Goal: Task Accomplishment & Management: Manage account settings

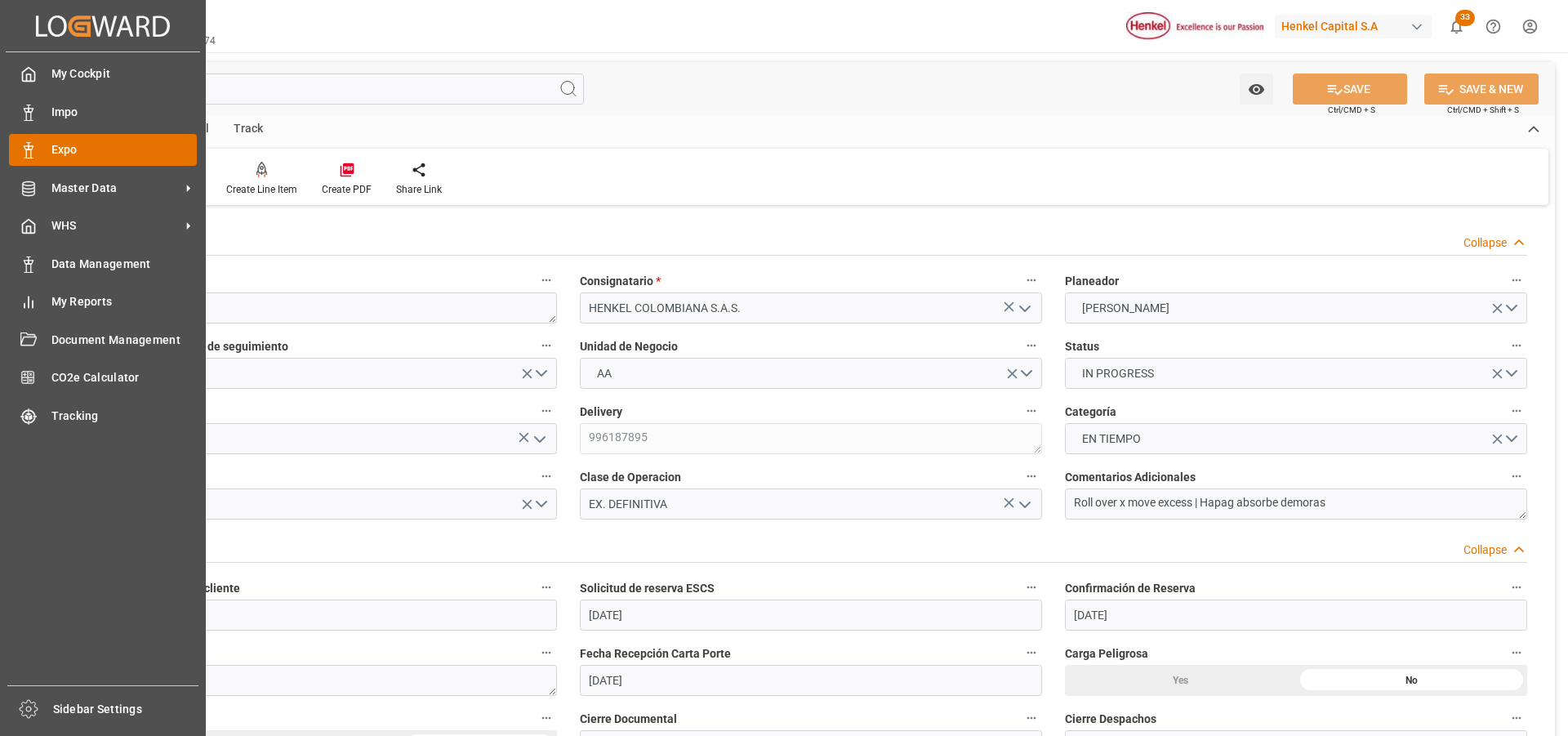
click at [31, 153] on icon at bounding box center [28, 150] width 16 height 16
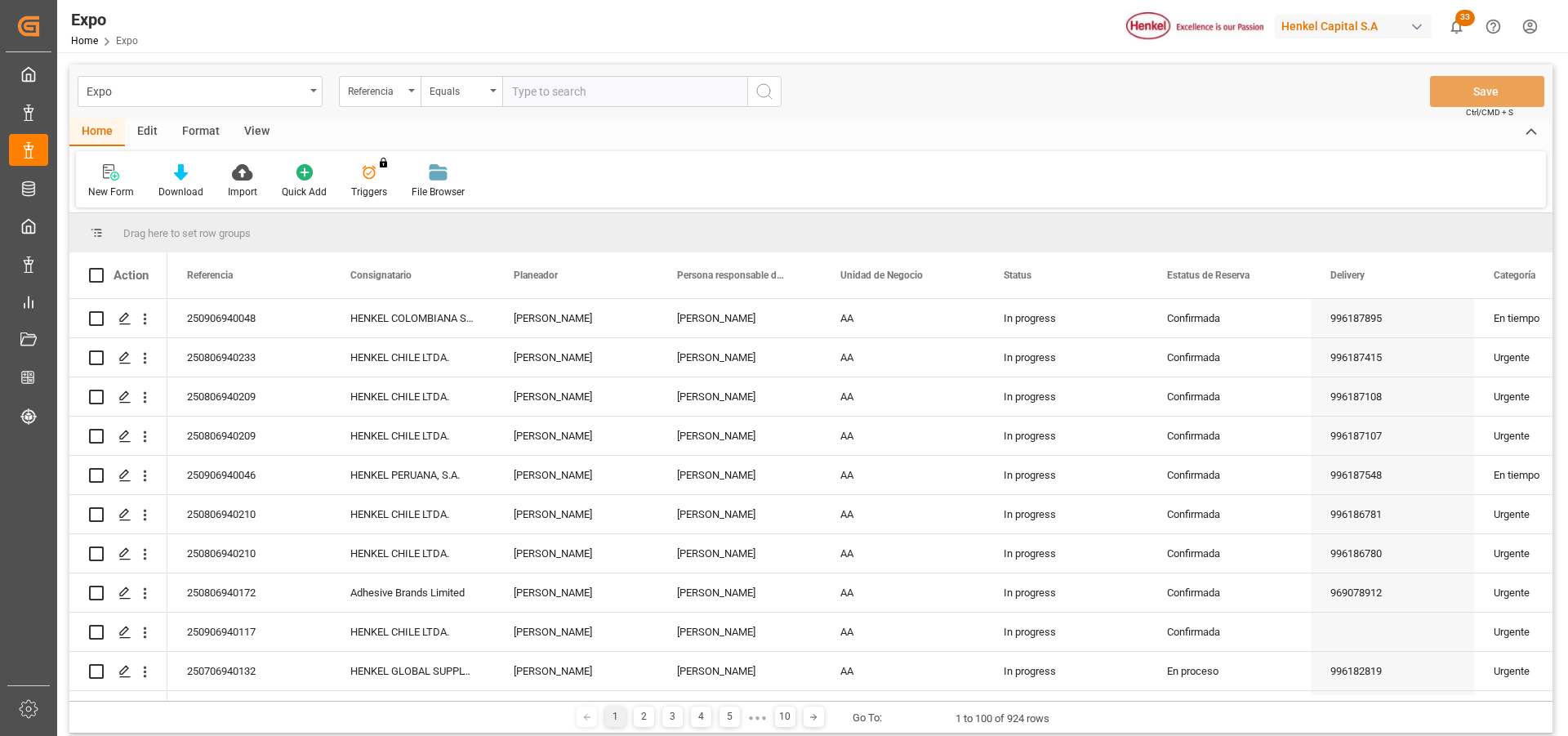
click at [556, 87] on input "text" at bounding box center [624, 92] width 245 height 32
click at [535, 94] on input "text" at bounding box center [624, 92] width 245 height 32
paste input "250906940040"
type input "250906940040"
click at [761, 101] on button "search button" at bounding box center [764, 92] width 34 height 32
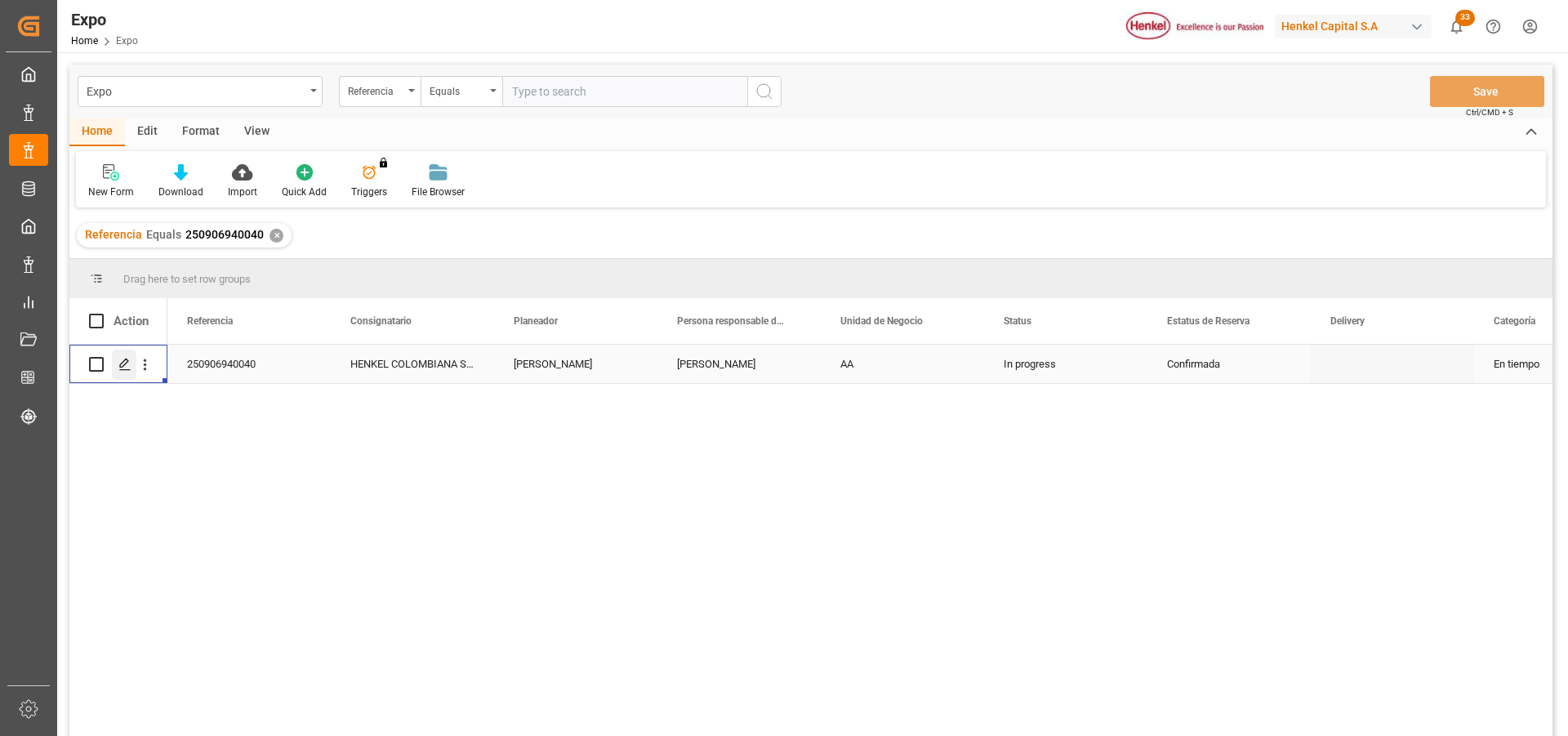
click at [125, 368] on icon "Press SPACE to select this row." at bounding box center [125, 365] width 13 height 13
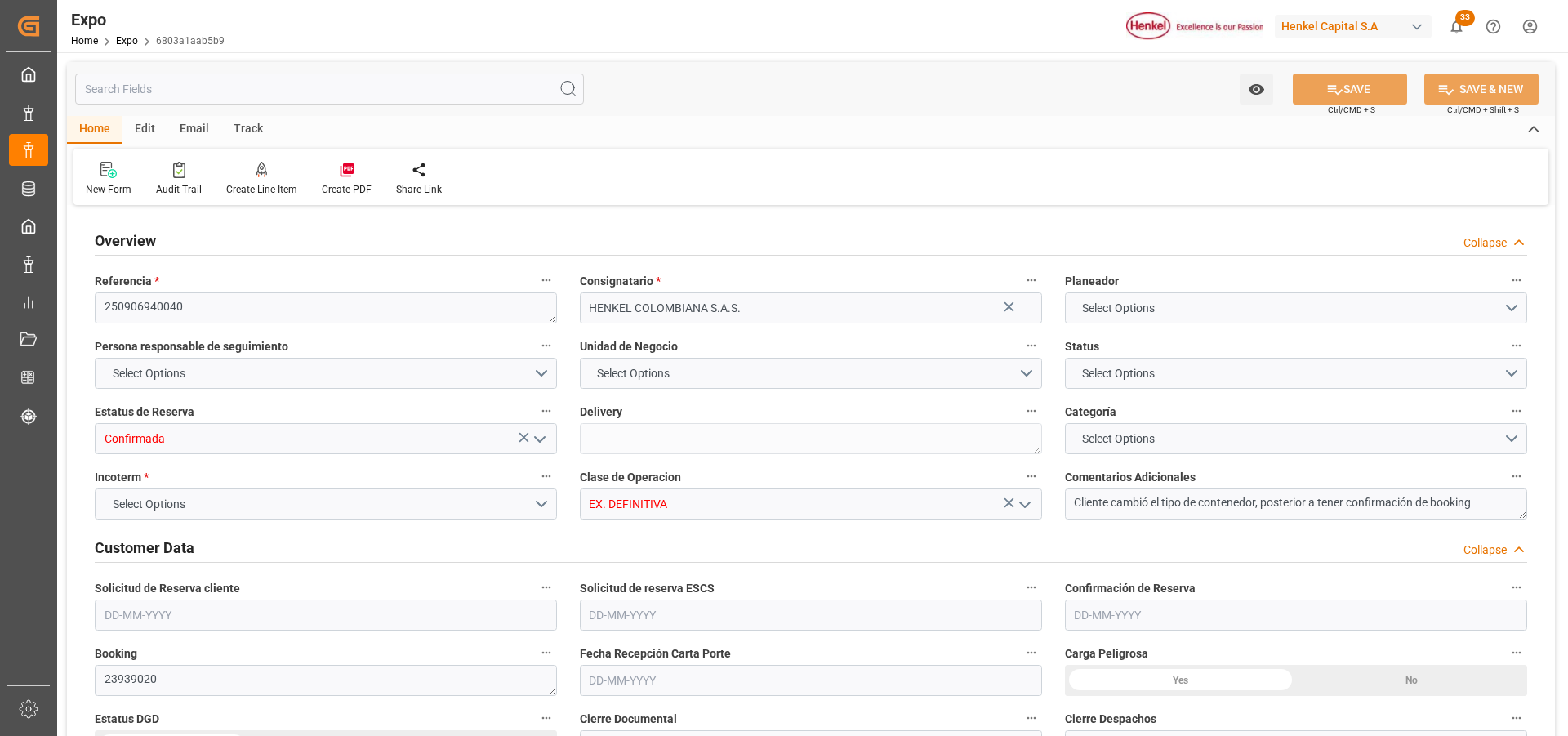
type input "9937311"
type input "9946855"
type input "MXZLO"
type input "COBUN"
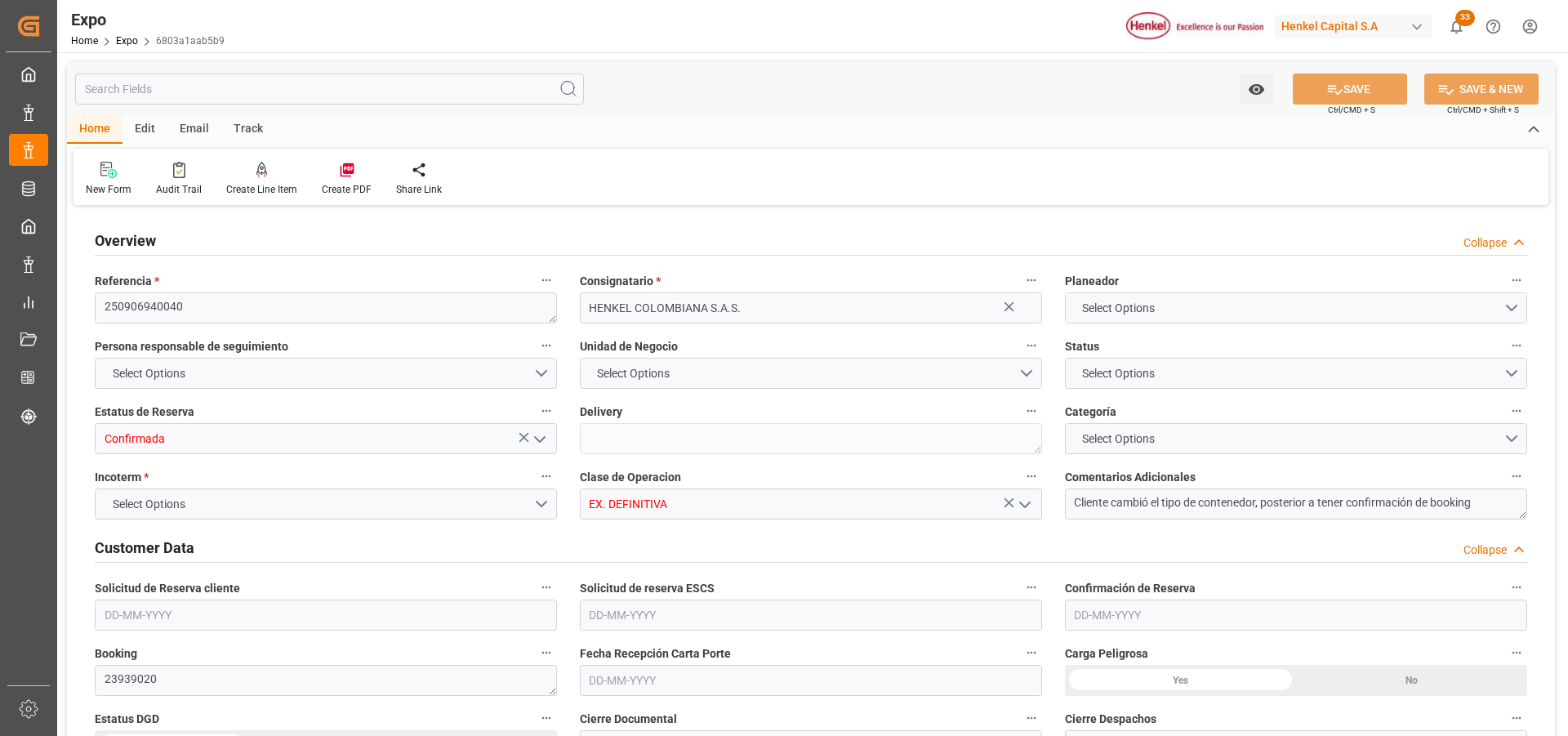
type input "9937311"
type input "[DATE]"
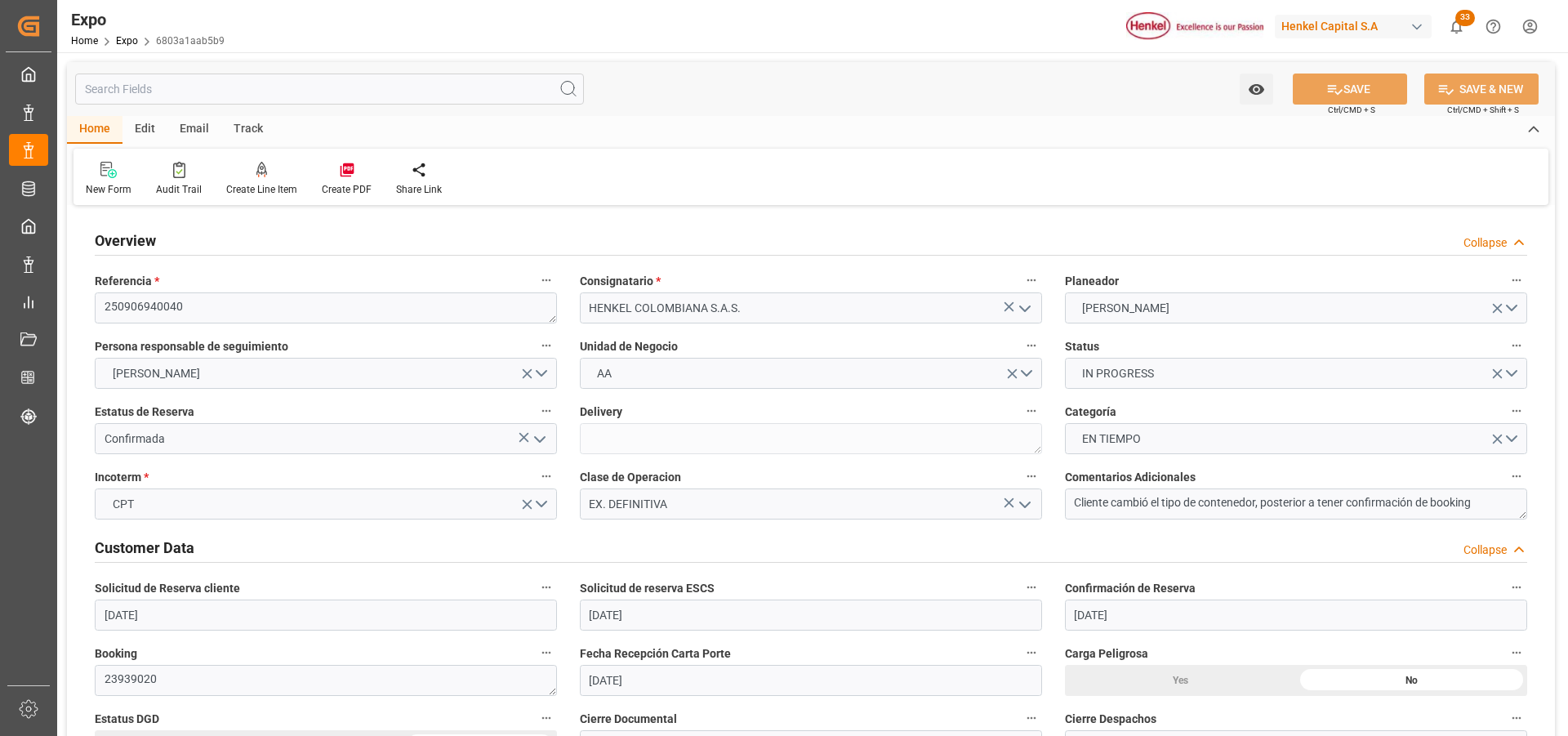
type input "[DATE]"
type input "[DATE] 00:00"
type input "[DATE] 22:41"
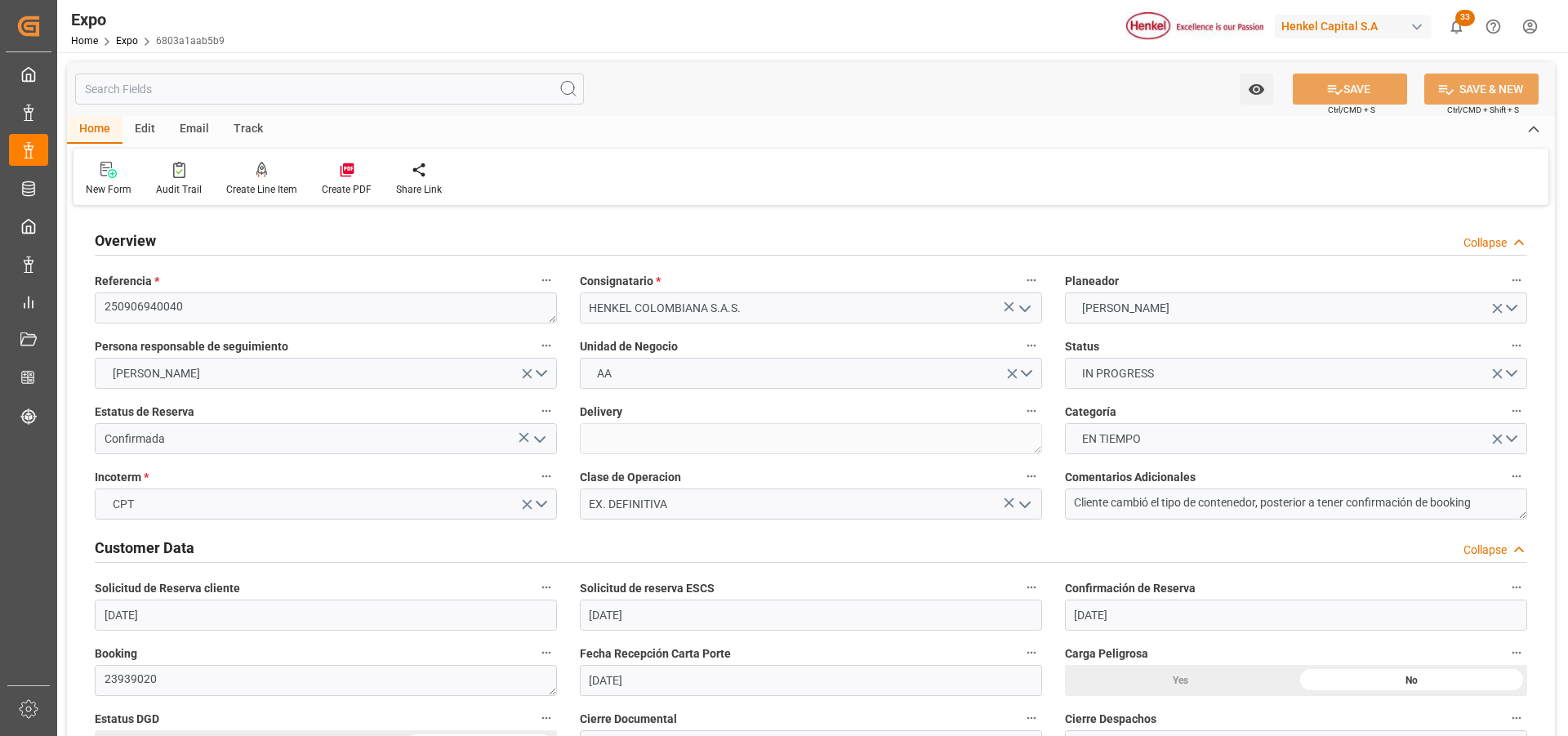
type input "[DATE] 04:00"
type input "[DATE] 00:00"
type input "[DATE] 15:00"
type input "[DATE] 00:00"
type input "[DATE] 07:18"
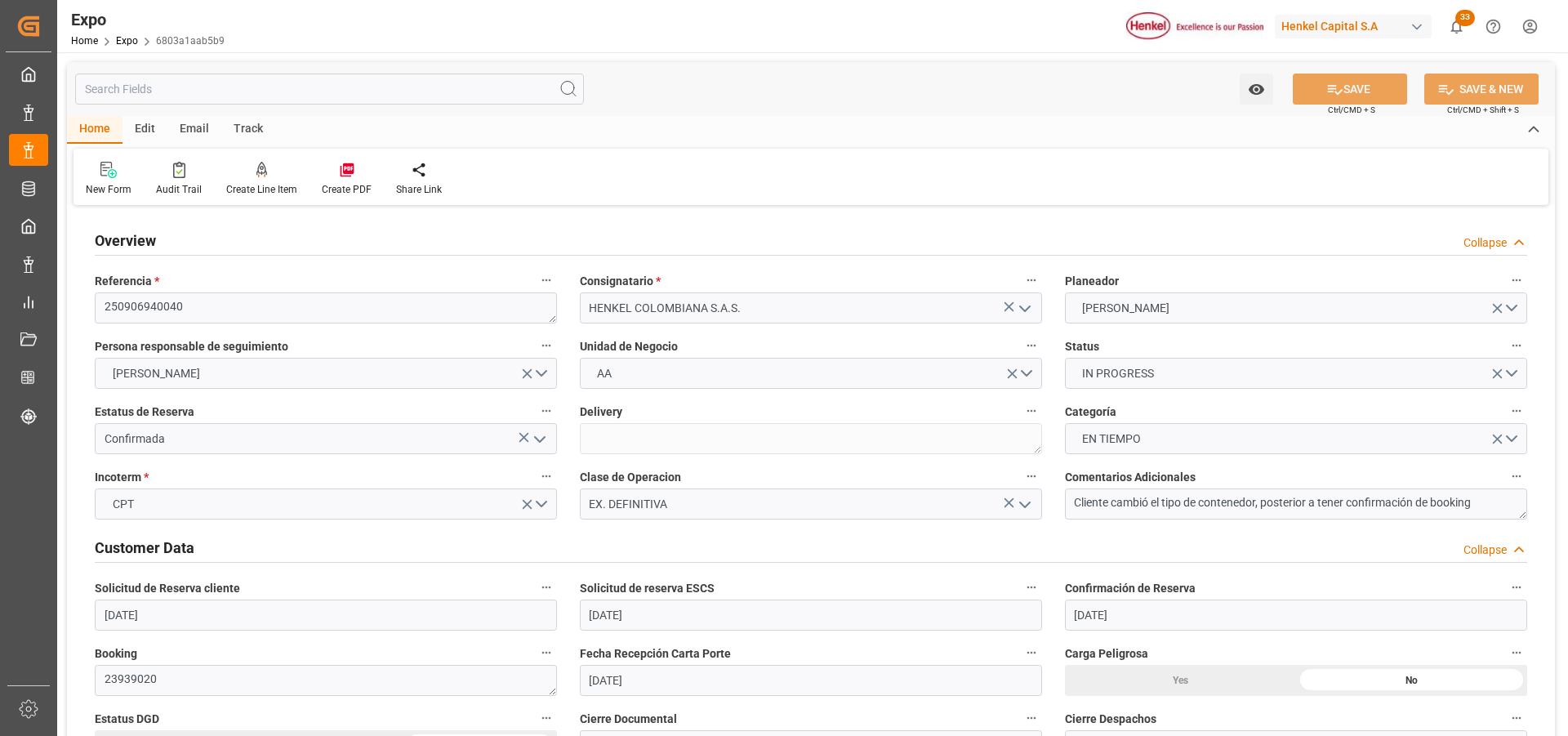
type input "[DATE] 12:40"
type input "[DATE] 04:00"
type input "[DATE] 15:00"
type input "[DATE] 01:10"
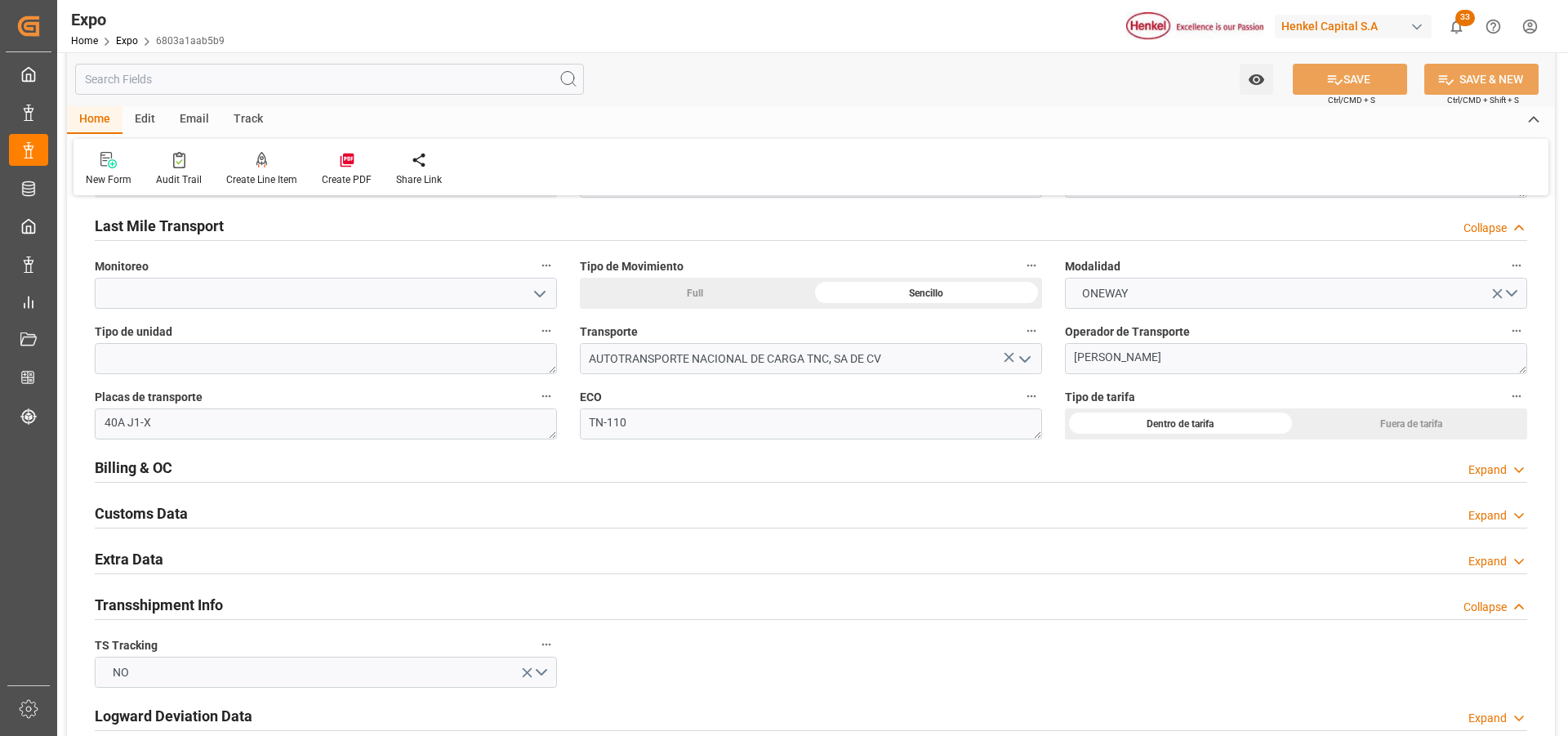
scroll to position [2614, 0]
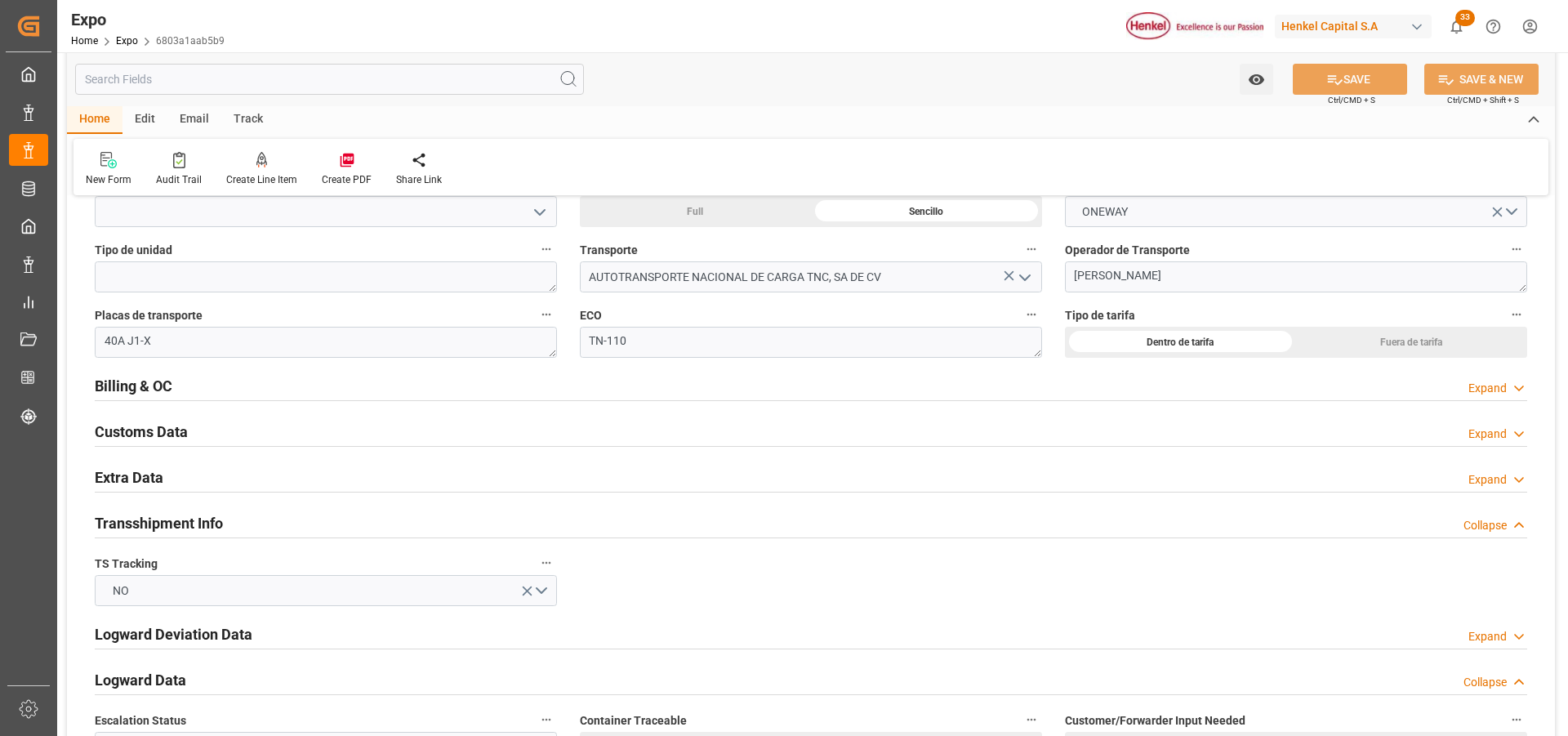
click at [1518, 478] on icon at bounding box center [1518, 480] width 16 height 17
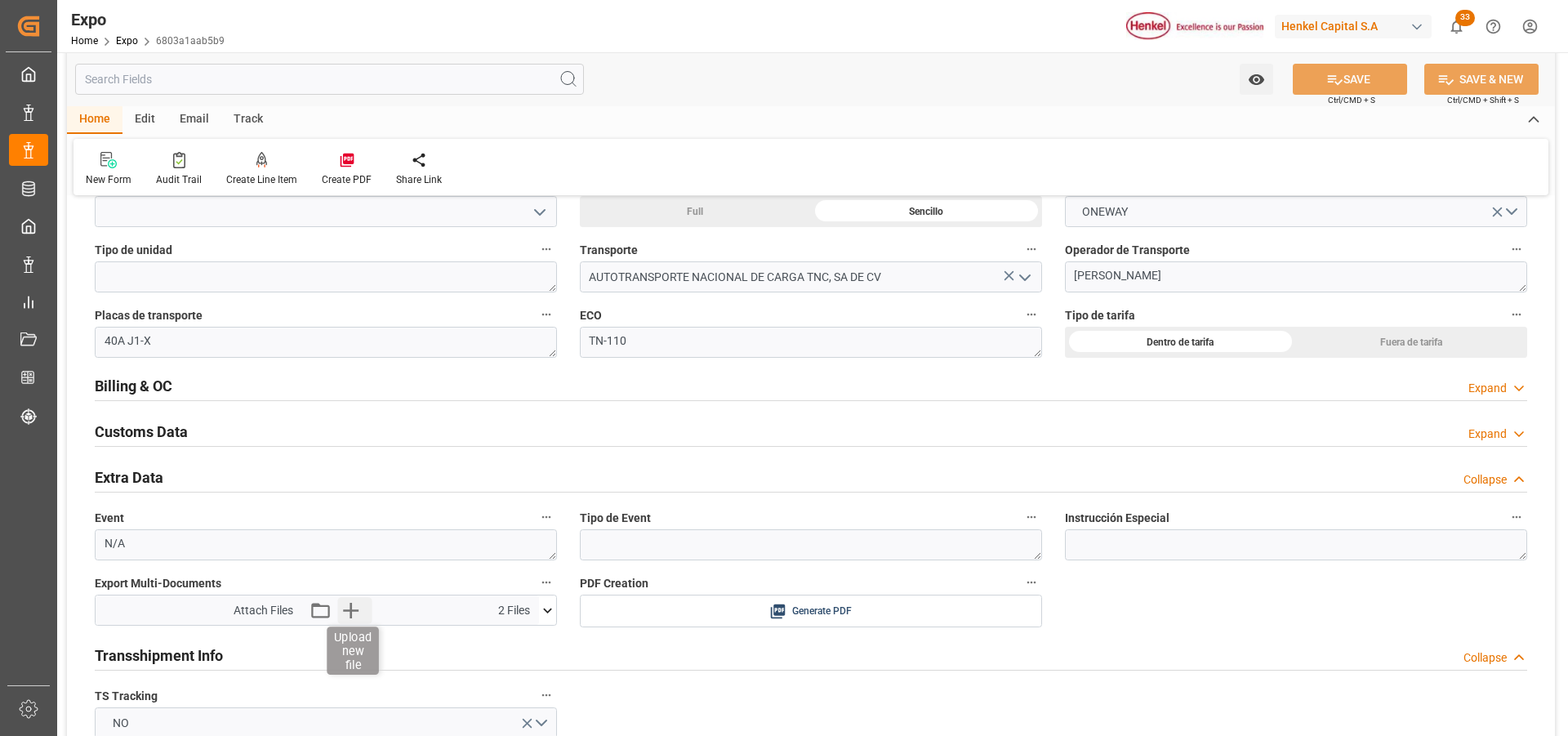
click at [354, 608] on icon "button" at bounding box center [349, 610] width 26 height 26
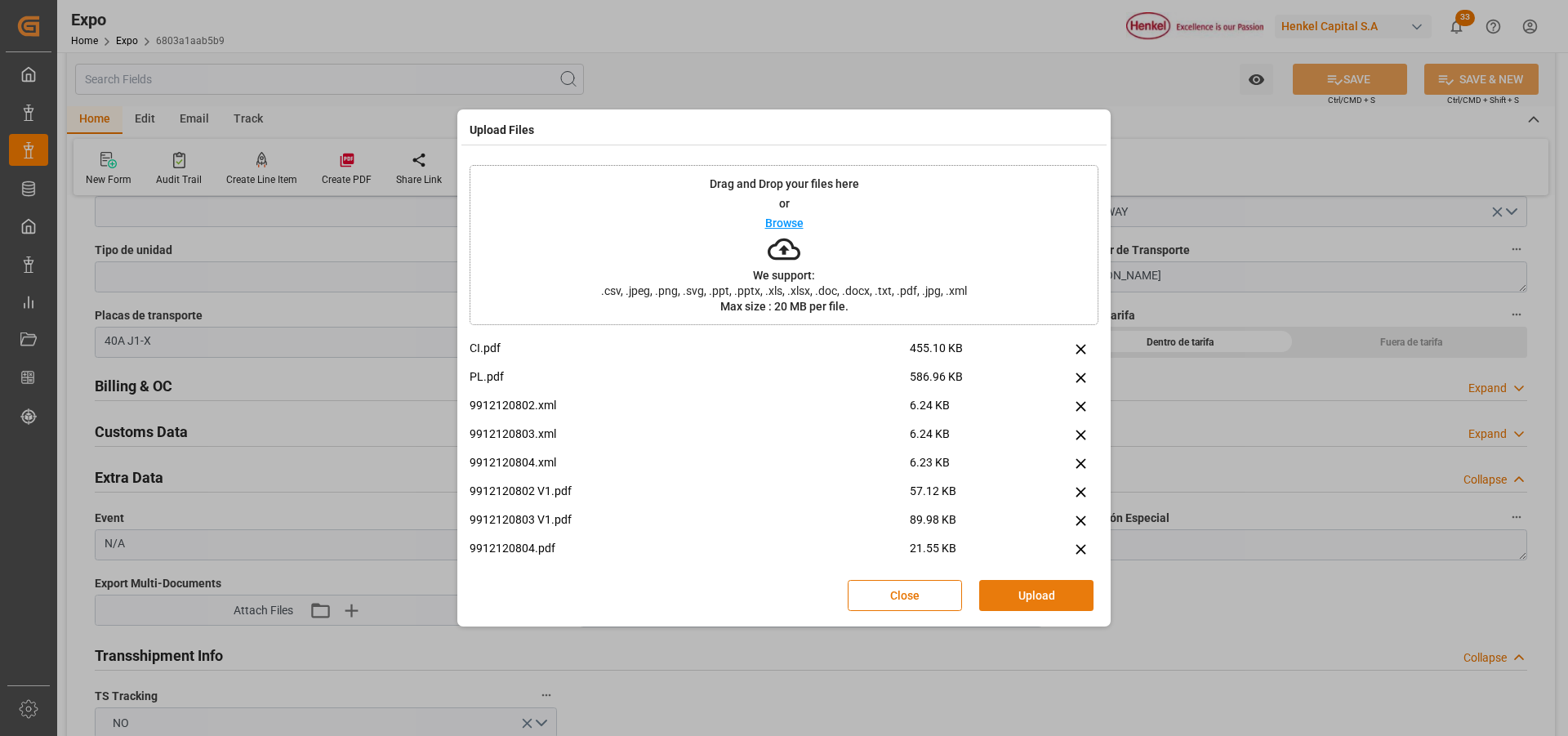
click at [1000, 593] on button "Upload" at bounding box center [1036, 596] width 115 height 32
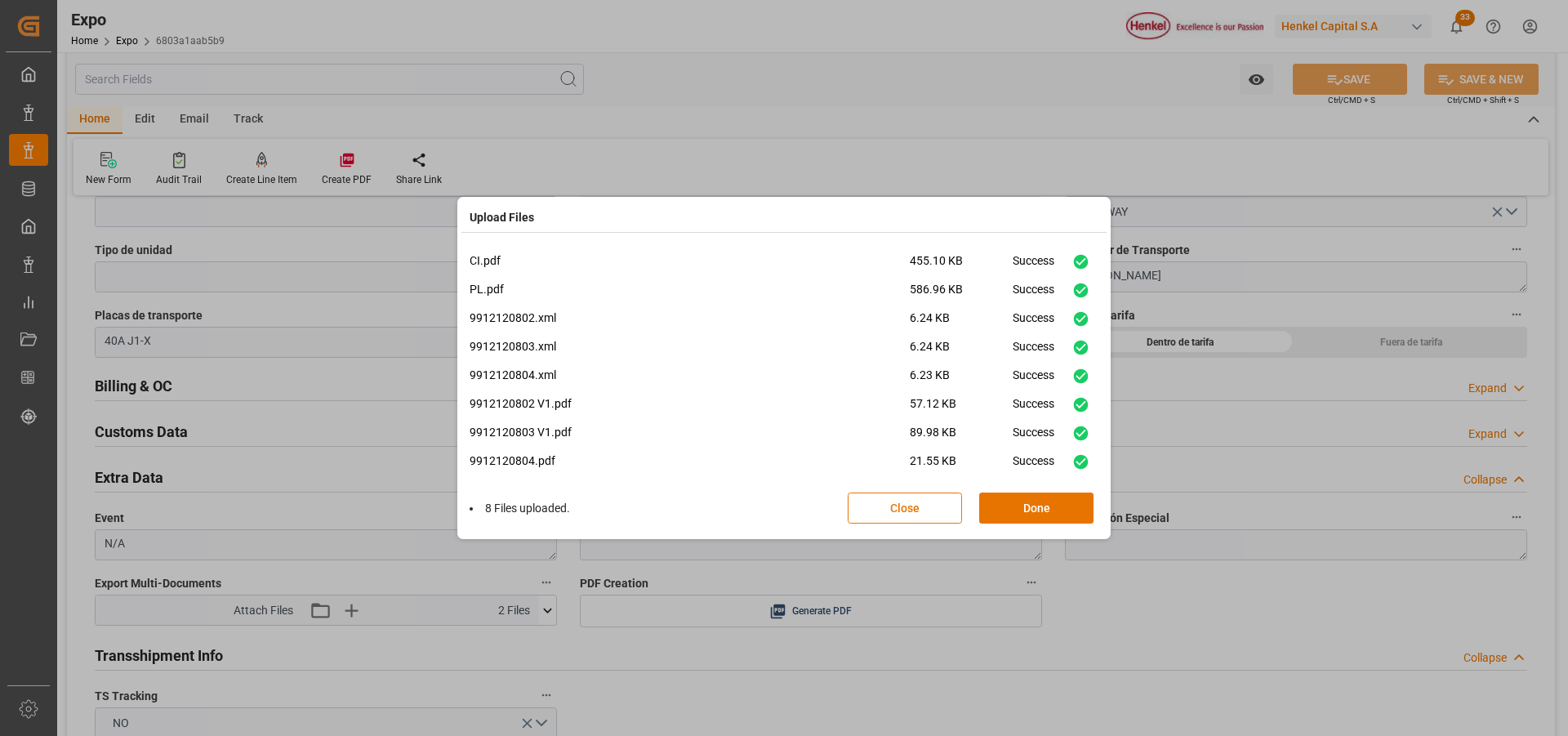
scroll to position [11, 0]
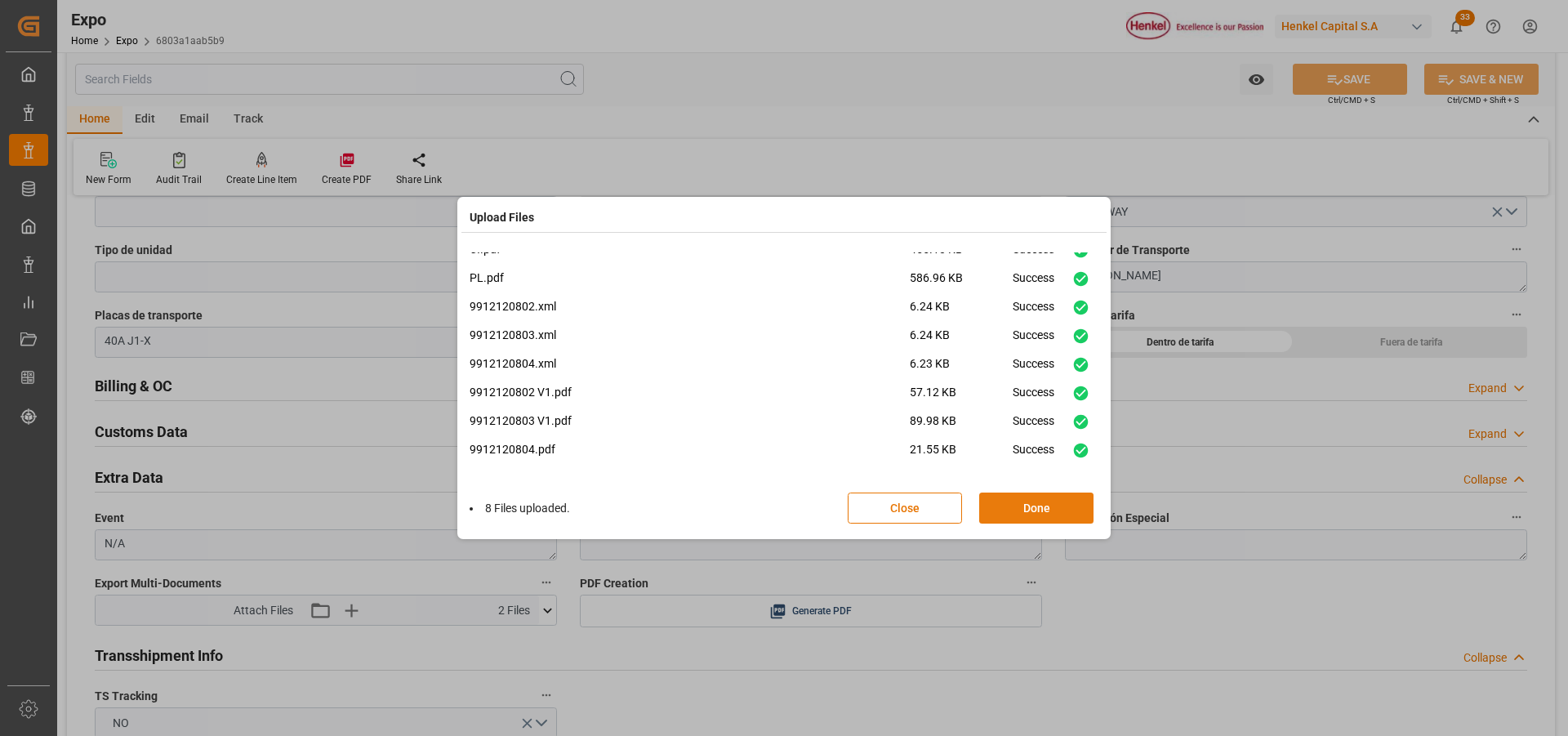
click at [1023, 507] on button "Done" at bounding box center [1036, 508] width 115 height 32
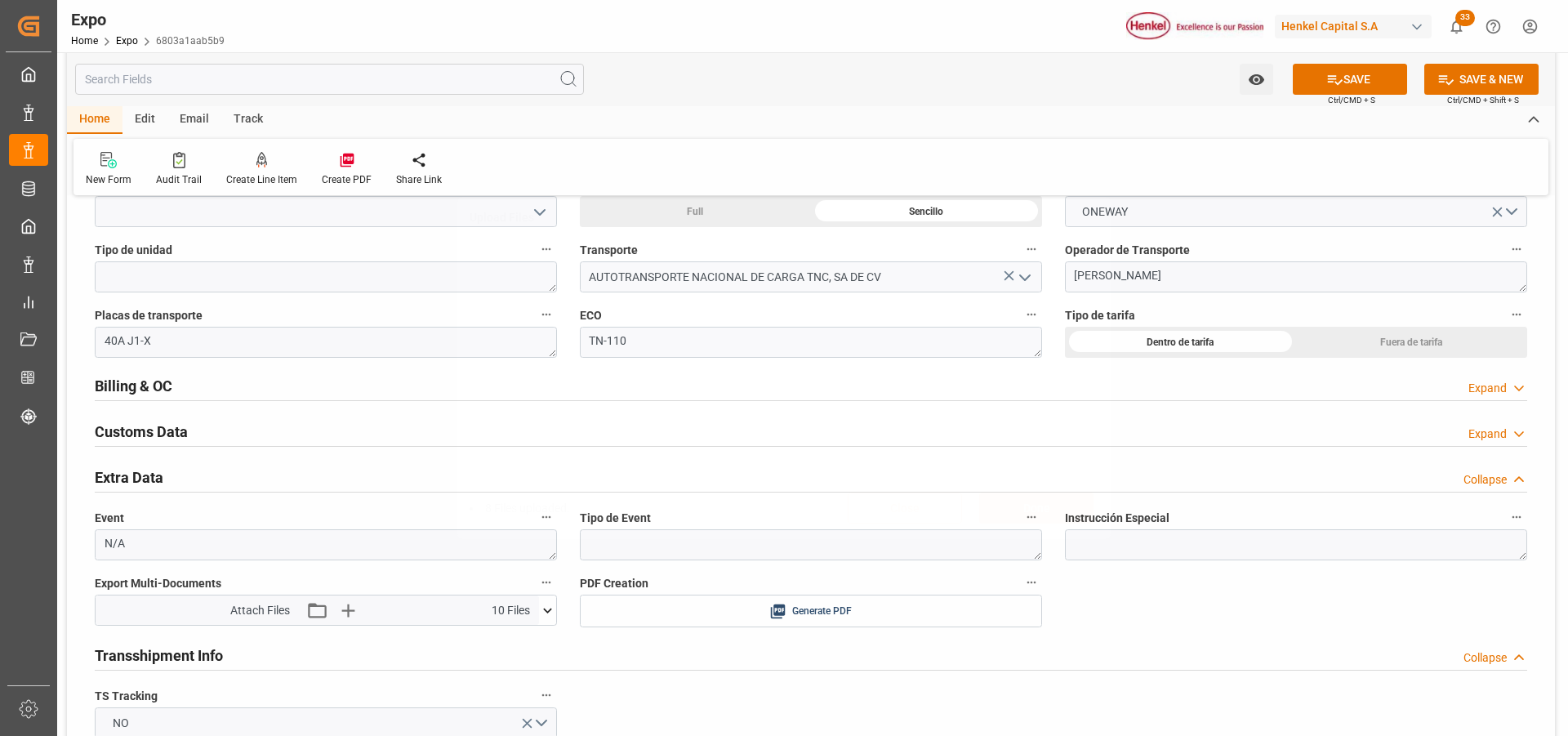
scroll to position [0, 0]
click at [1327, 76] on icon at bounding box center [1335, 79] width 17 height 17
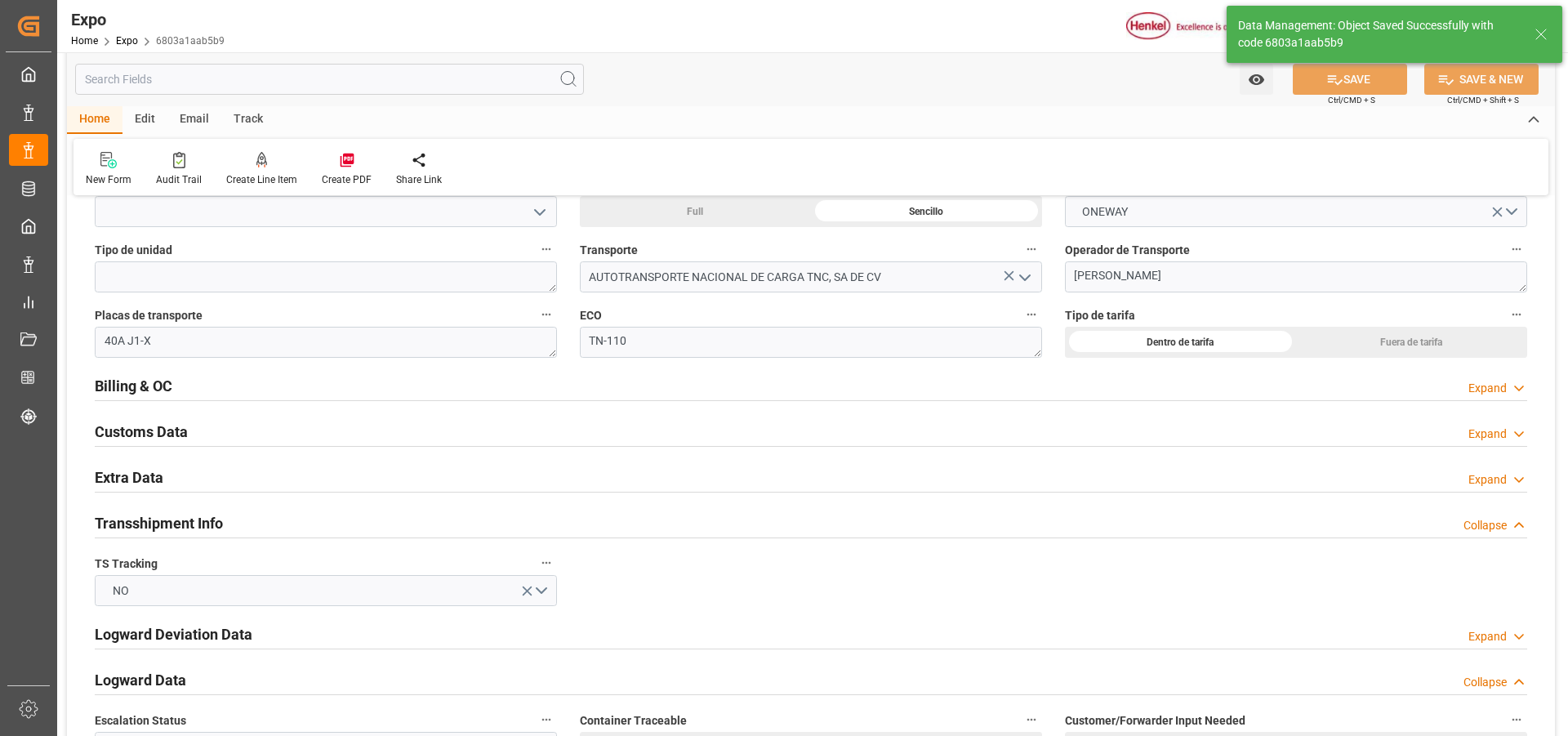
type textarea "[PERSON_NAME]"
type input "[DATE] 18:56"
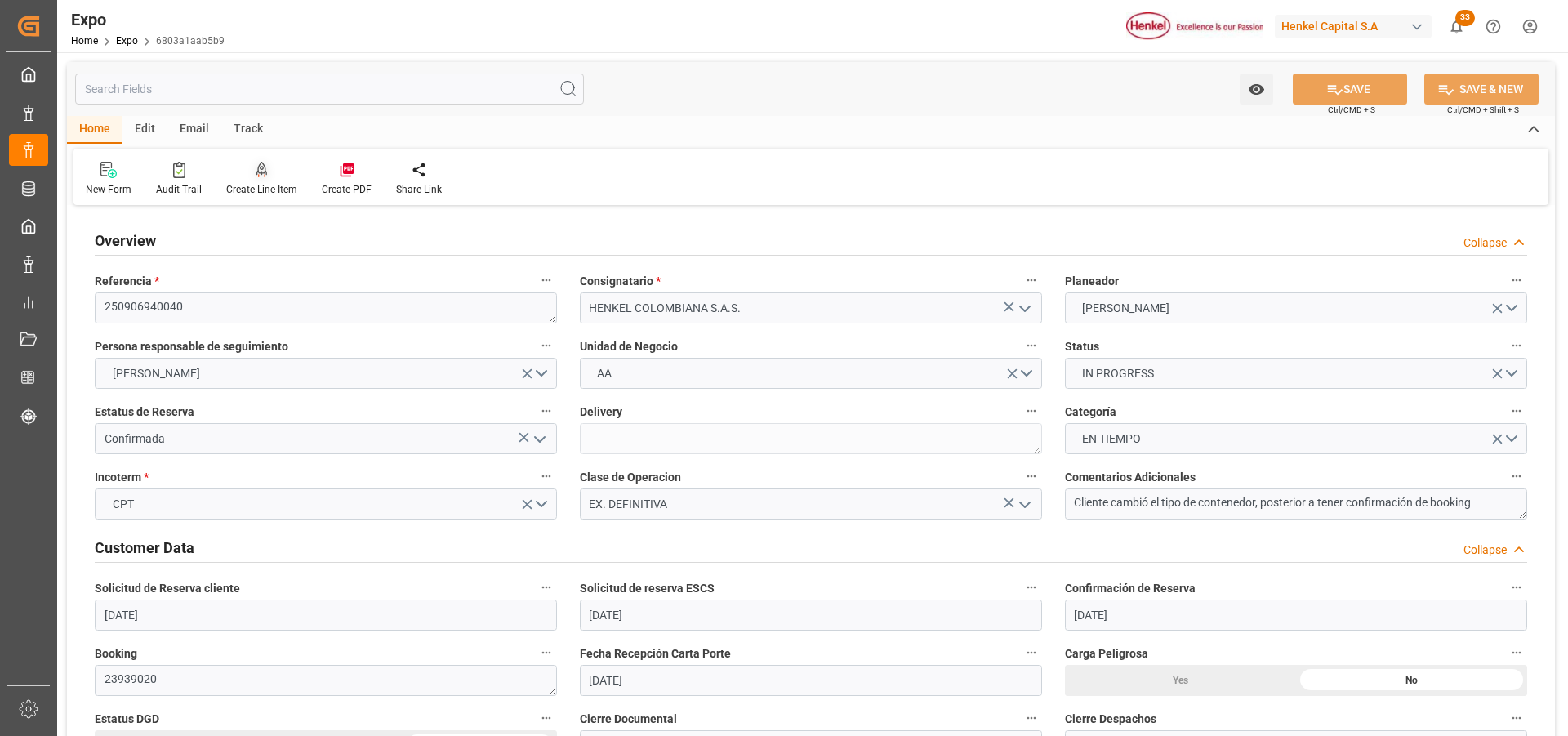
click at [260, 178] on icon at bounding box center [262, 169] width 11 height 16
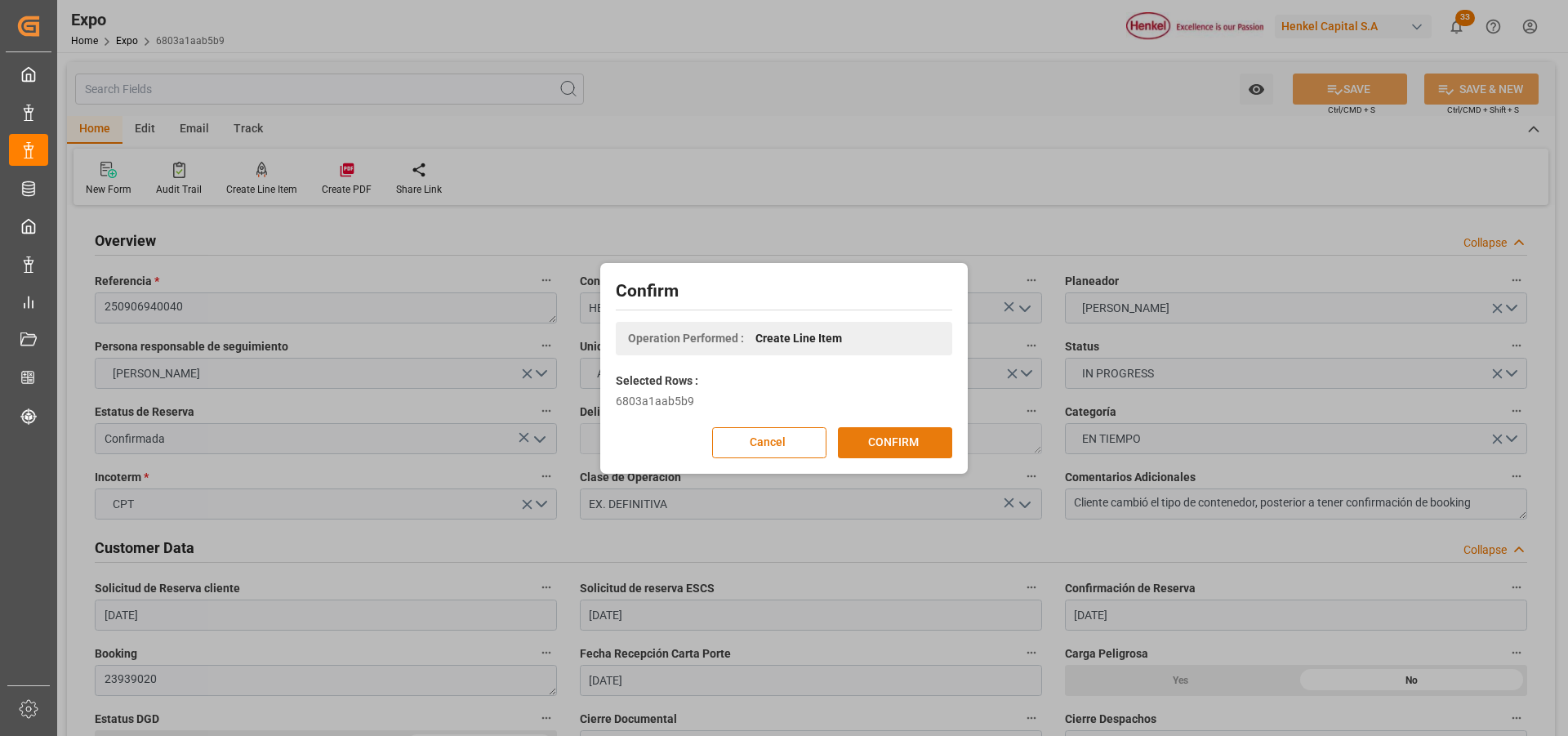
click at [847, 445] on button "CONFIRM" at bounding box center [895, 443] width 115 height 32
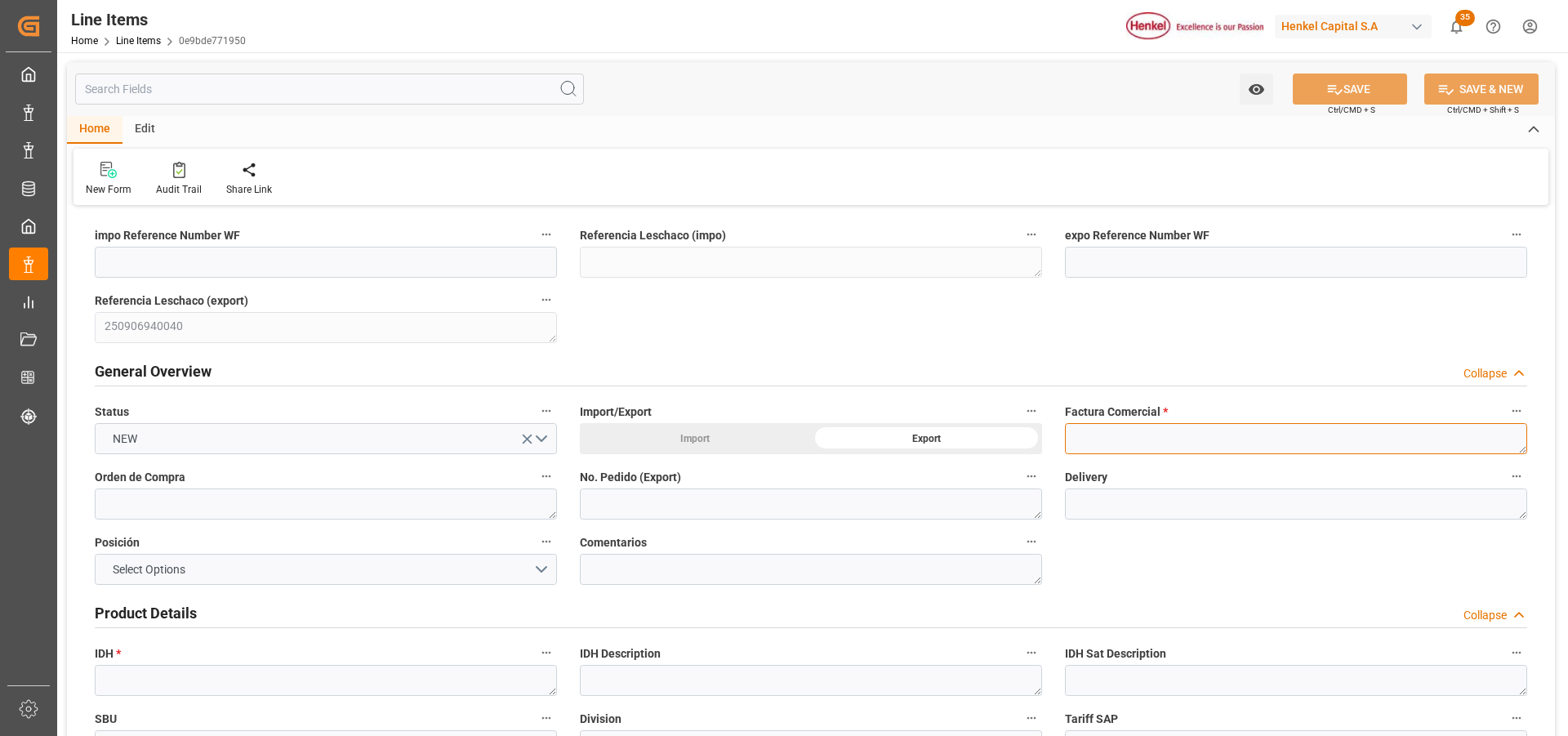
click at [1098, 441] on textarea at bounding box center [1296, 438] width 462 height 32
paste textarea "9912120804"
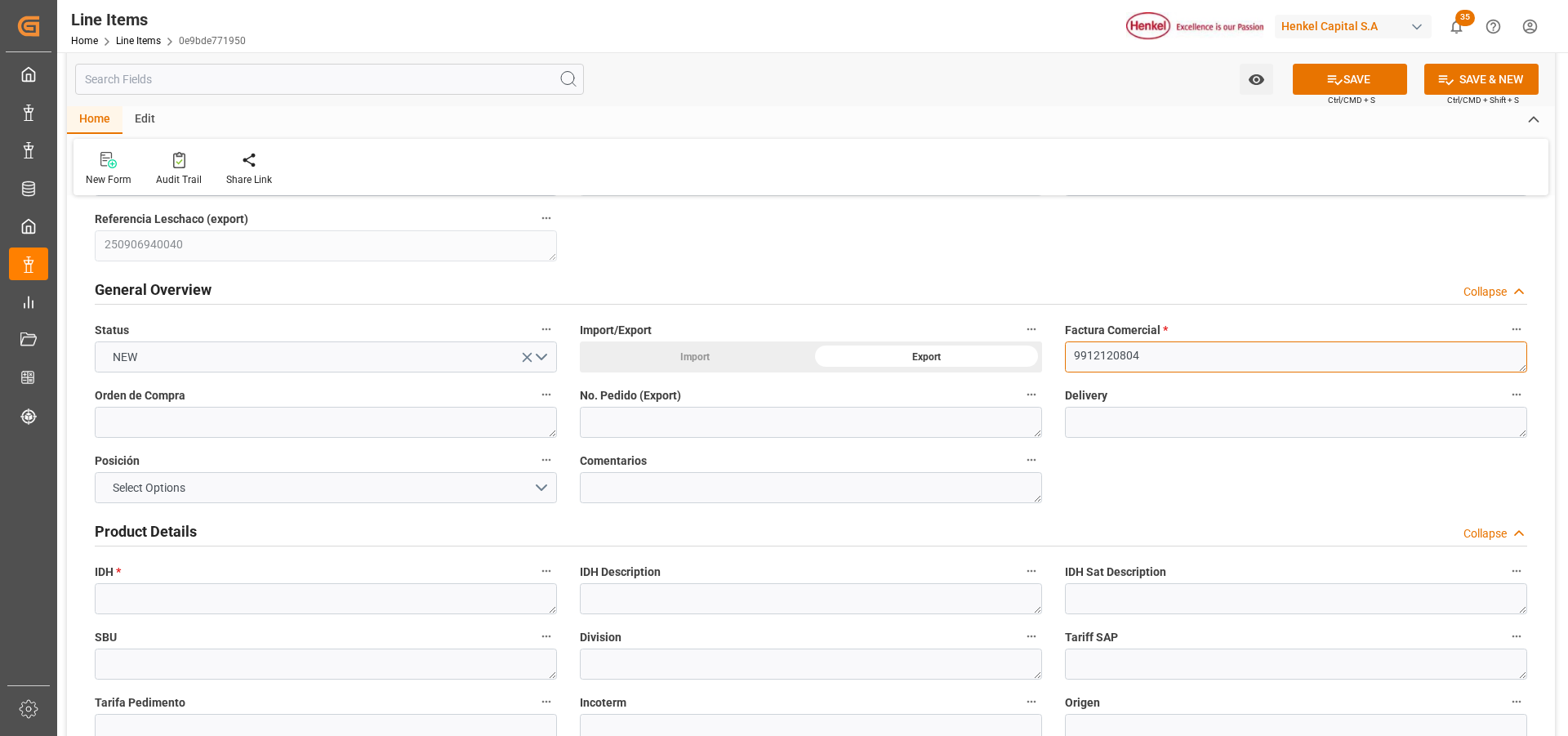
type textarea "9912120804"
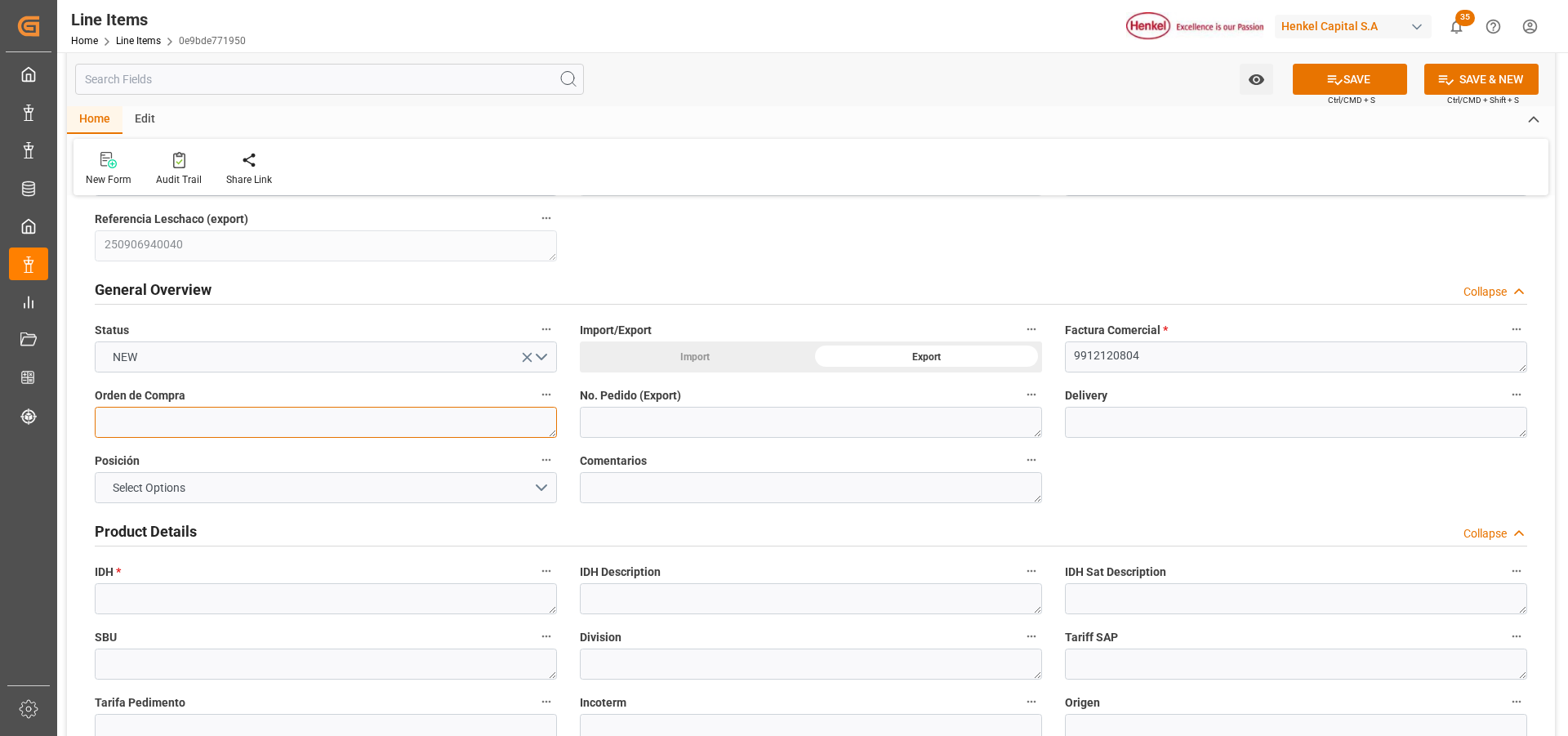
click at [337, 428] on textarea at bounding box center [325, 422] width 462 height 32
paste textarea "4578203315"
type textarea "4578203315"
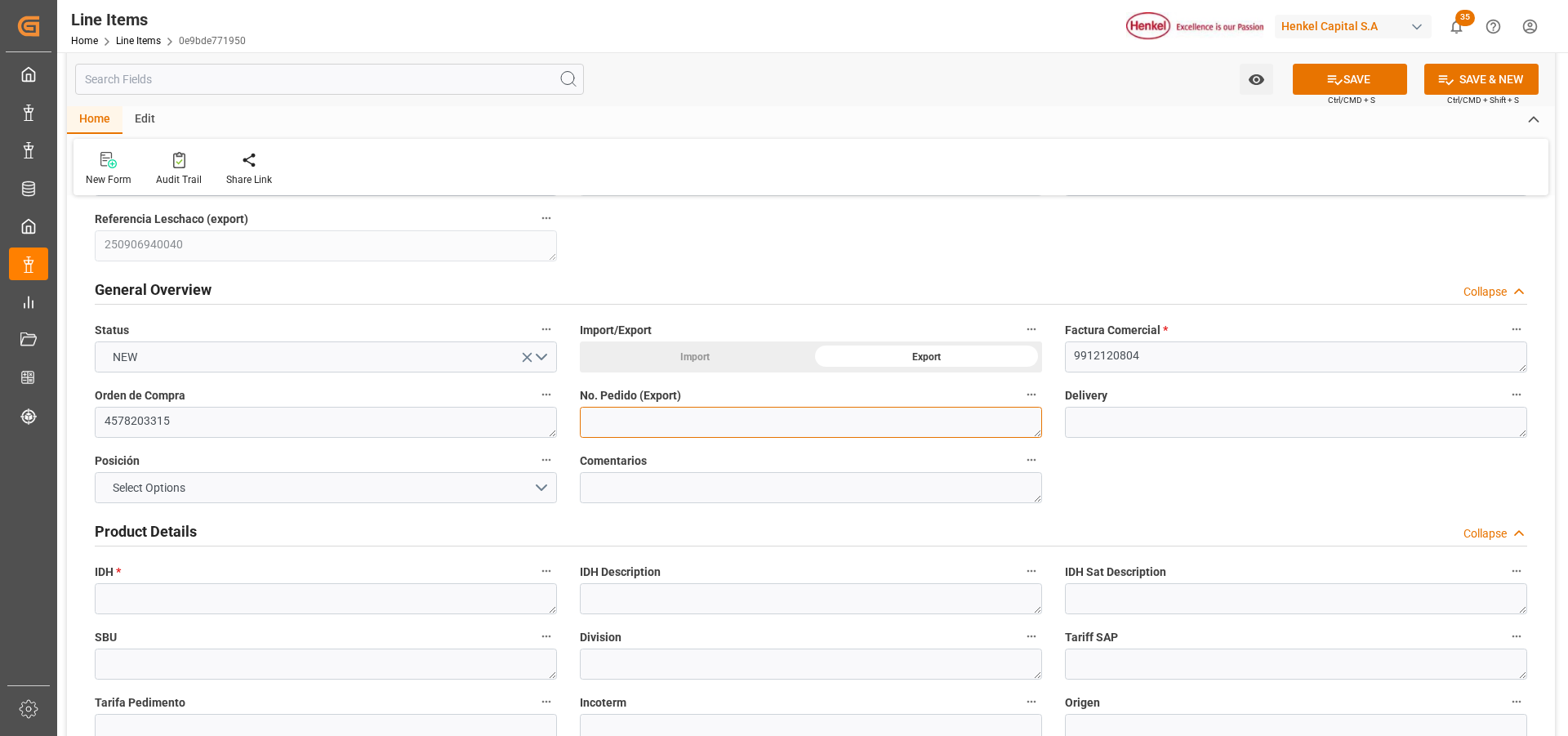
click at [608, 427] on textarea at bounding box center [811, 422] width 462 height 32
paste textarea "4578203315"
type textarea "4578203315"
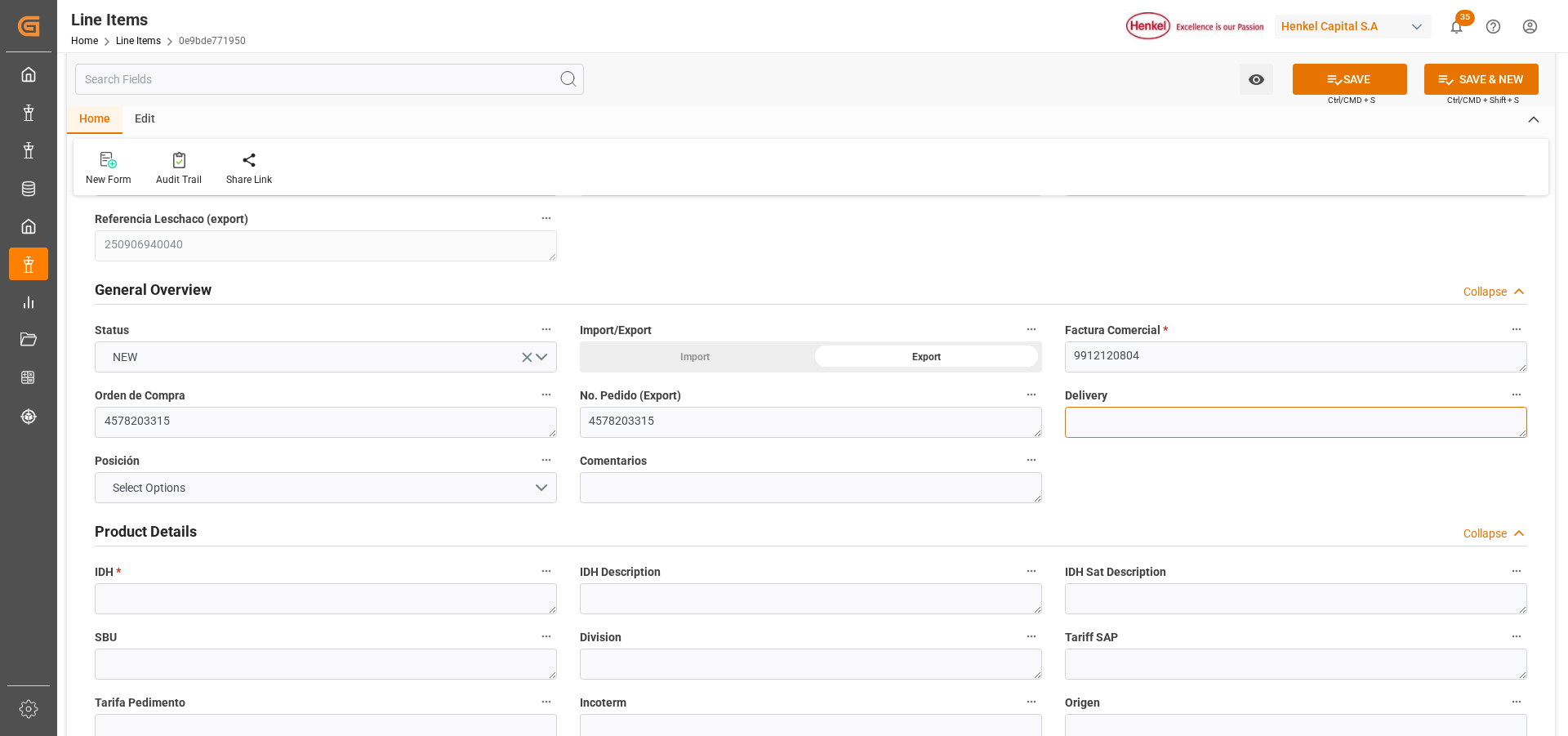
click at [1185, 427] on textarea at bounding box center [1296, 422] width 462 height 32
paste textarea "996187888"
type textarea "996187888"
click at [540, 491] on button "Select Options" at bounding box center [325, 488] width 462 height 32
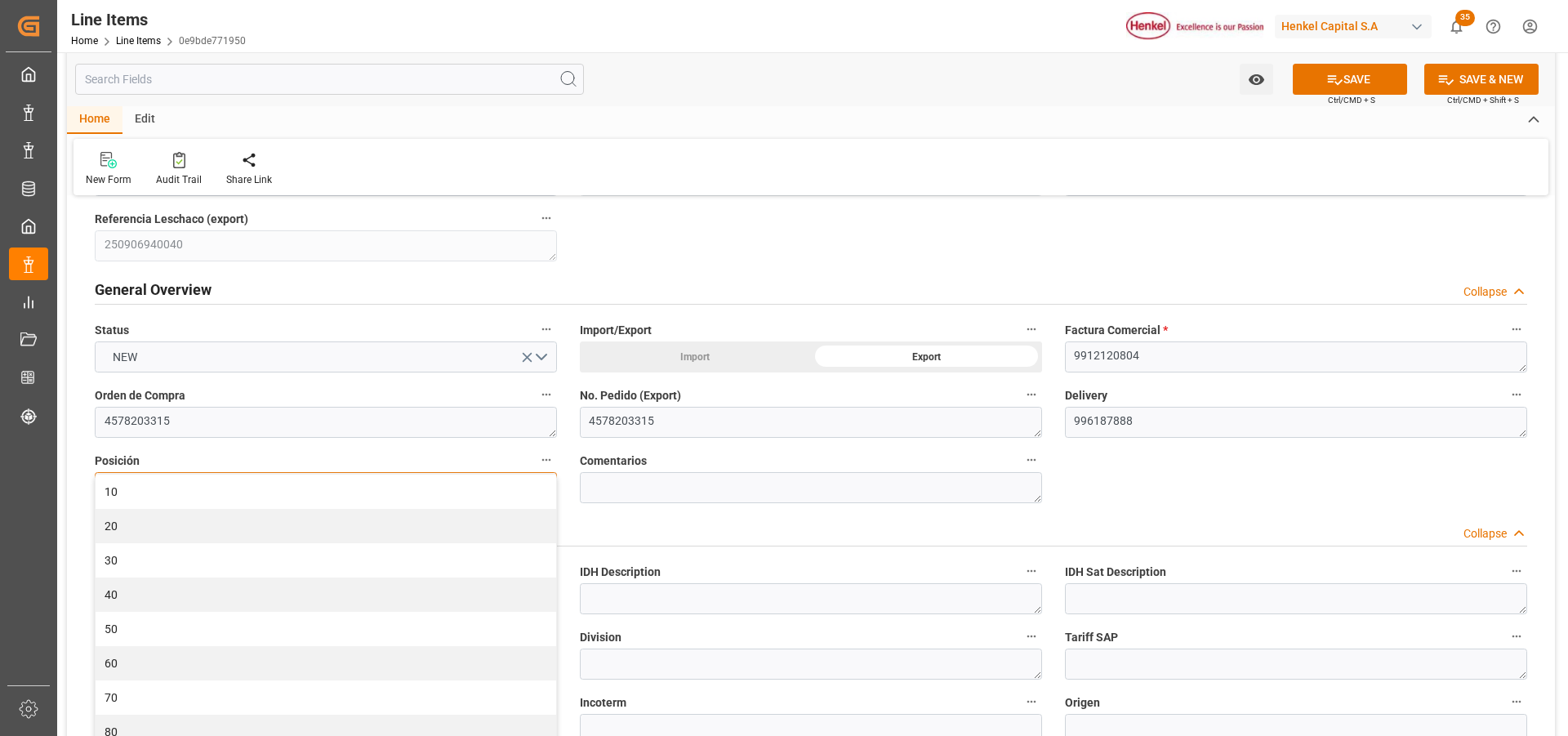
click at [540, 491] on div "10" at bounding box center [325, 492] width 461 height 34
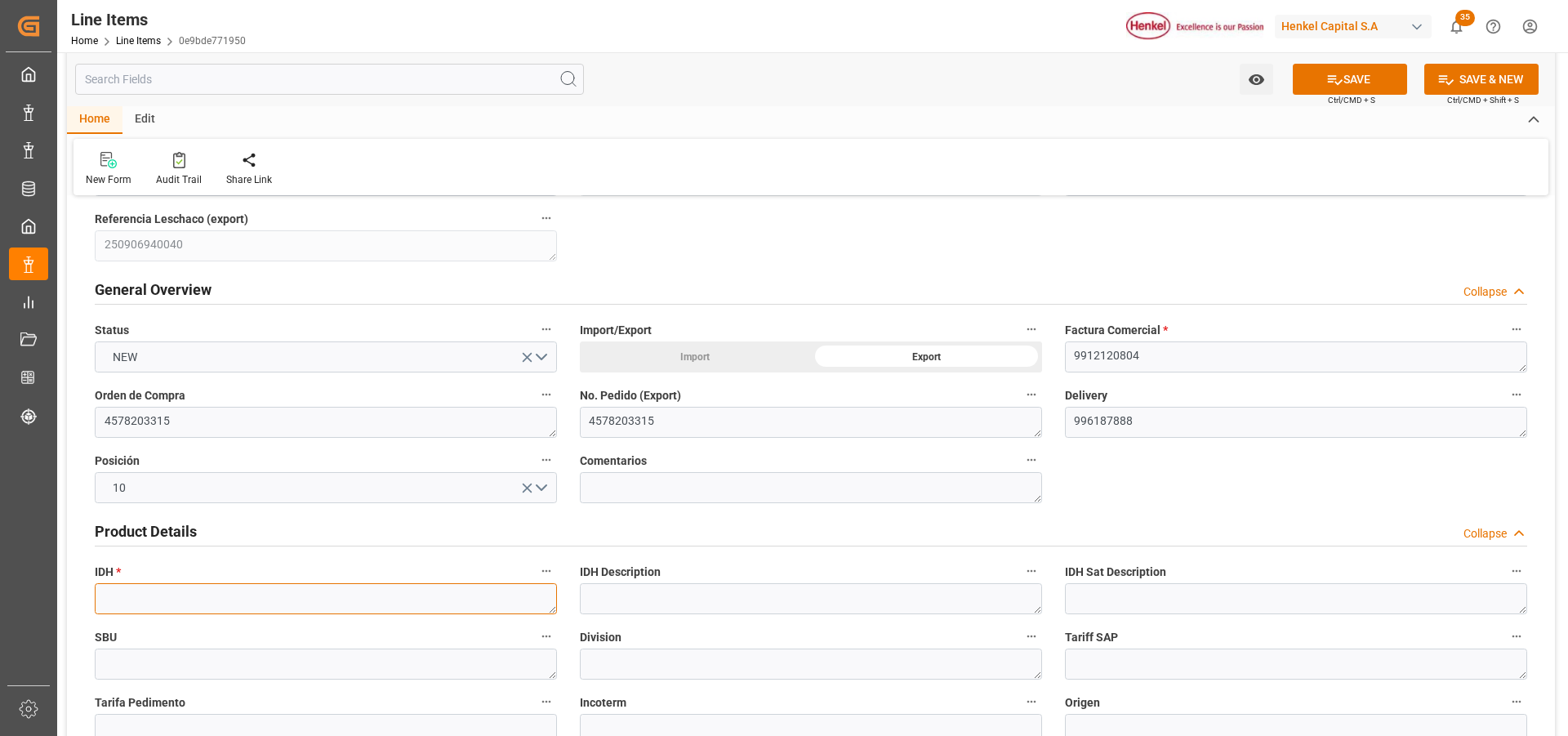
click at [214, 599] on textarea at bounding box center [325, 599] width 462 height 32
paste textarea "2286125"
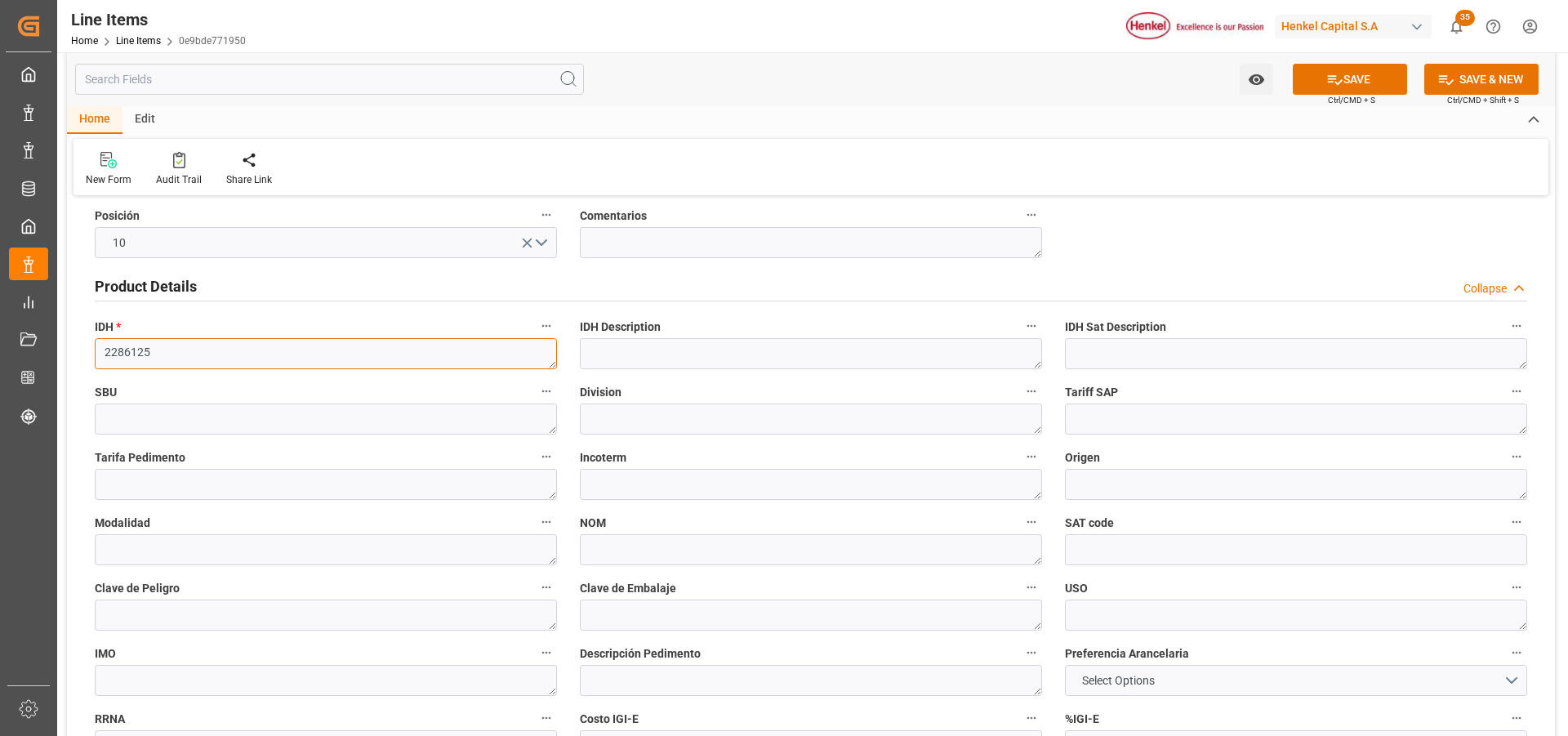
scroll to position [490, 0]
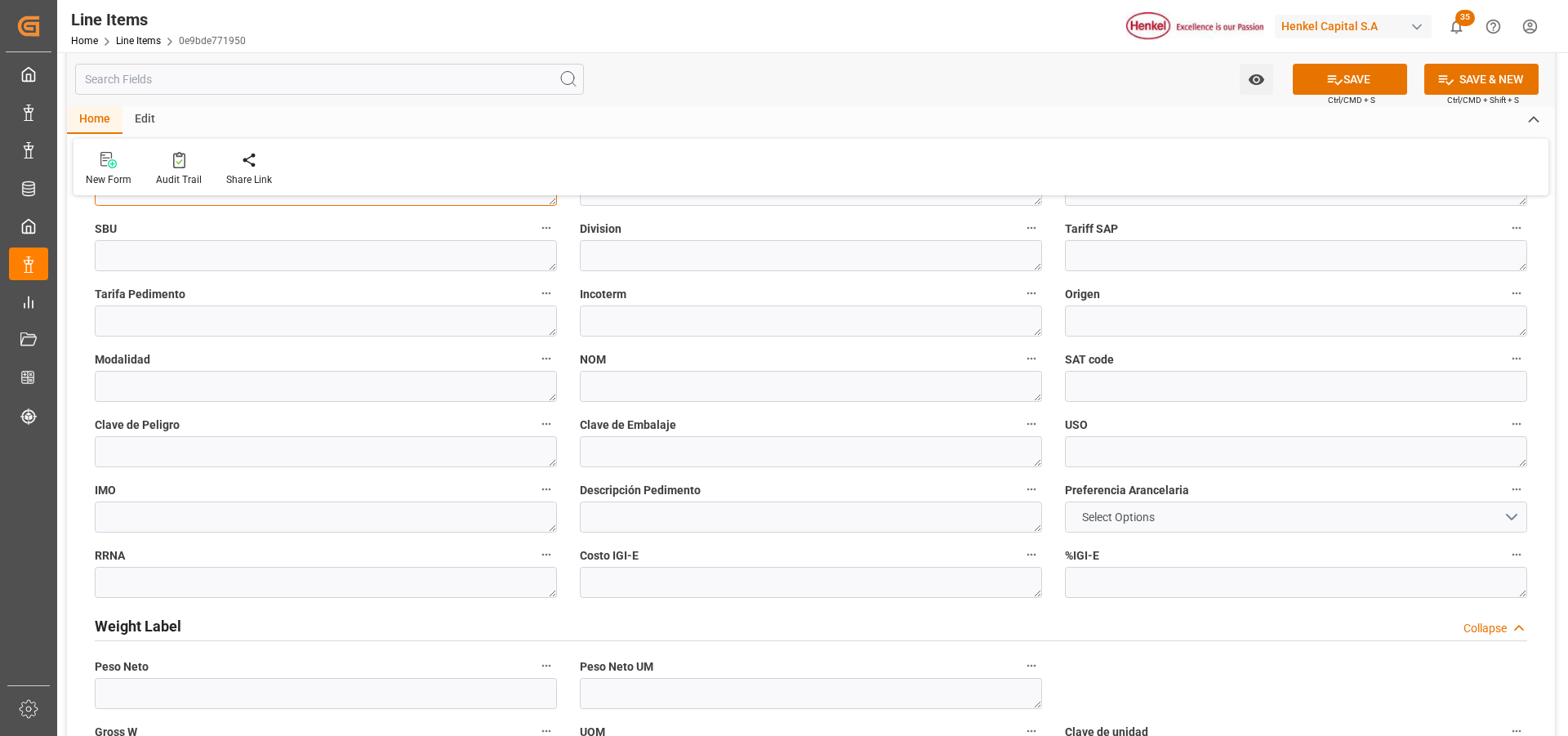
type textarea "2286125"
click at [1139, 519] on span "Select Options" at bounding box center [1118, 517] width 89 height 17
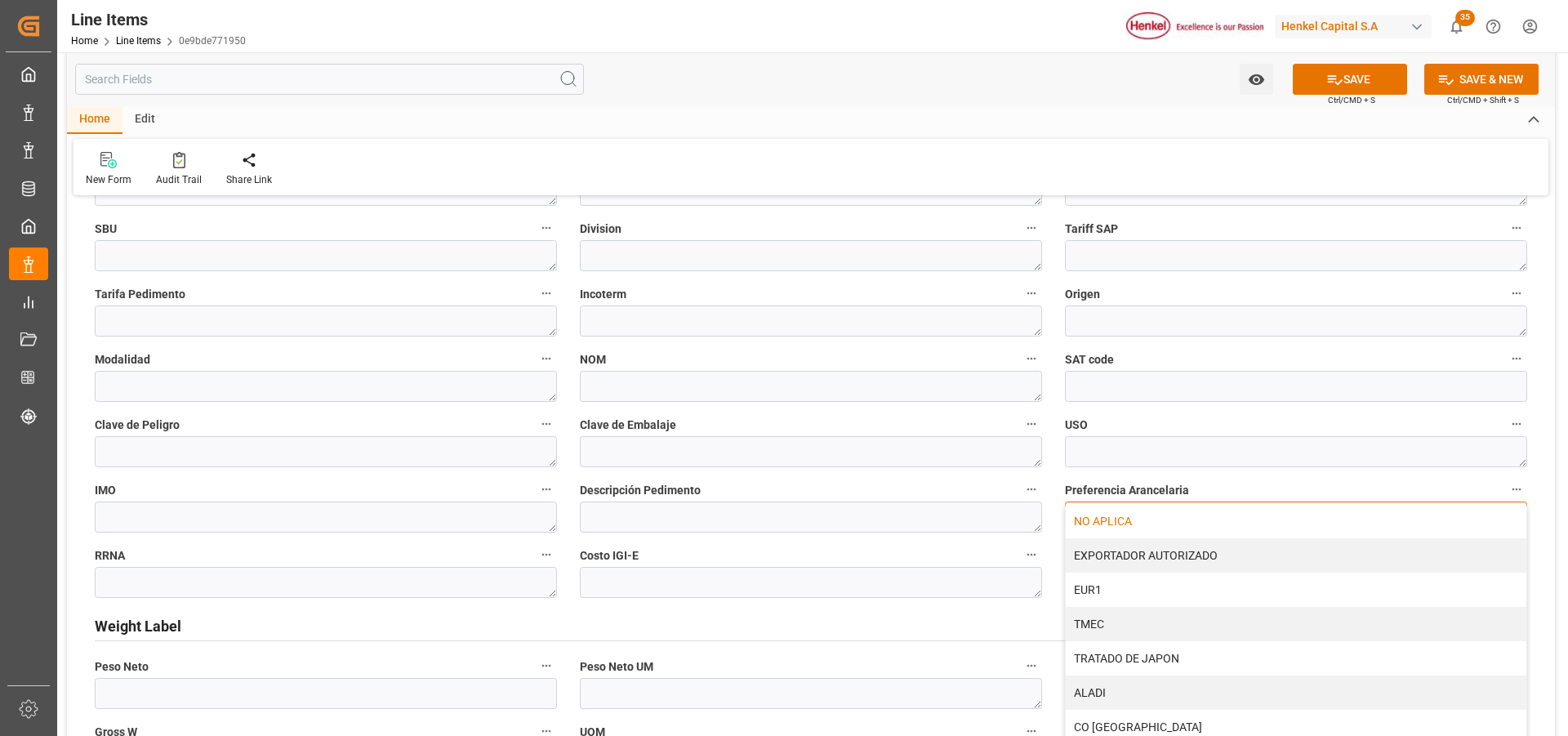
click at [1124, 529] on div "NO APLICA" at bounding box center [1296, 521] width 461 height 34
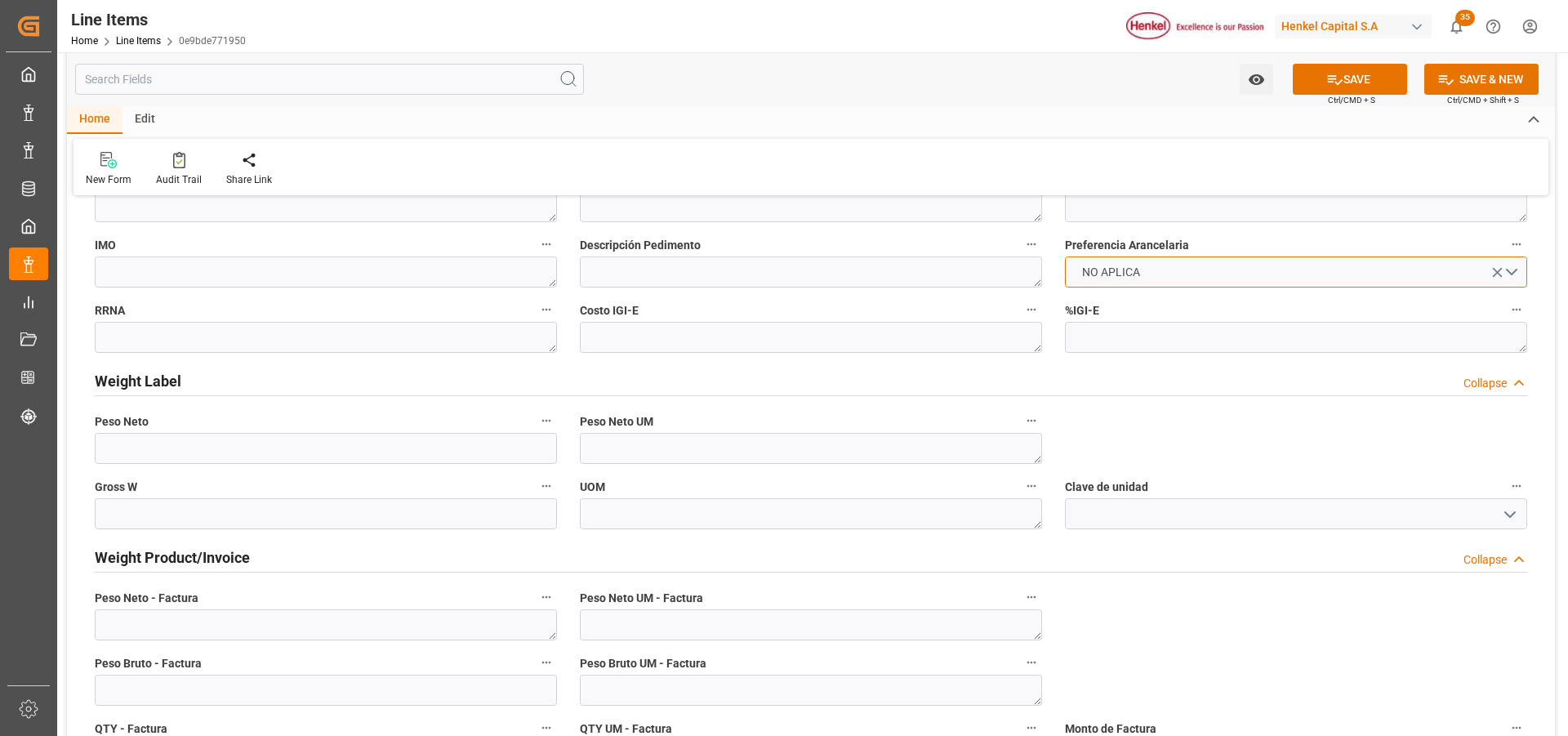
scroll to position [817, 0]
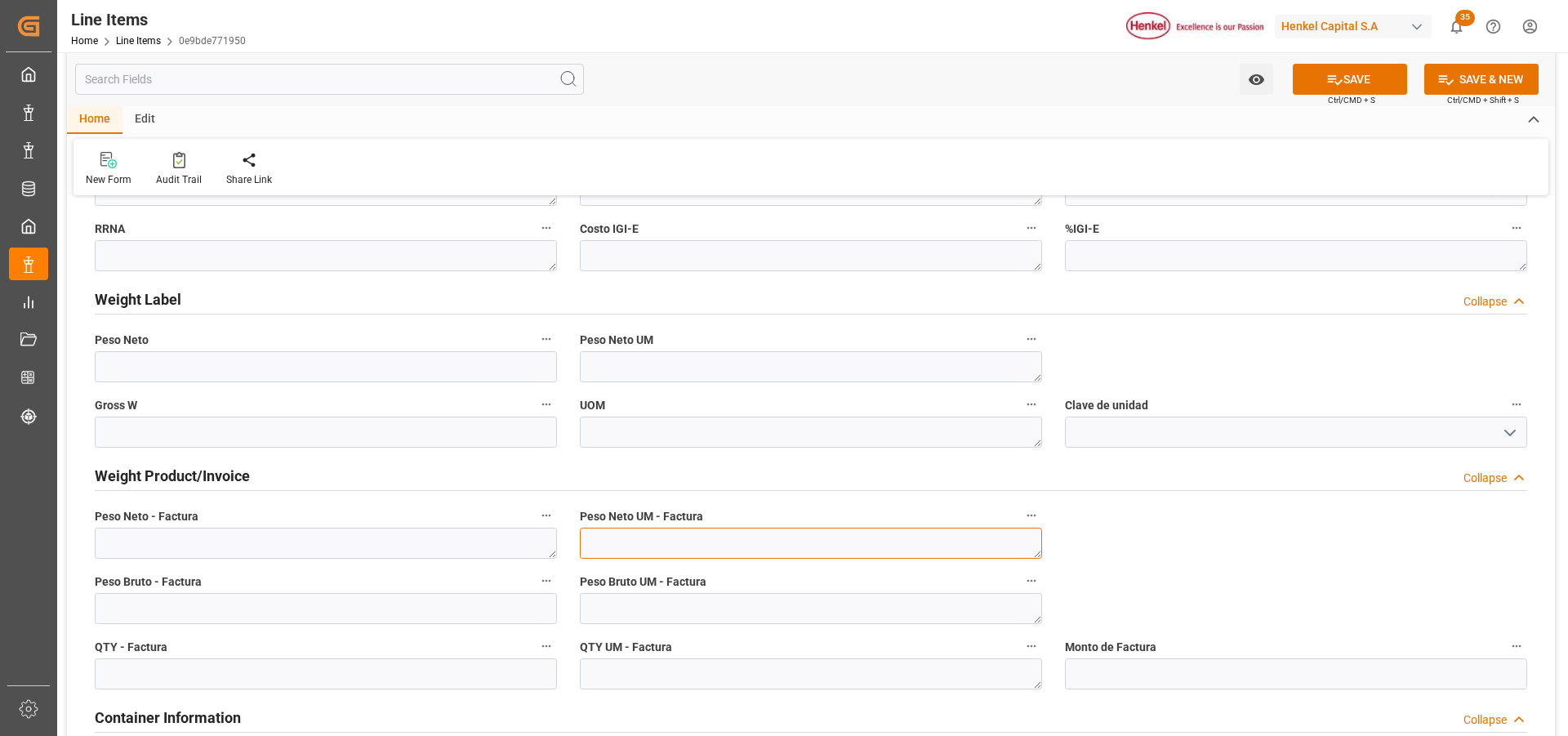
click at [727, 540] on textarea at bounding box center [811, 543] width 462 height 32
type textarea "KG"
click at [691, 608] on textarea at bounding box center [811, 608] width 462 height 32
type textarea "KG"
click at [684, 671] on textarea at bounding box center [811, 674] width 462 height 32
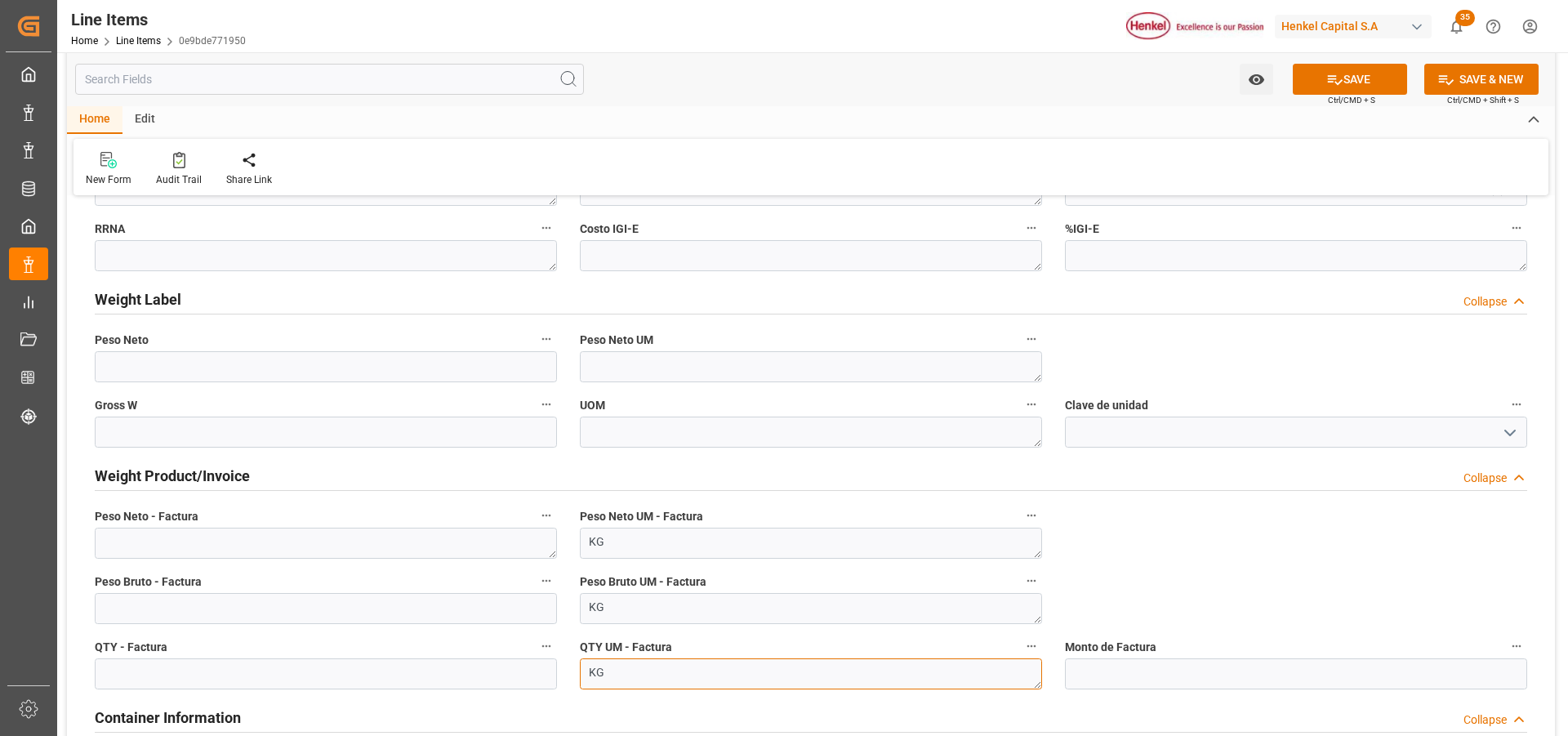
type textarea "KG"
click at [245, 547] on textarea at bounding box center [325, 543] width 462 height 32
paste textarea "3.150,000"
type textarea "3.150,000"
click at [248, 678] on input "text" at bounding box center [325, 674] width 462 height 32
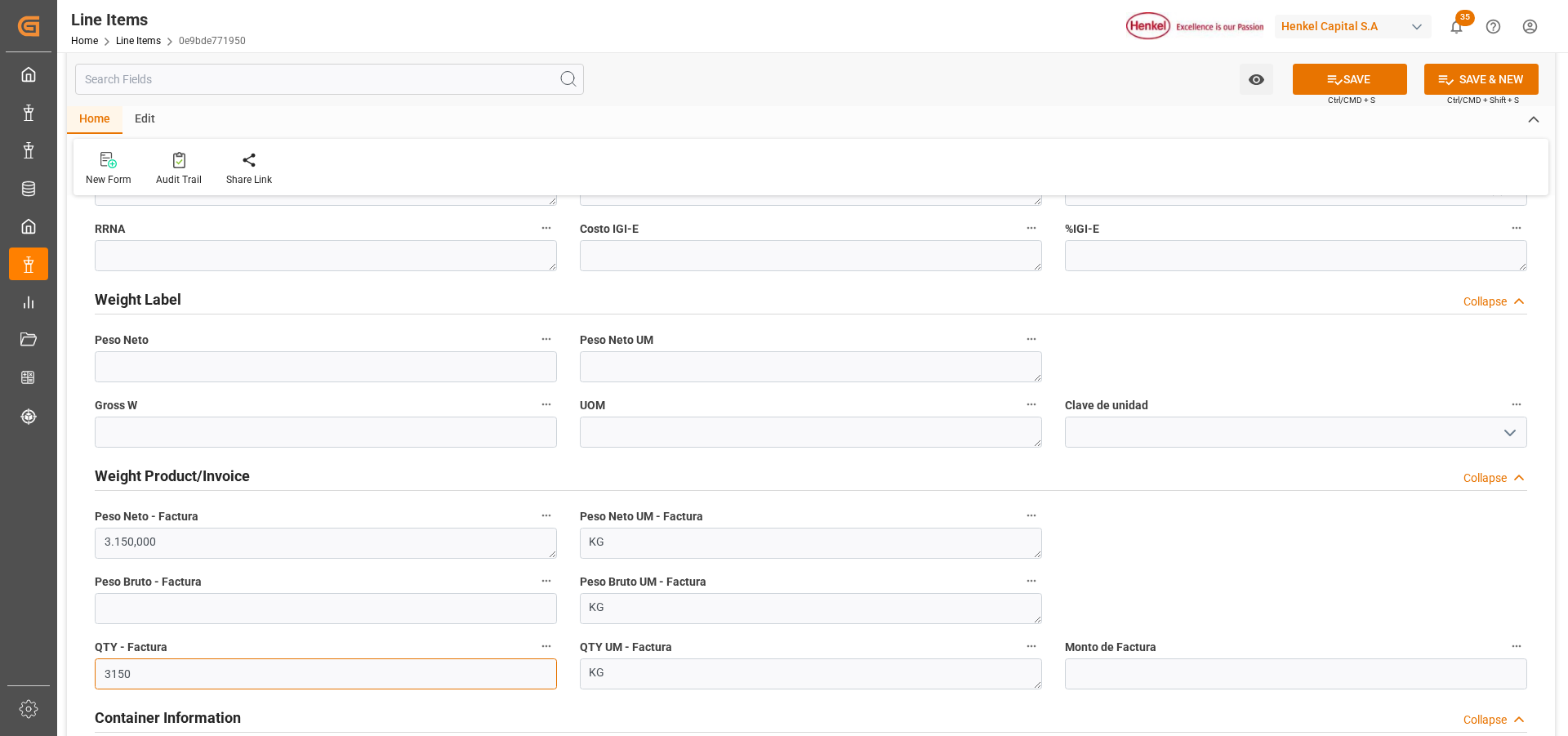
type input "3150"
click at [189, 536] on textarea "3.150,000" at bounding box center [325, 543] width 462 height 32
click at [120, 542] on textarea "3.150" at bounding box center [325, 543] width 462 height 32
type textarea "3150"
click at [357, 608] on input "text" at bounding box center [325, 608] width 462 height 32
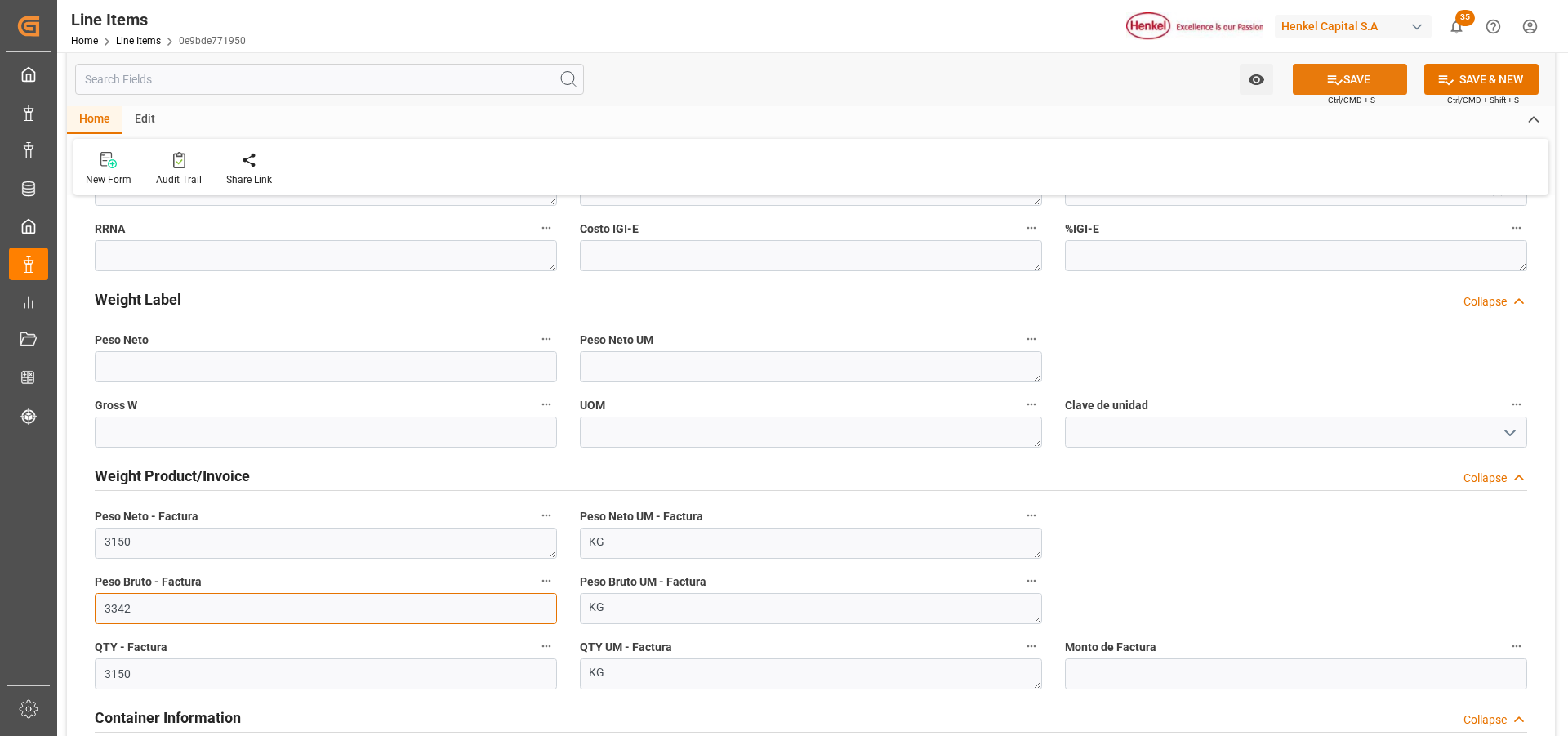
type input "3342"
click at [1348, 76] on button "SAVE" at bounding box center [1350, 79] width 115 height 32
type textarea "AQUENCE CORE 32-139 A CNT EX"
type textarea "AI"
type input "31201600"
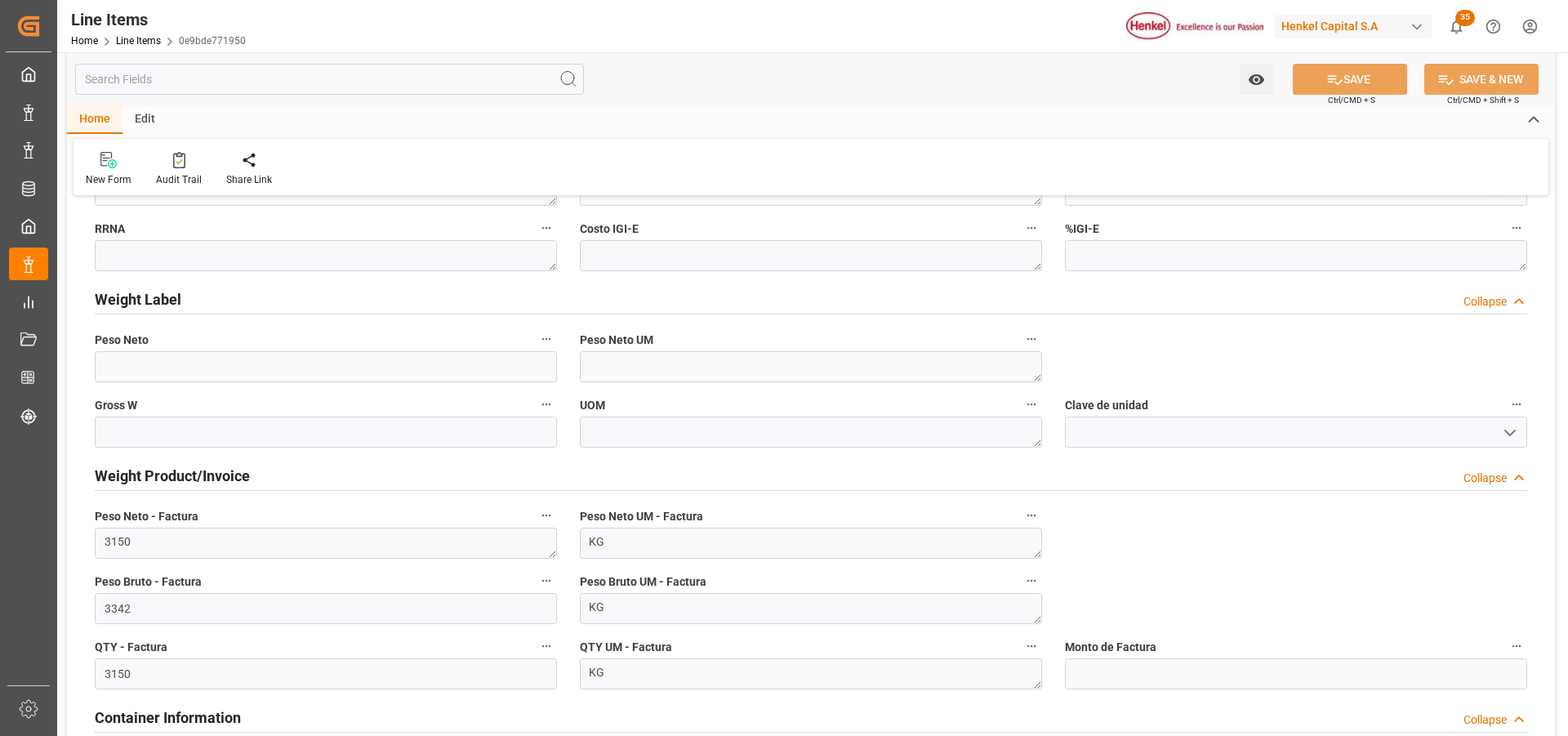
type textarea "6HA2"
click at [1133, 673] on input "text" at bounding box center [1296, 674] width 462 height 32
type input "2329.53"
click at [1350, 88] on button "SAVE" at bounding box center [1350, 79] width 115 height 32
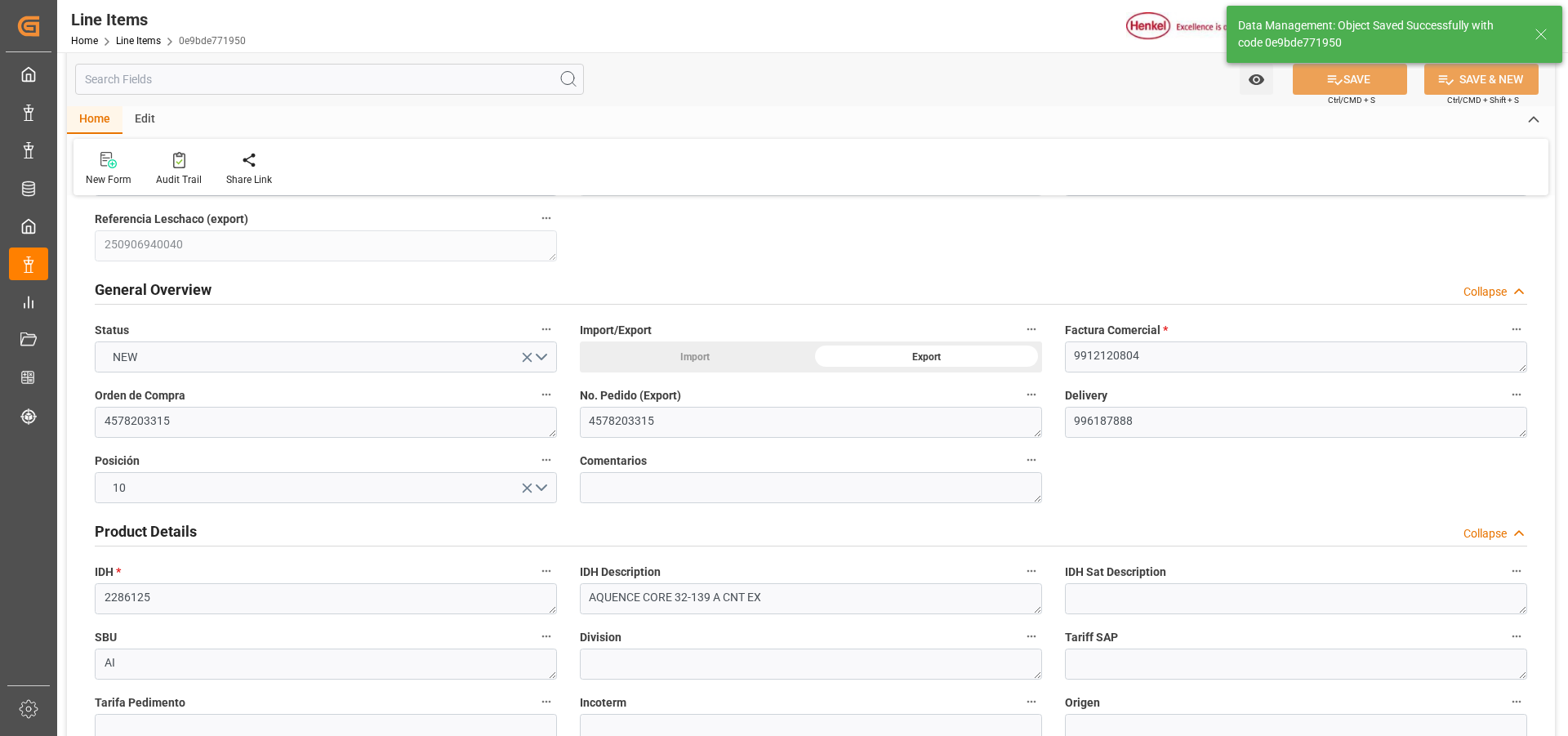
scroll to position [0, 0]
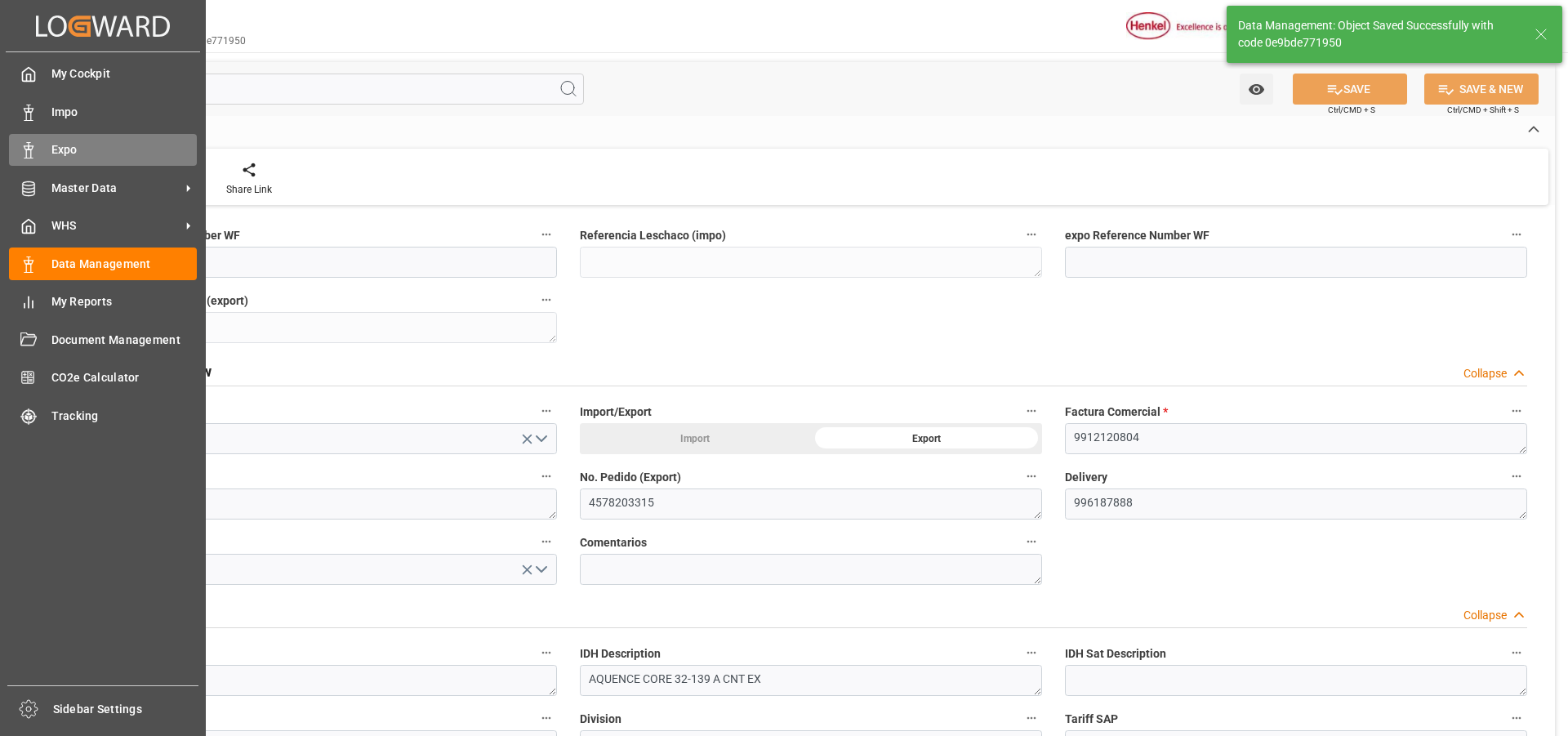
click at [42, 151] on div "Expo Expo" at bounding box center [102, 149] width 188 height 32
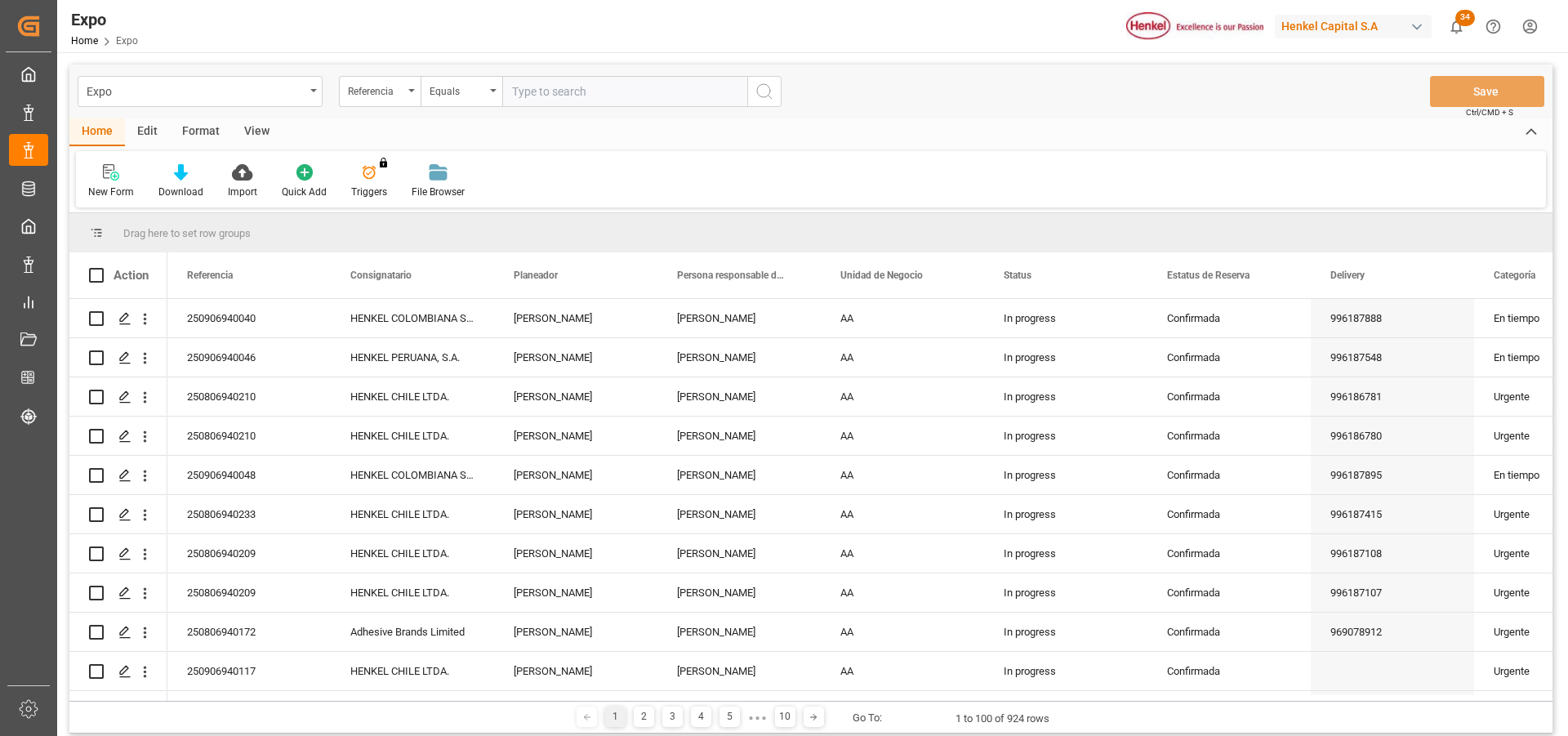
click at [575, 94] on input "text" at bounding box center [624, 92] width 245 height 32
paste input "250906940040"
type input "250906940040"
click at [754, 93] on button "search button" at bounding box center [764, 92] width 34 height 32
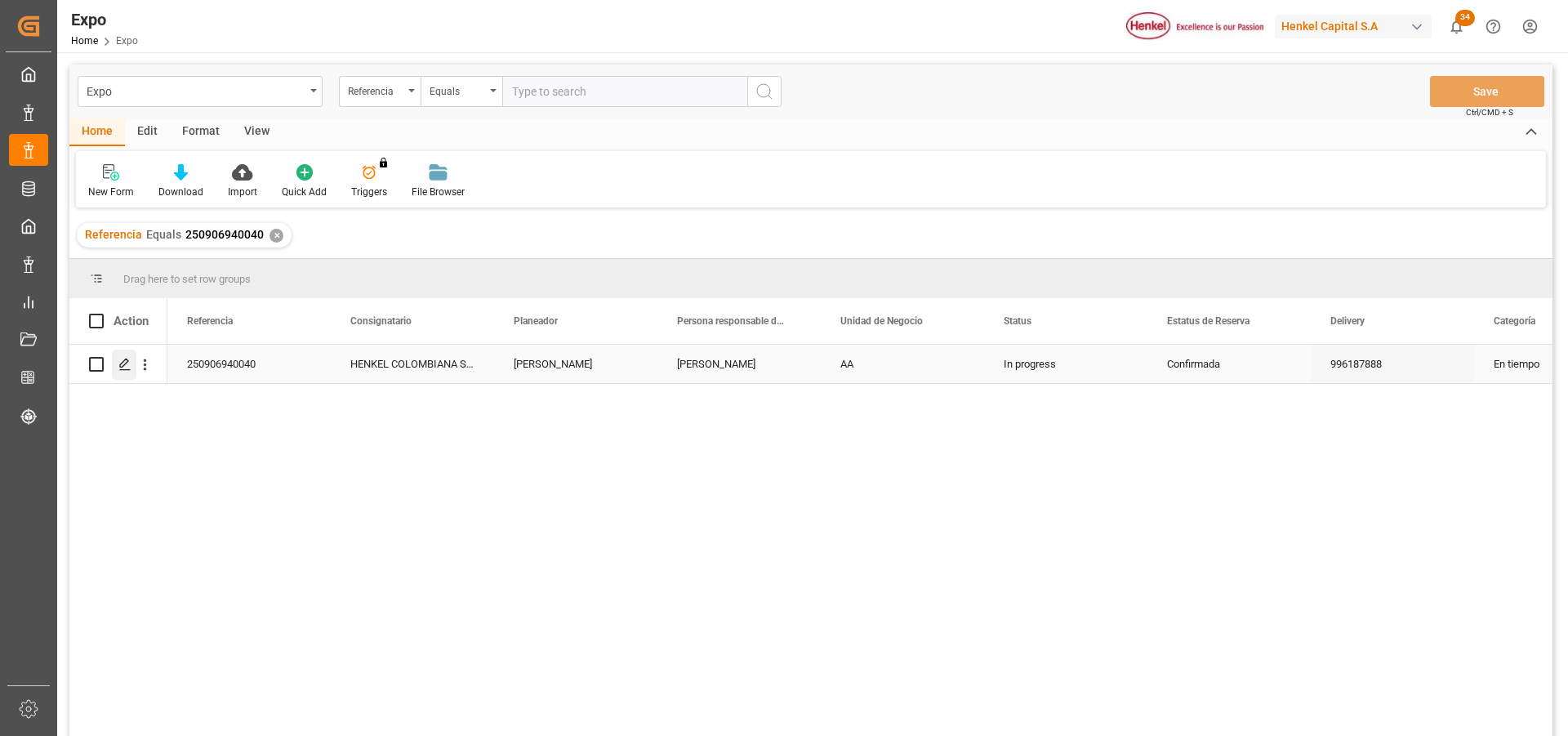
click at [118, 368] on icon "Press SPACE to select this row." at bounding box center [125, 365] width 13 height 13
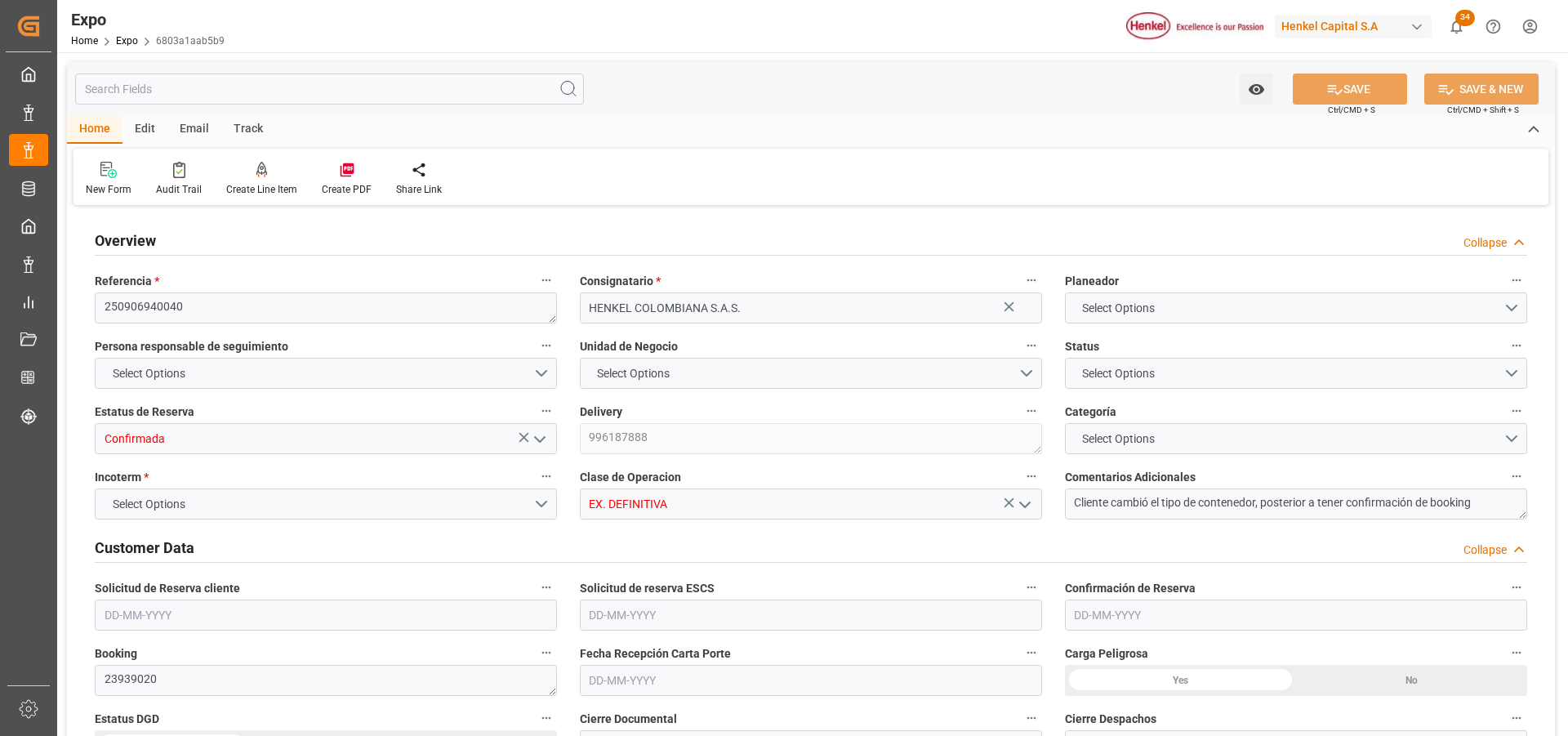
type input "9937311"
type input "9946855"
type input "MXZLO"
type input "COBUN"
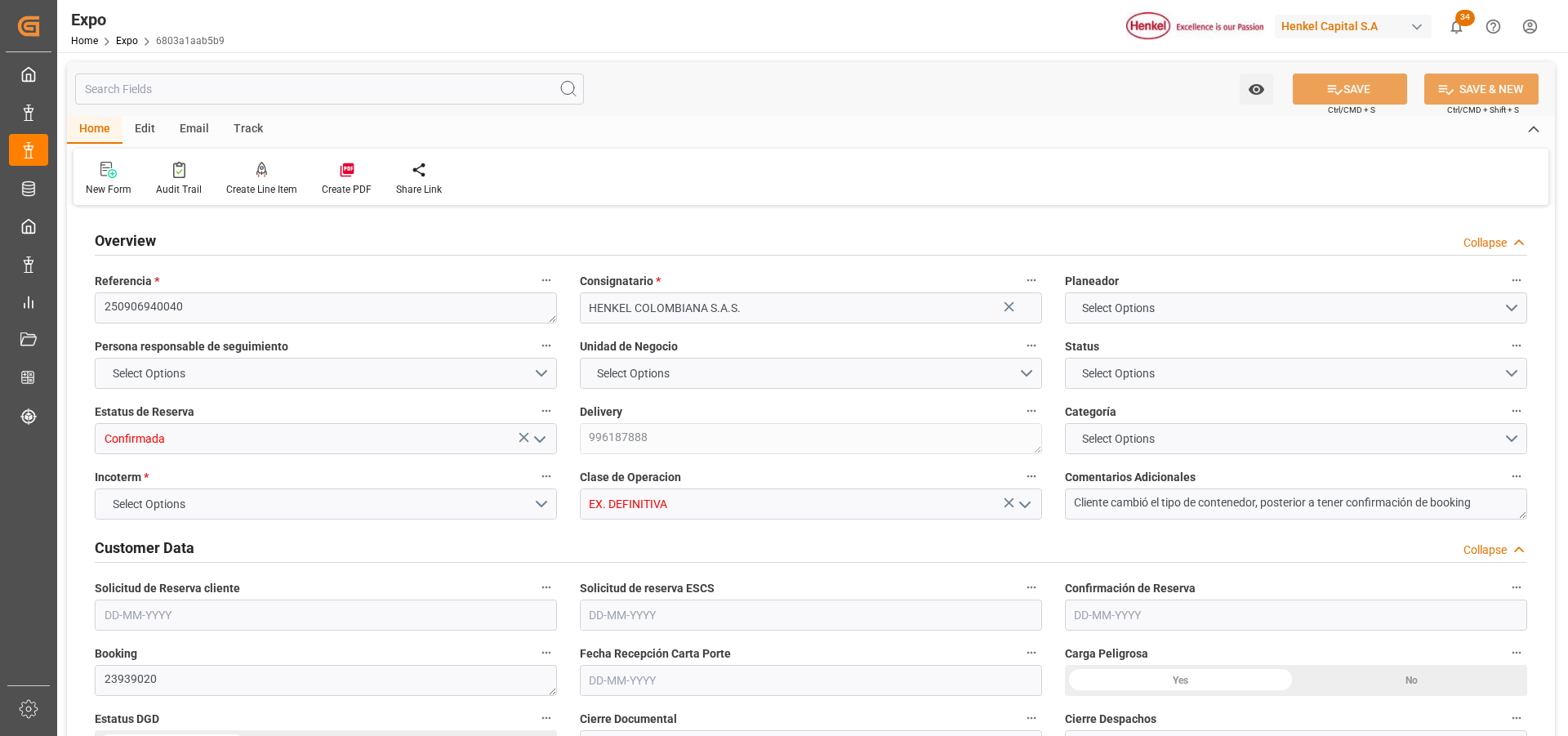
type input "9937311"
type input "[DATE]"
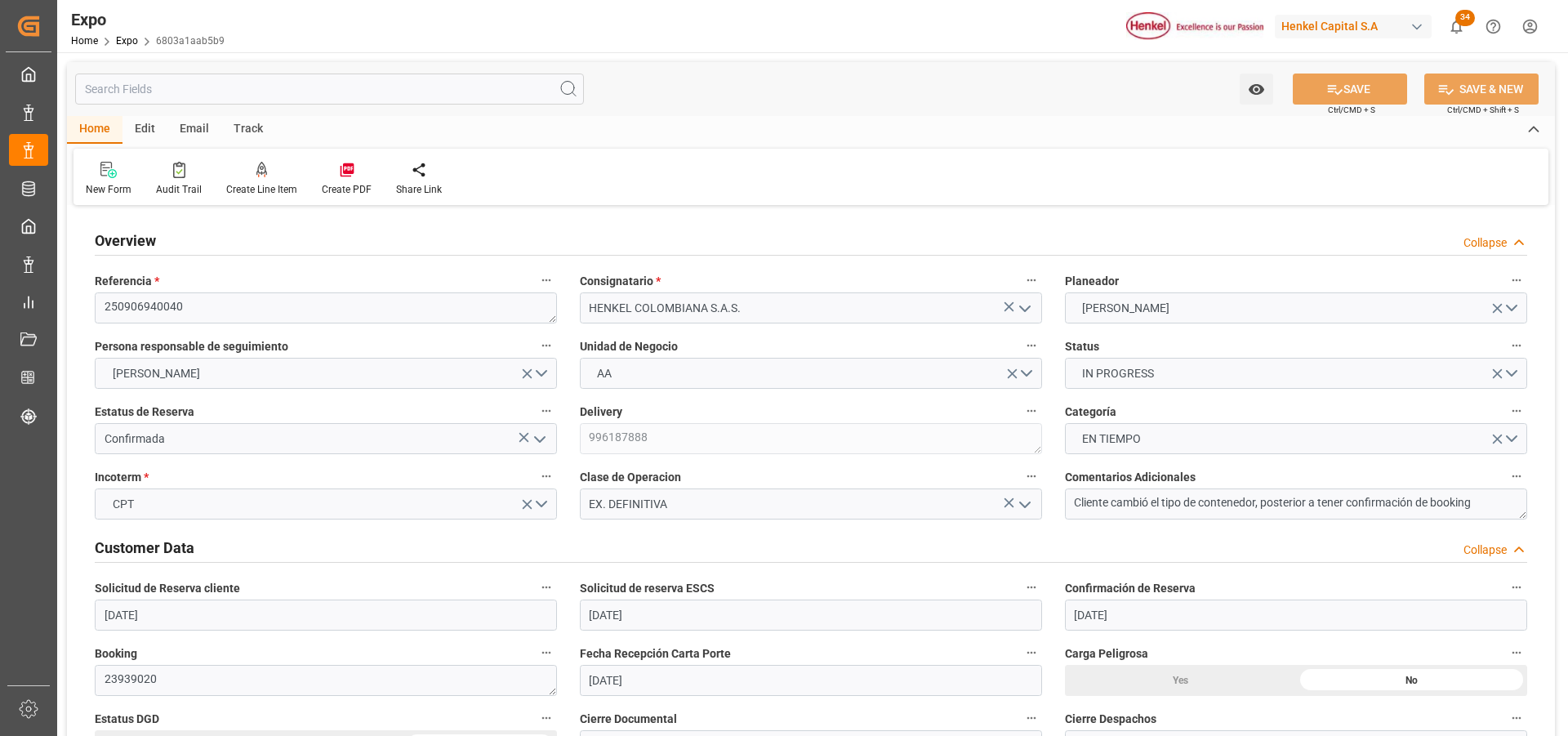
type input "[DATE]"
type input "[DATE] 00:00"
type input "[DATE] 22:41"
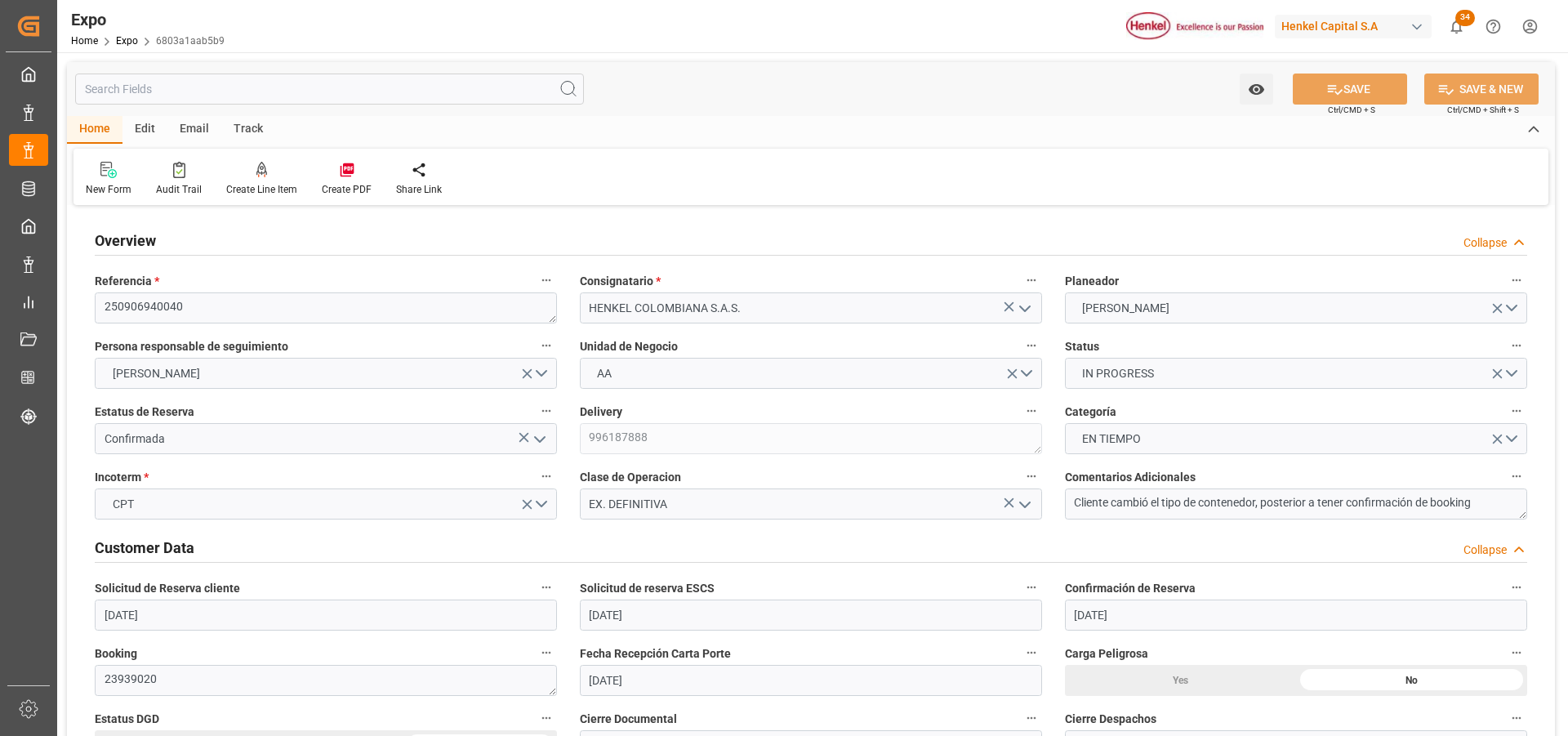
type input "[DATE] 04:00"
type input "[DATE] 00:00"
type input "[DATE] 15:00"
type input "[DATE] 00:00"
type input "[DATE] 18:56"
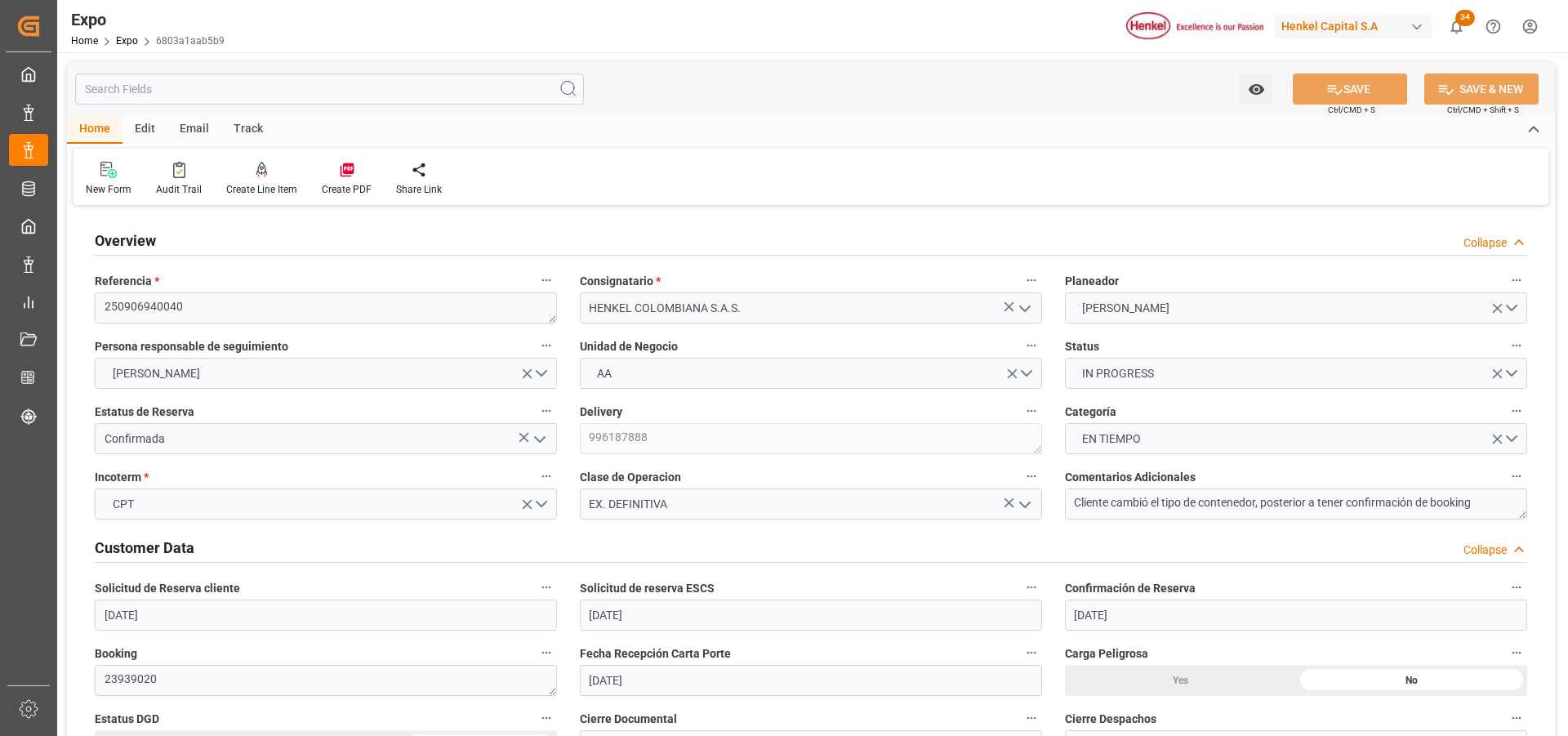
type input "[DATE] 12:40"
type input "[DATE] 04:00"
type input "[DATE] 15:00"
type input "[DATE] 01:10"
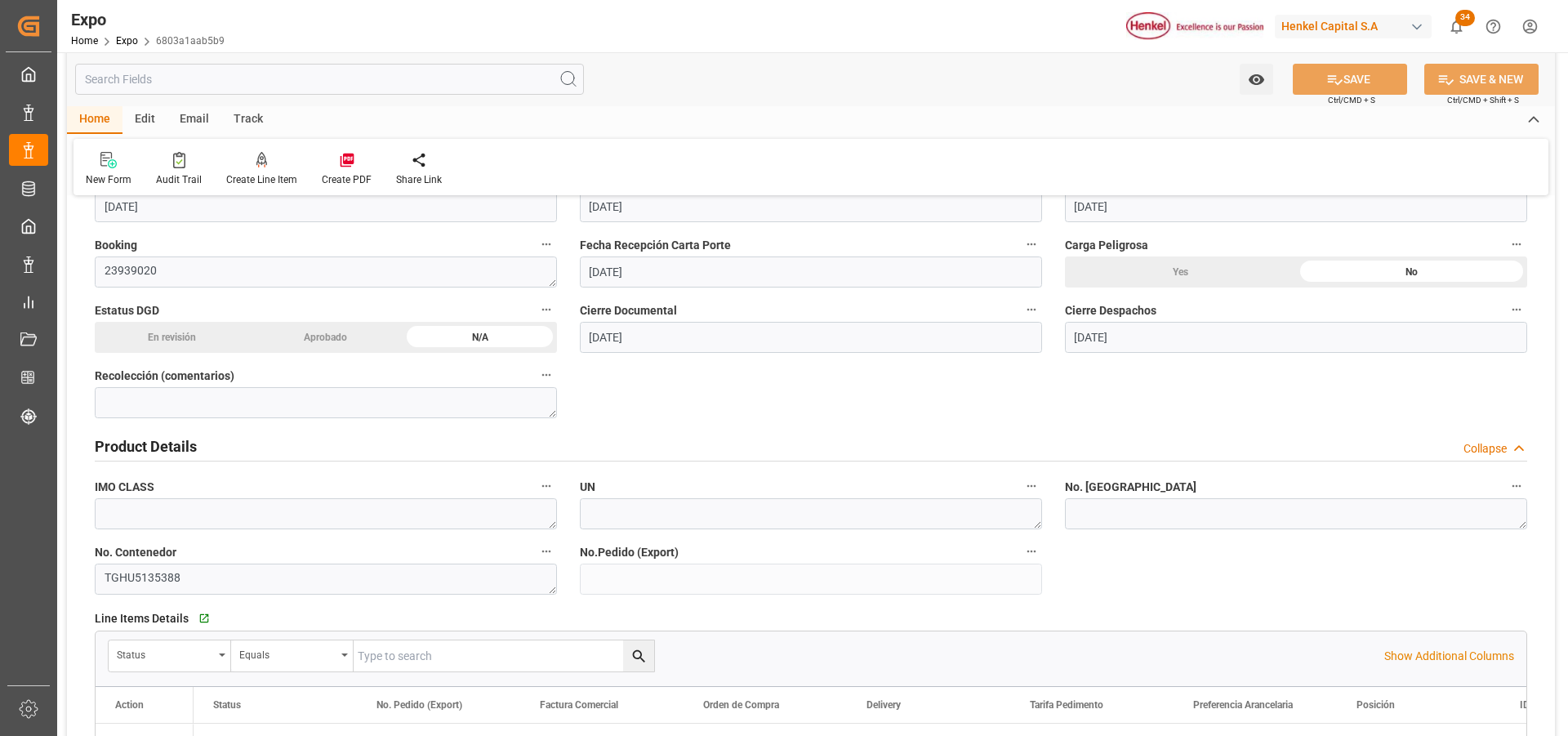
scroll to position [654, 0]
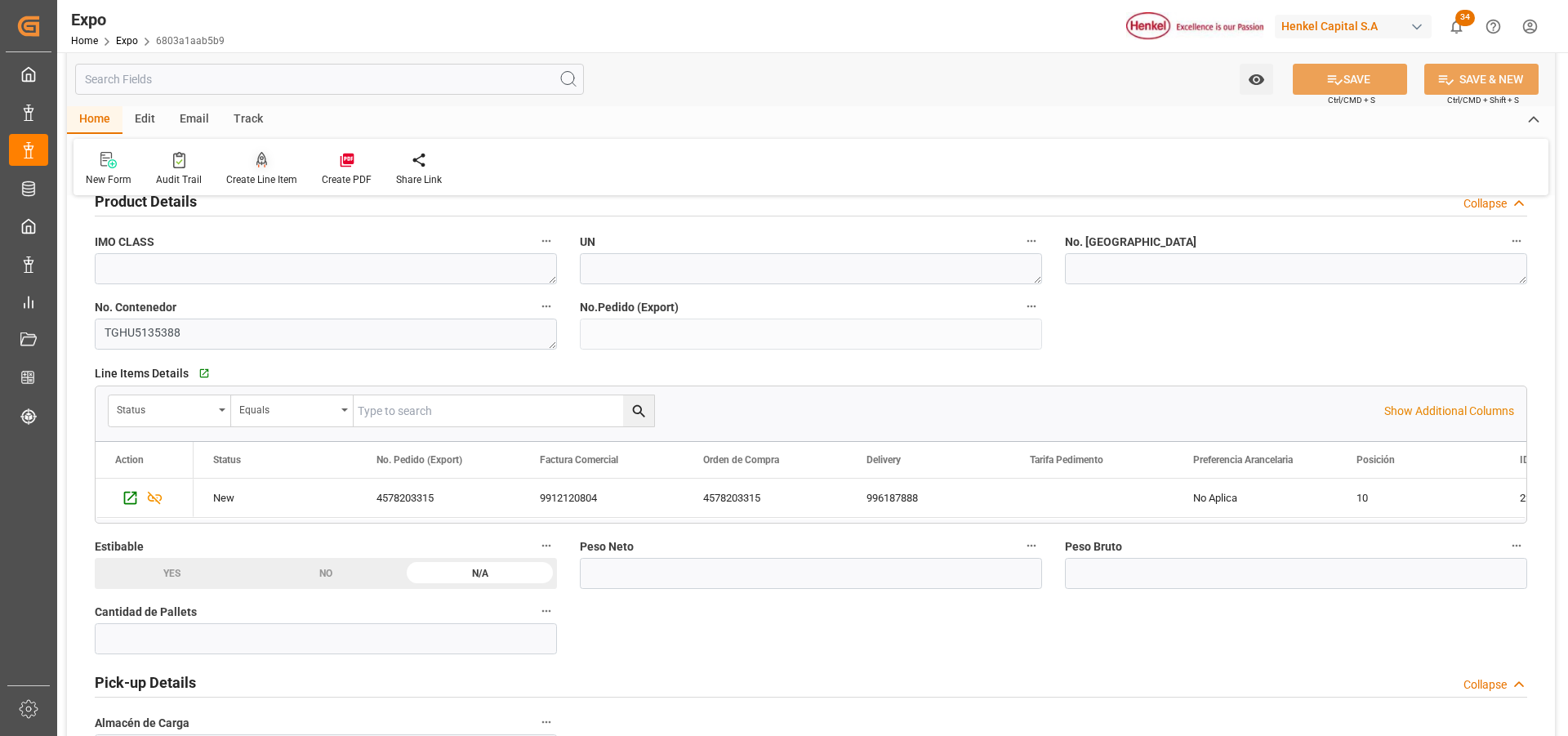
click at [263, 155] on icon at bounding box center [262, 159] width 11 height 16
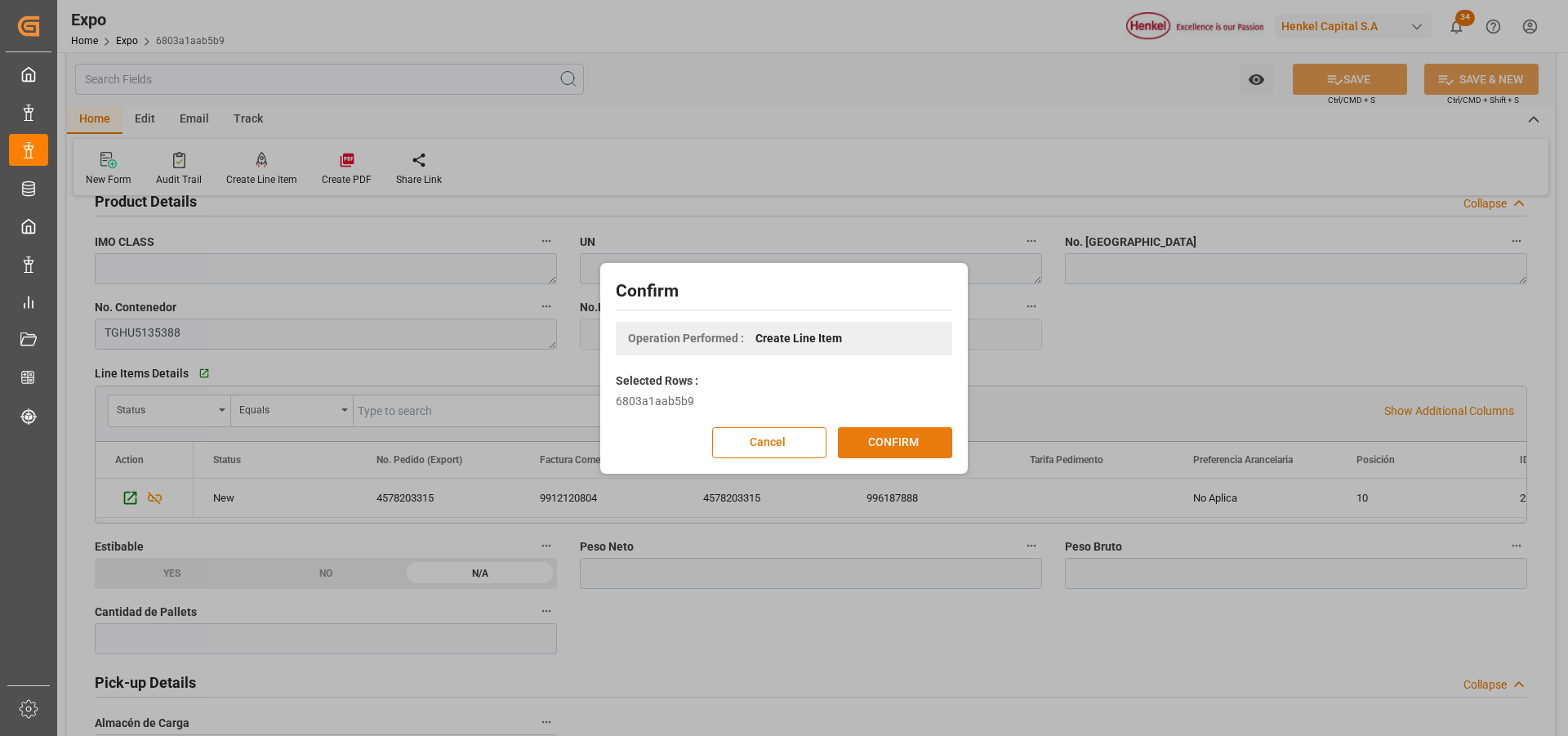
click at [909, 440] on button "CONFIRM" at bounding box center [895, 443] width 115 height 32
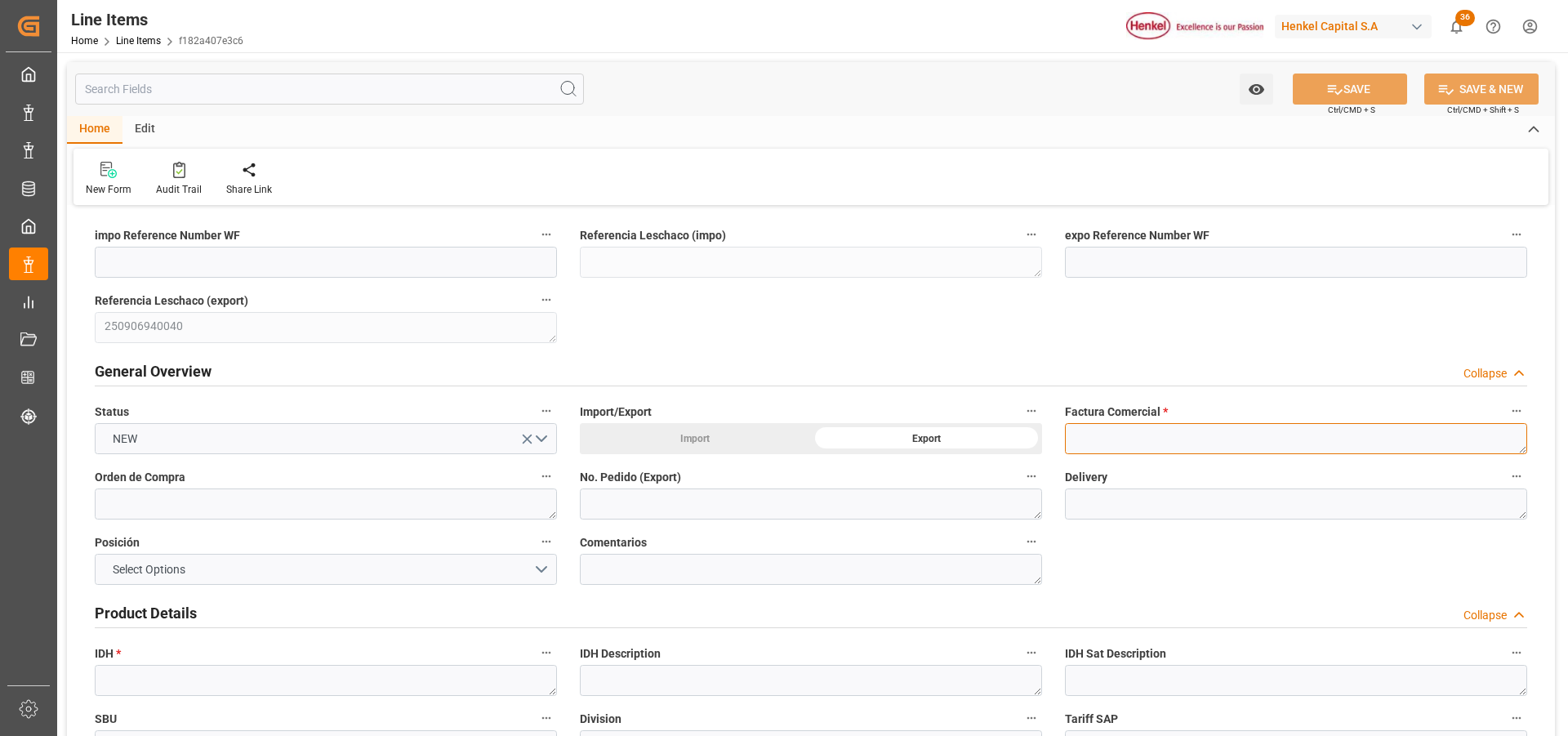
click at [1167, 437] on textarea at bounding box center [1296, 438] width 462 height 32
paste textarea "9912120803"
type textarea "9912120803"
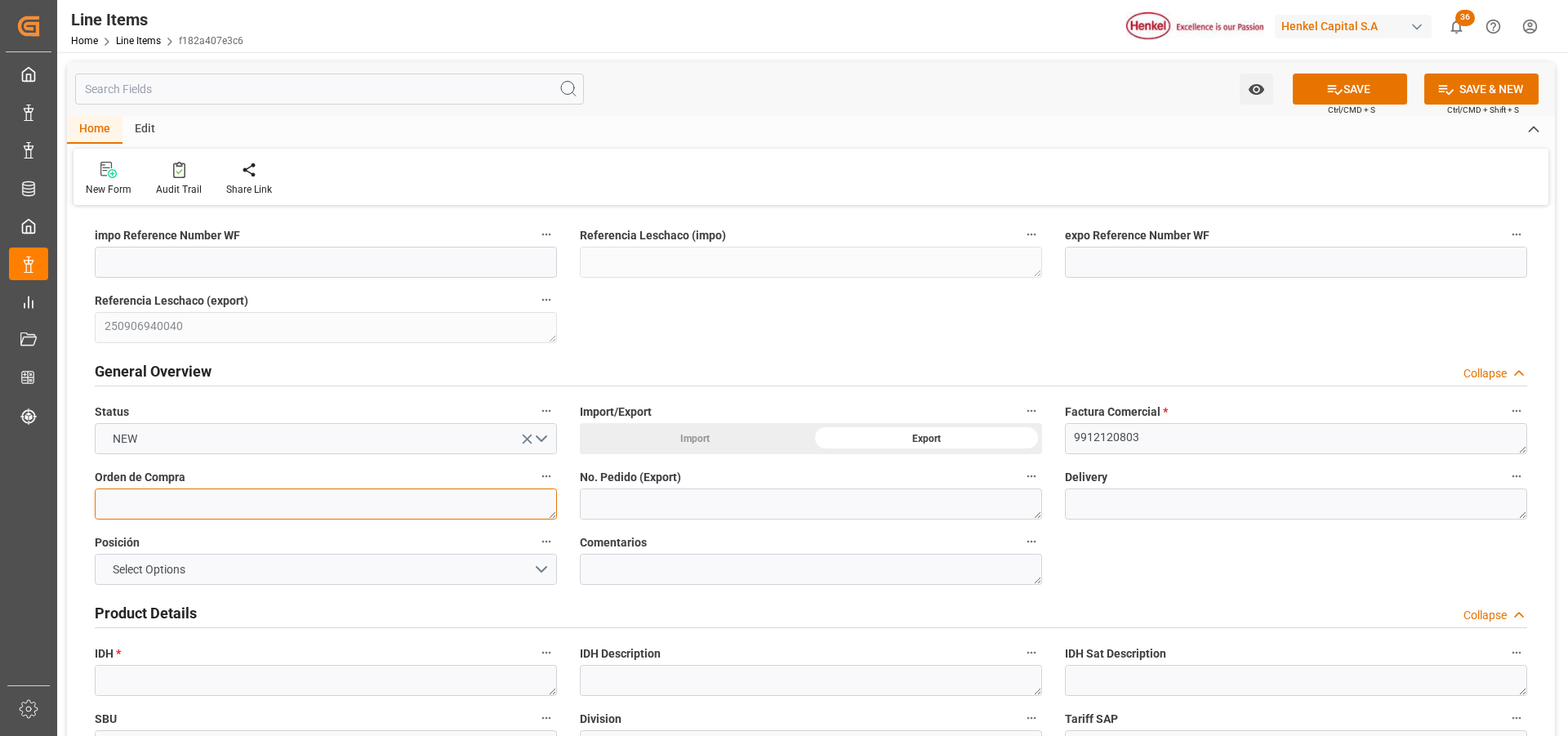
click at [361, 507] on textarea at bounding box center [325, 504] width 462 height 32
paste textarea "4578337395"
type textarea "4578337395"
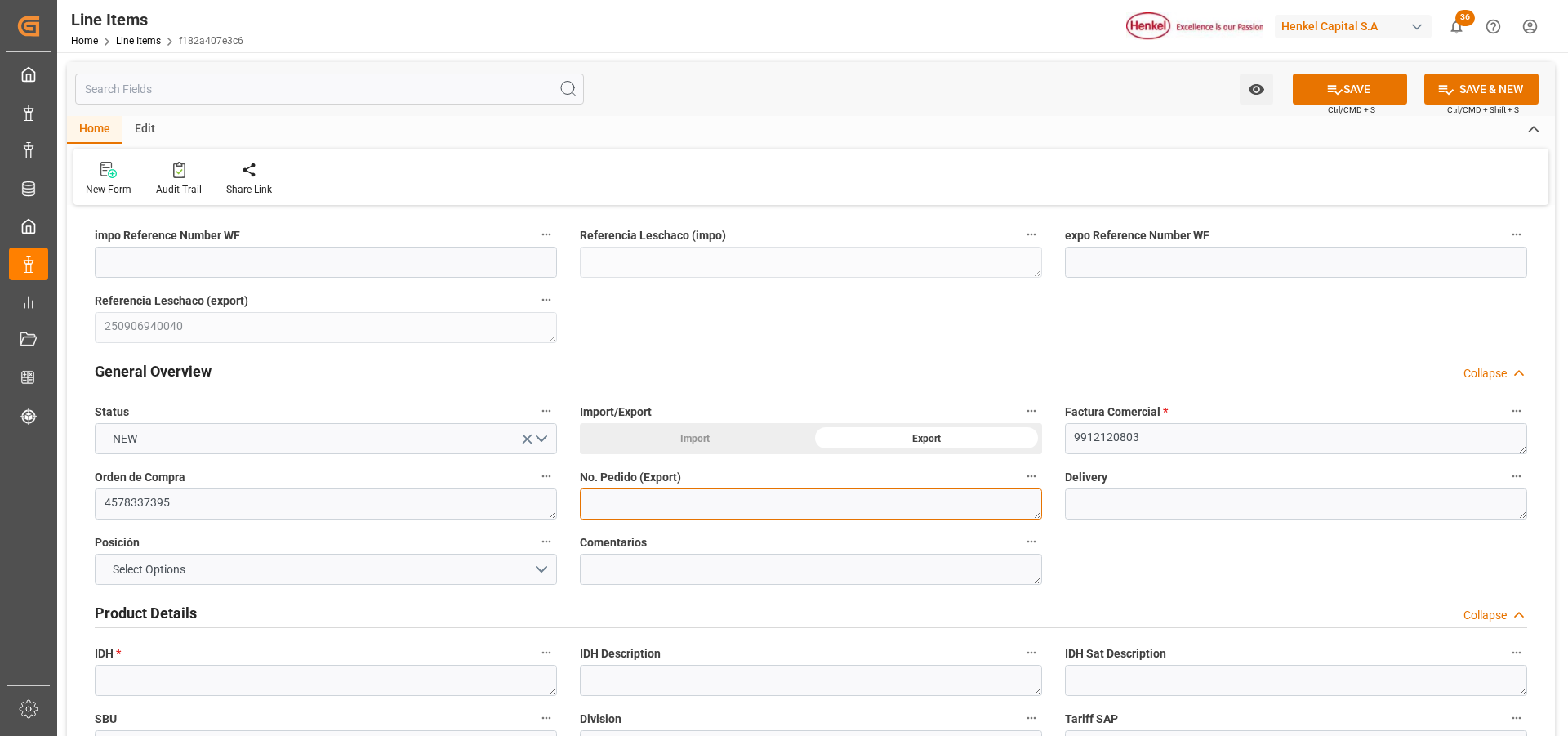
click at [628, 498] on textarea at bounding box center [811, 504] width 462 height 32
paste textarea "4578337395"
type textarea "4578337395"
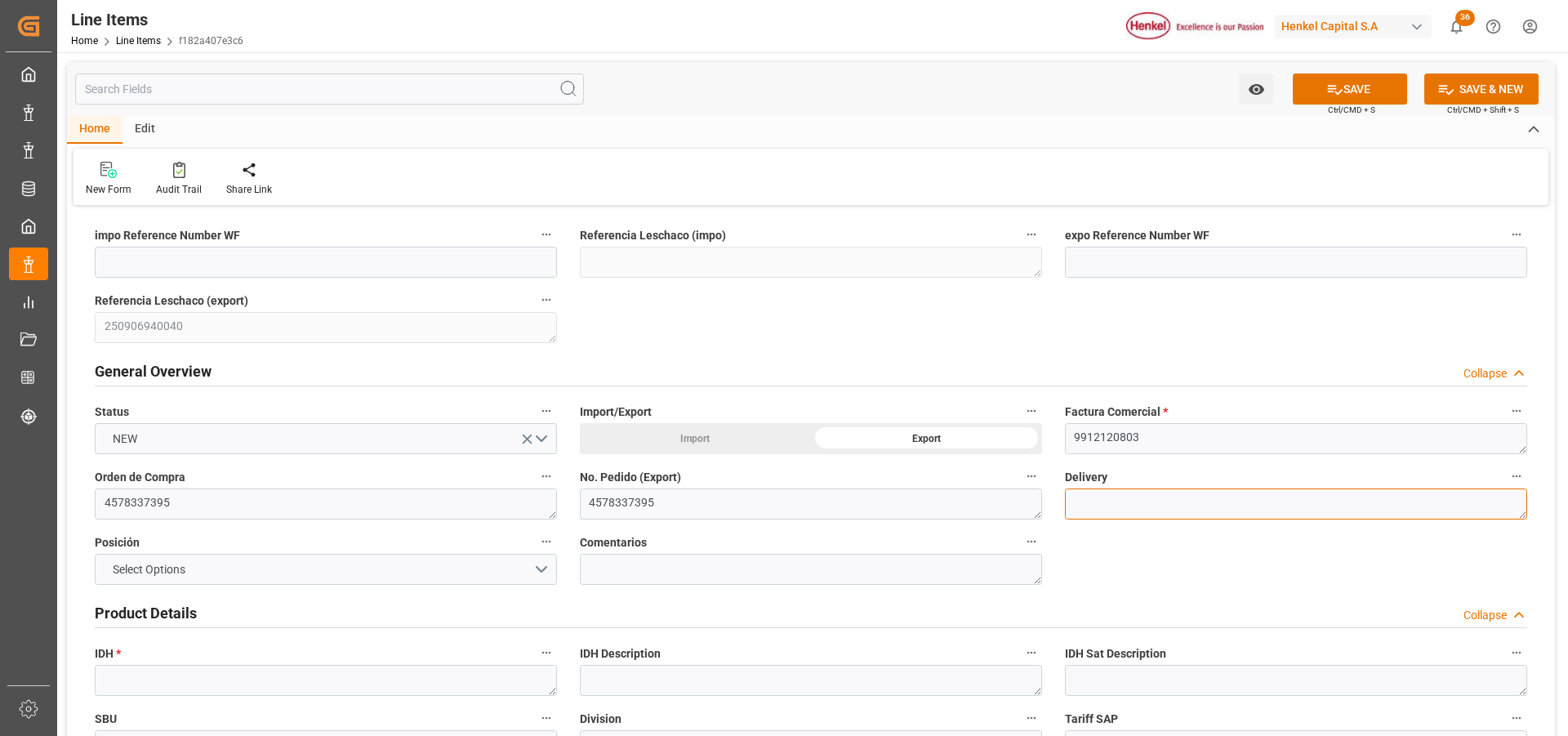
click at [1220, 504] on textarea at bounding box center [1296, 504] width 462 height 32
paste textarea "996188967"
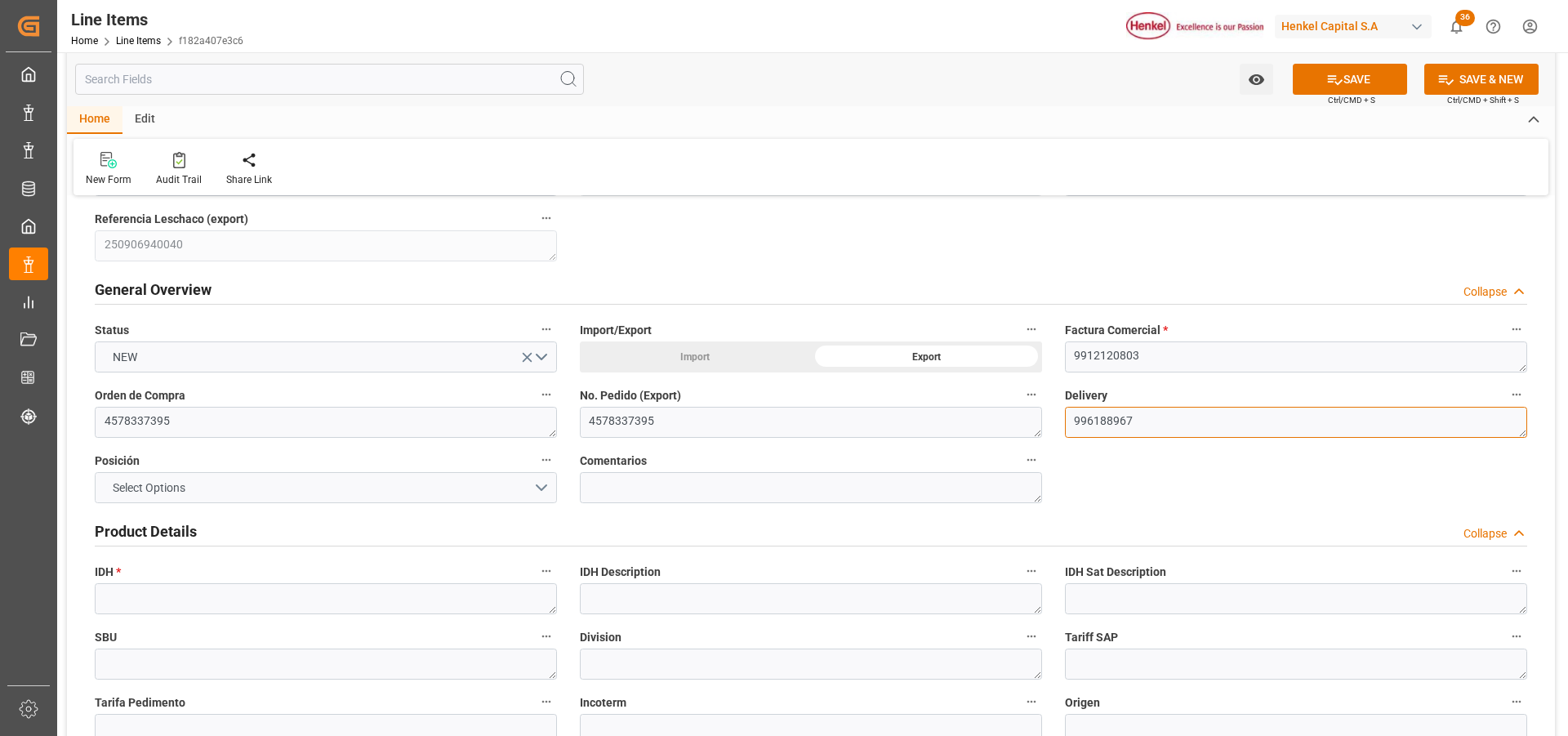
type textarea "996188967"
click at [543, 495] on button "Select Options" at bounding box center [325, 488] width 462 height 32
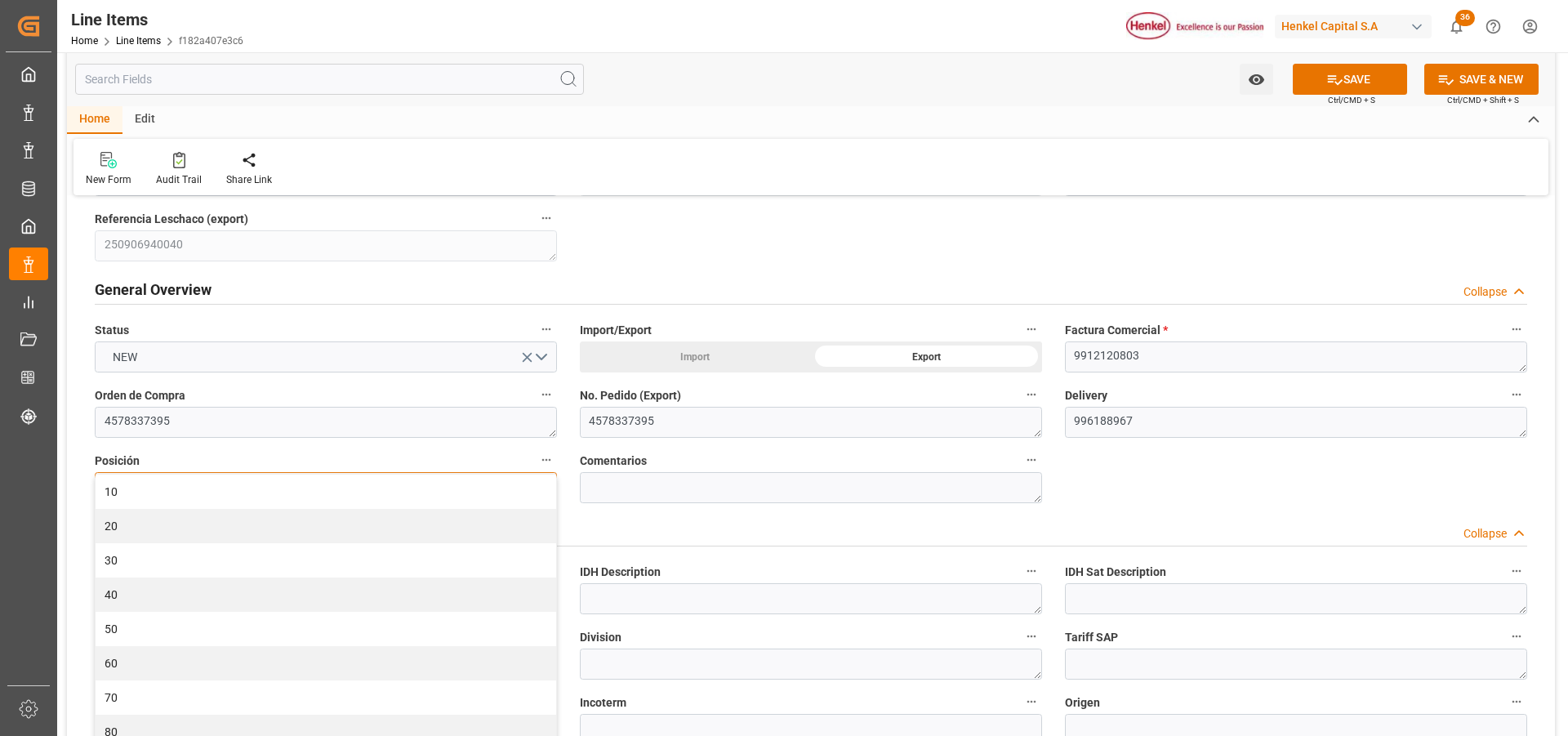
click at [543, 495] on div "10" at bounding box center [325, 492] width 461 height 34
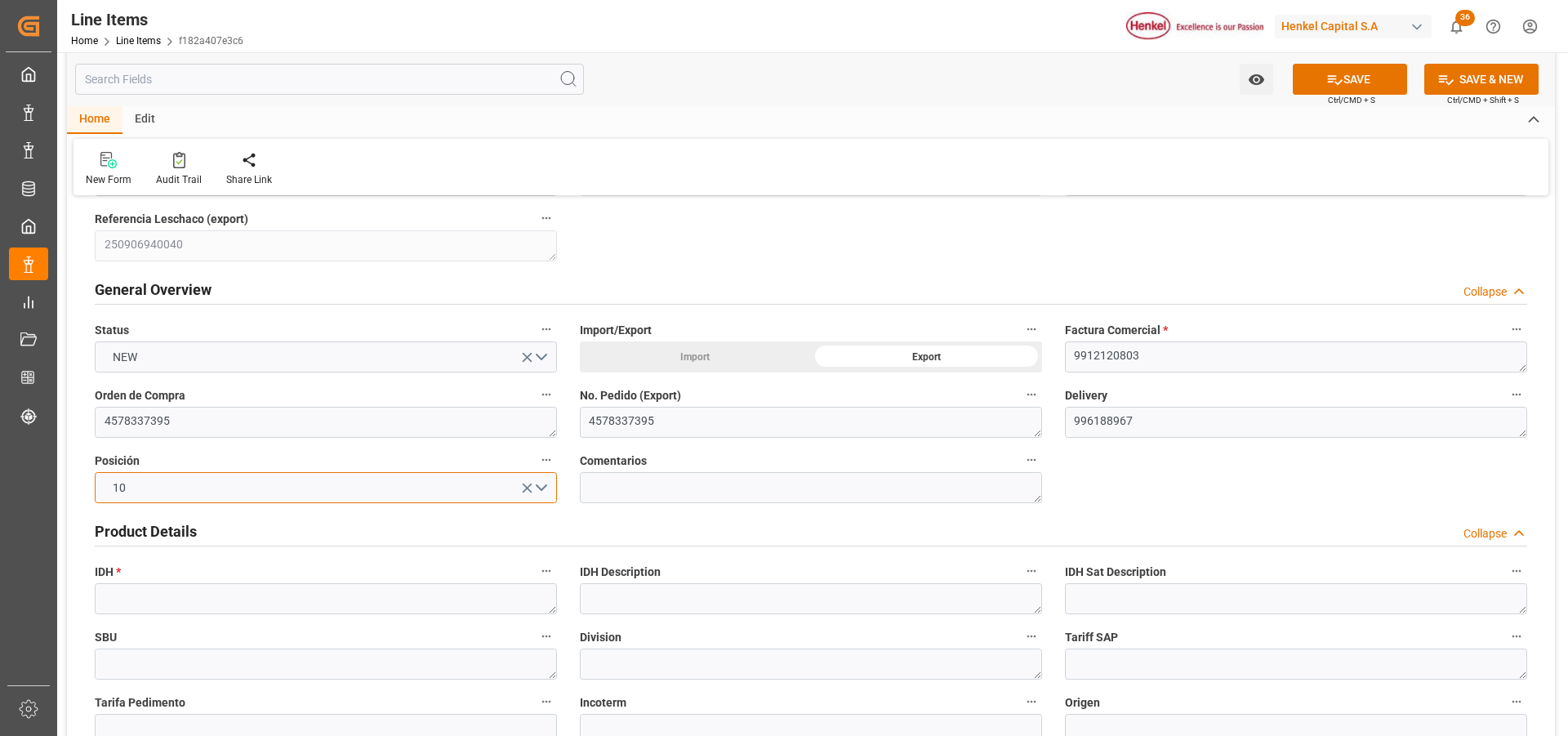
scroll to position [245, 0]
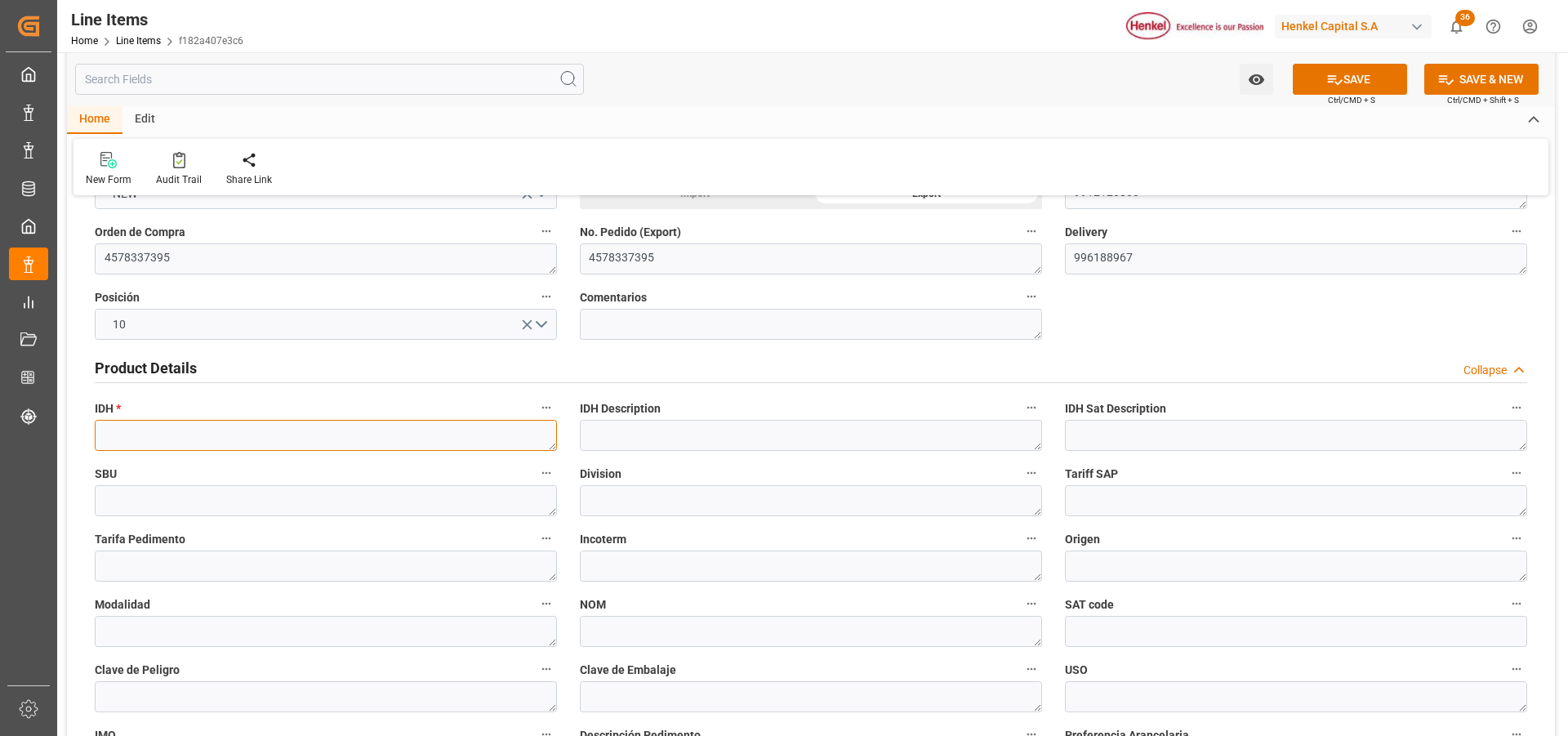
click at [264, 439] on textarea at bounding box center [325, 435] width 462 height 32
paste textarea "2378752"
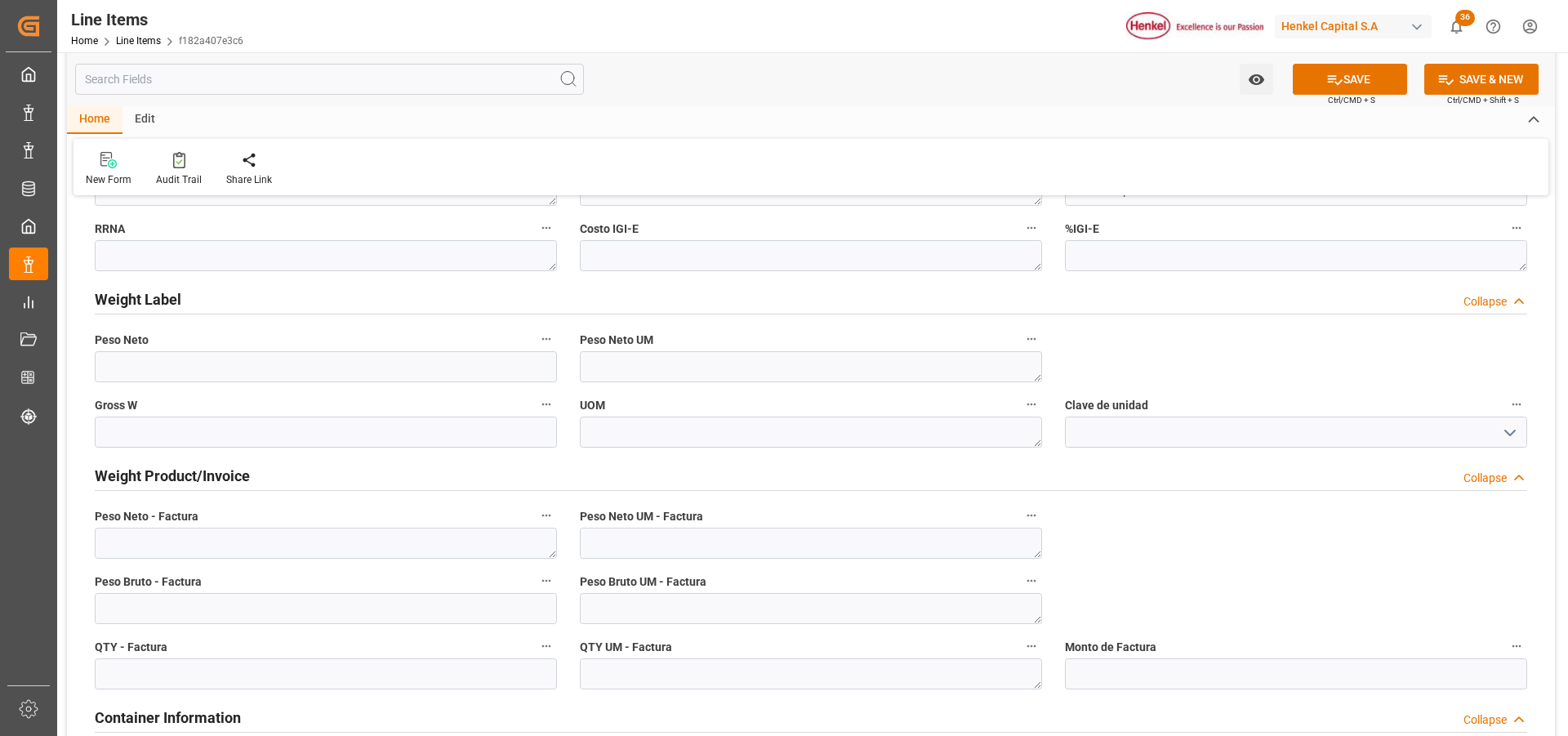
scroll to position [654, 0]
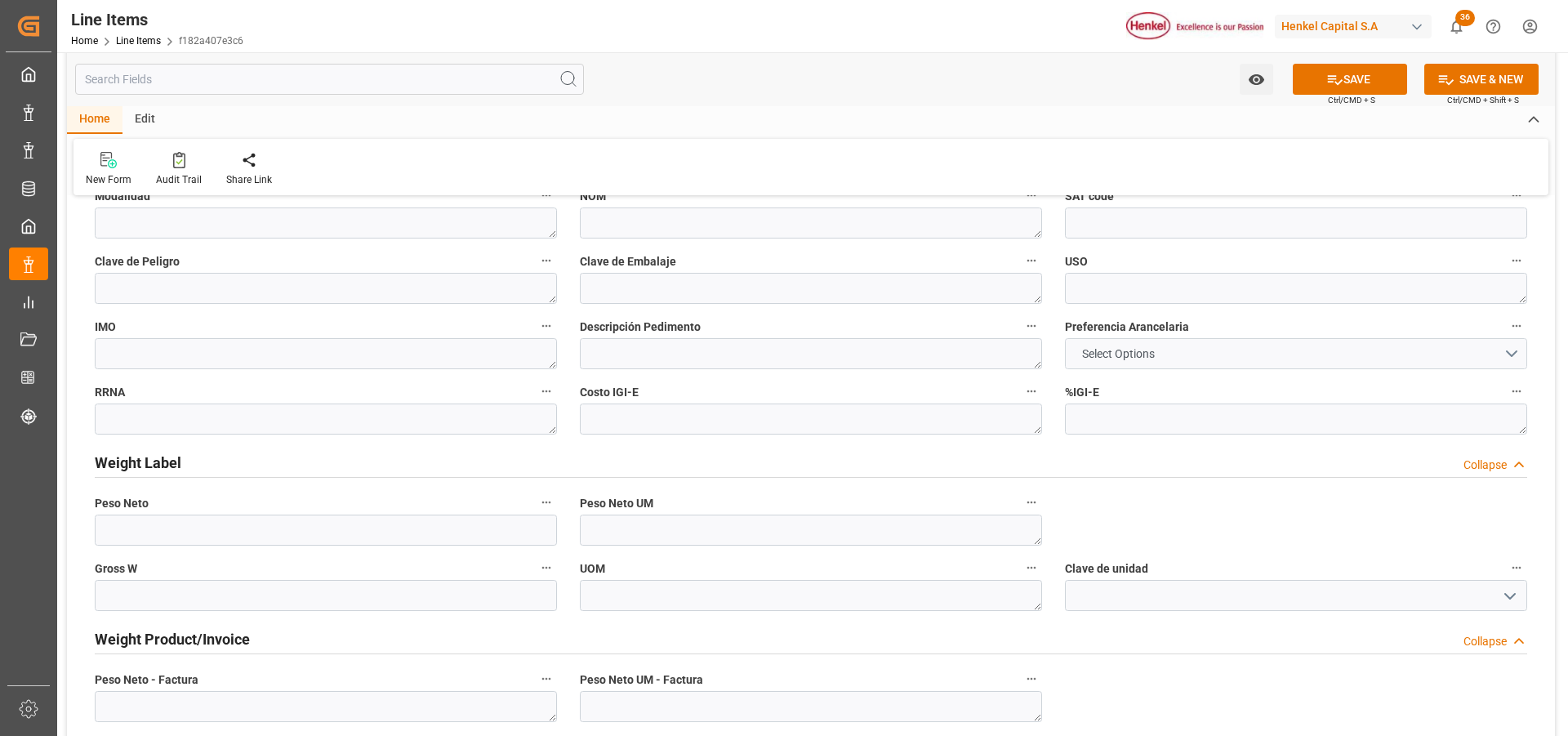
type textarea "2378752"
click at [1134, 351] on span "Select Options" at bounding box center [1118, 354] width 89 height 17
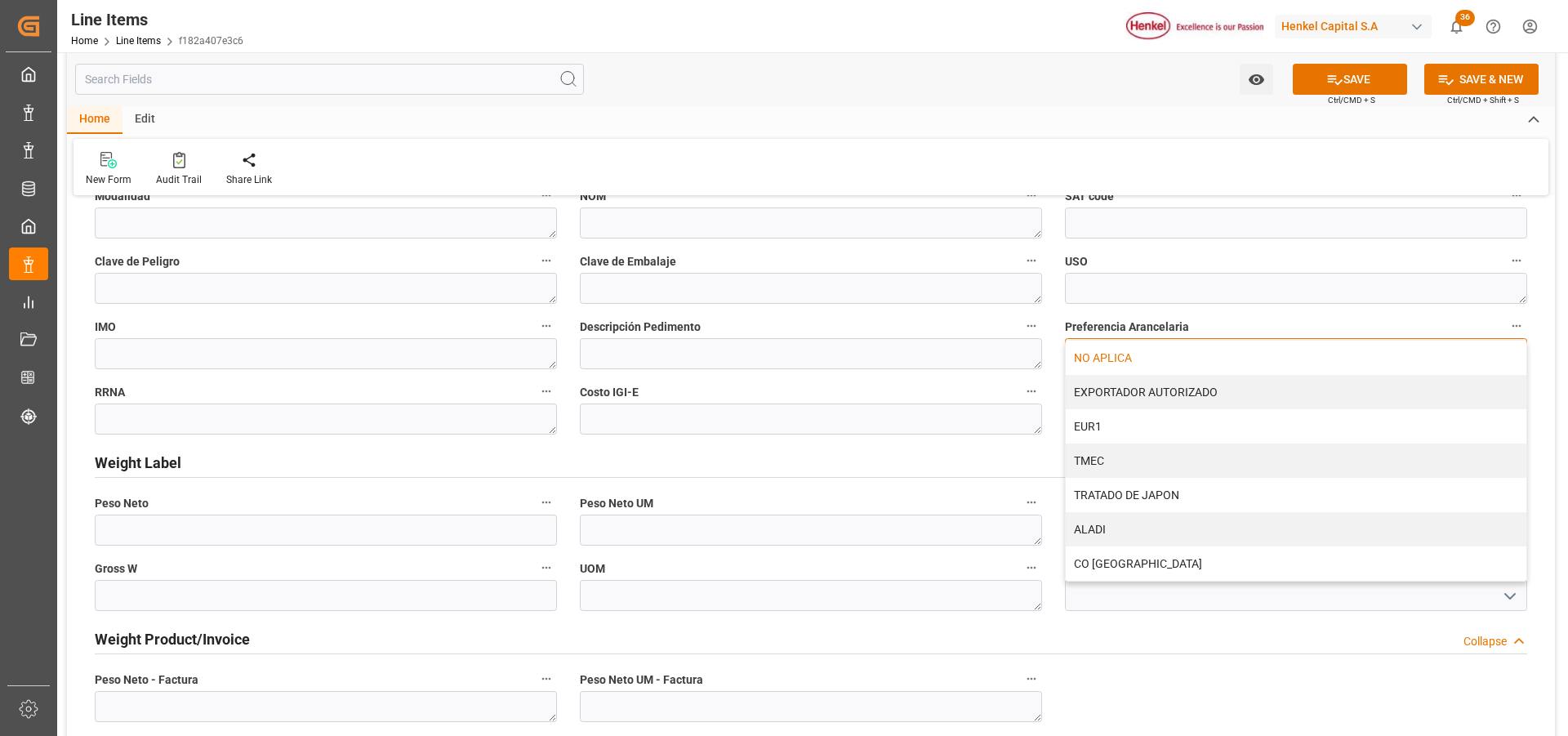
click at [1132, 355] on div "NO APLICA" at bounding box center [1296, 358] width 461 height 34
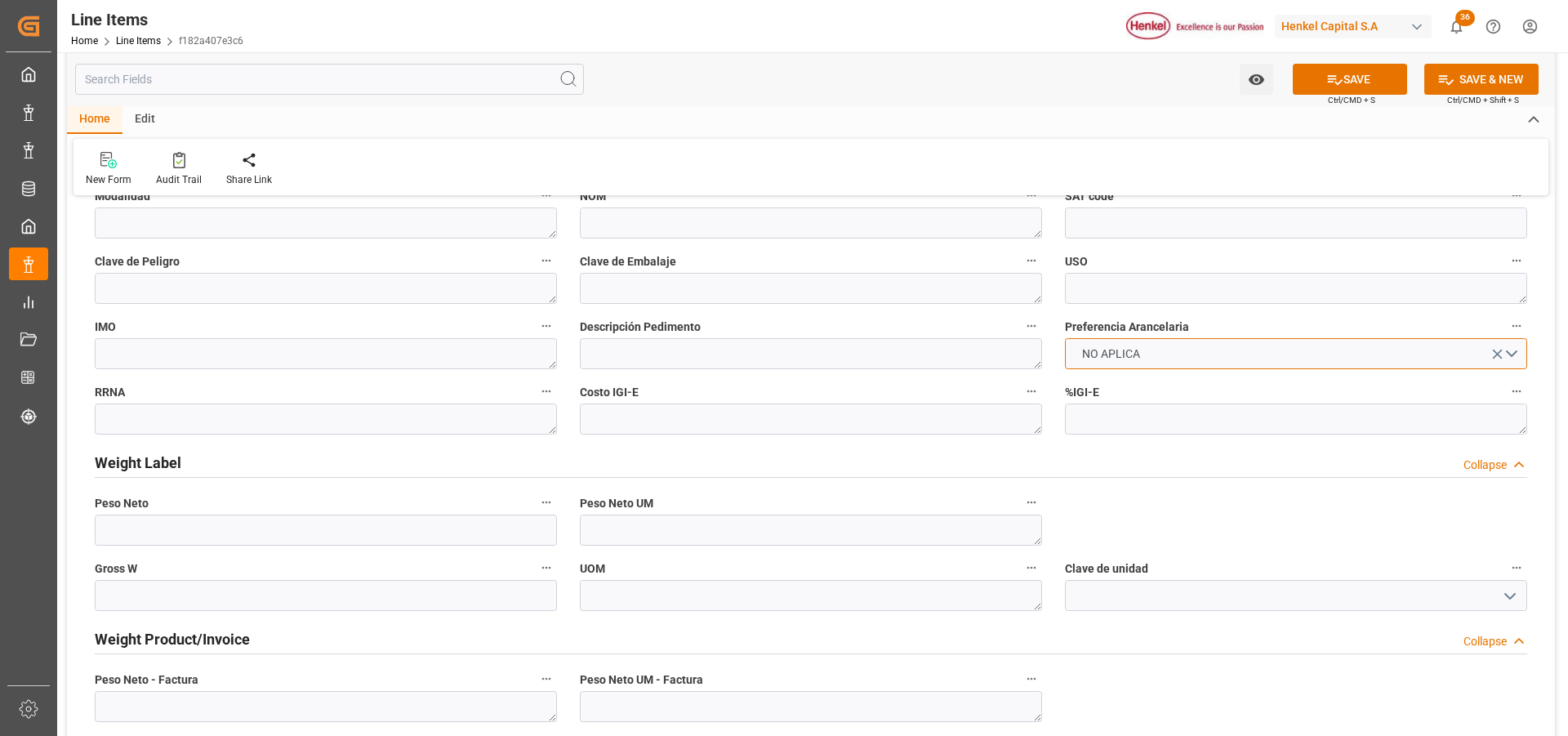
scroll to position [898, 0]
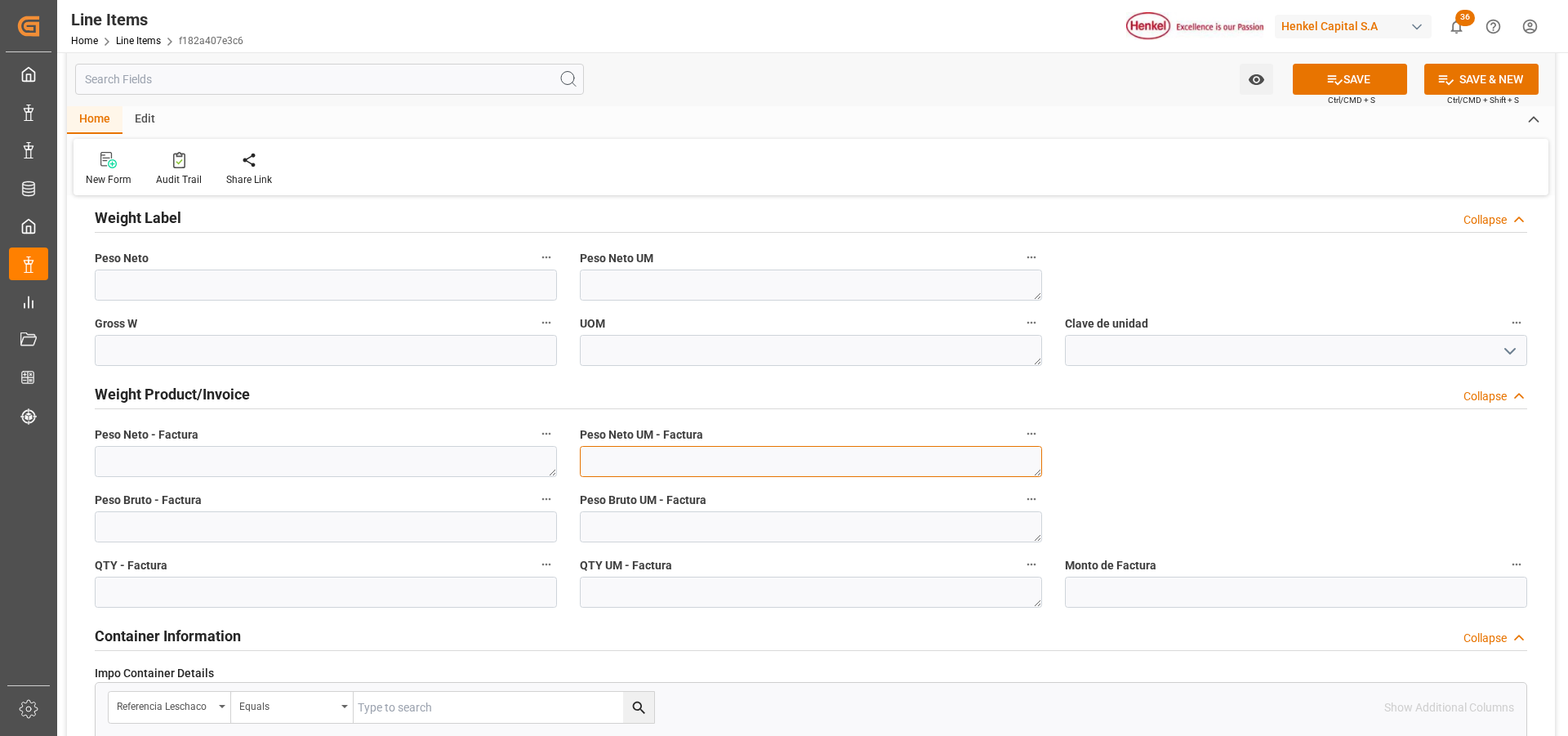
click at [797, 465] on textarea at bounding box center [811, 461] width 462 height 32
type textarea "KG"
click at [761, 524] on textarea at bounding box center [811, 527] width 462 height 32
type textarea "KG"
click at [731, 591] on textarea at bounding box center [811, 592] width 462 height 32
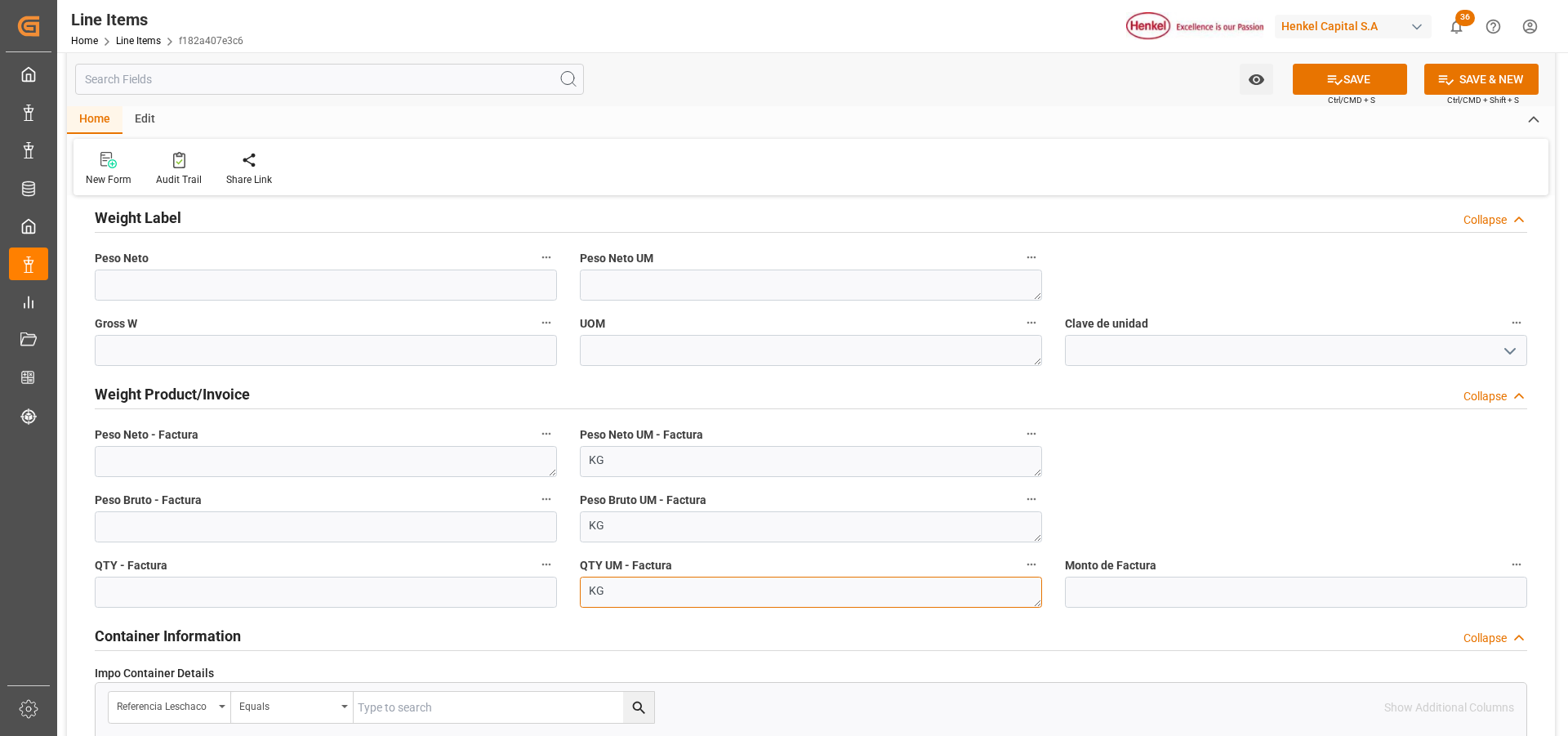
type textarea "KG"
click at [321, 455] on textarea at bounding box center [325, 461] width 462 height 32
paste textarea "9.000,000"
type textarea "9.000,000"
click at [319, 532] on input "text" at bounding box center [325, 527] width 462 height 32
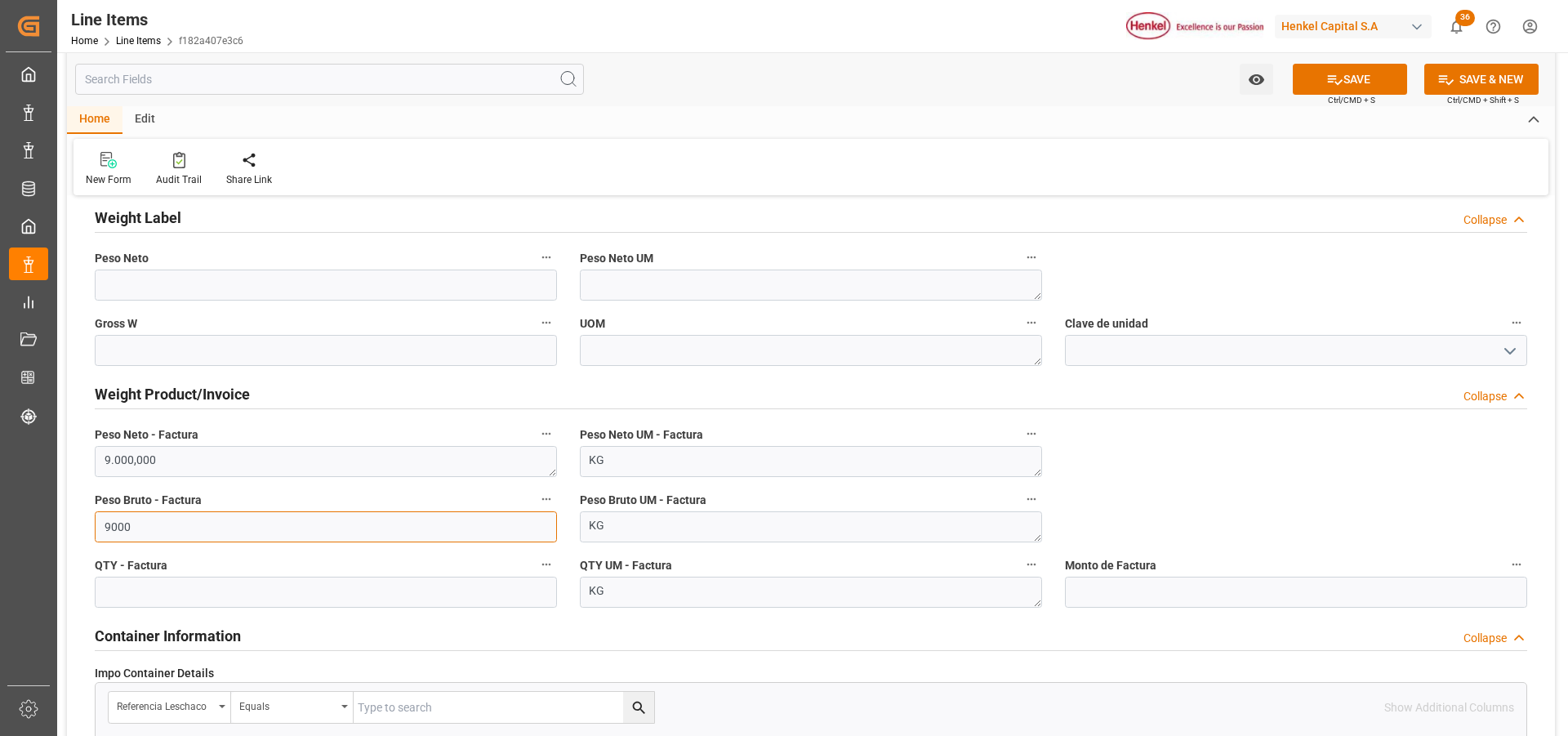
type input "9000"
click at [304, 587] on input "text" at bounding box center [325, 592] width 462 height 32
type input "9000"
click at [1384, 93] on button "SAVE" at bounding box center [1350, 79] width 115 height 32
type input "31201600"
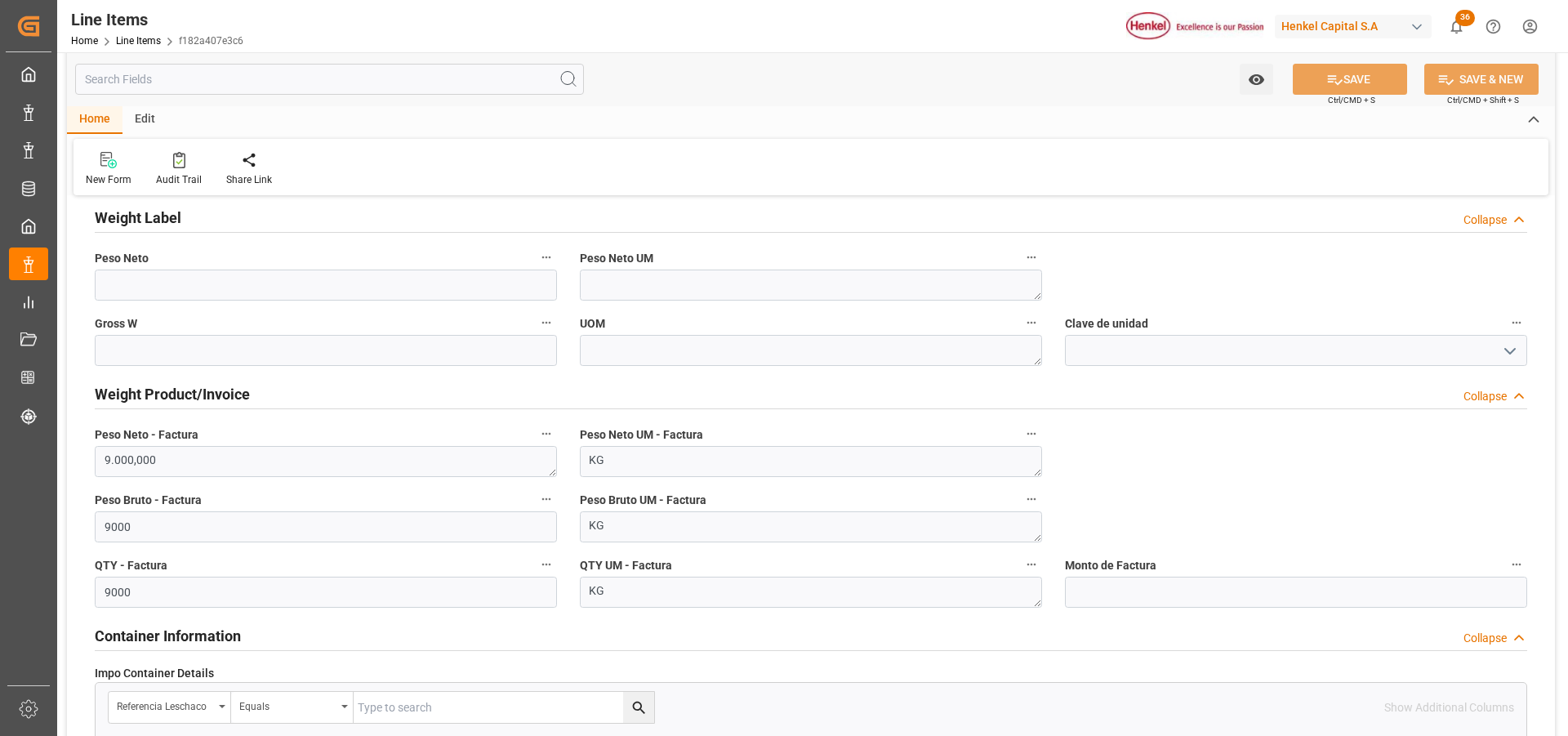
type input "1.06"
click at [1138, 600] on input "text" at bounding box center [1296, 592] width 462 height 32
type input "5222.08"
click at [1358, 74] on button "SAVE" at bounding box center [1350, 79] width 115 height 32
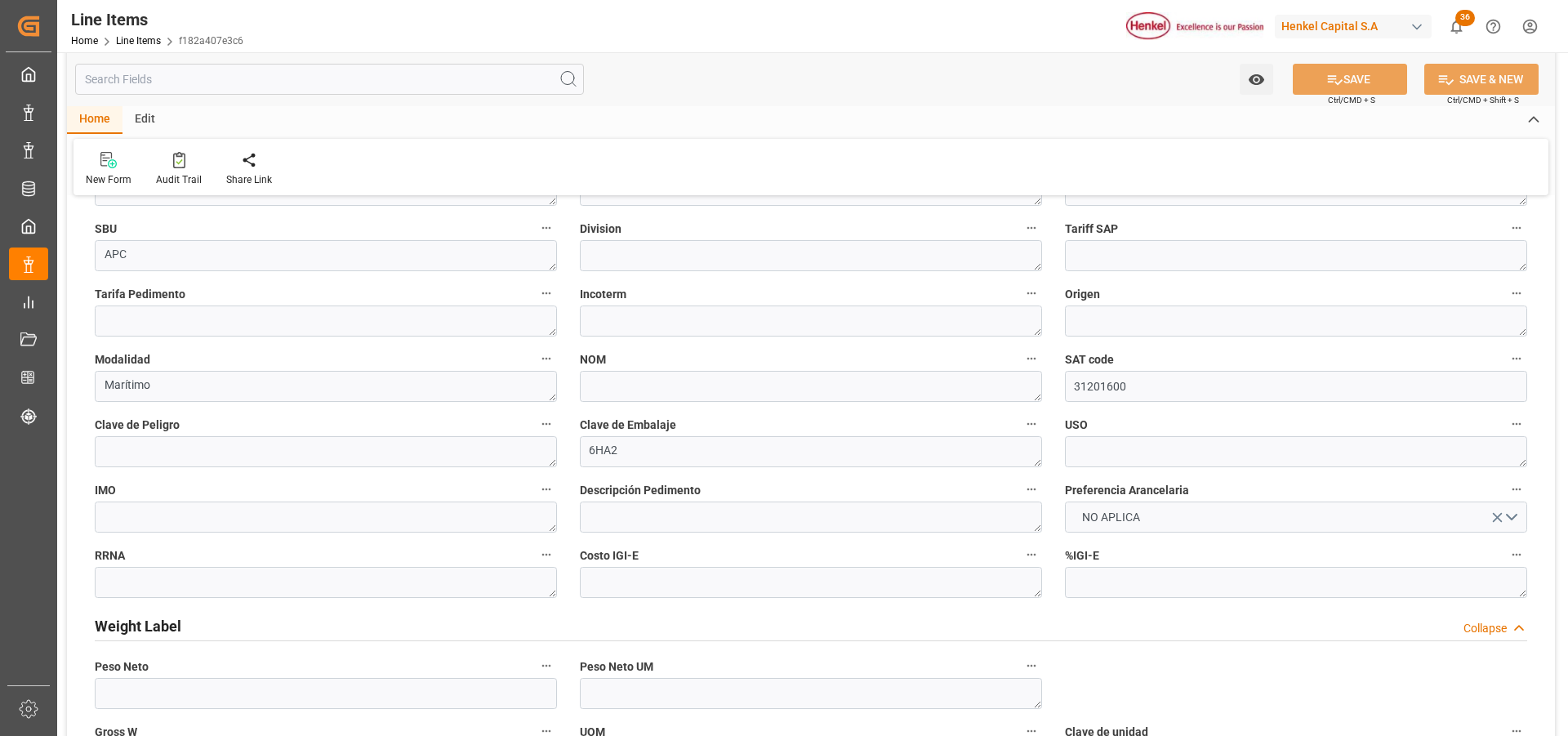
scroll to position [245, 0]
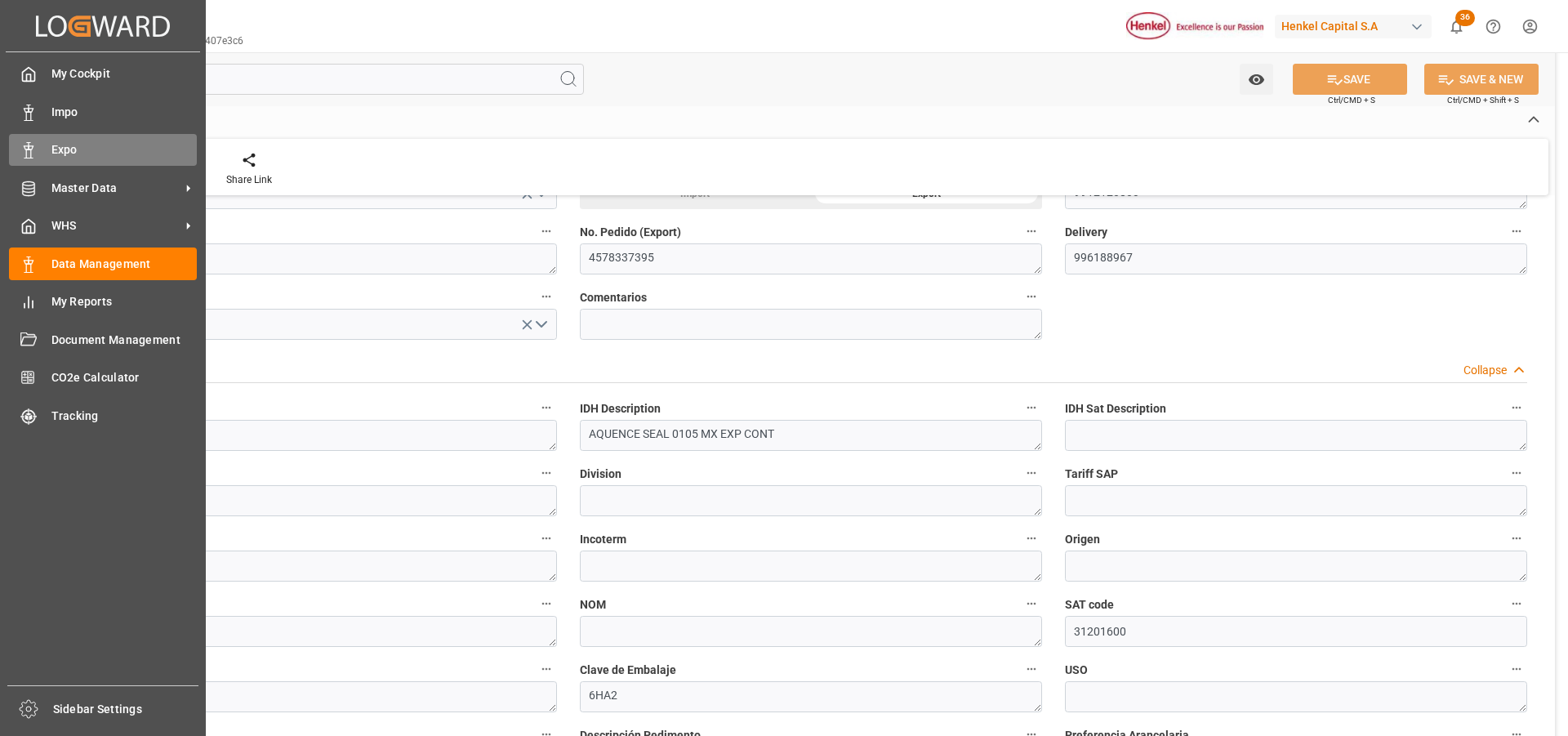
click at [41, 143] on div "Expo Expo" at bounding box center [102, 149] width 188 height 32
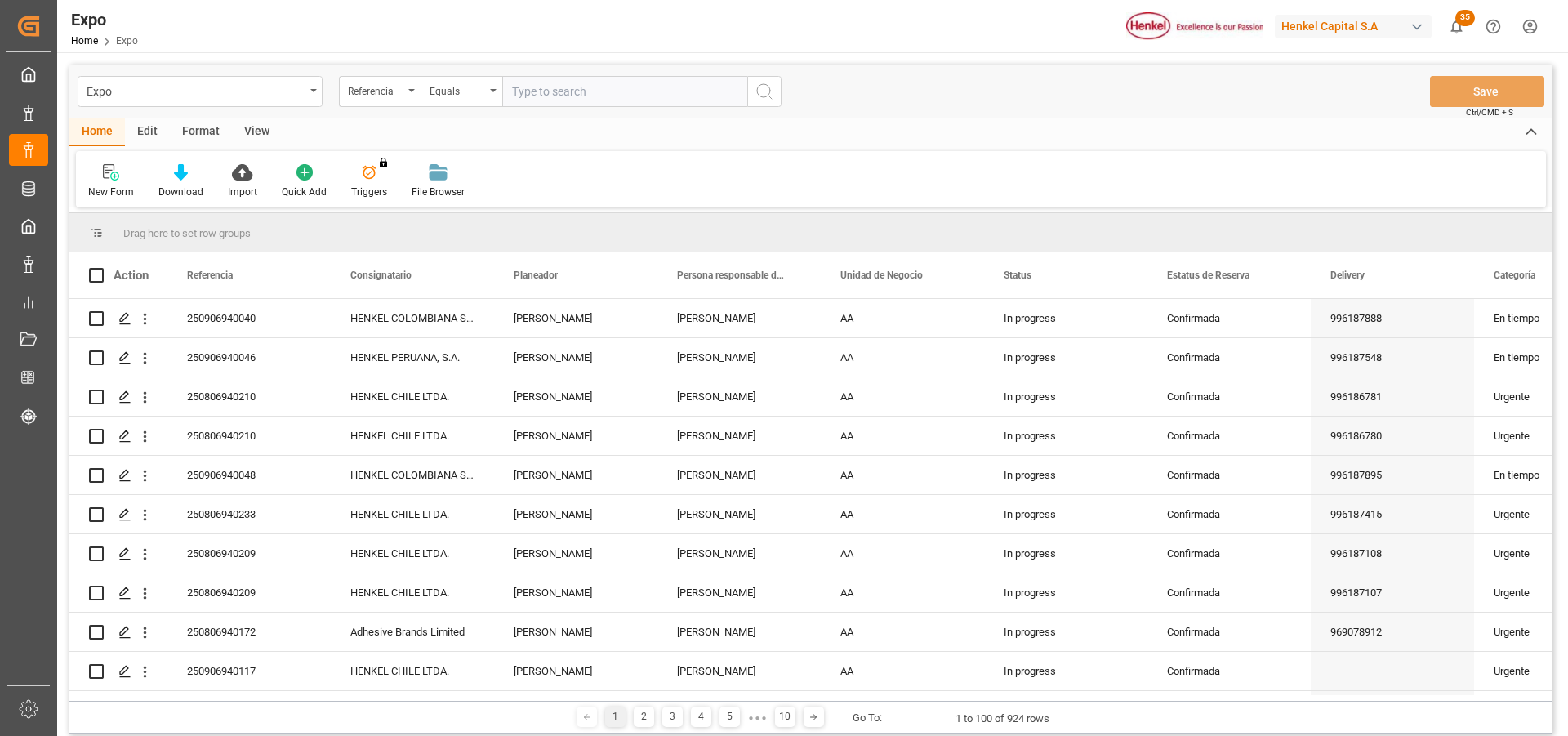
click at [573, 95] on input "text" at bounding box center [624, 92] width 245 height 32
paste input "250906940040"
type input "250906940040"
click at [760, 98] on icon "search button" at bounding box center [764, 92] width 20 height 20
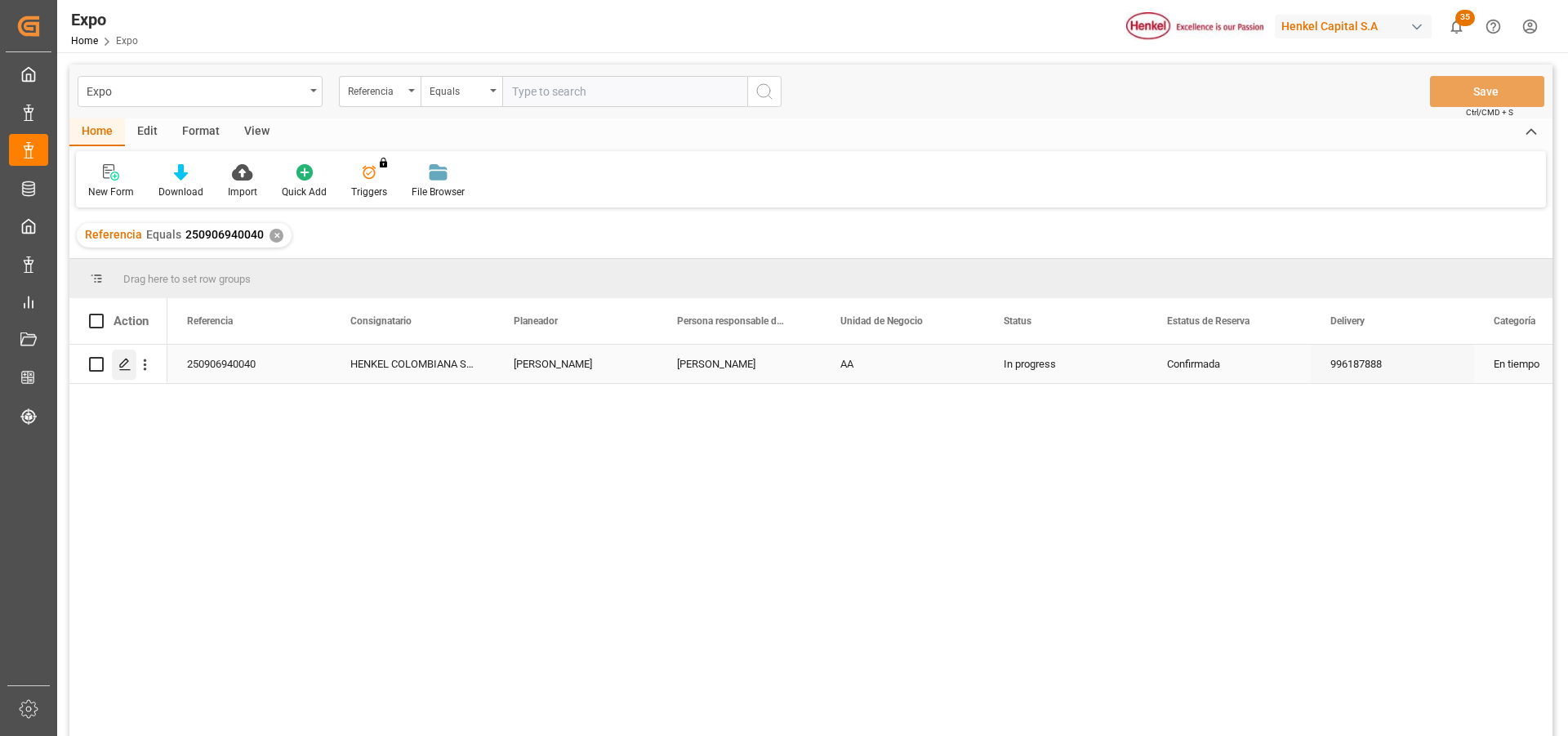
click at [126, 366] on icon "Press SPACE to select this row." at bounding box center [125, 365] width 13 height 13
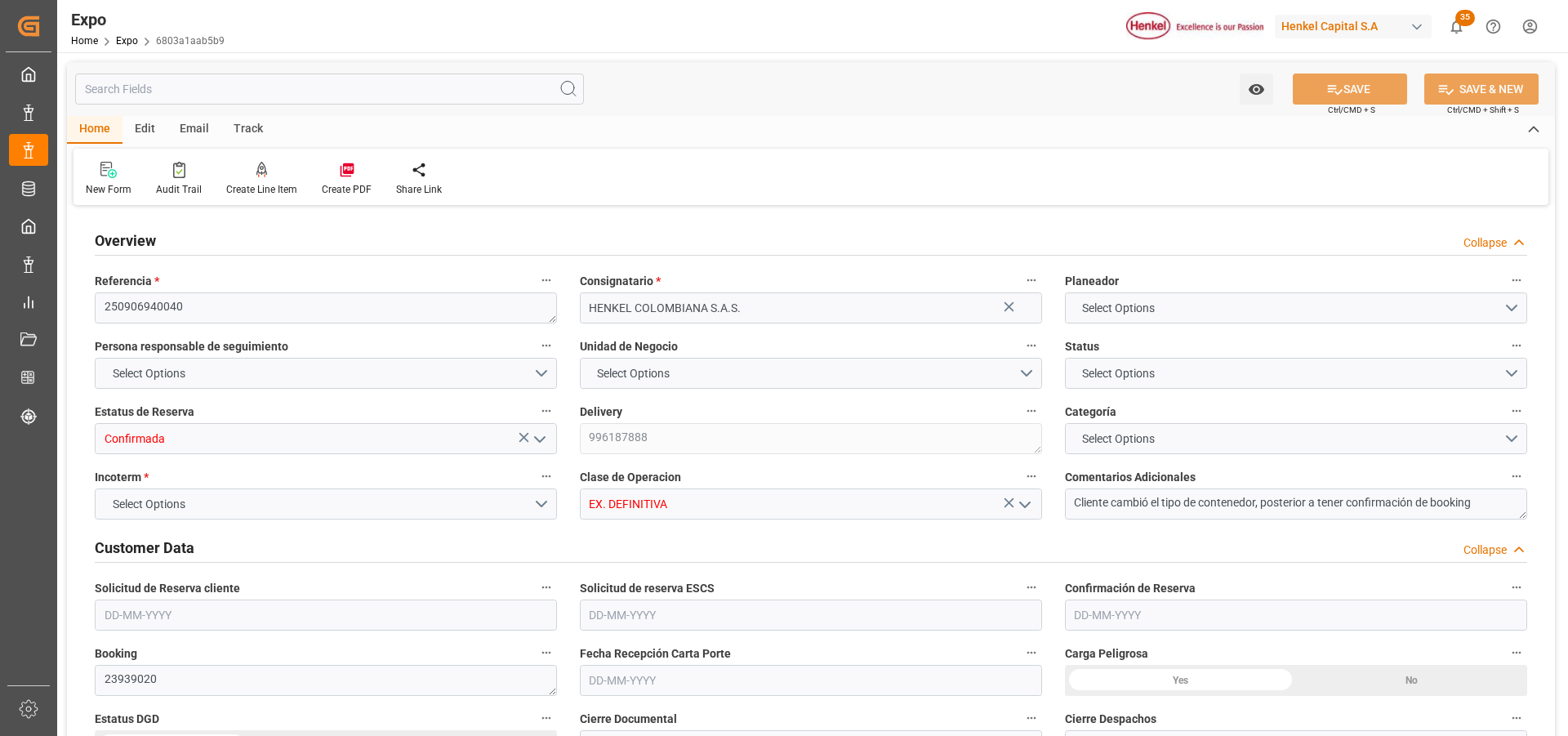
type input "9937311"
type input "9946855"
type input "MXZLO"
type input "COBUN"
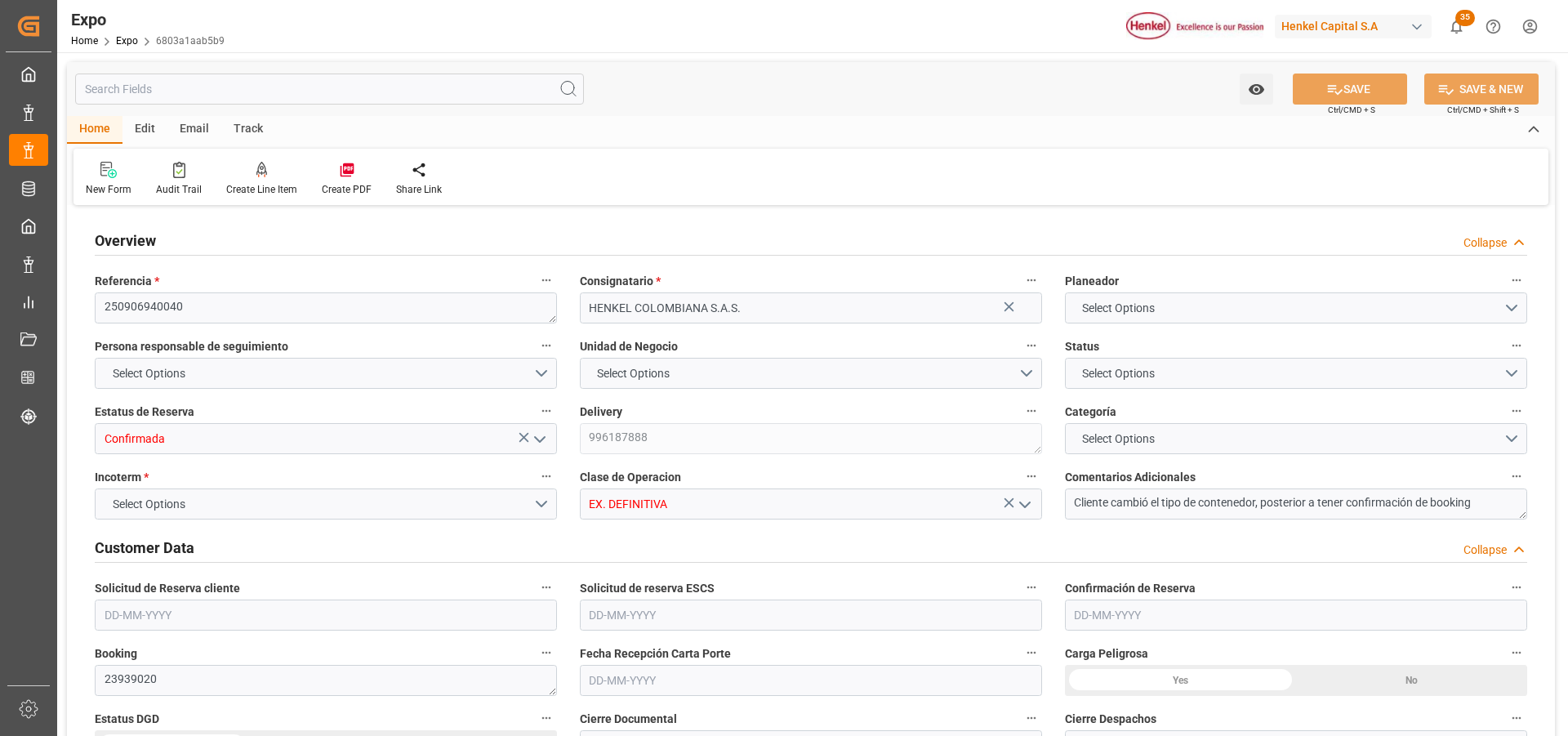
type input "9937311"
type input "[DATE]"
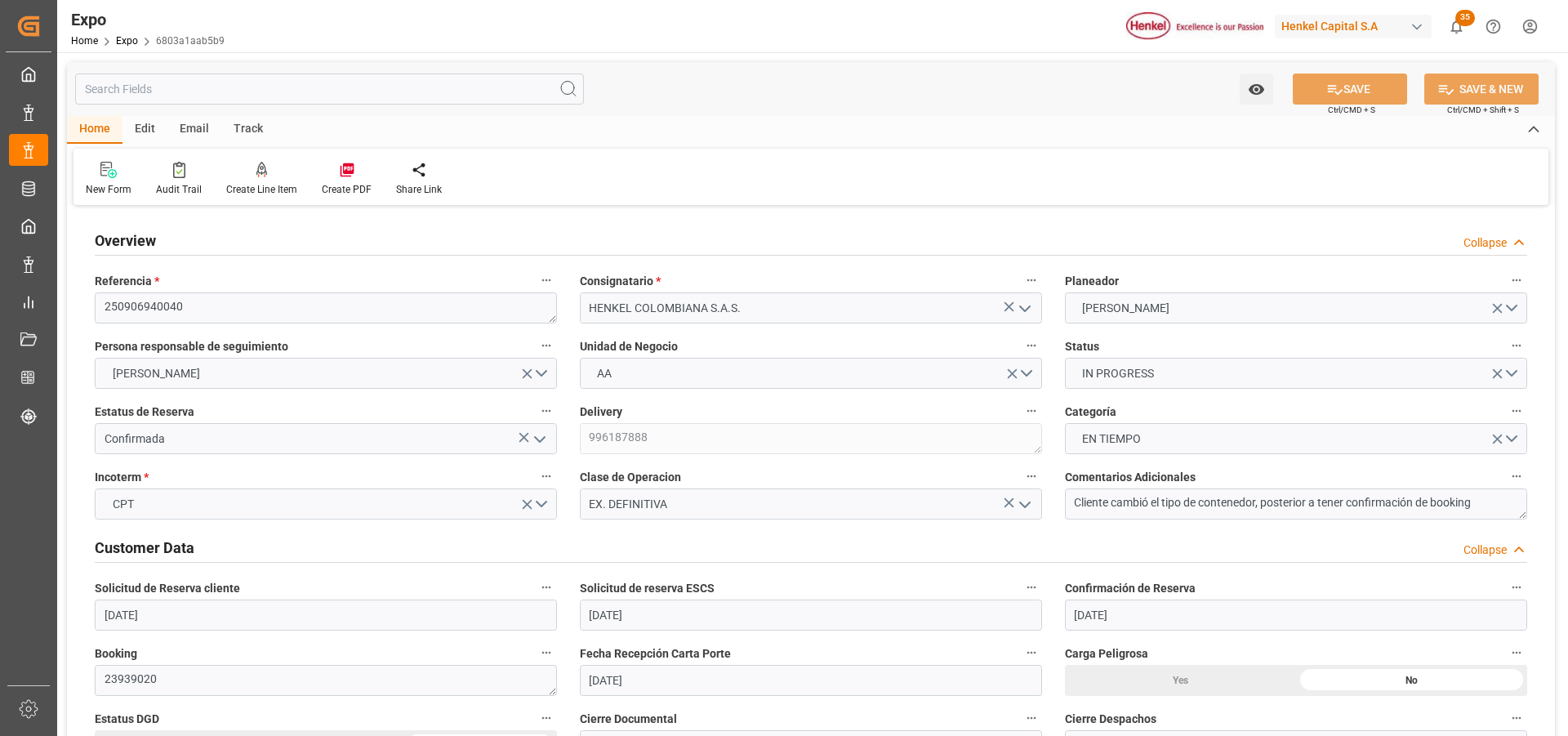
type input "[DATE]"
type input "[DATE] 00:00"
type input "[DATE] 22:41"
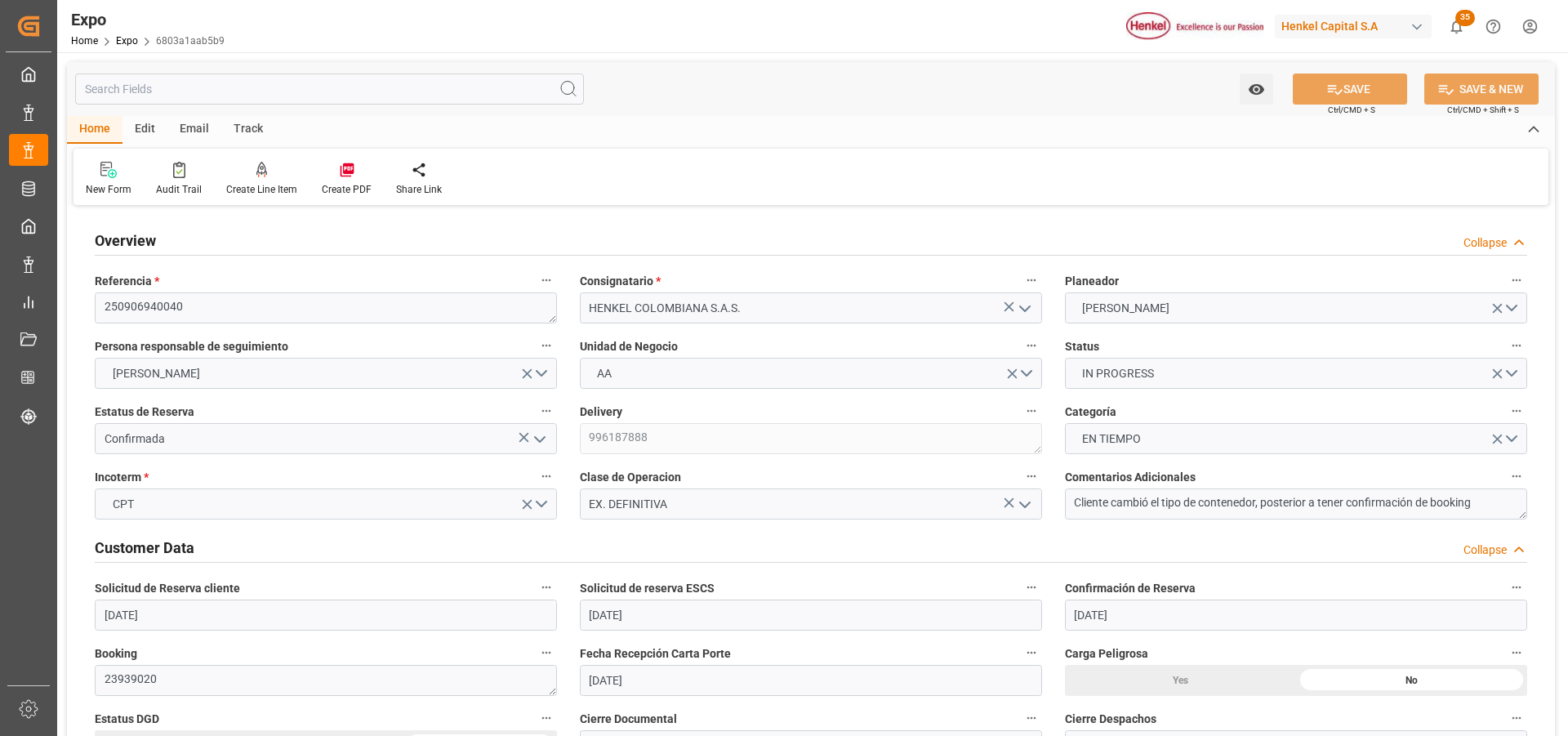
type input "[DATE] 04:00"
type input "[DATE] 00:00"
type input "[DATE] 15:00"
type input "[DATE] 00:00"
type input "[DATE] 18:56"
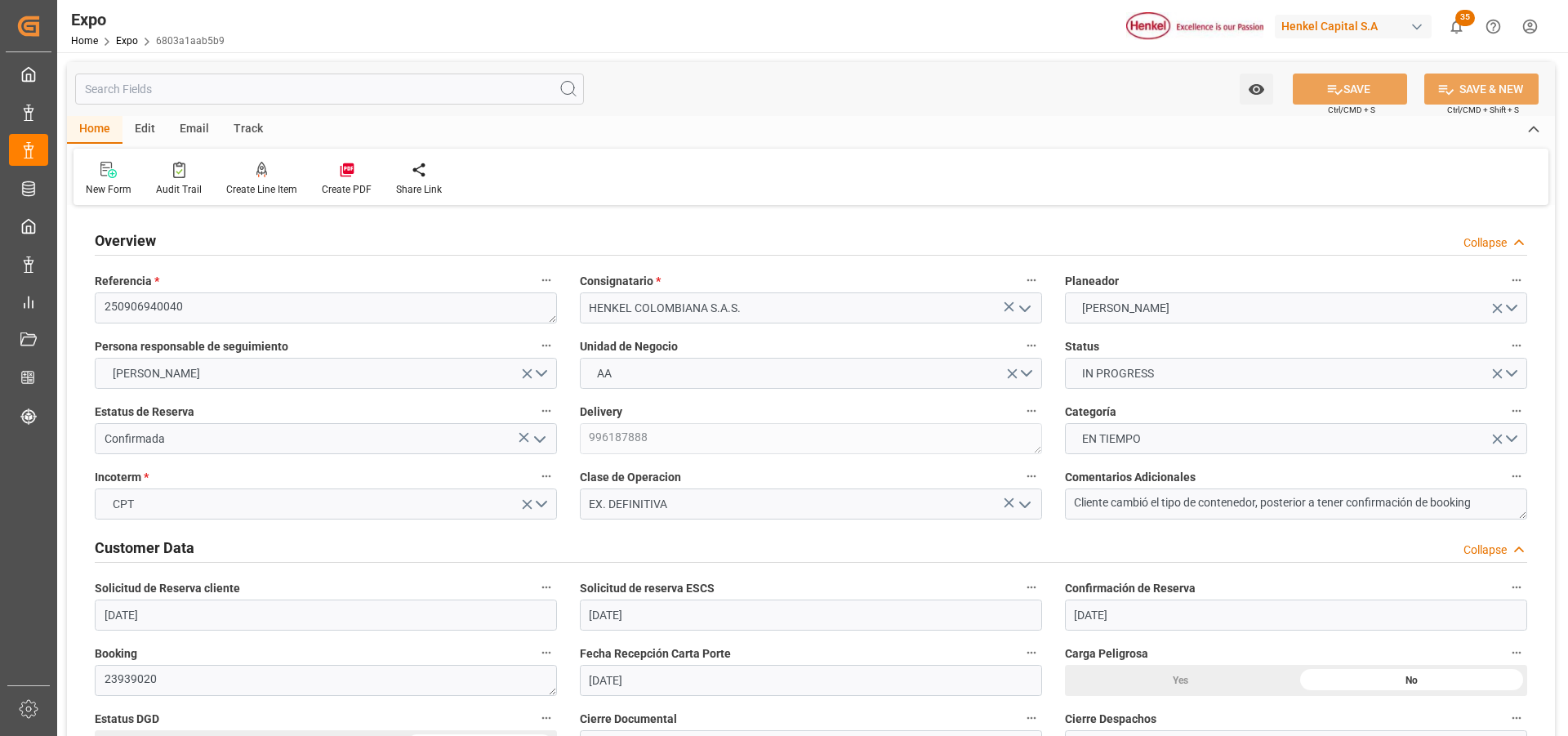
type input "[DATE] 12:40"
type input "[DATE] 04:00"
type input "[DATE] 15:00"
type input "[DATE] 01:10"
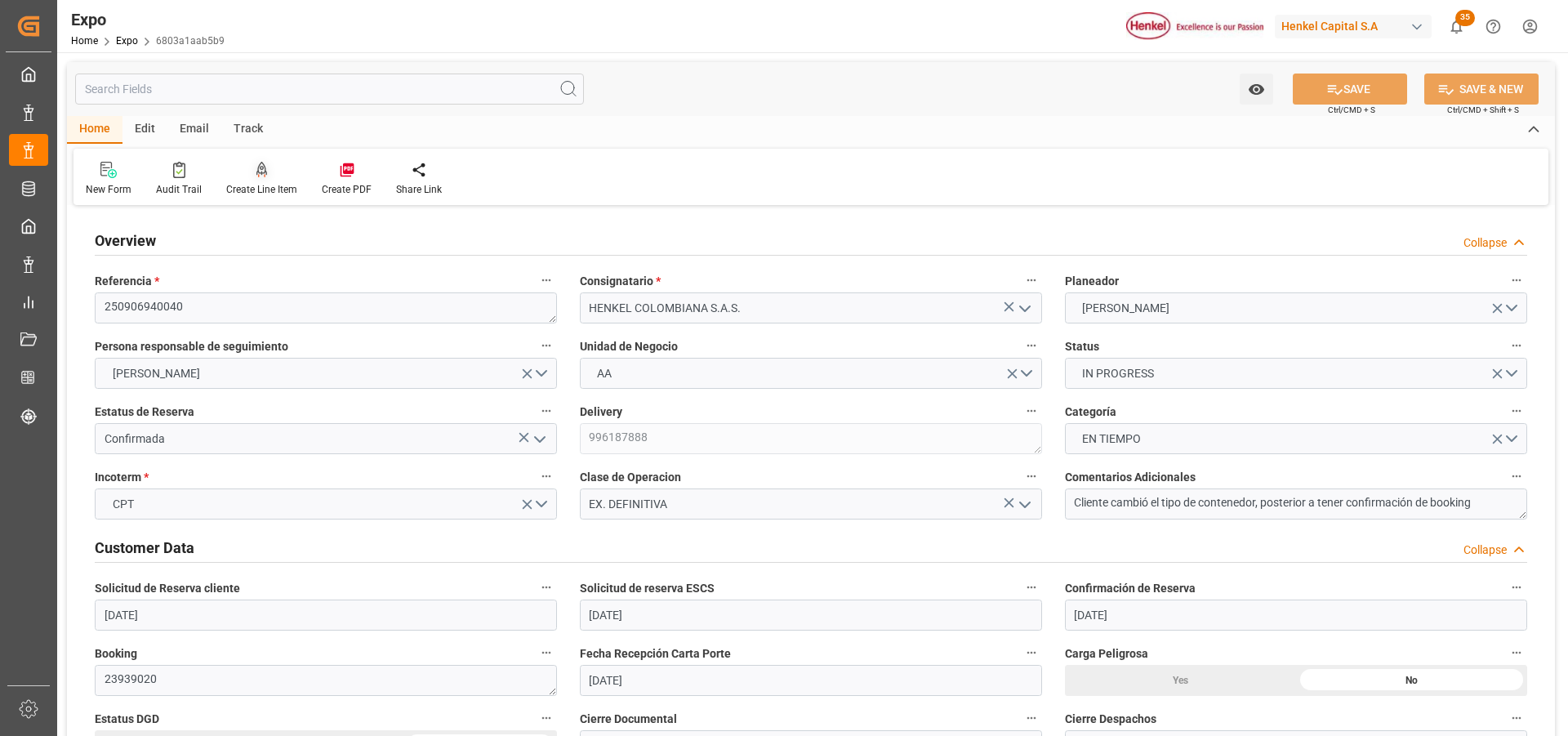
click at [252, 172] on div at bounding box center [261, 170] width 71 height 17
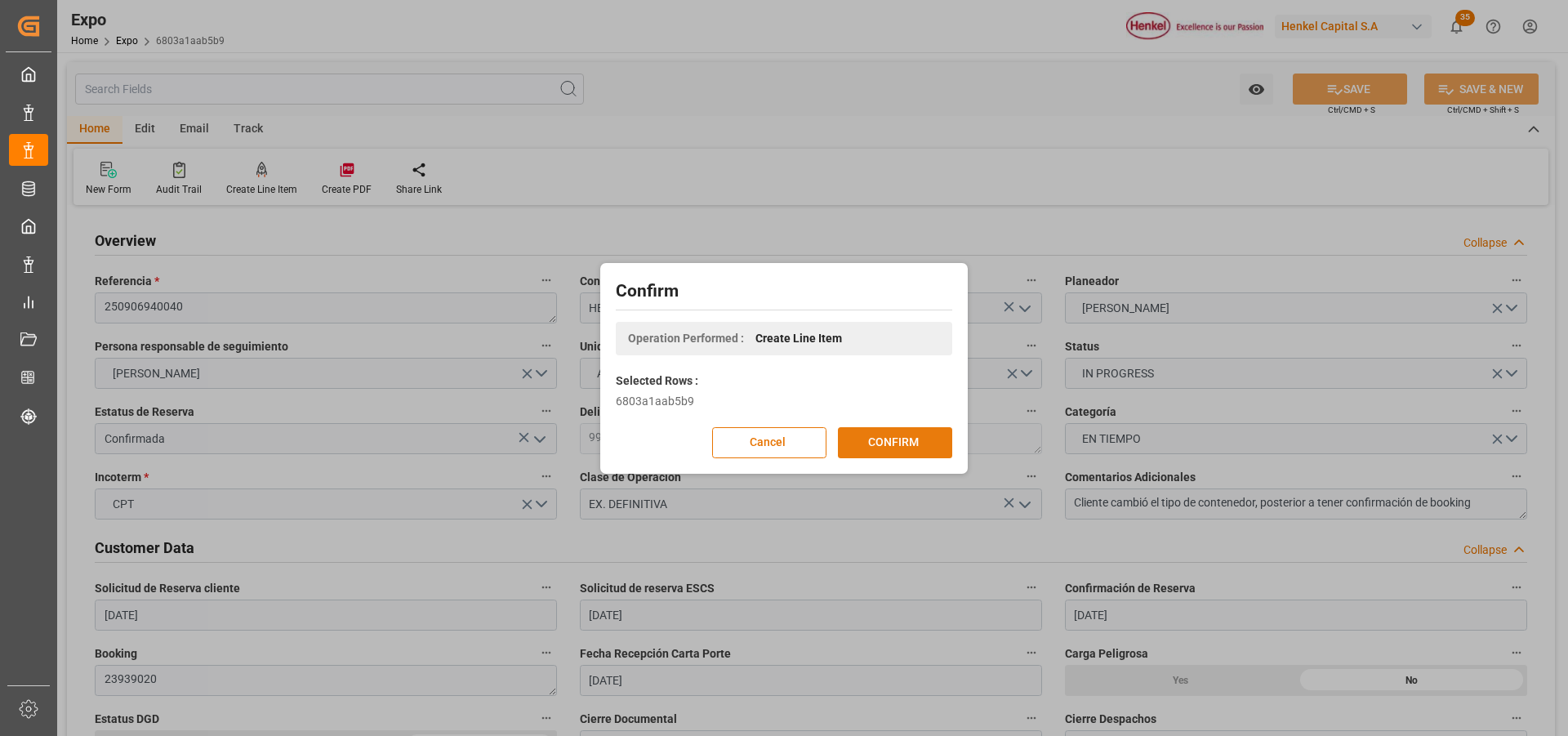
click at [858, 446] on button "CONFIRM" at bounding box center [895, 443] width 115 height 32
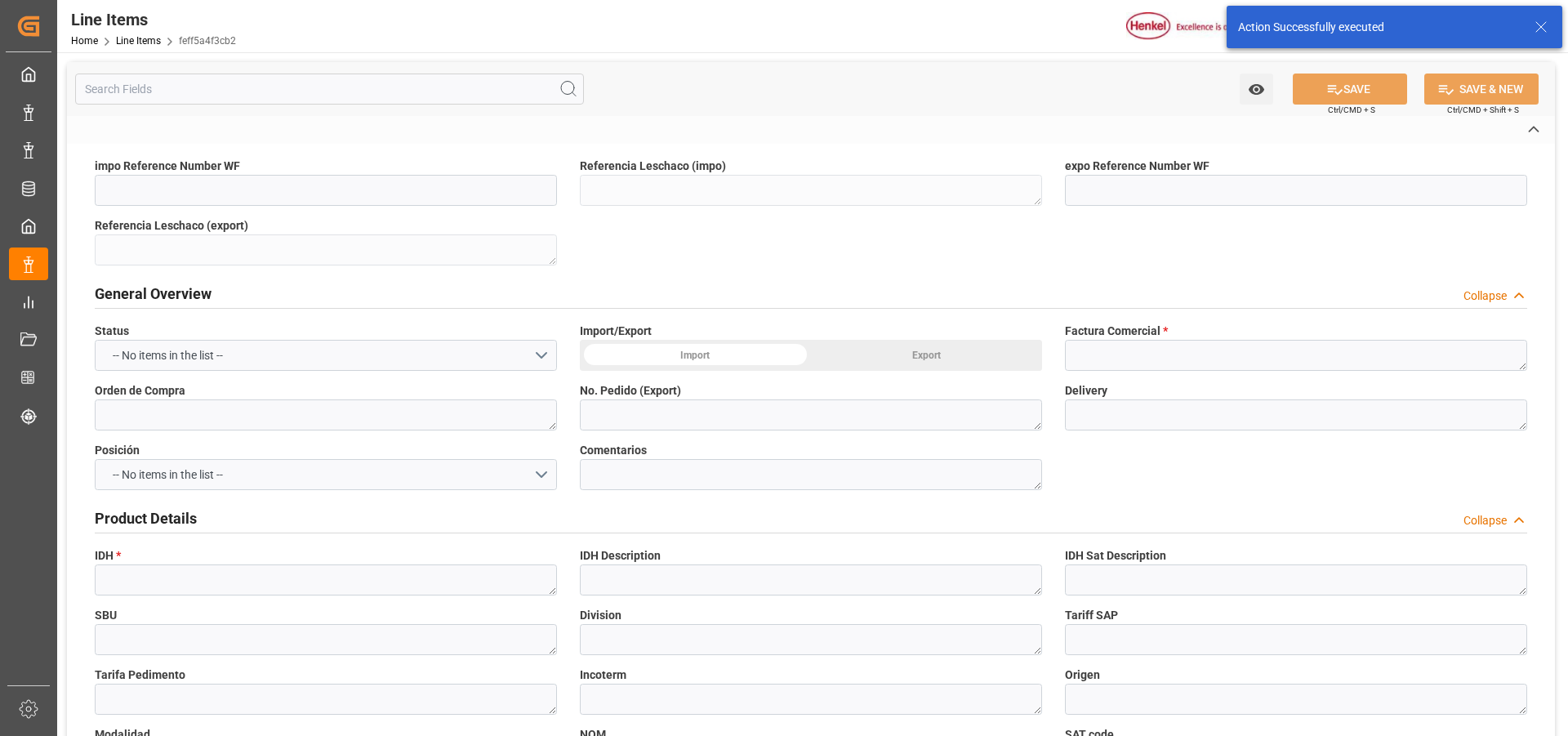
type textarea "250906940040"
type input "feff5a4f3cb2"
type input "6803a1aab5b9"
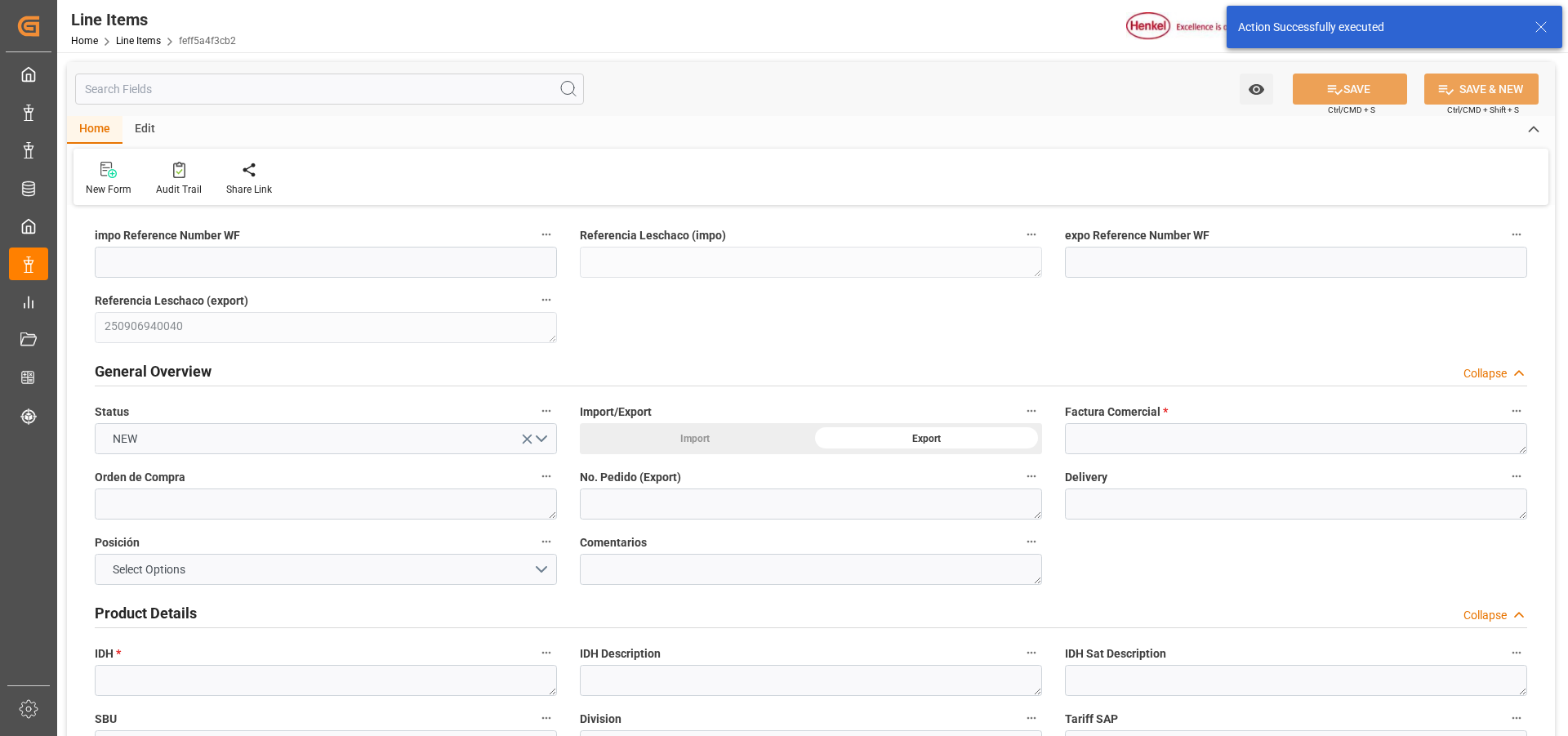
type input "25-08-2025 19:01"
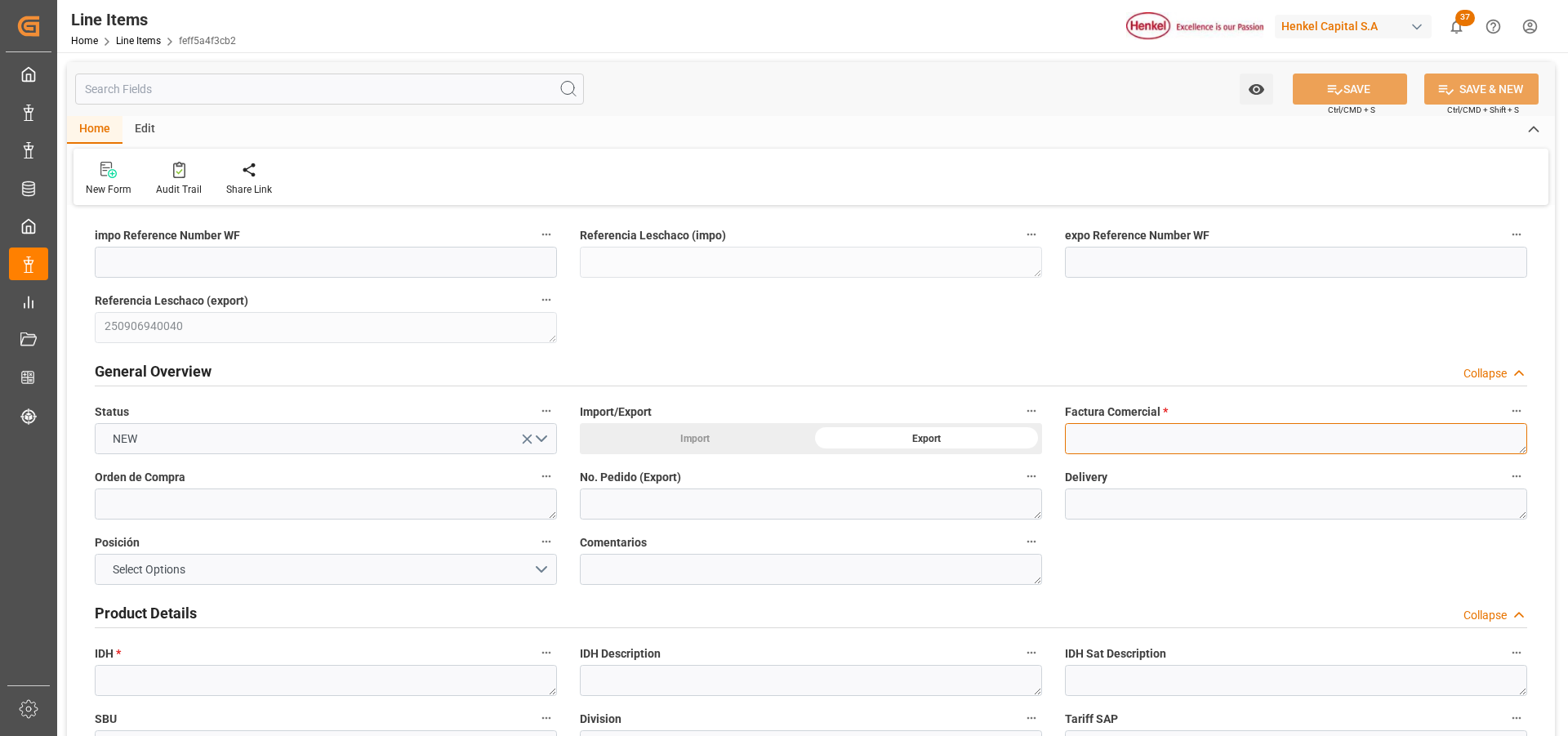
click at [1181, 436] on textarea at bounding box center [1296, 438] width 462 height 32
paste textarea "9912120802"
type textarea "9912120802"
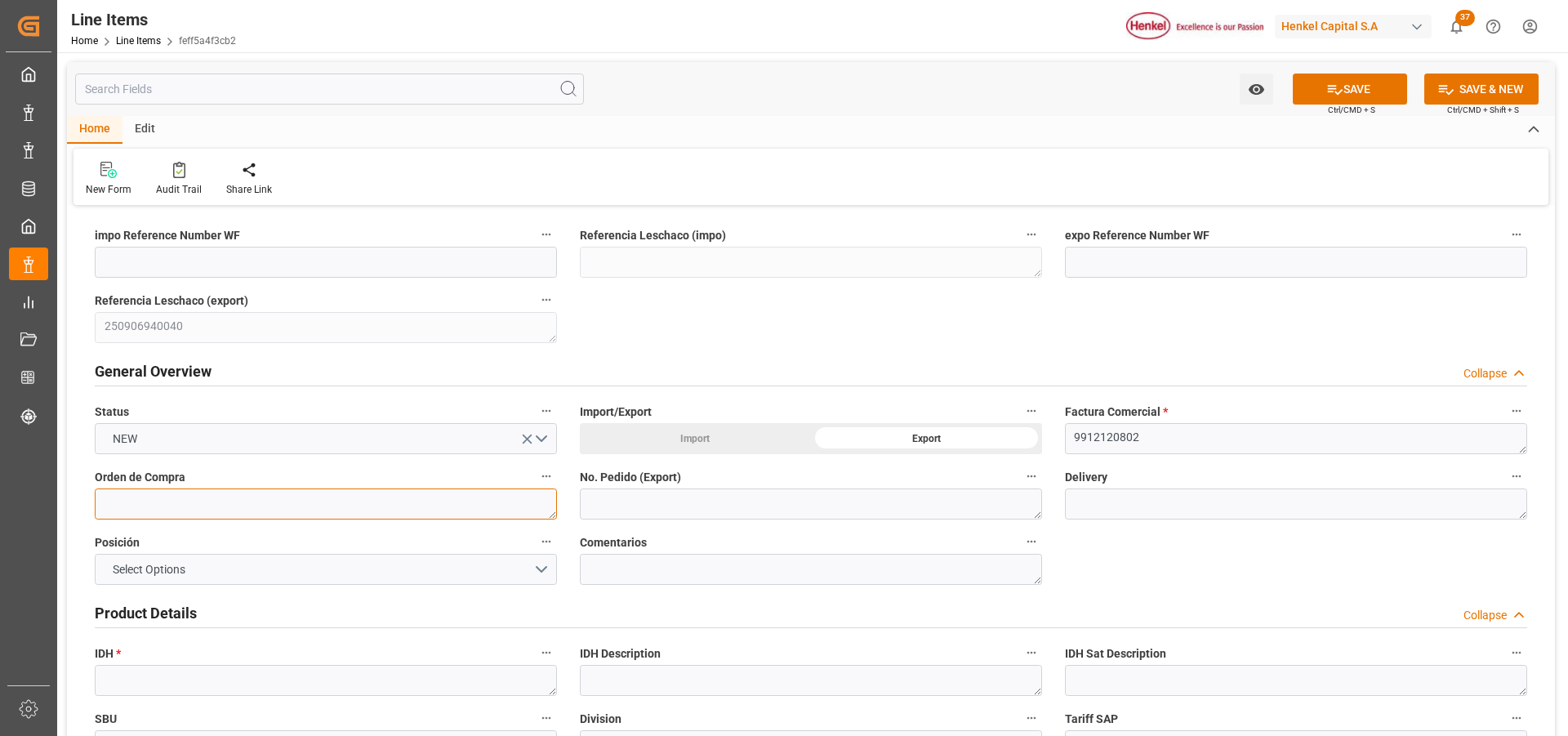
click at [273, 501] on textarea at bounding box center [325, 504] width 462 height 32
paste textarea "4578337401"
type textarea "4578337401"
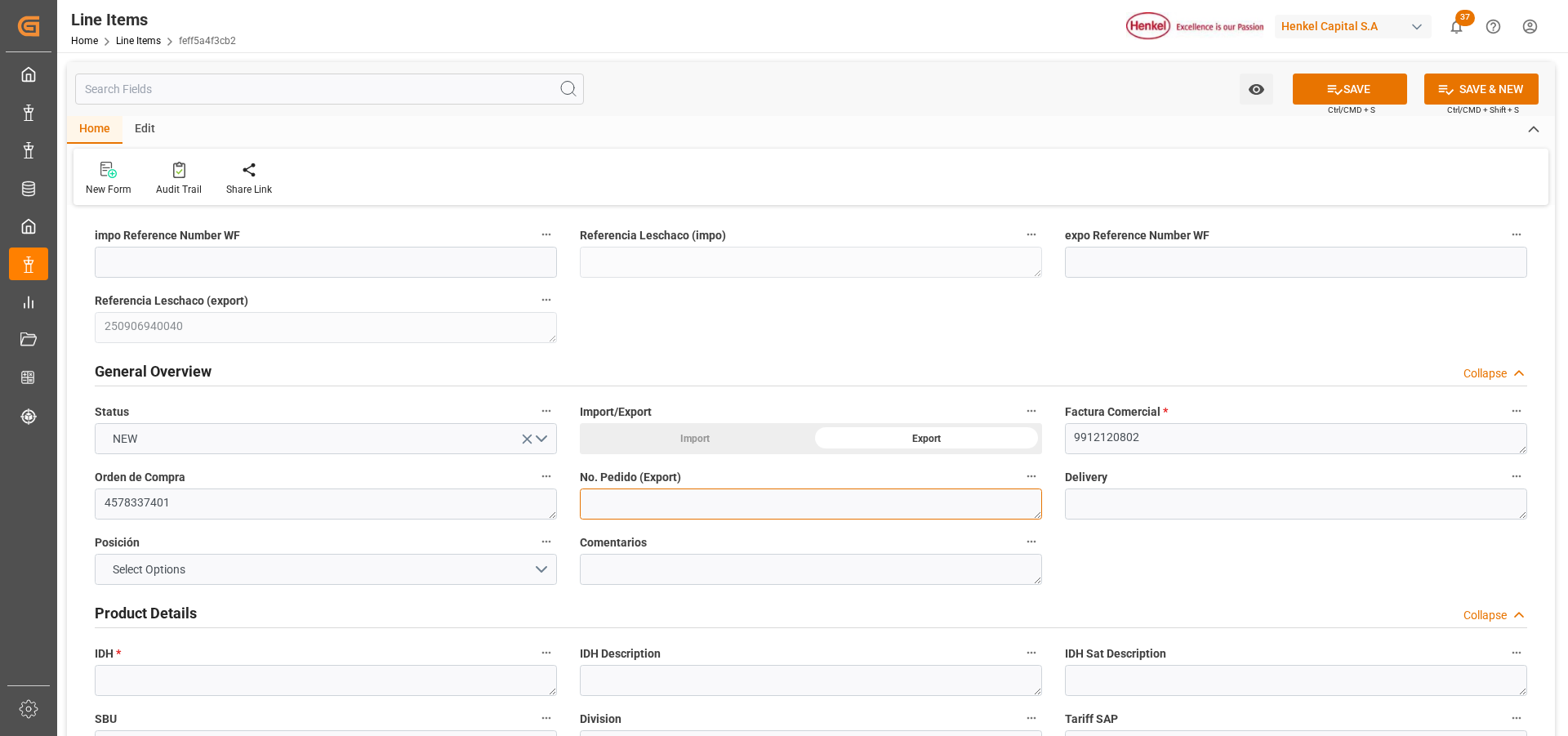
click at [614, 503] on textarea at bounding box center [811, 504] width 462 height 32
paste textarea "4578337401"
type textarea "4578337401"
click at [541, 560] on button "Select Options" at bounding box center [325, 569] width 462 height 32
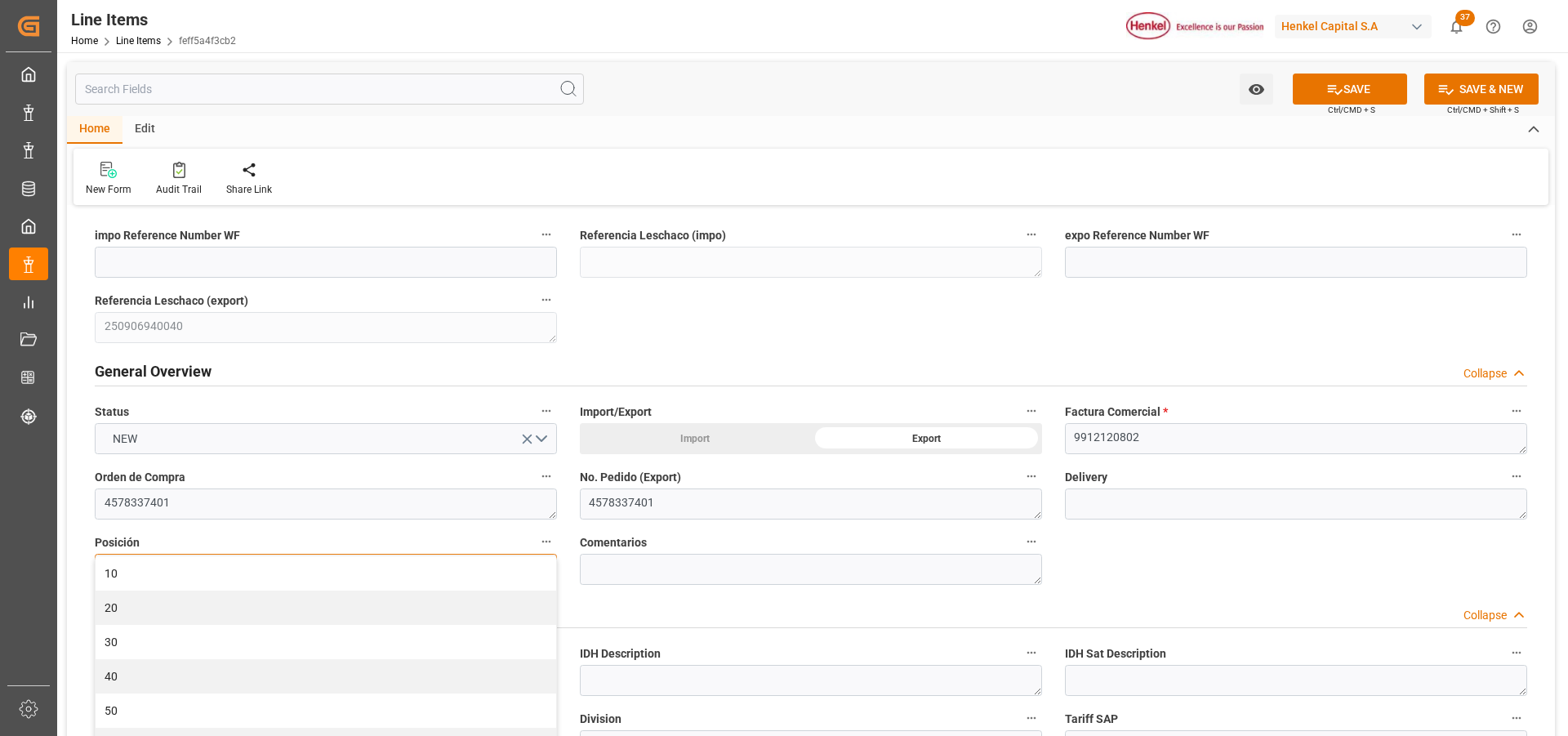
click at [541, 562] on div "10" at bounding box center [325, 574] width 461 height 34
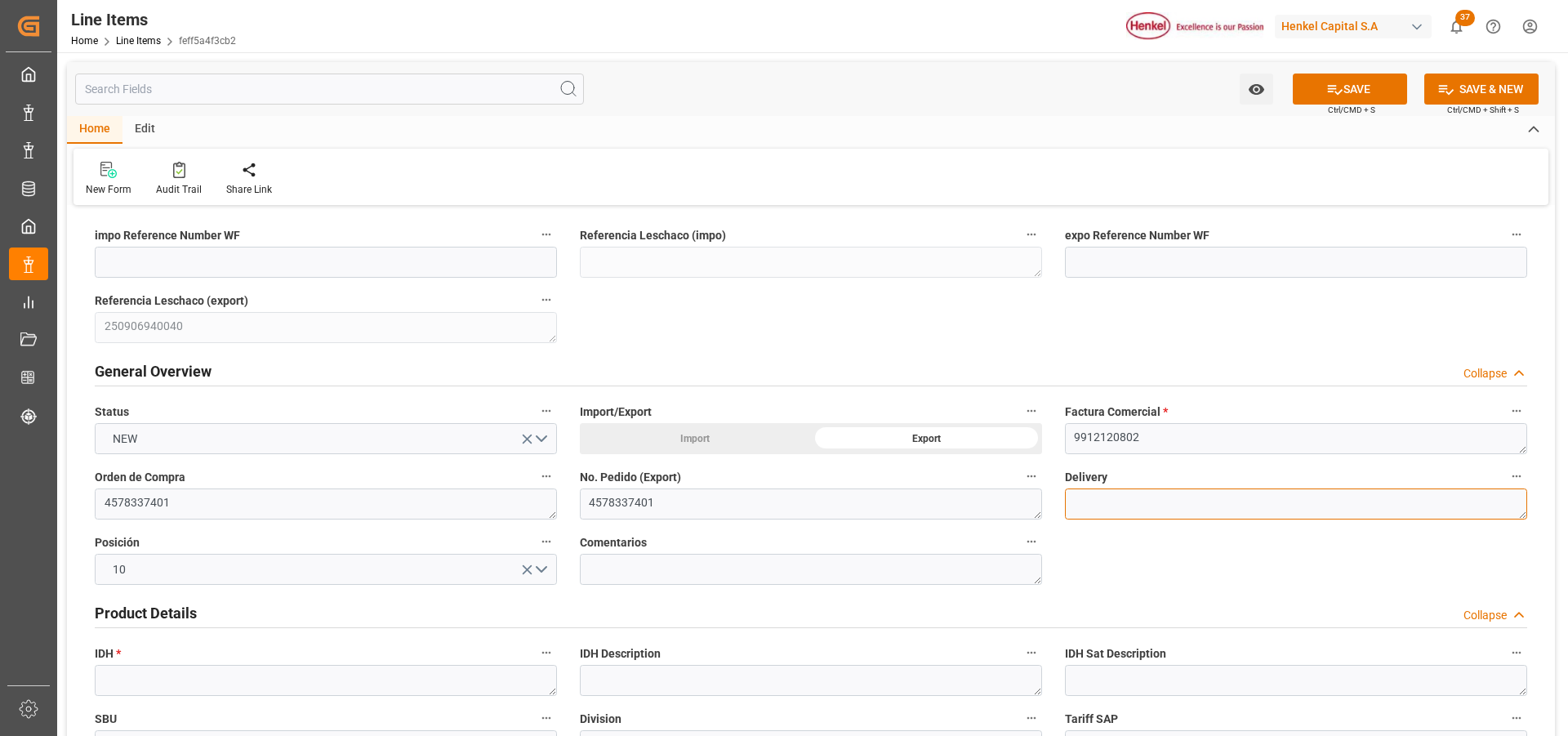
click at [1162, 511] on textarea at bounding box center [1296, 504] width 462 height 32
paste textarea "996188978"
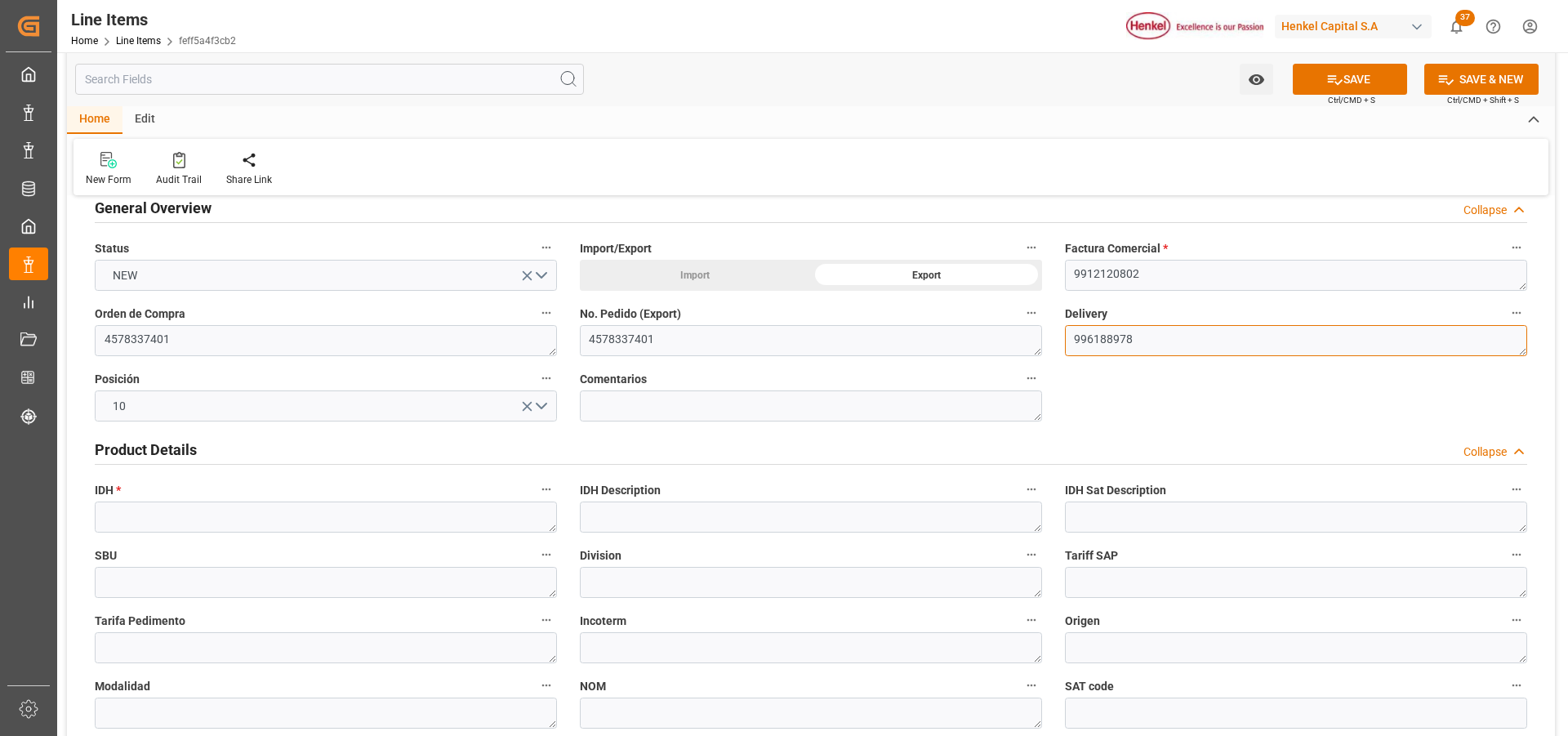
scroll to position [245, 0]
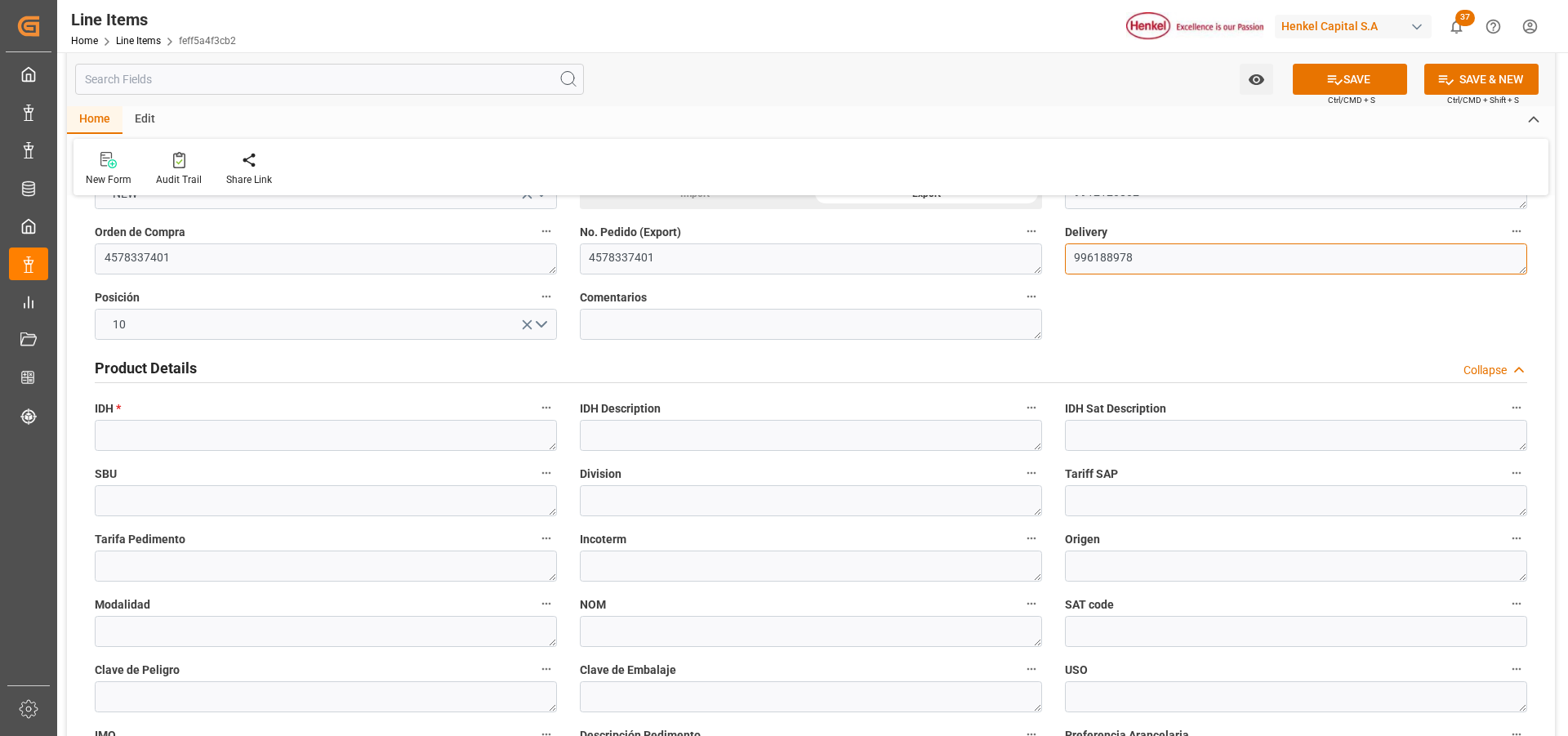
type textarea "996188978"
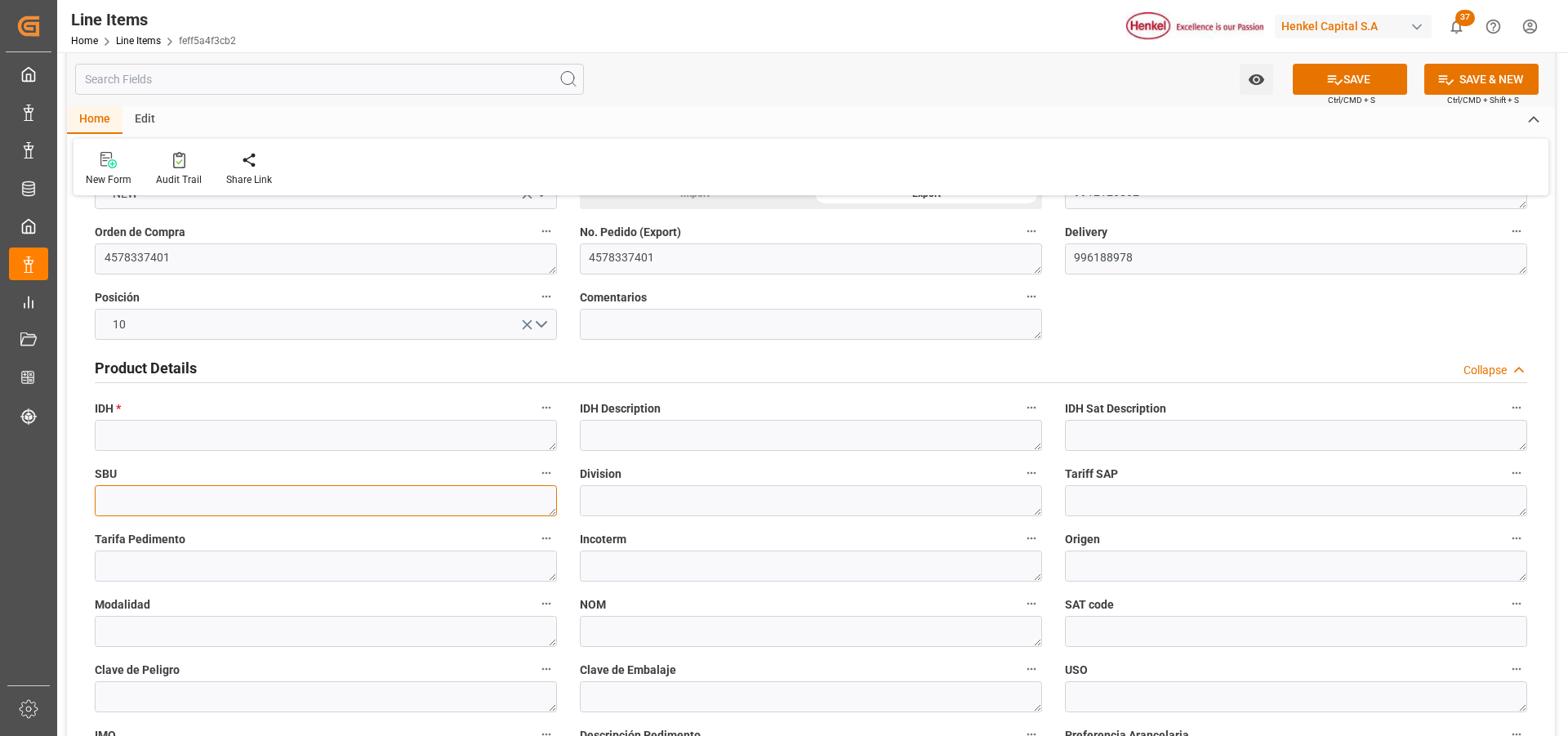
click at [223, 496] on textarea at bounding box center [325, 500] width 462 height 32
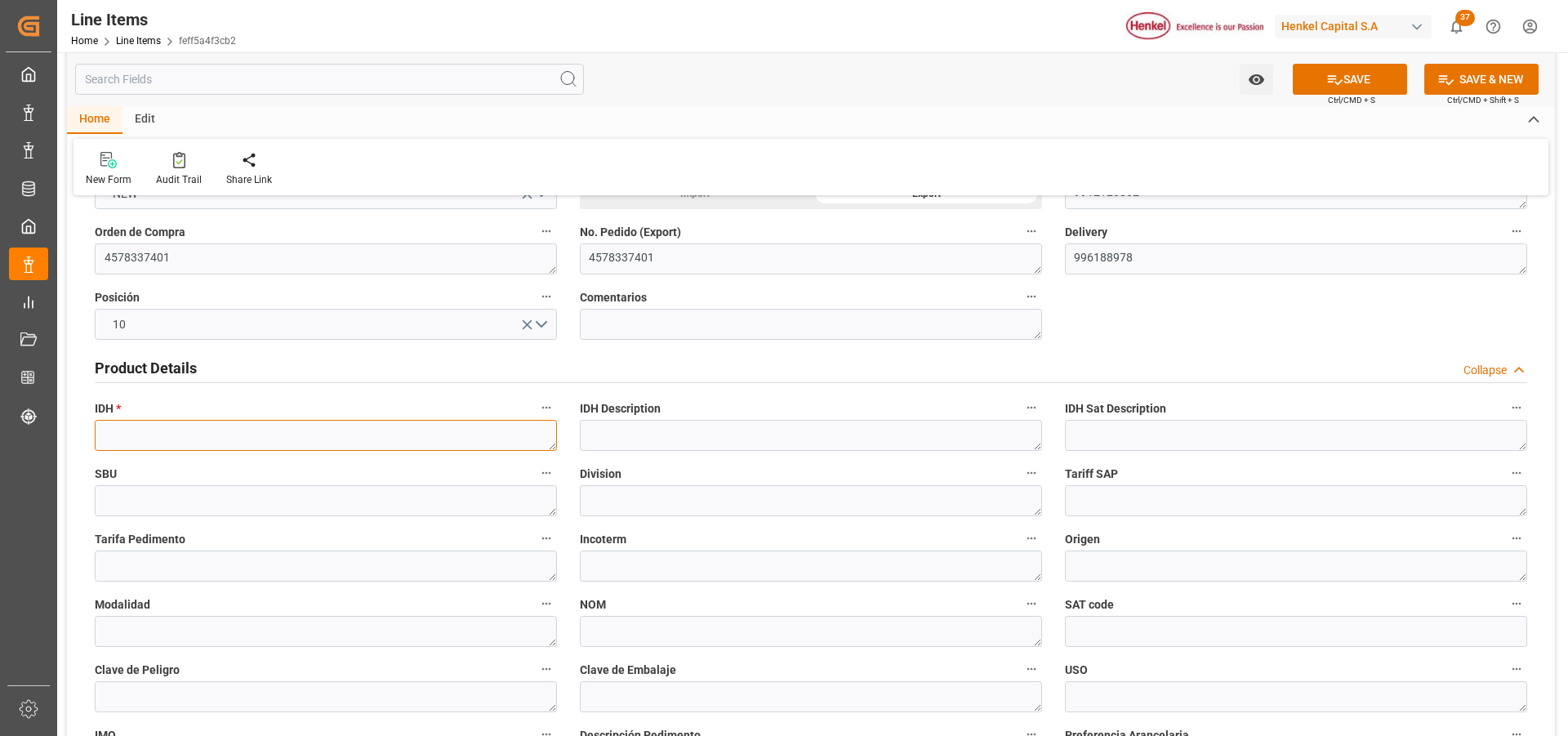
click at [227, 439] on textarea at bounding box center [325, 435] width 462 height 32
paste textarea "2378752"
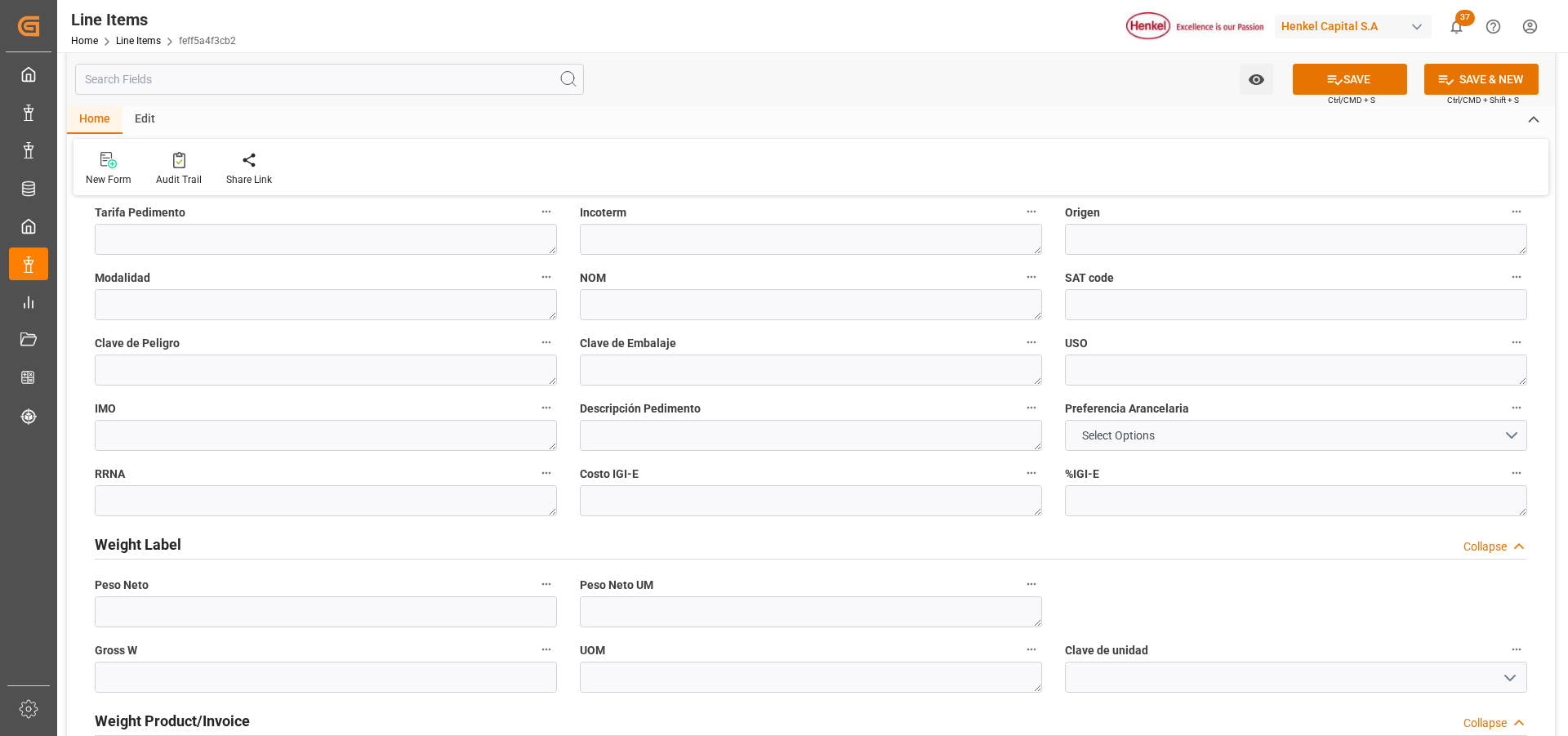
scroll to position [654, 0]
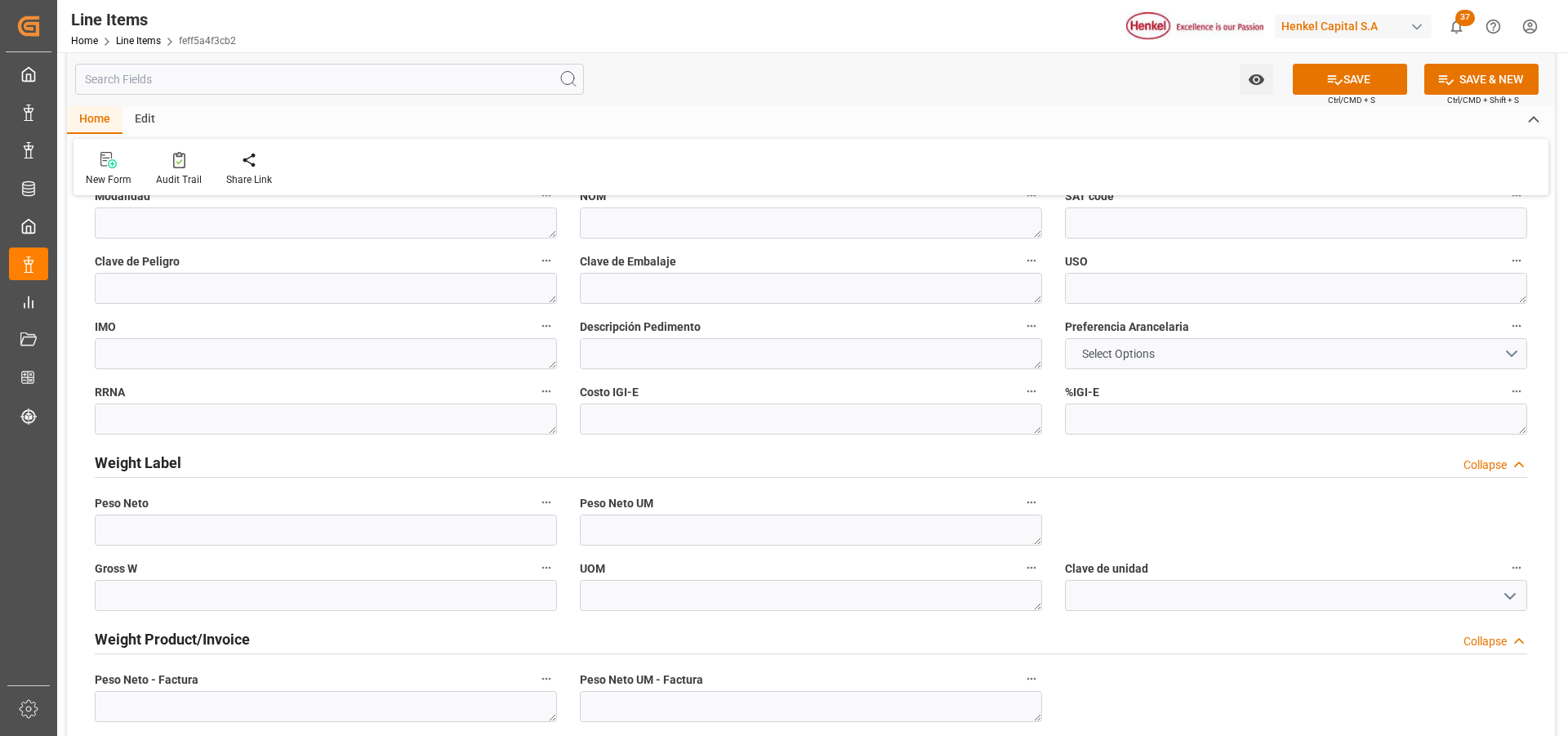
type textarea "2378752"
click at [1106, 367] on button "Select Options" at bounding box center [1296, 353] width 462 height 32
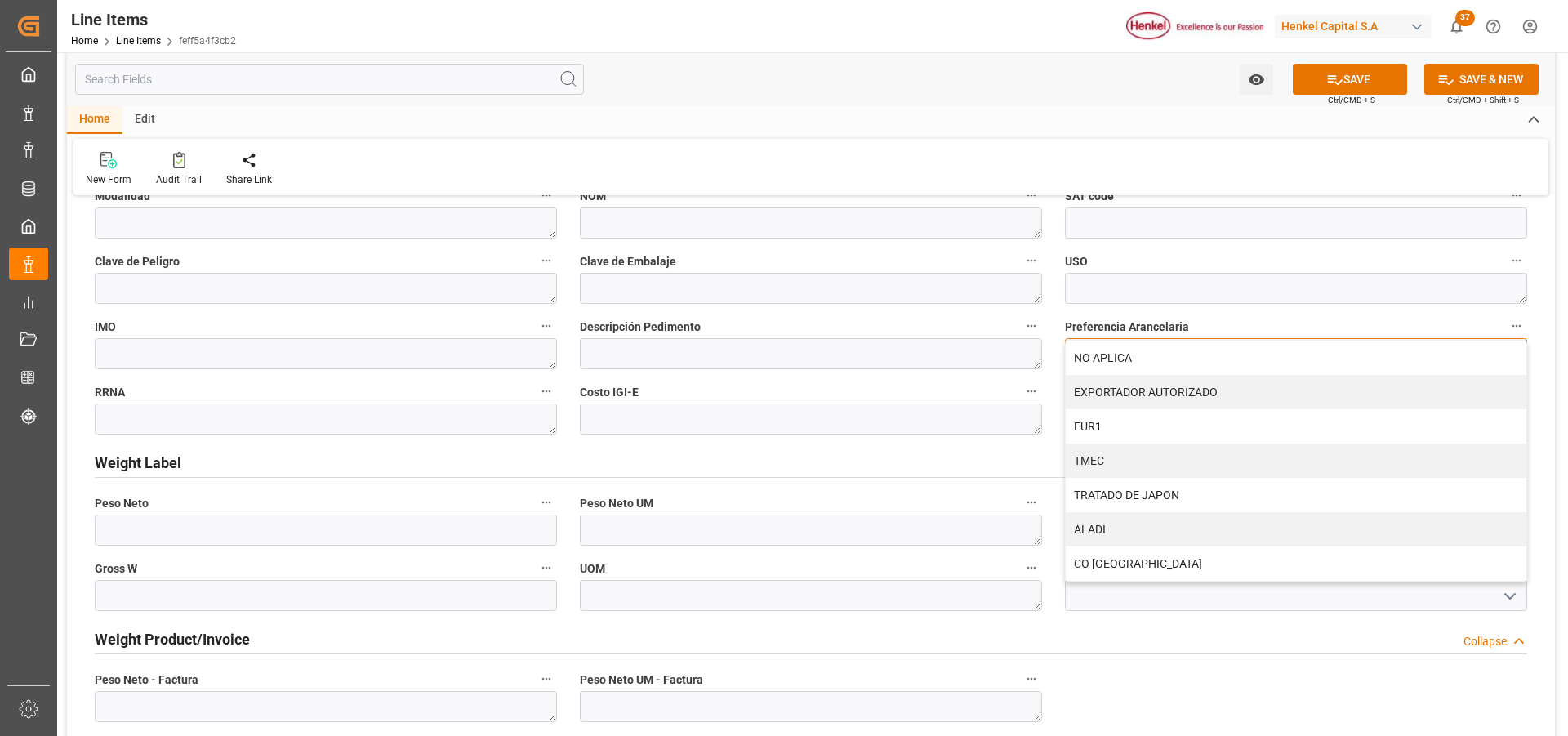
click at [1106, 367] on div "NO APLICA" at bounding box center [1296, 358] width 461 height 34
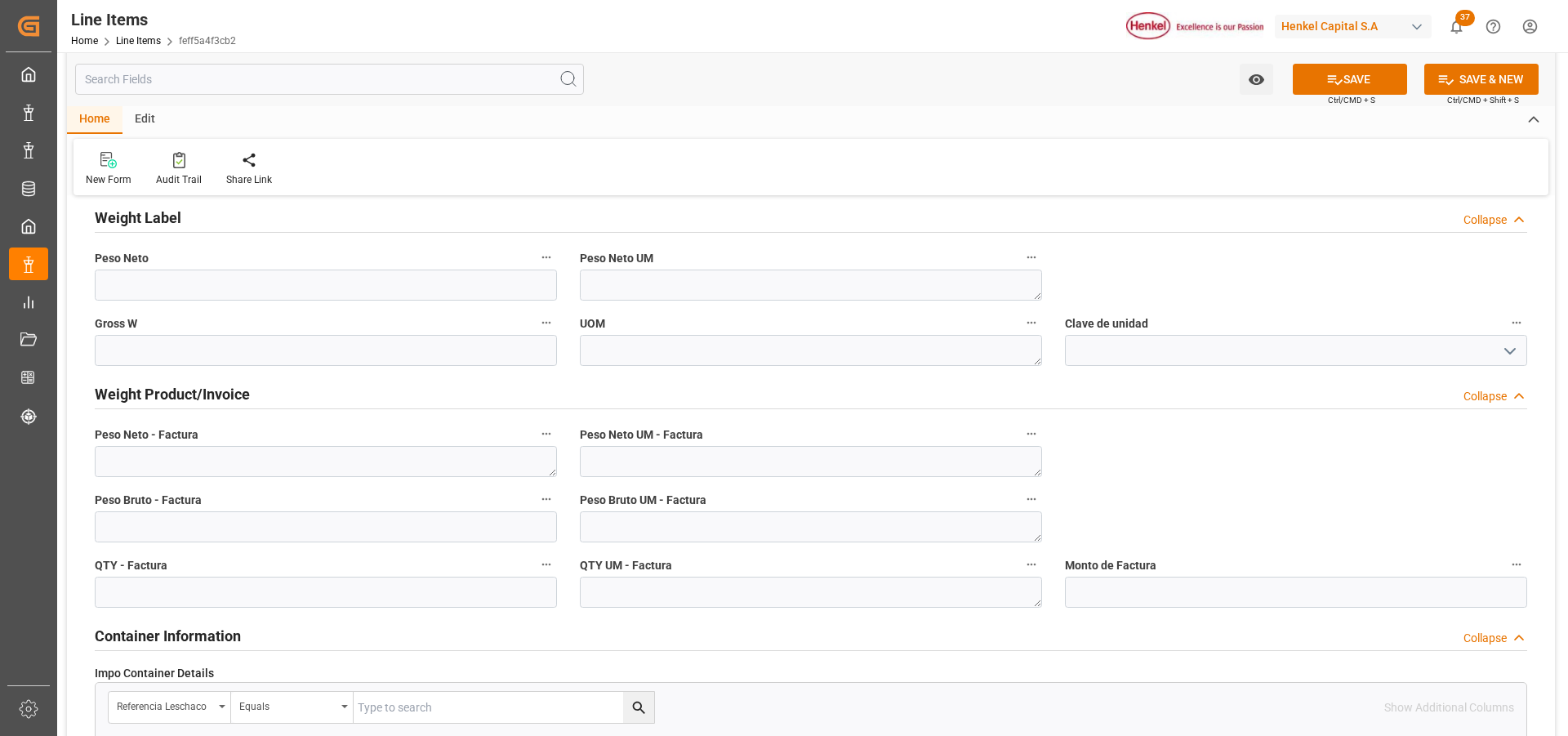
scroll to position [980, 0]
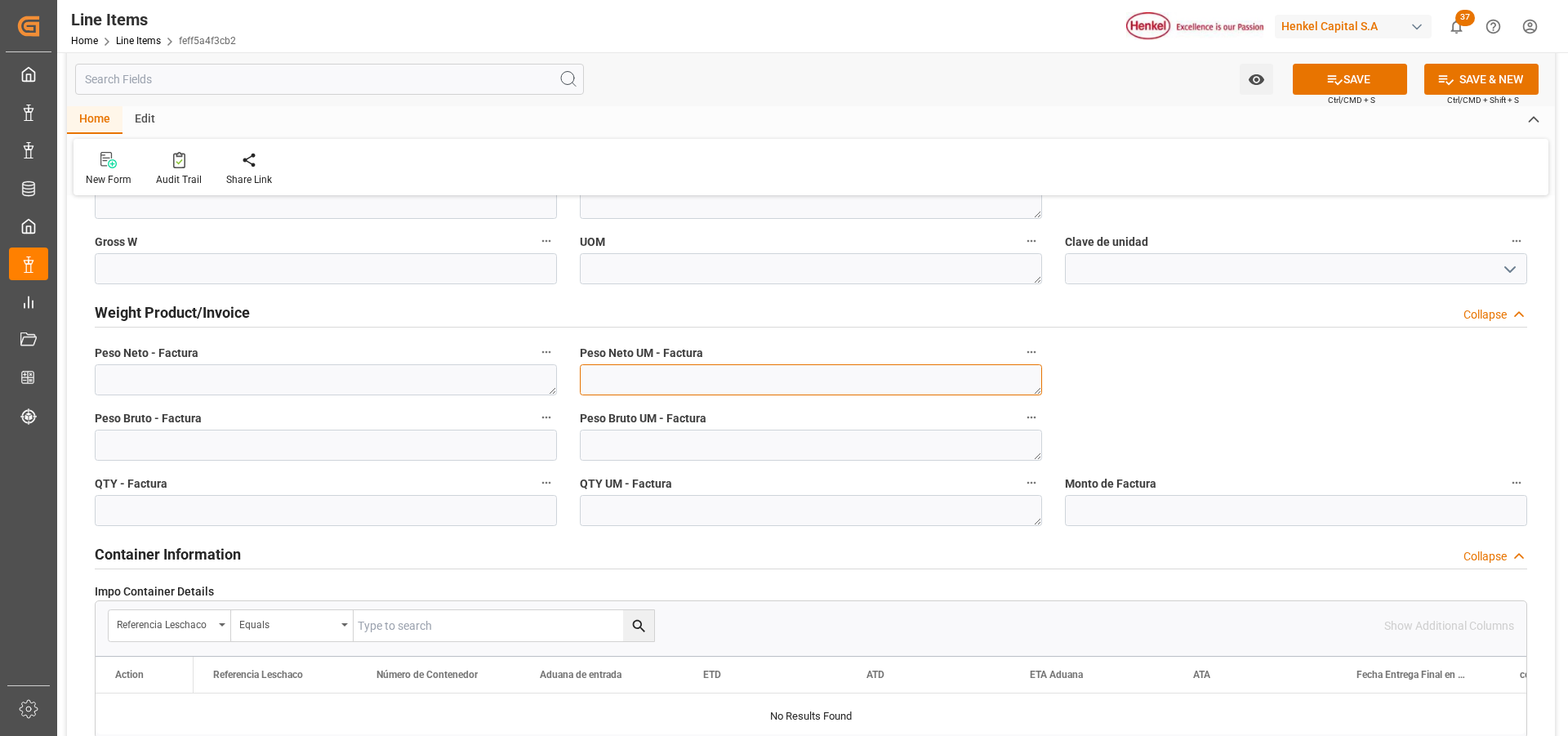
click at [643, 375] on textarea at bounding box center [811, 380] width 462 height 32
type textarea "KG"
click at [621, 440] on textarea at bounding box center [811, 445] width 462 height 32
type textarea "KG"
click at [632, 507] on textarea at bounding box center [811, 511] width 462 height 32
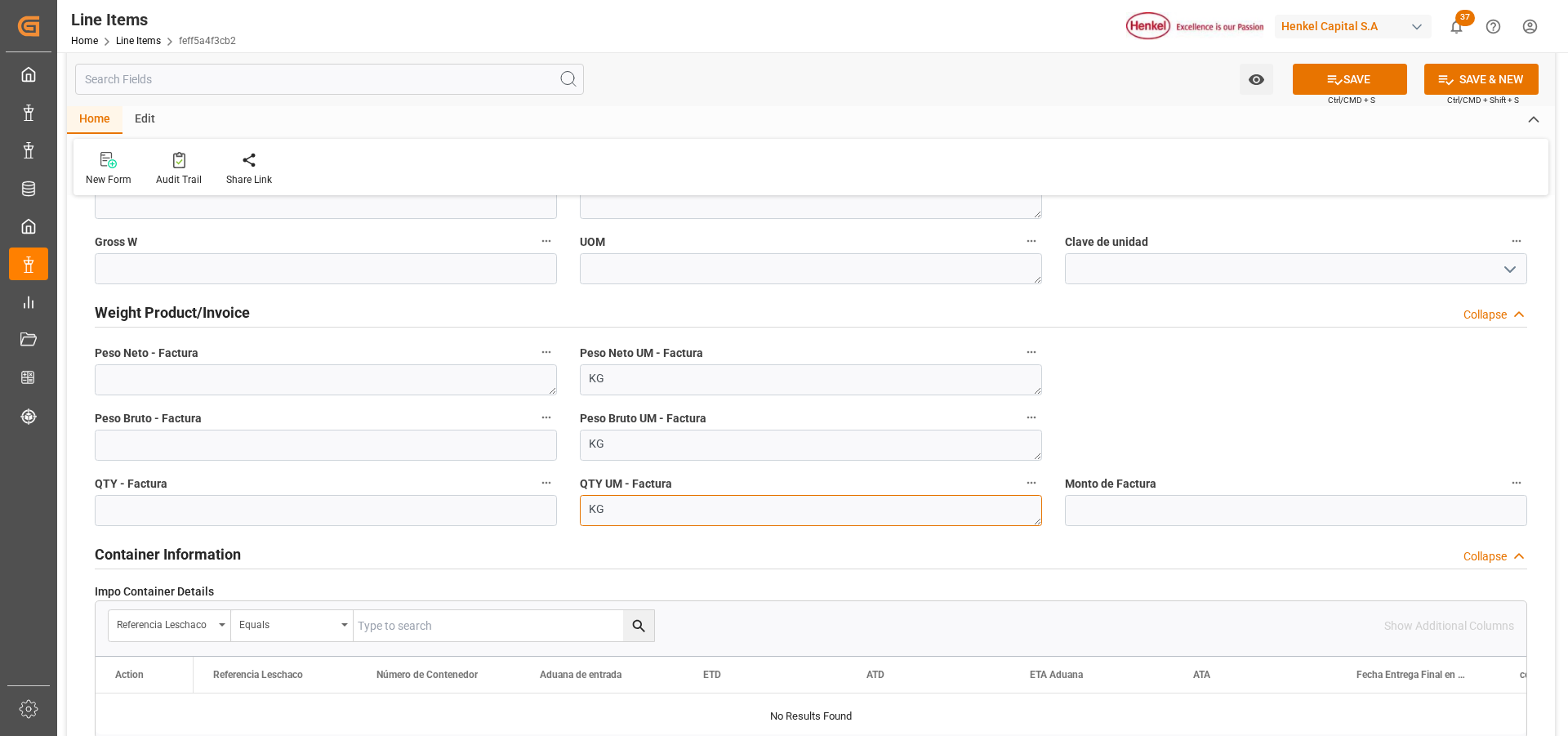
type textarea "KG"
click at [445, 388] on textarea at bounding box center [325, 380] width 462 height 32
type textarea "8000"
click at [414, 452] on input "text" at bounding box center [325, 445] width 462 height 32
type input "8000"
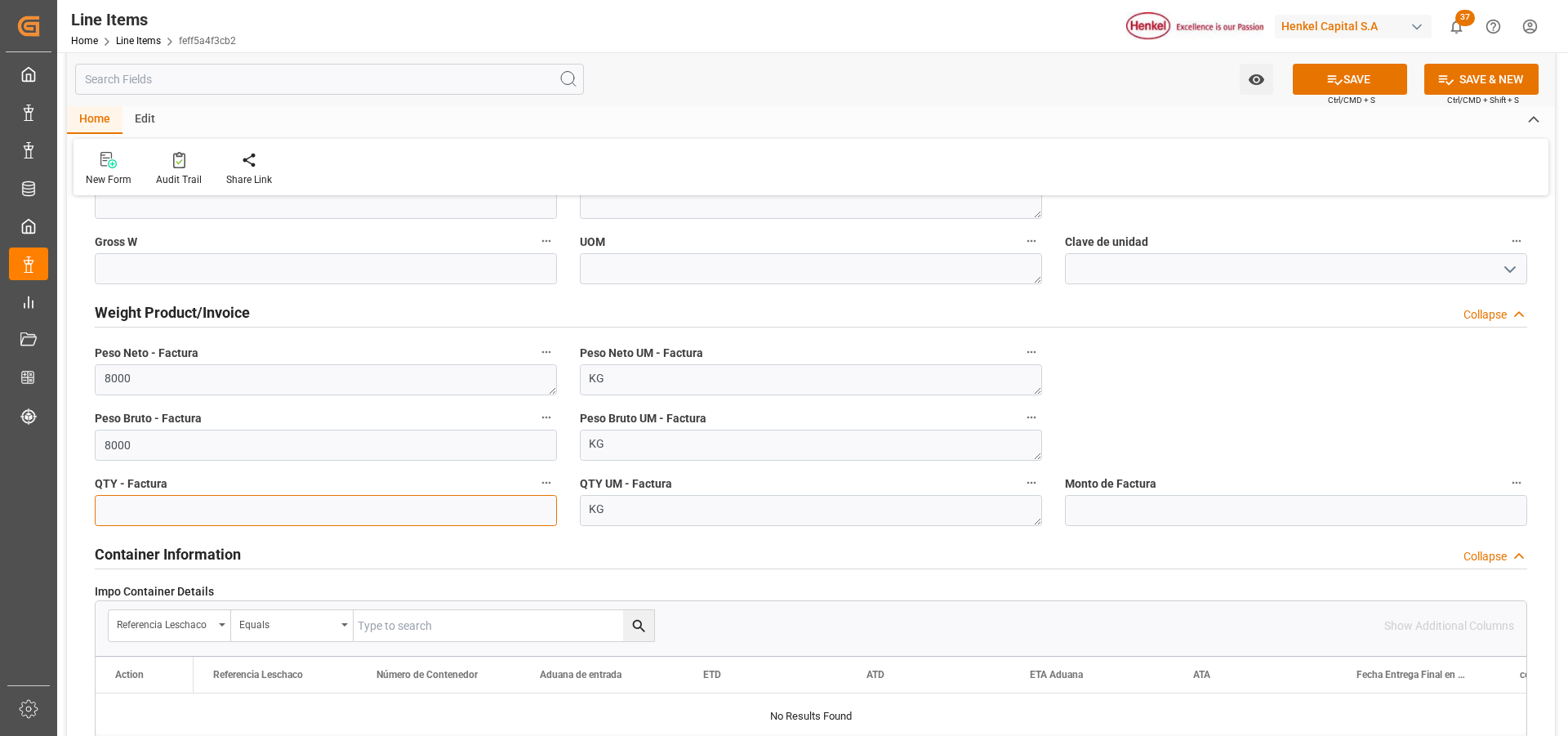
click at [406, 515] on input "text" at bounding box center [325, 511] width 462 height 32
type input "8000"
click at [1364, 87] on button "SAVE" at bounding box center [1350, 79] width 115 height 32
type textarea "AQUENCE SEAL 0105 MX EXP CONT"
type textarea "APC"
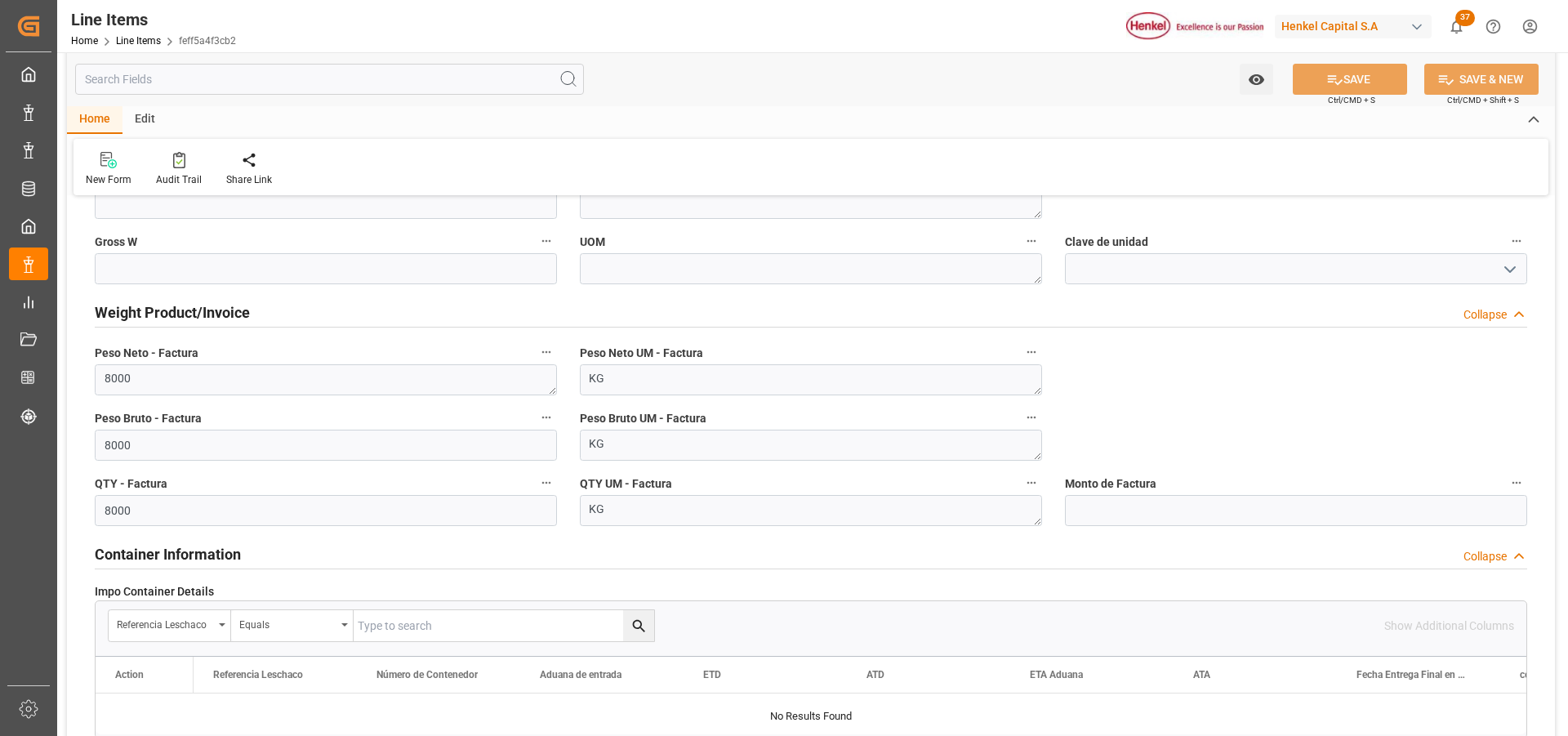
type textarea "Marítimo"
type input "31201600"
type textarea "6HA2"
type textarea "KG"
type input "1.06"
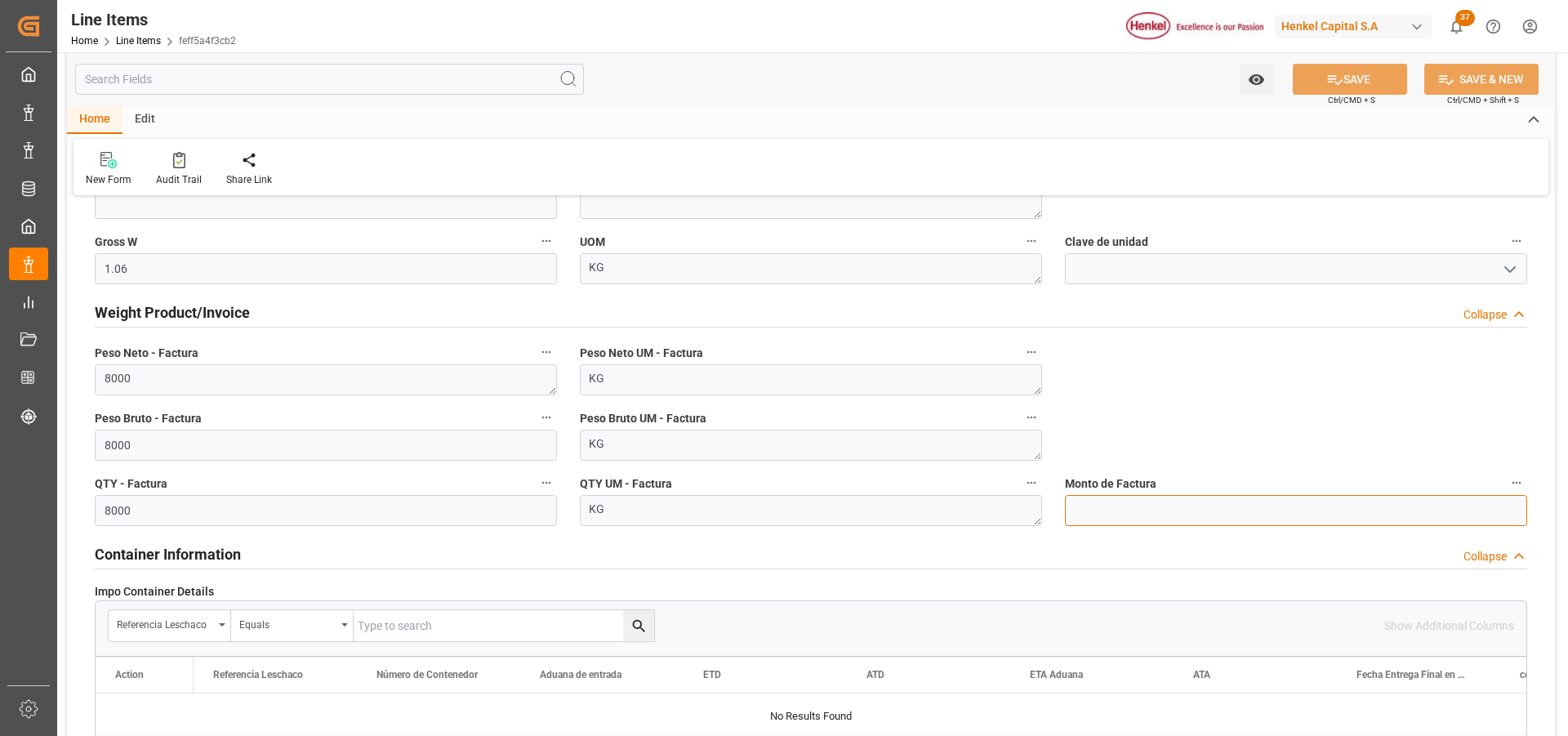
click at [1126, 513] on input "text" at bounding box center [1296, 511] width 462 height 32
type input "4641.85"
click at [1339, 84] on icon at bounding box center [1335, 79] width 17 height 17
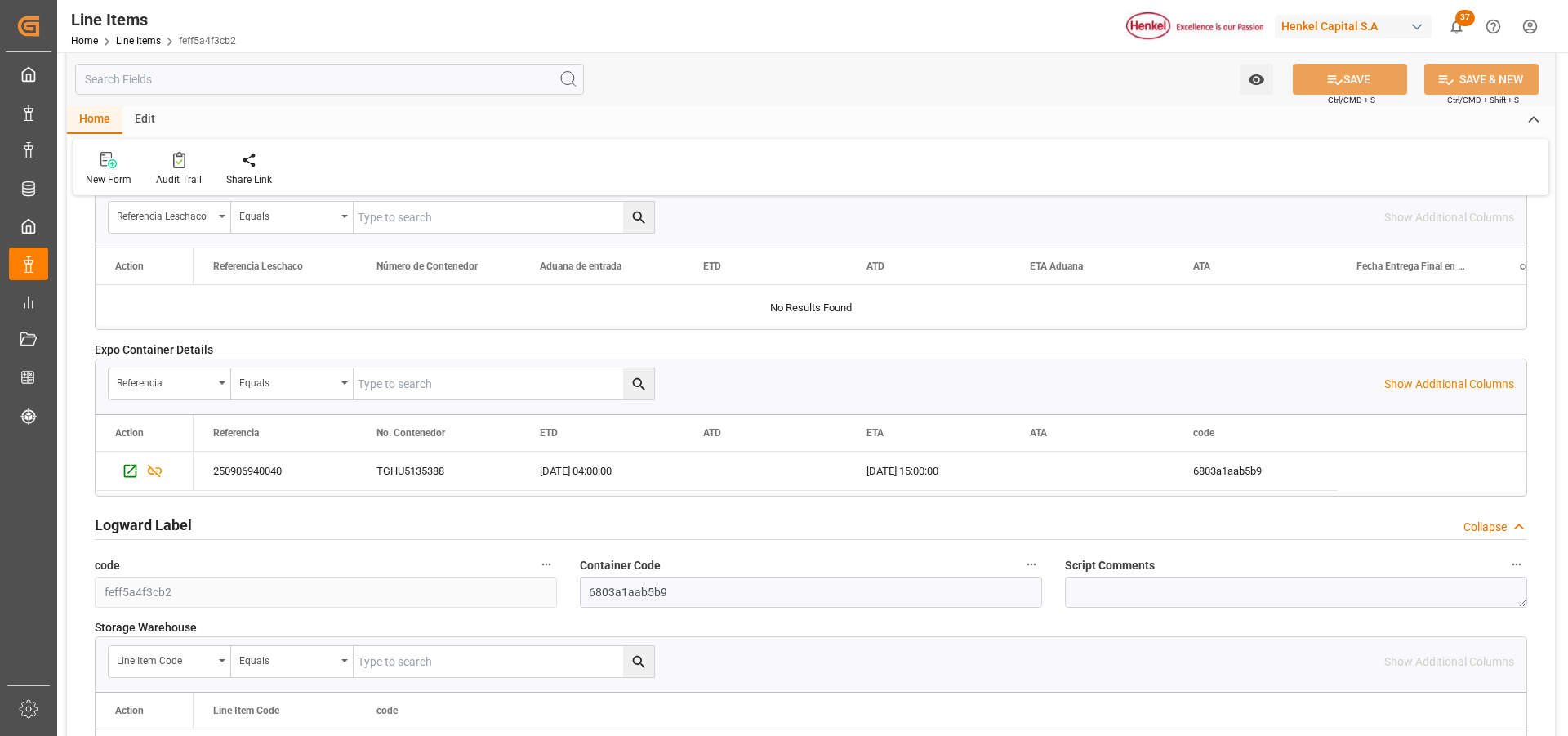
scroll to position [1552, 0]
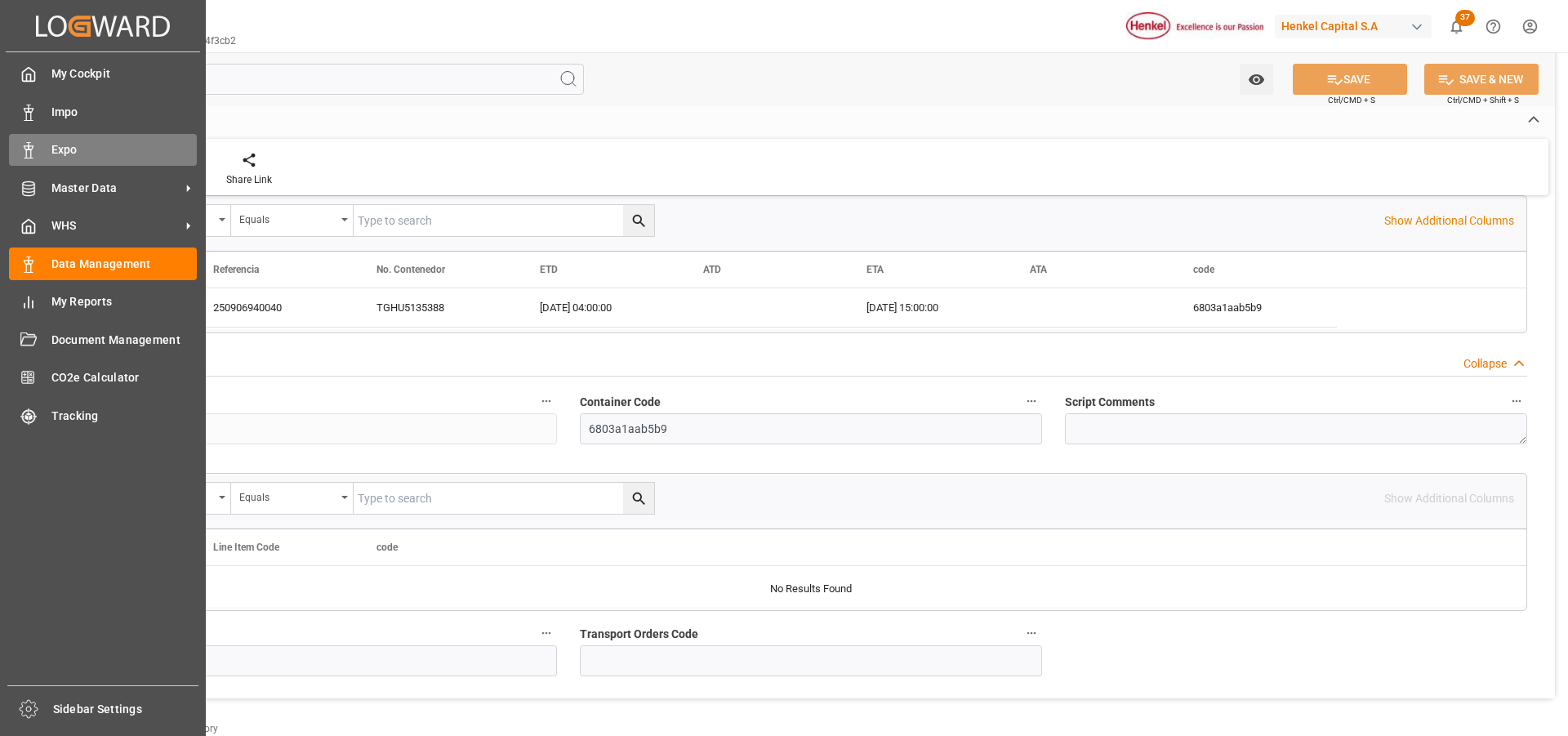
click at [37, 147] on div "Expo Expo" at bounding box center [102, 149] width 188 height 32
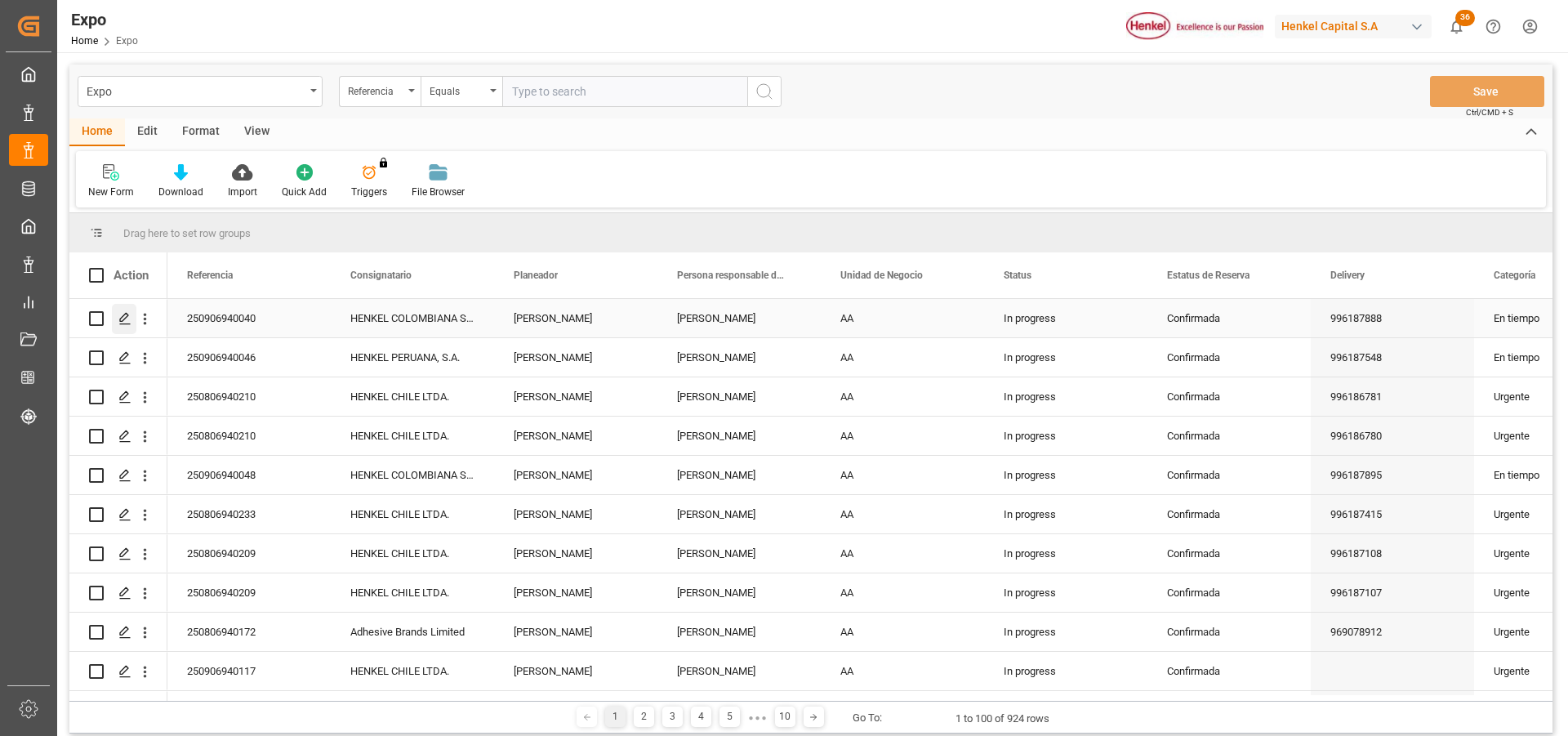
click at [128, 319] on icon "Press SPACE to select this row." at bounding box center [125, 319] width 13 height 13
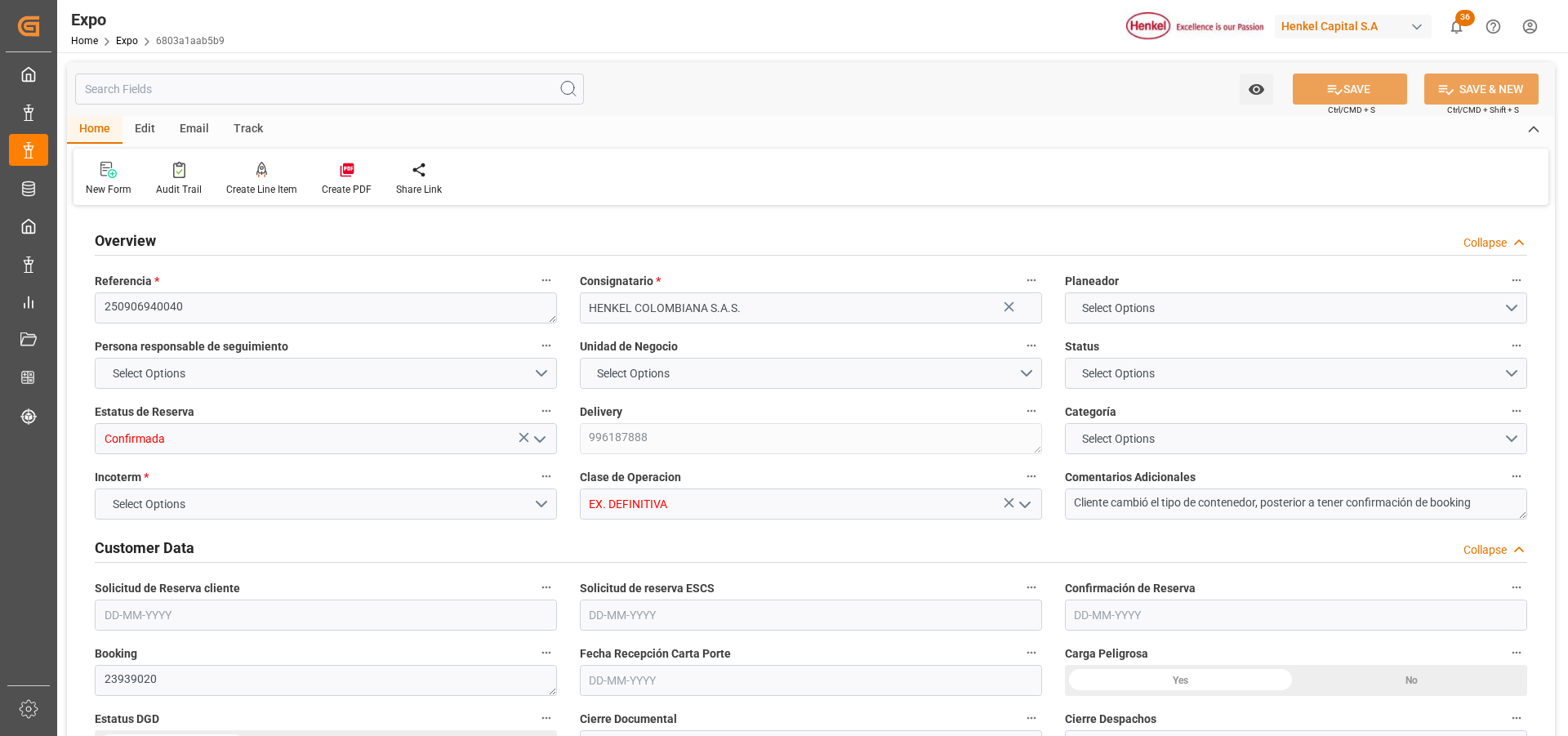
type input "9937311"
type input "9946855"
type input "MXZLO"
type input "COBUN"
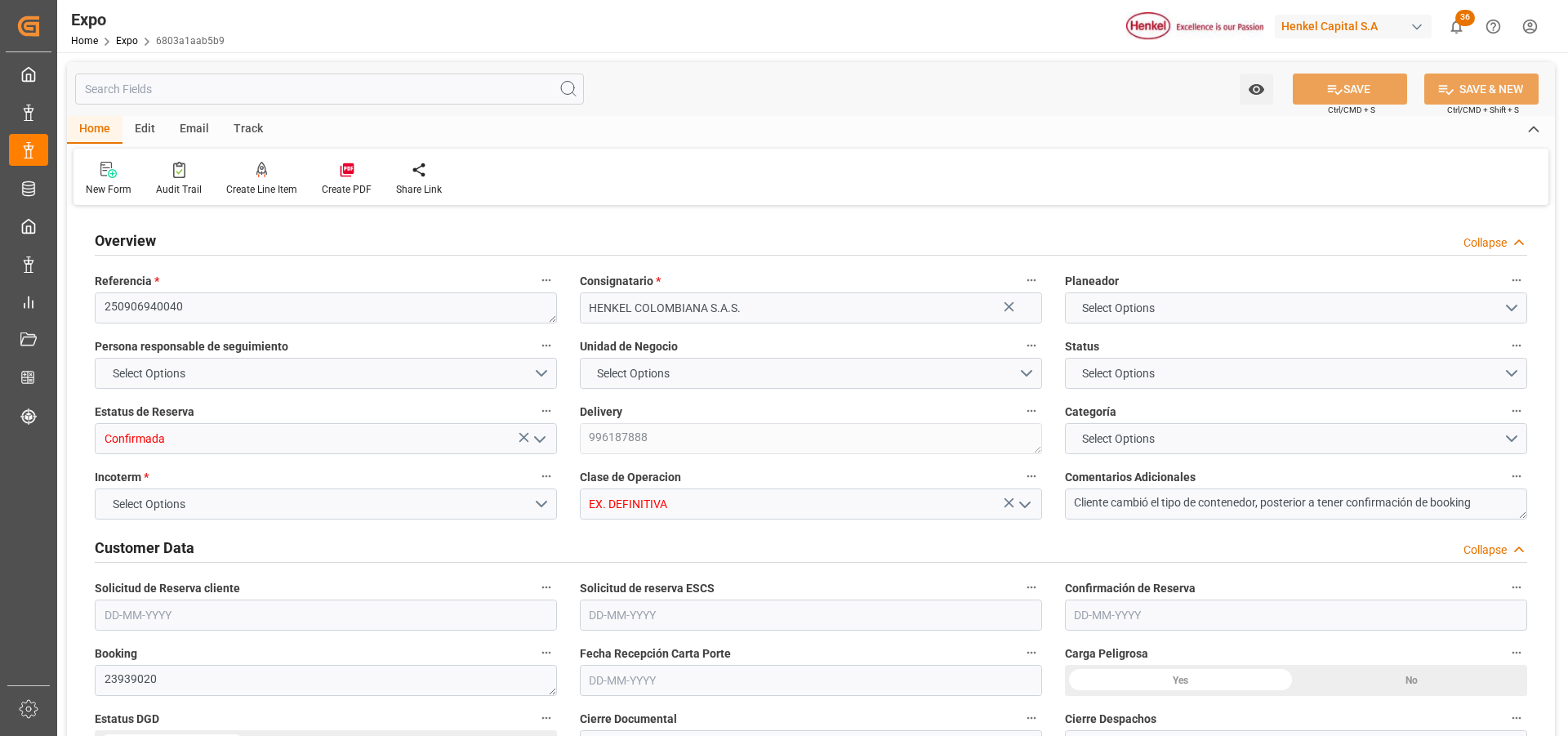
type input "9937311"
type input "[DATE]"
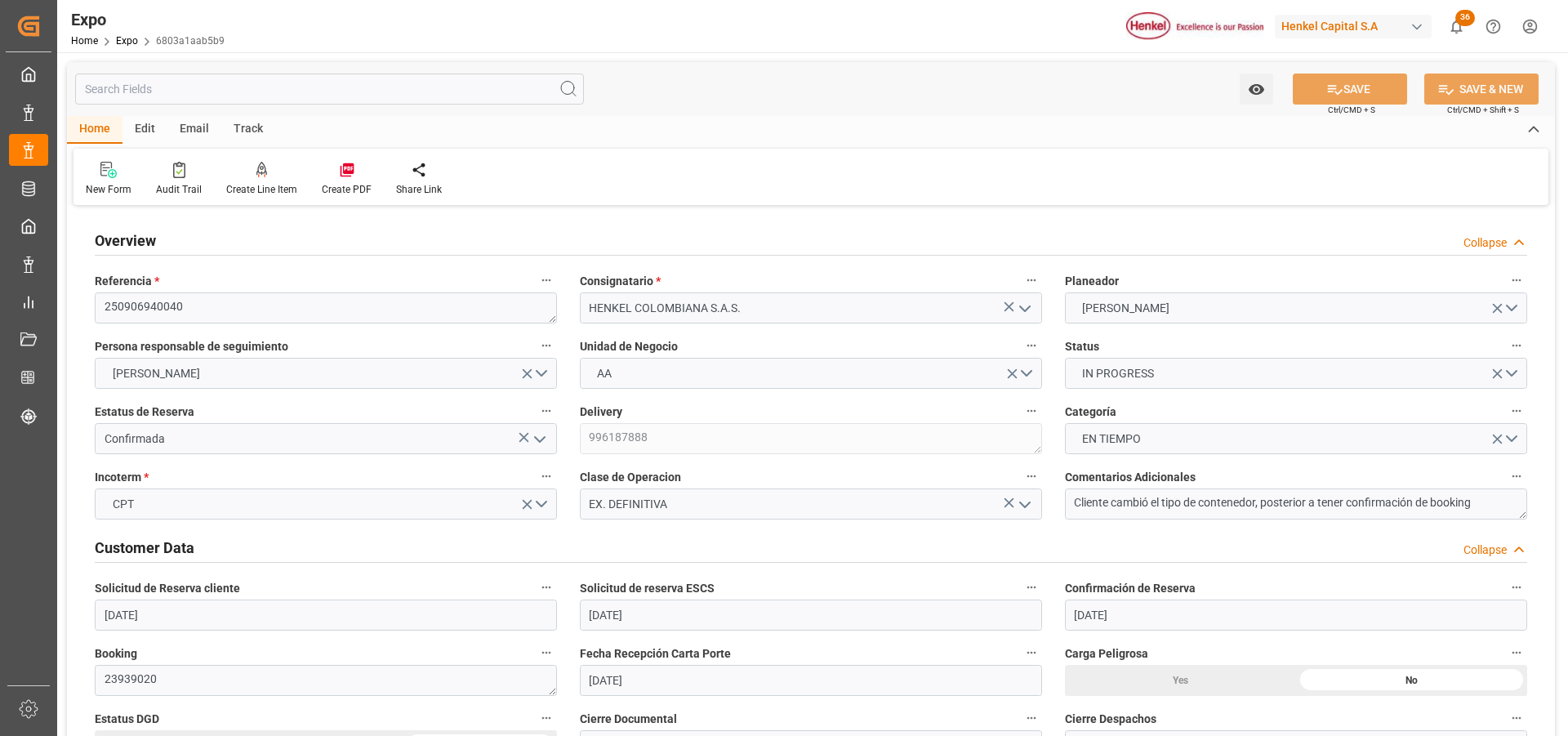
type input "[DATE]"
type input "[DATE] 00:00"
type input "[DATE] 22:41"
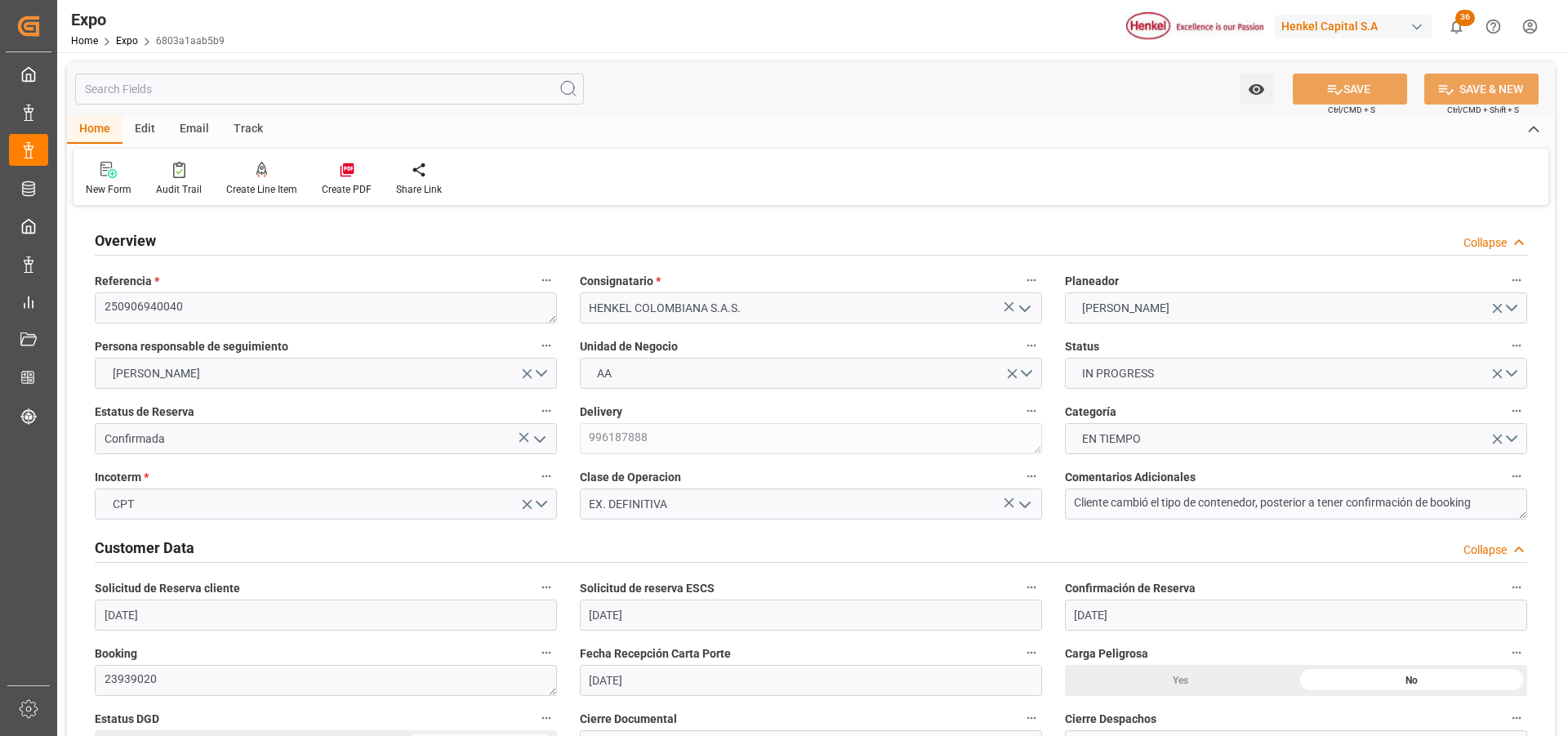
type input "[DATE] 04:00"
type input "[DATE] 00:00"
type input "[DATE] 15:00"
type input "[DATE] 00:00"
type input "[DATE] 18:56"
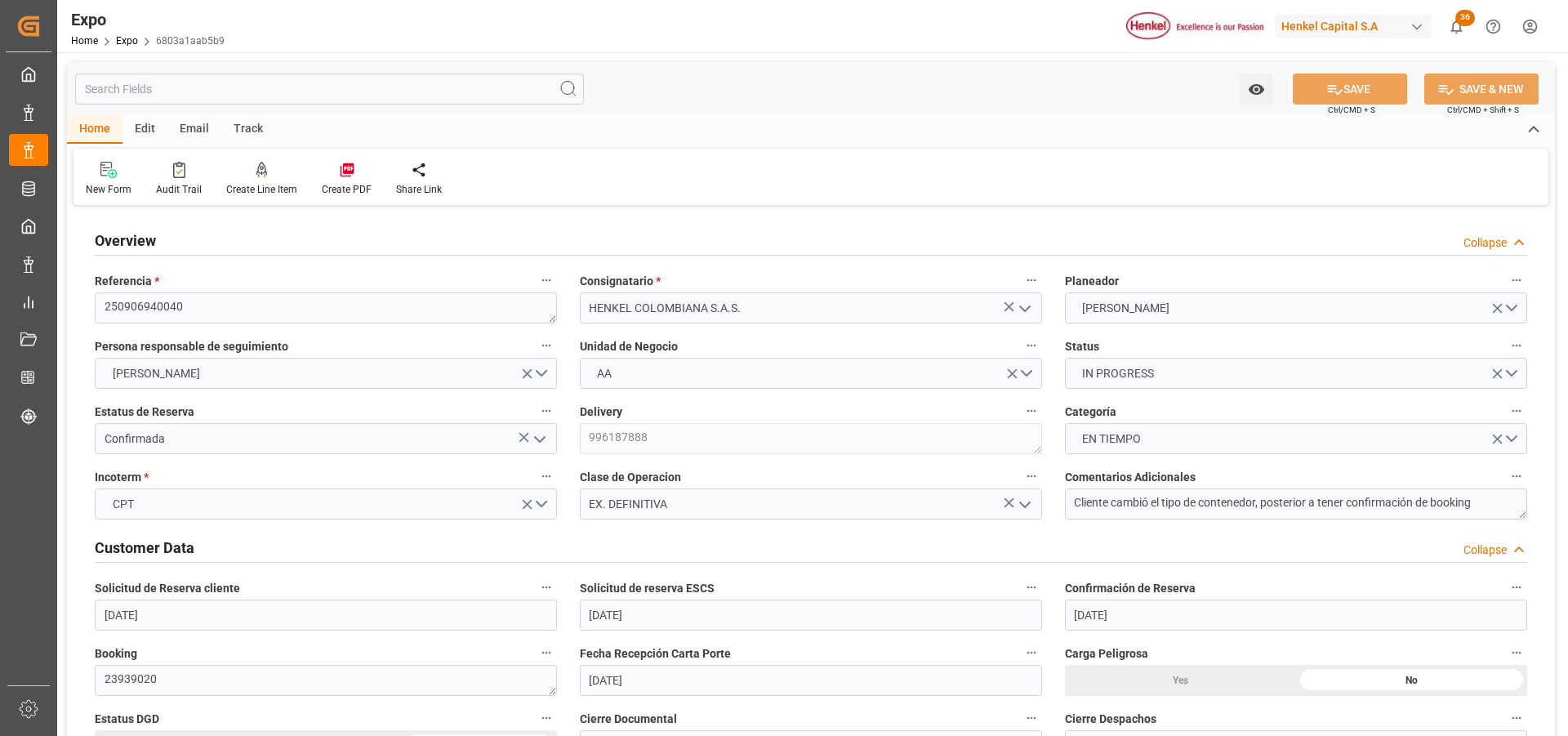
type input "[DATE] 12:40"
type input "[DATE] 04:00"
type input "[DATE] 15:00"
type input "[DATE] 01:10"
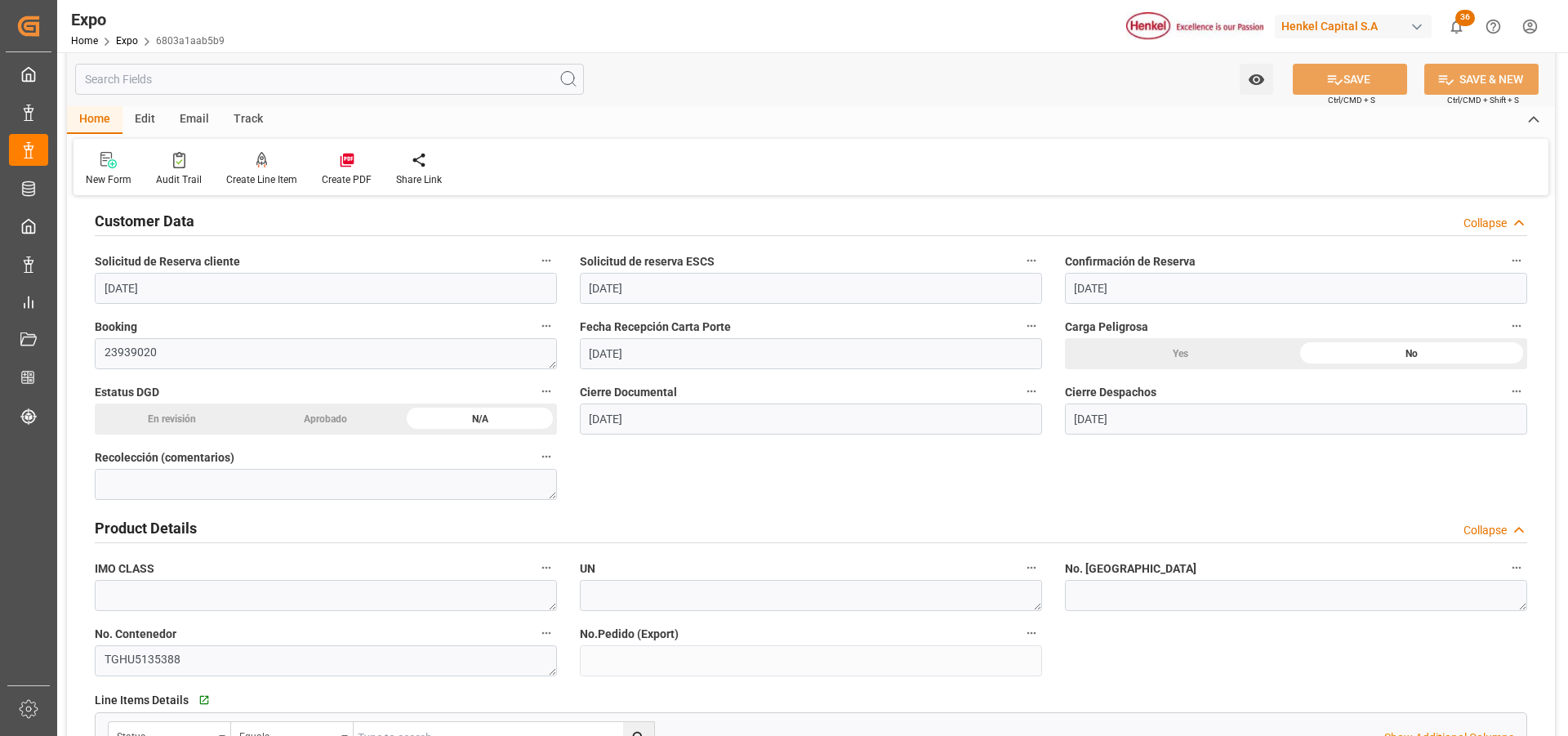
scroll to position [490, 0]
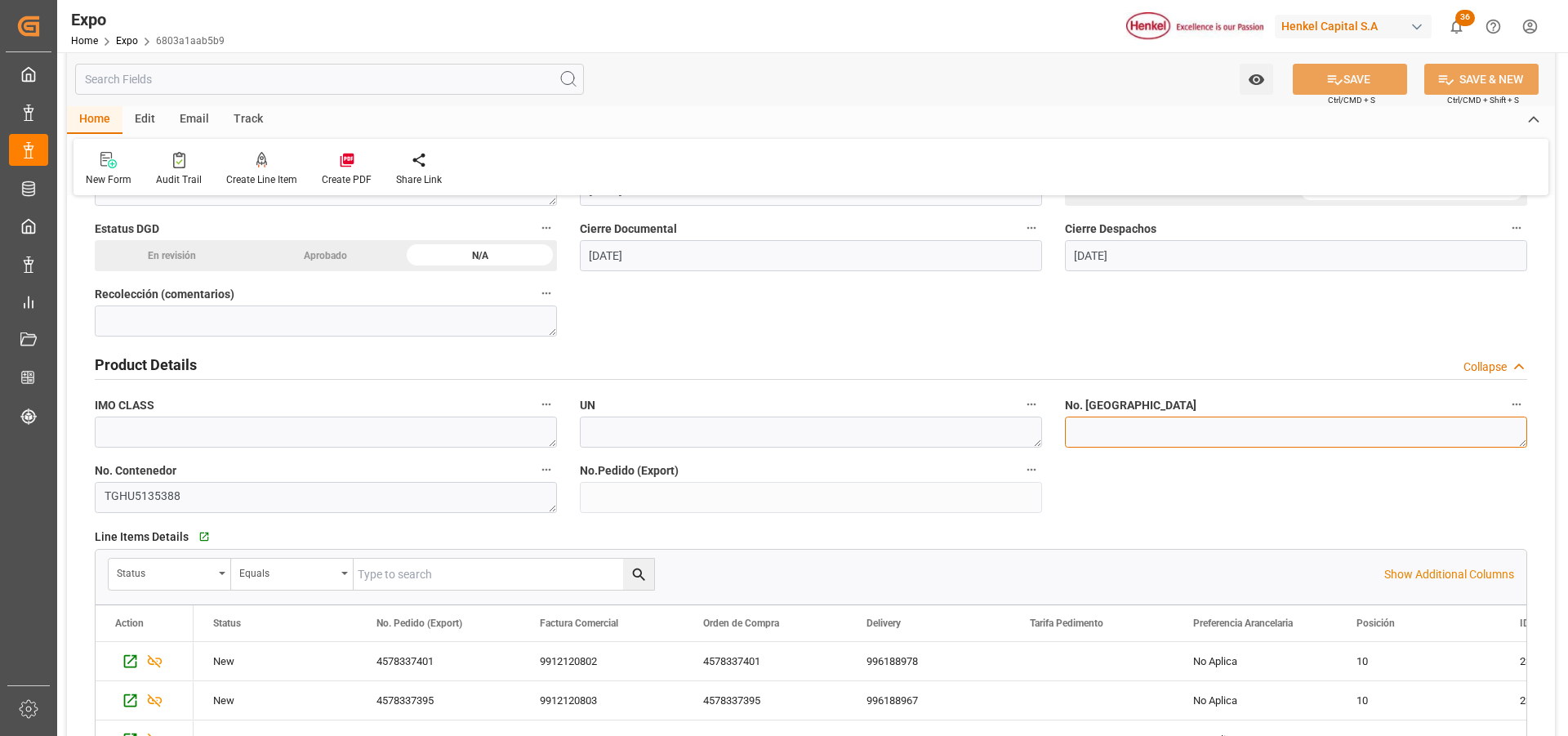
click at [1077, 439] on textarea at bounding box center [1296, 431] width 462 height 32
paste textarea "INT- 3721738"
click at [1099, 430] on textarea "INT- 3721738" at bounding box center [1296, 431] width 462 height 32
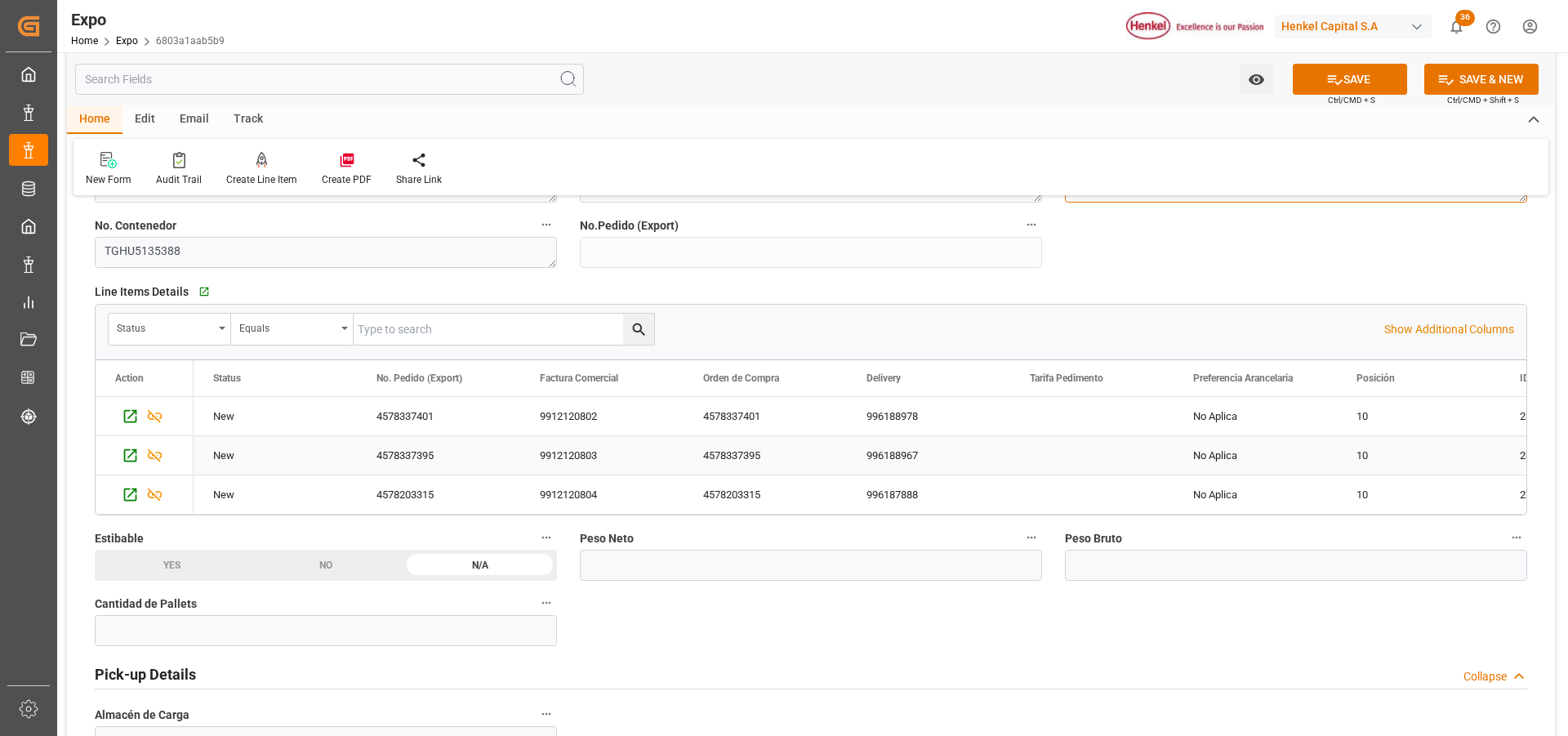
scroll to position [898, 0]
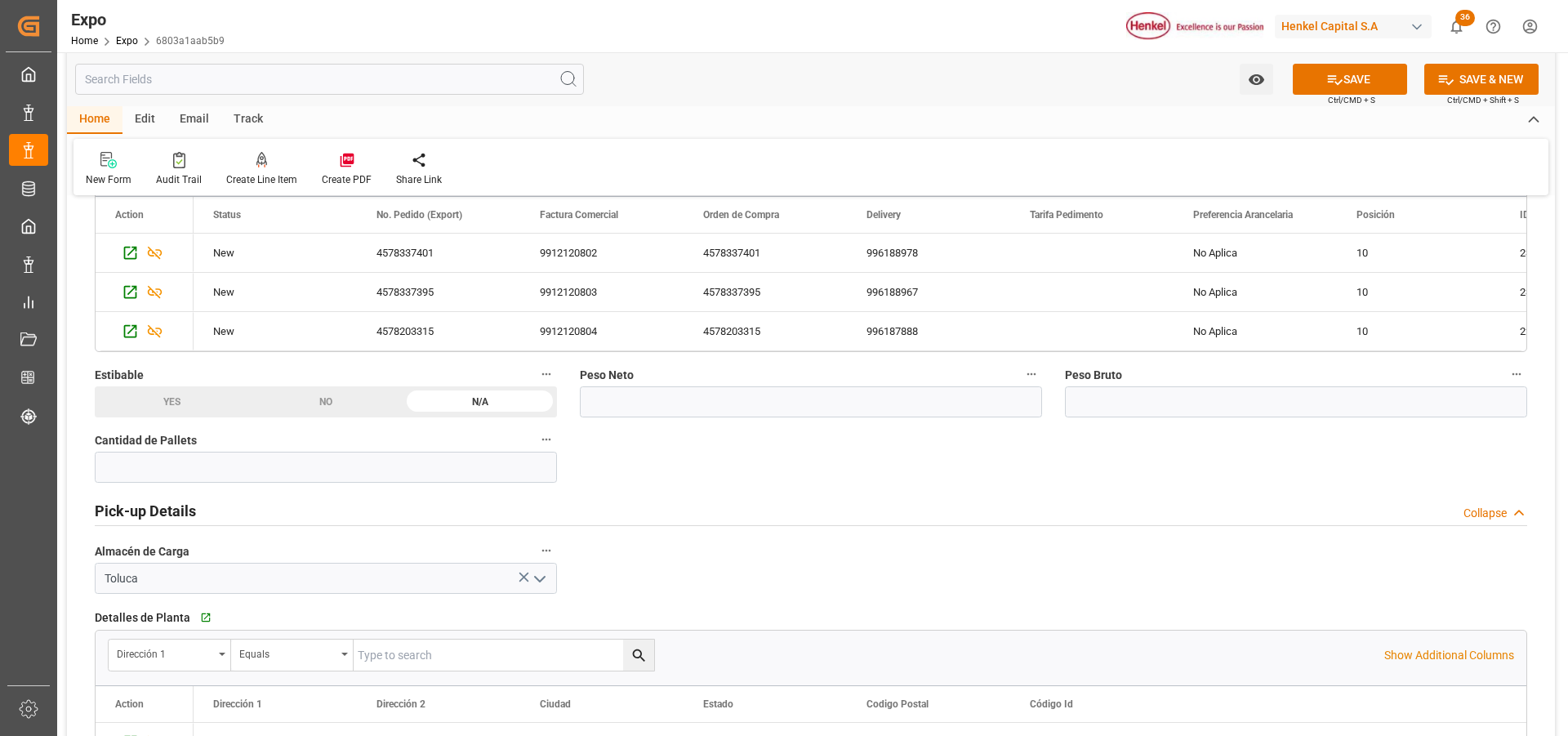
type textarea "INT3721738"
click at [640, 411] on input "text" at bounding box center [811, 402] width 462 height 32
type input "20150"
drag, startPoint x: 1119, startPoint y: 405, endPoint x: 1114, endPoint y: 416, distance: 12.1
click at [1119, 405] on input "text" at bounding box center [1296, 402] width 462 height 32
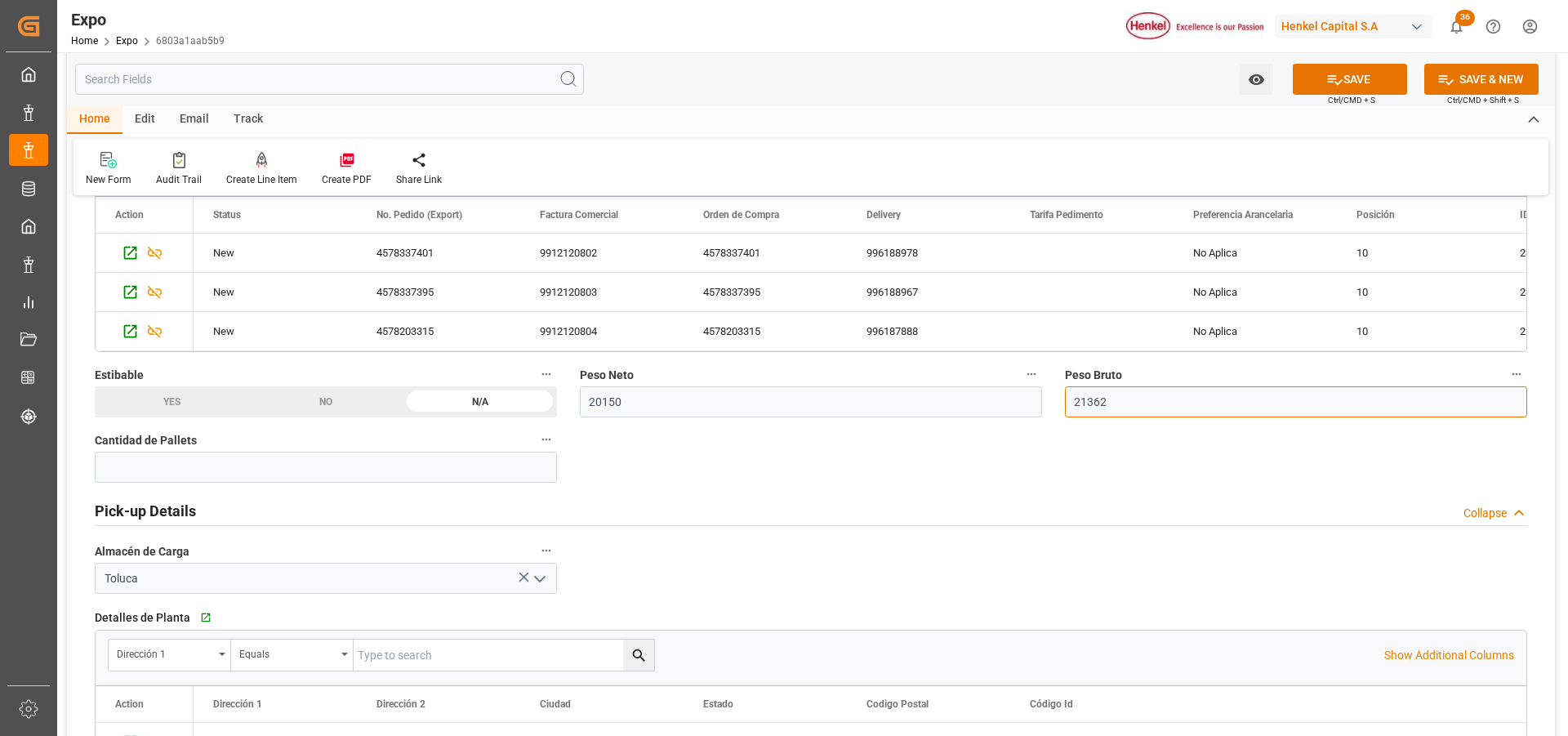
type input "21362"
click at [1369, 82] on button "SAVE" at bounding box center [1350, 79] width 115 height 32
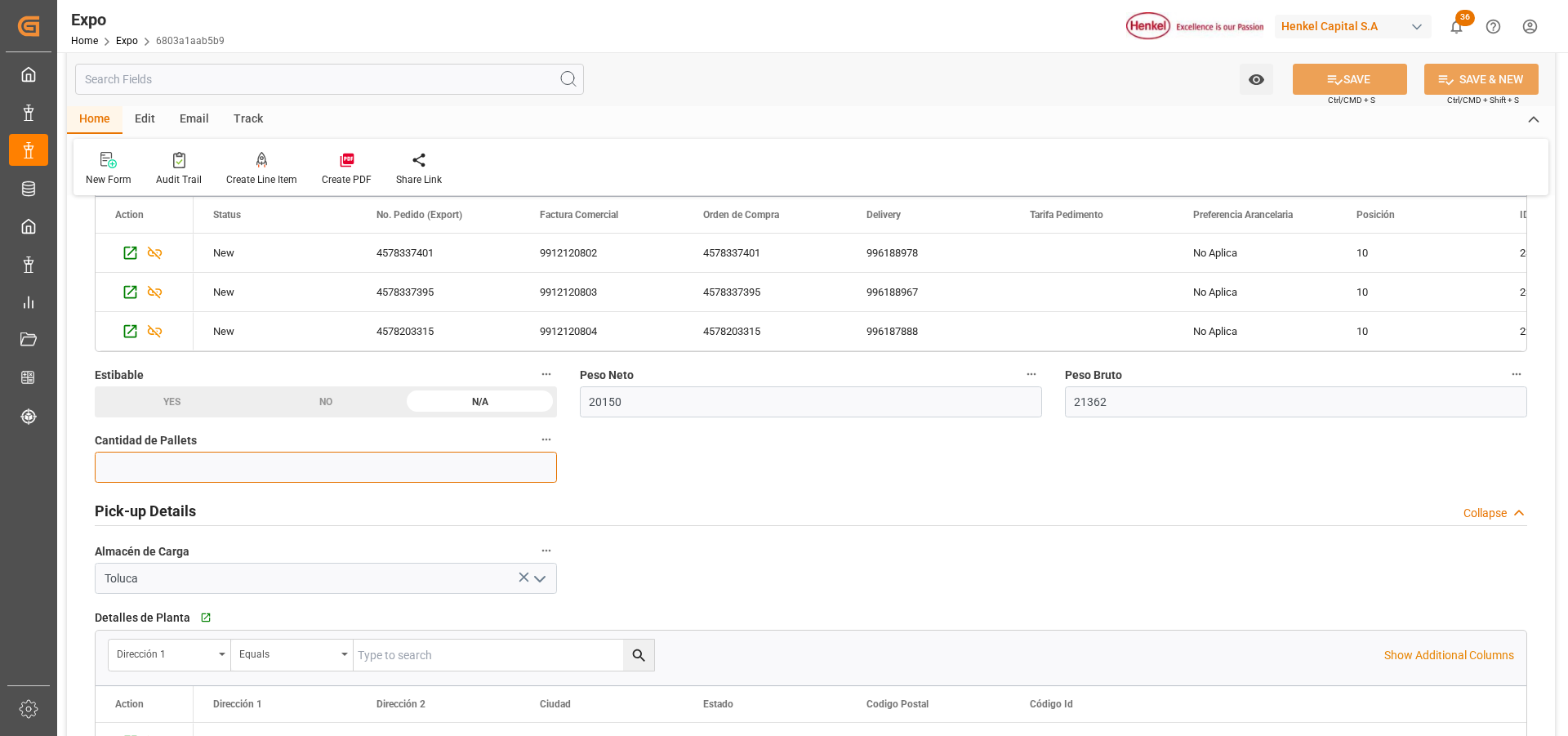
click at [320, 469] on input "text" at bounding box center [325, 467] width 462 height 32
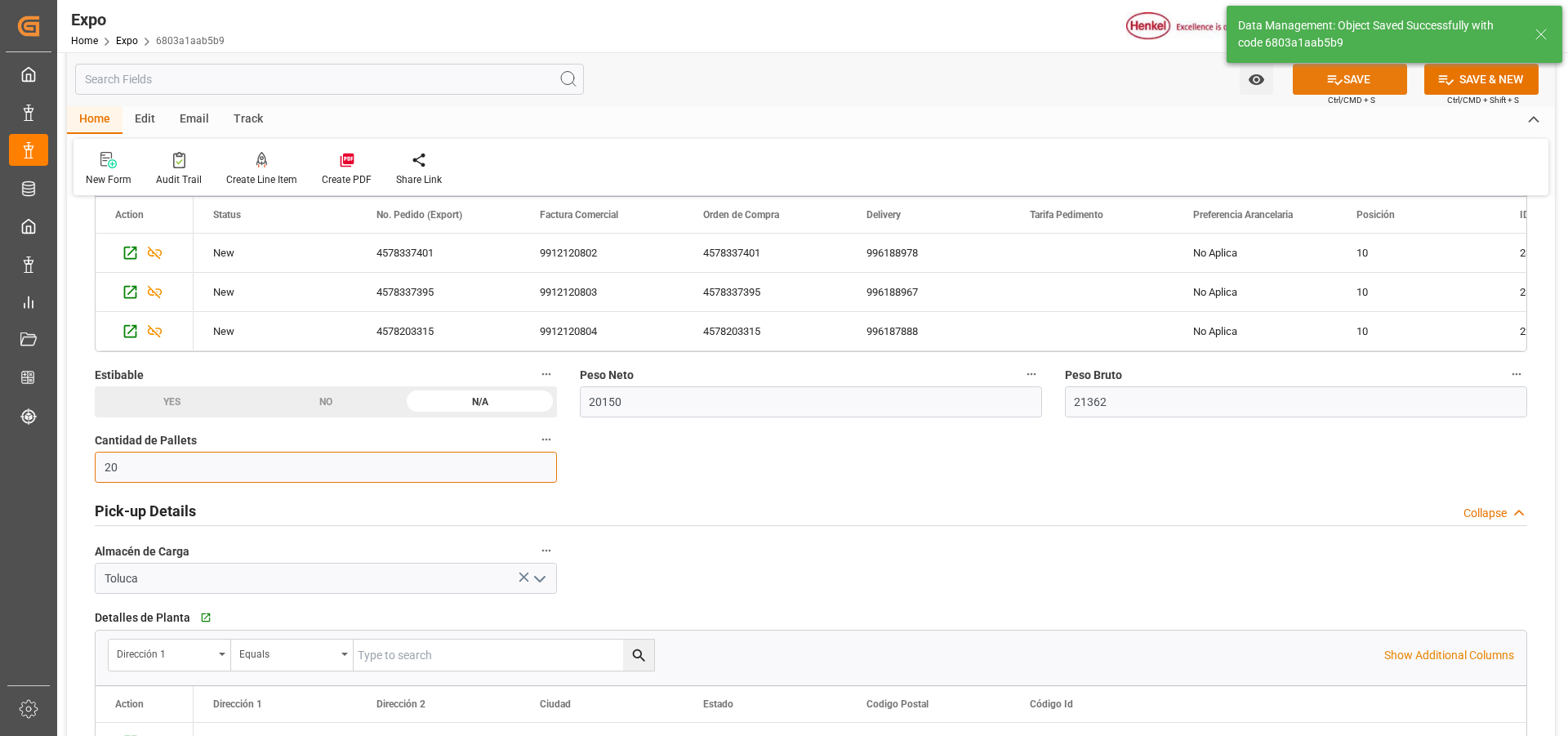
type input "20"
click at [1367, 79] on button "SAVE" at bounding box center [1350, 79] width 115 height 32
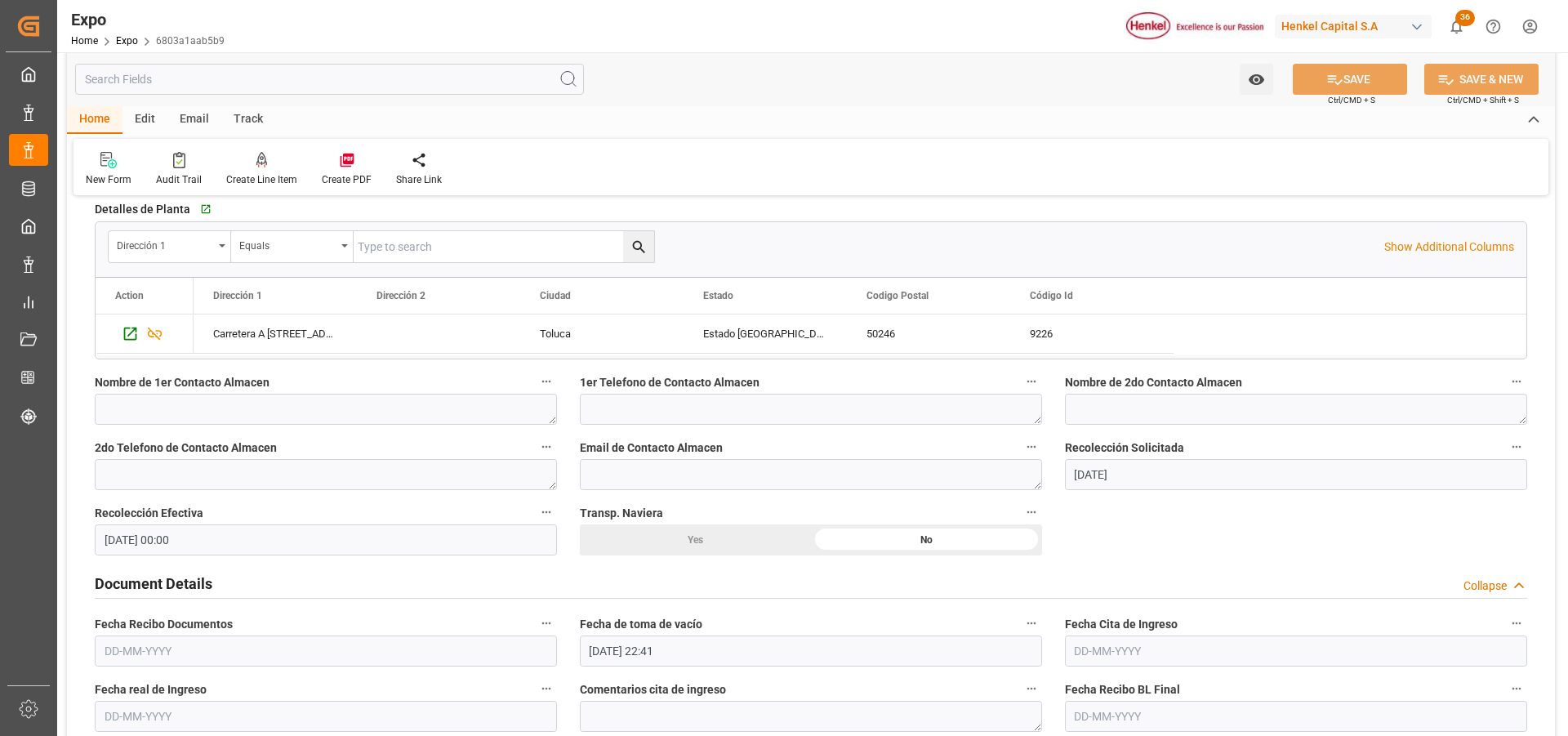
scroll to position [1389, 0]
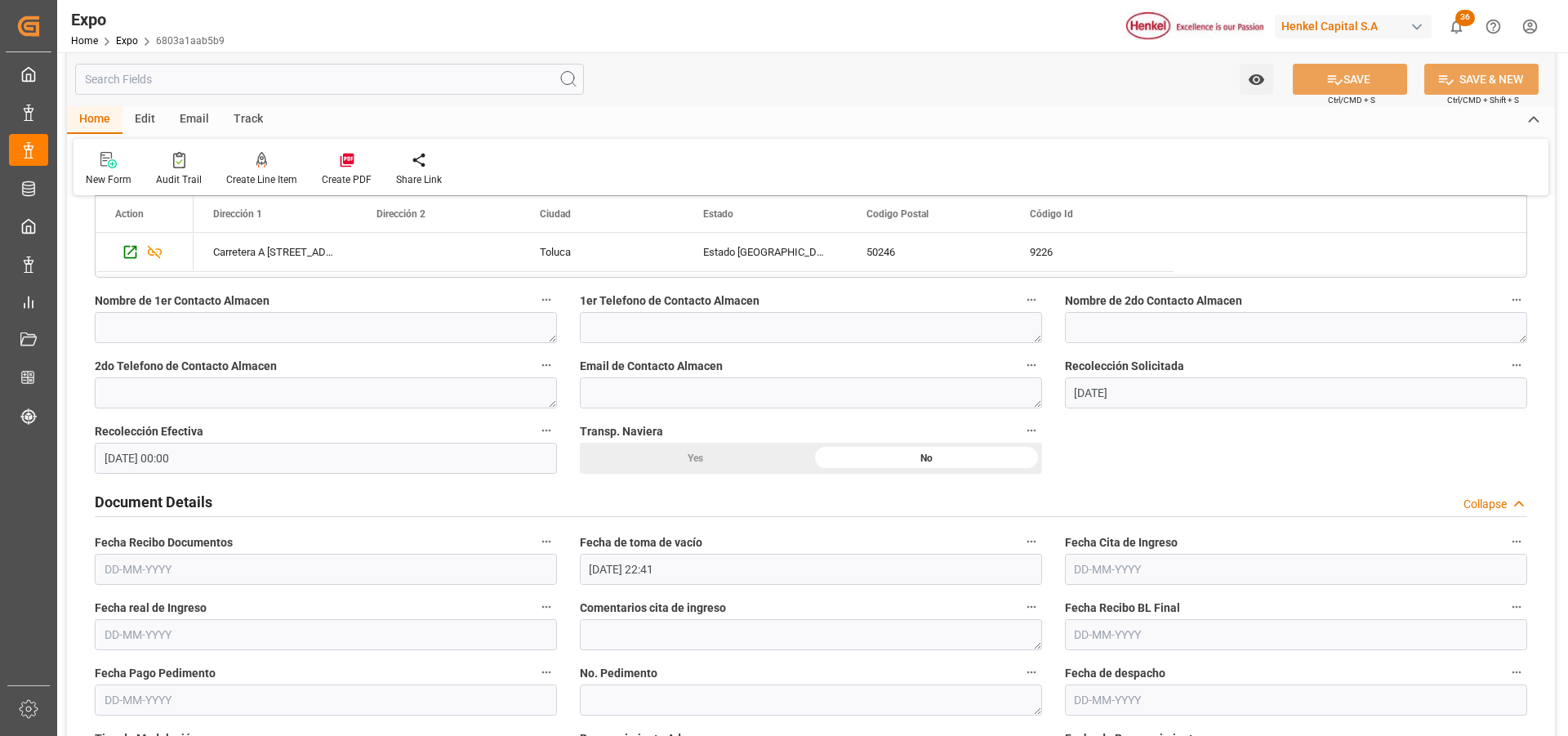
click at [115, 579] on input "text" at bounding box center [325, 569] width 462 height 32
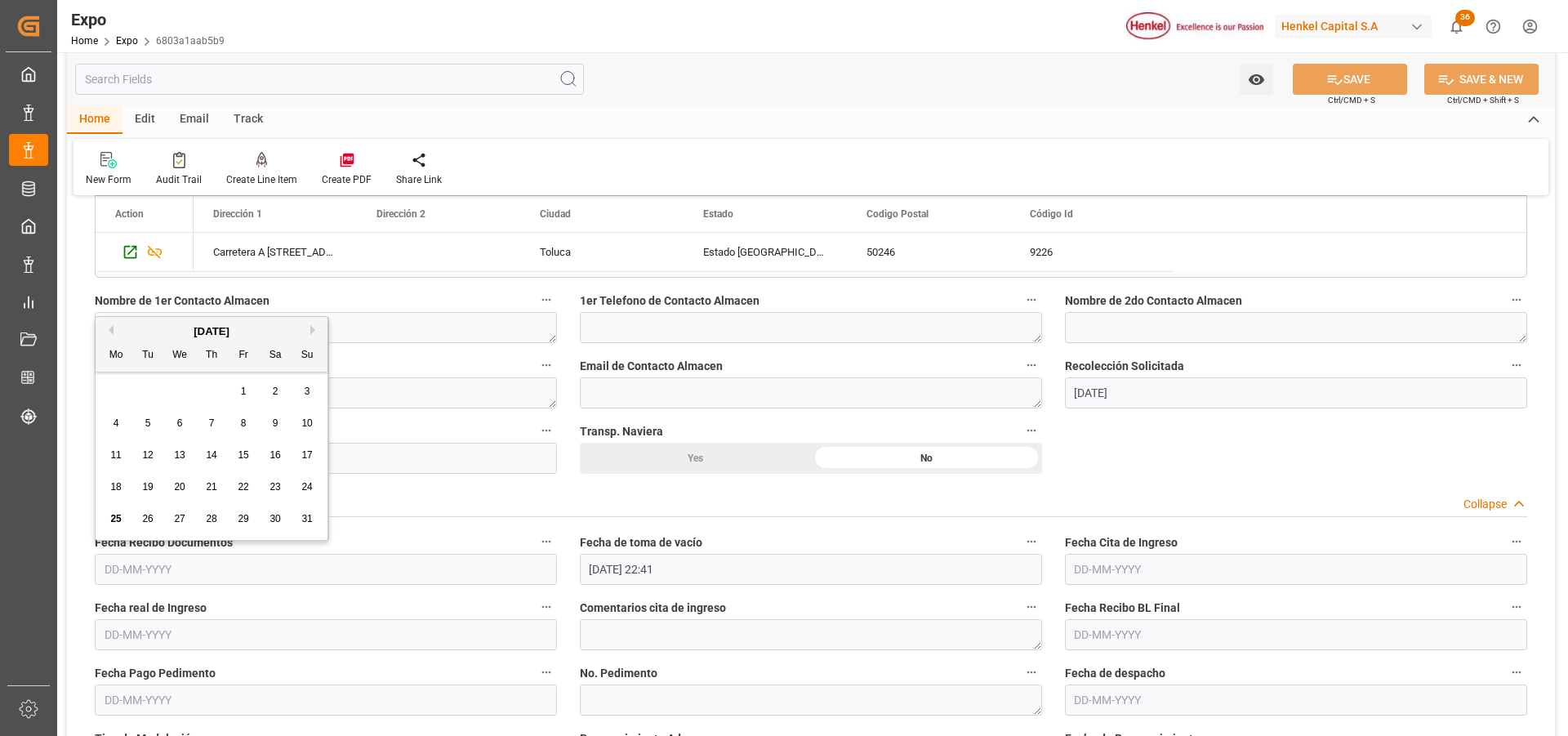
click at [154, 488] on div "19" at bounding box center [148, 488] width 20 height 20
type input "[DATE]"
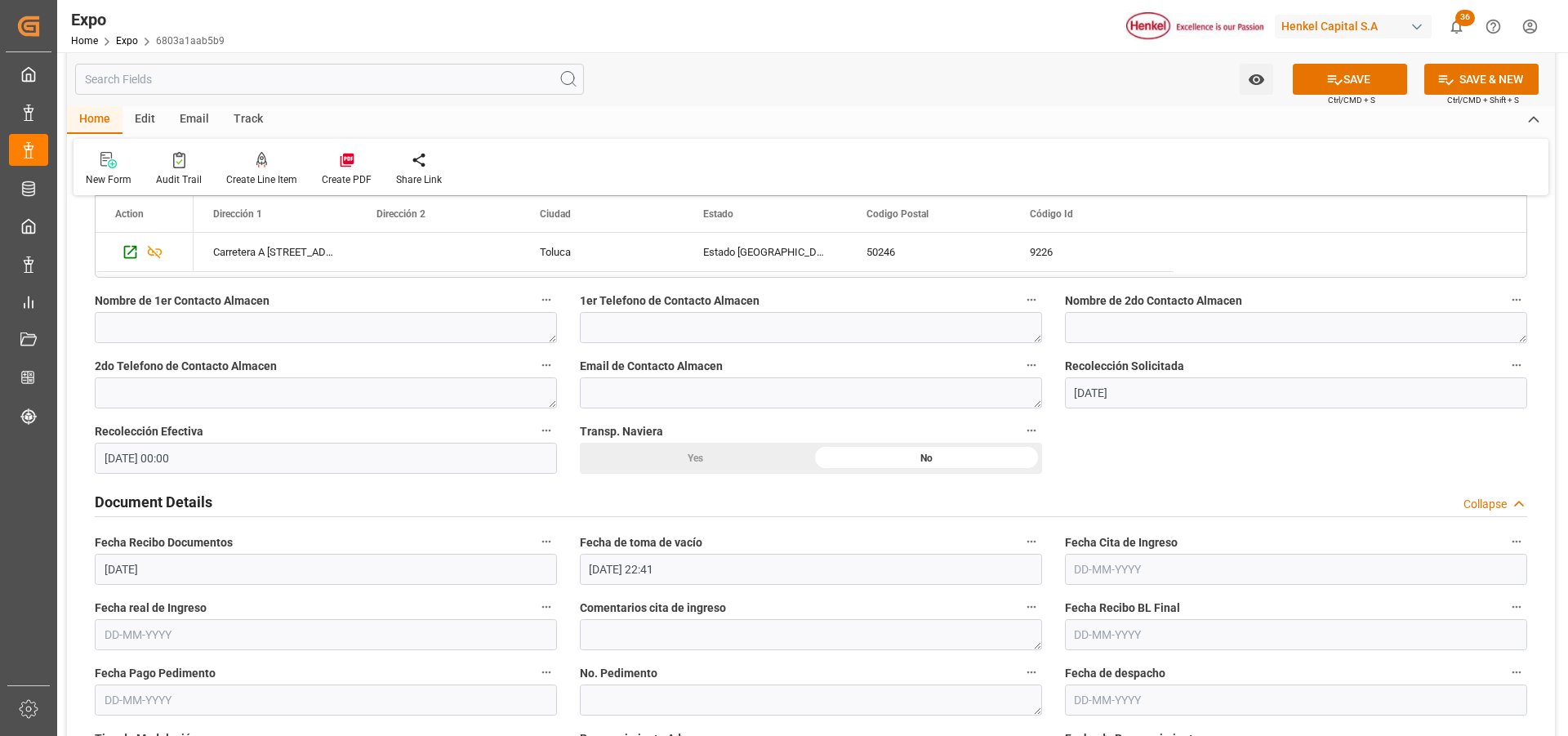
click at [617, 566] on input "[DATE] 22:41" at bounding box center [811, 569] width 462 height 32
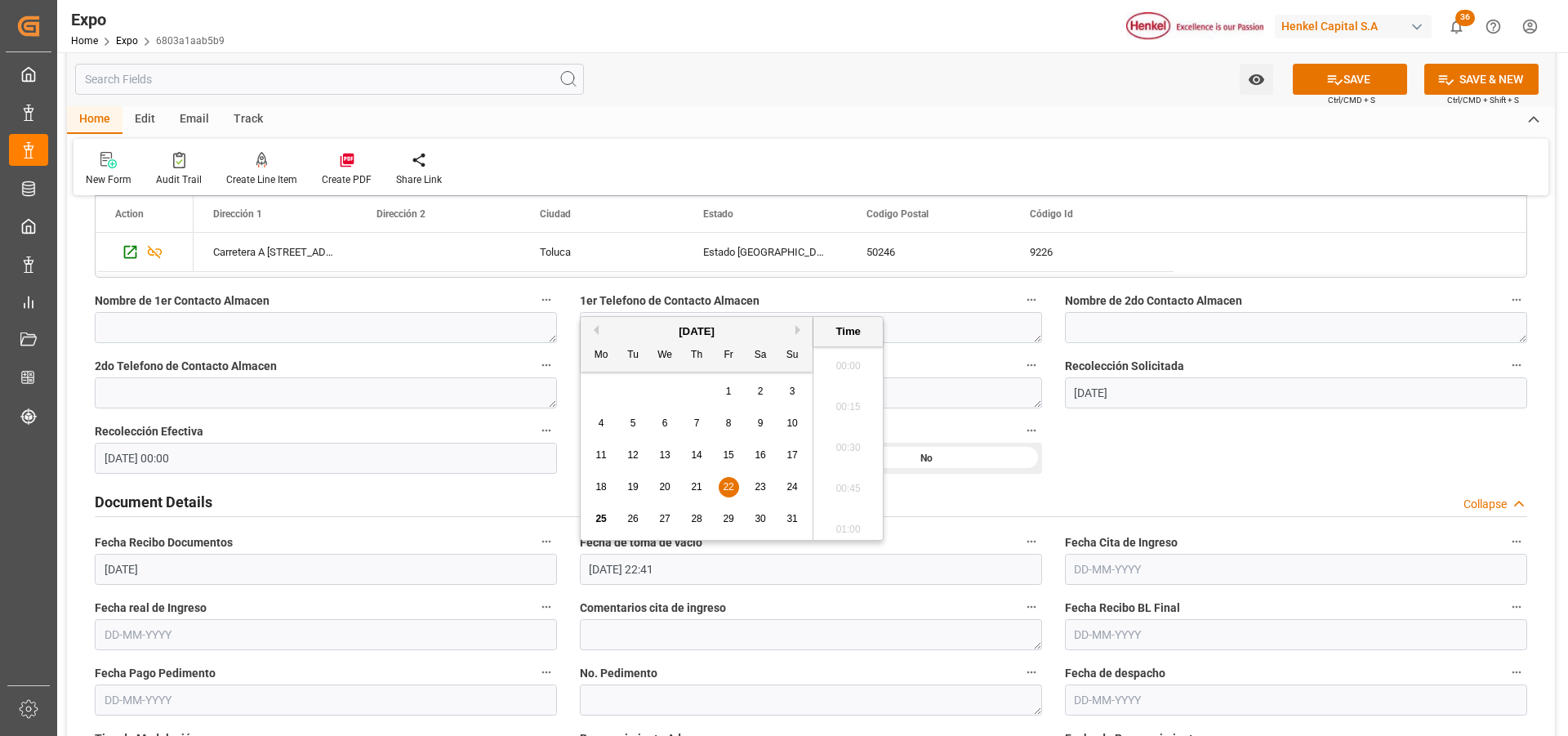
scroll to position [3600, 0]
click at [763, 451] on span "16" at bounding box center [760, 455] width 10 height 11
type input "16-08-2025 22:41"
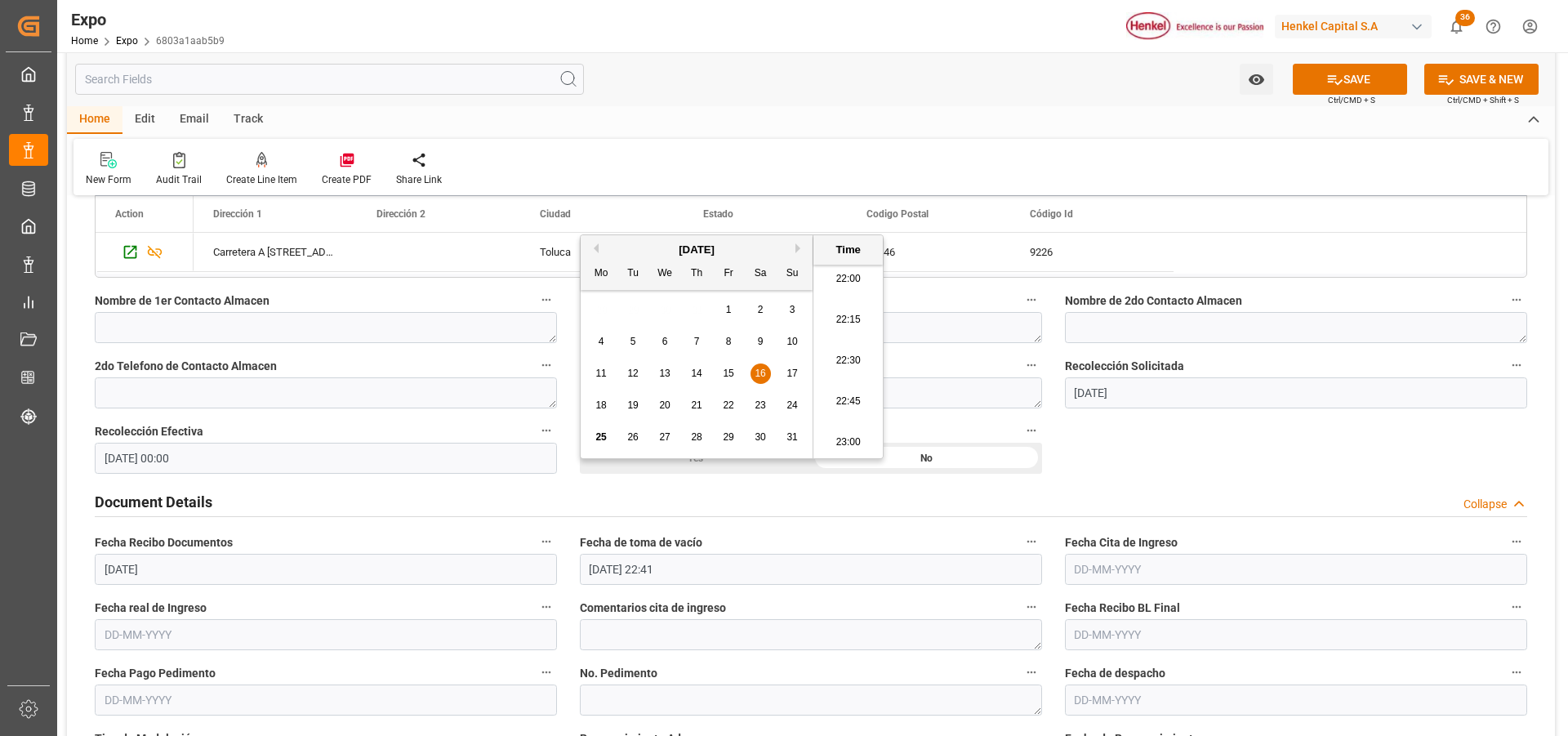
scroll to position [1470, 0]
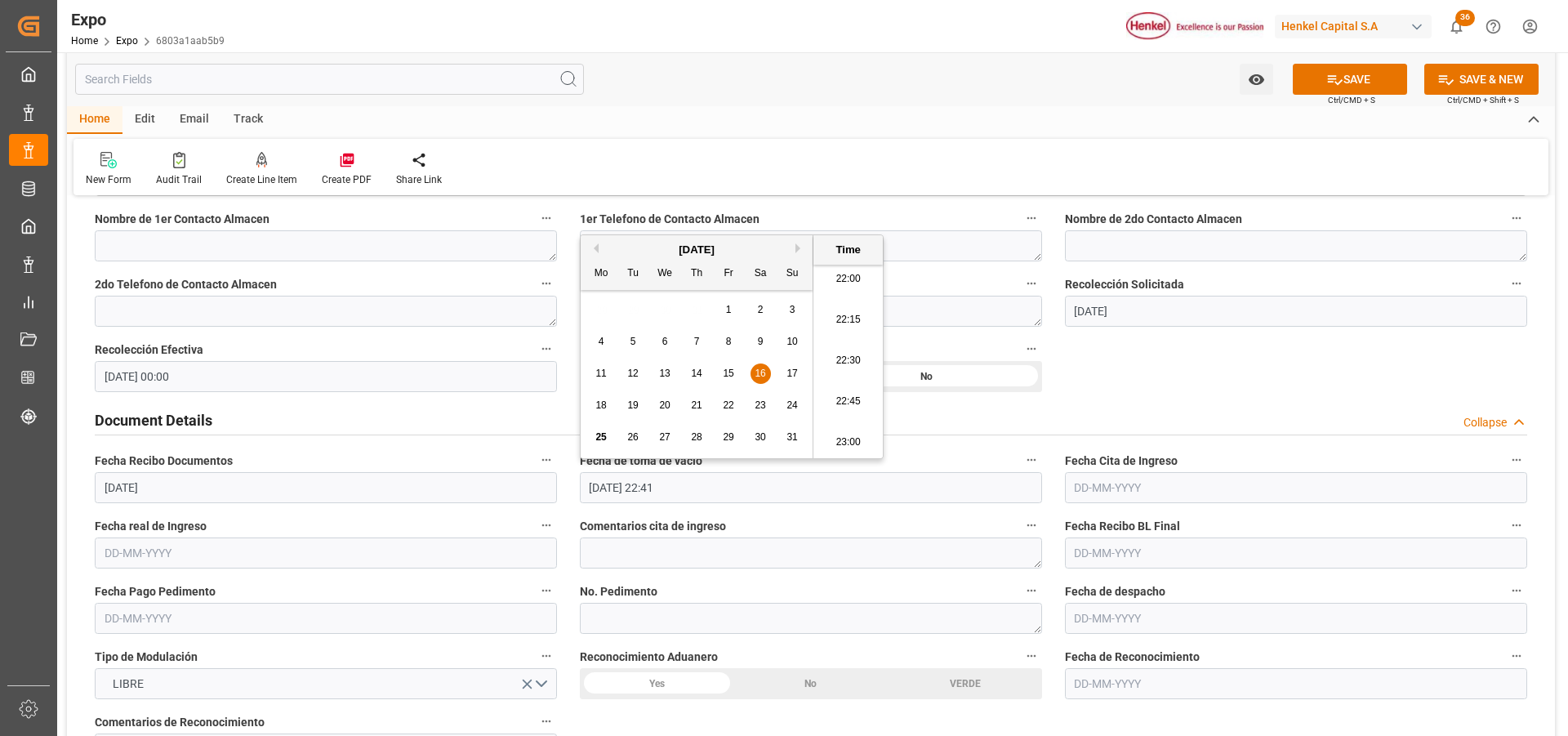
click at [1117, 496] on input "text" at bounding box center [1296, 488] width 462 height 32
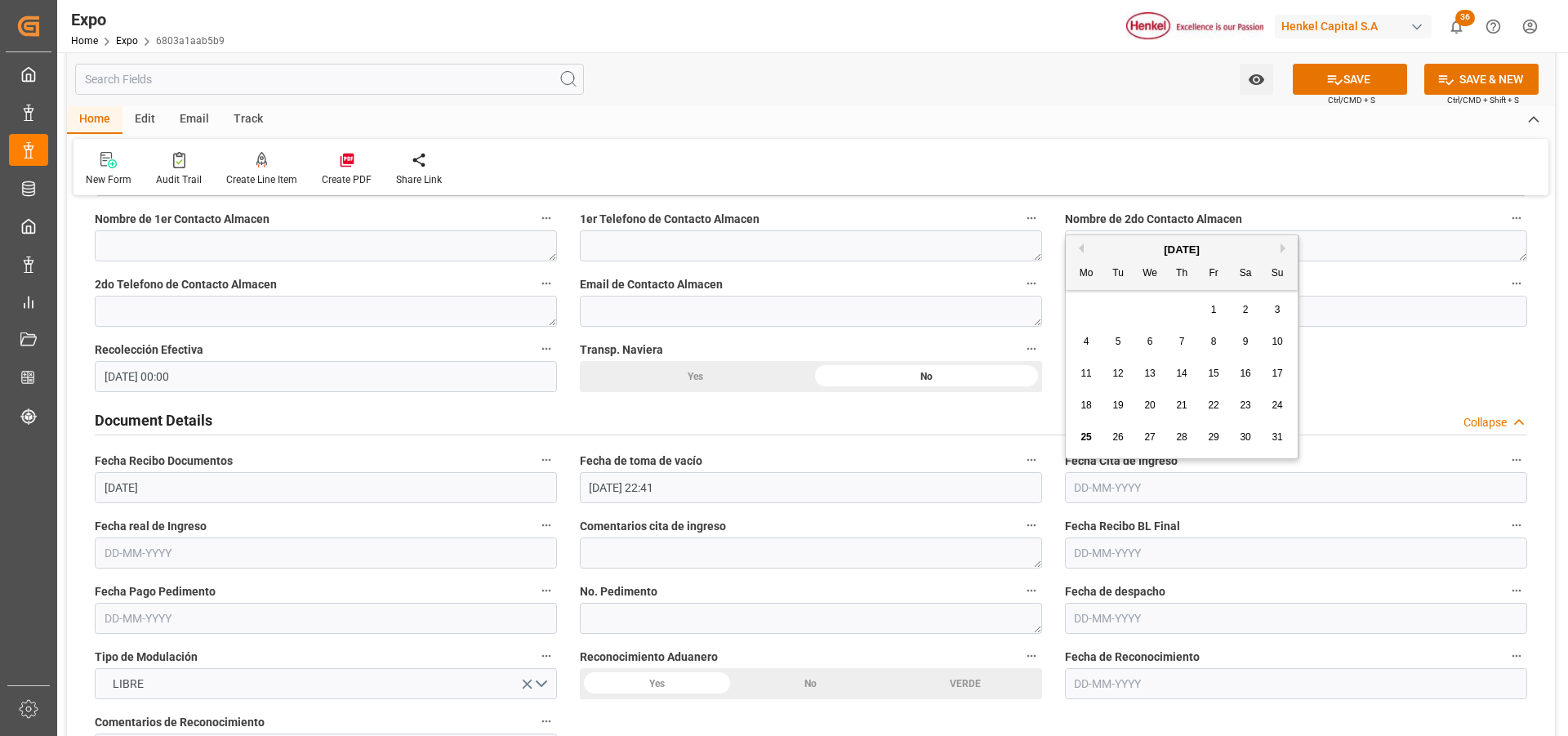
click at [161, 549] on input "text" at bounding box center [325, 553] width 462 height 32
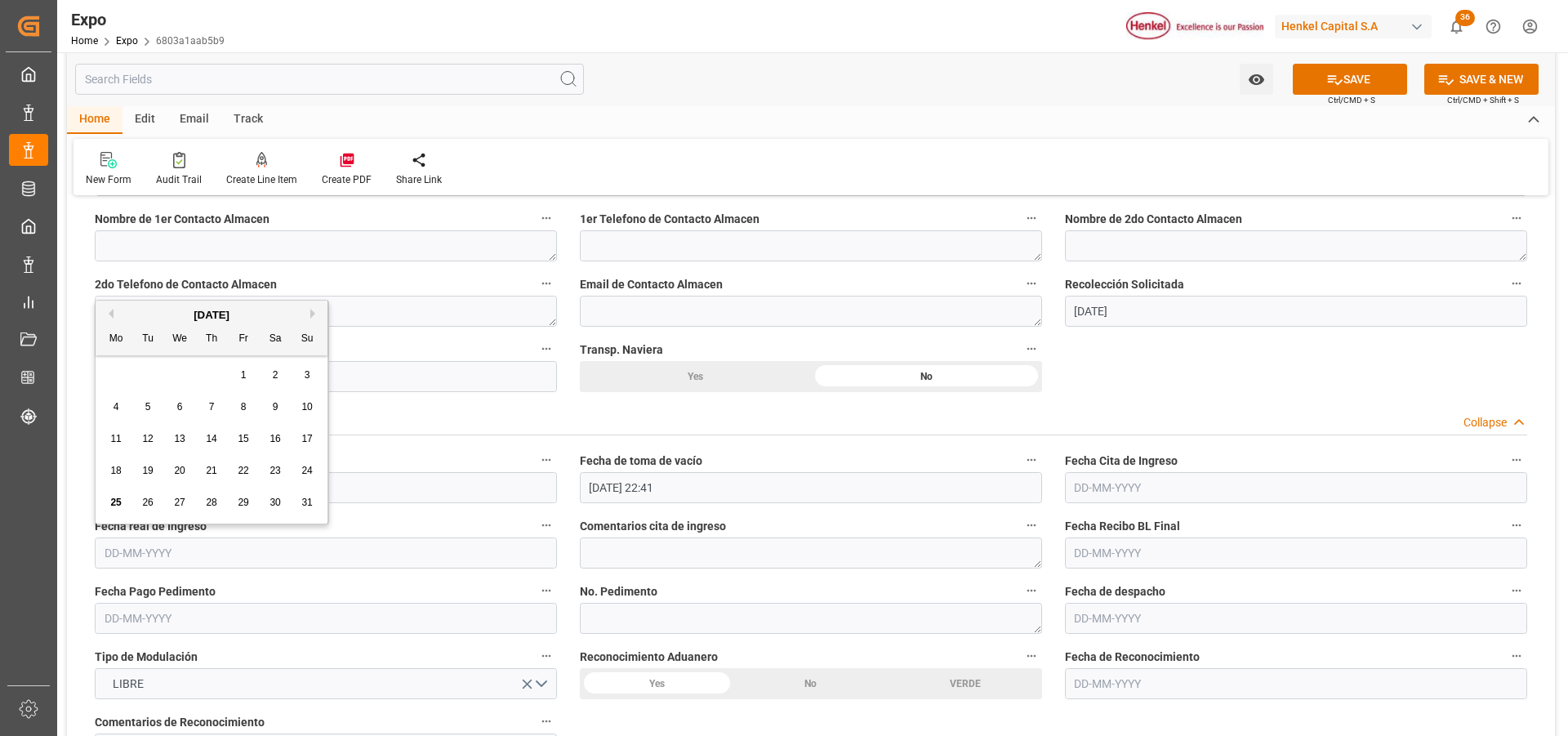
click at [161, 549] on input "text" at bounding box center [325, 553] width 462 height 32
click at [240, 466] on span "22" at bounding box center [242, 471] width 10 height 11
type input "[DATE]"
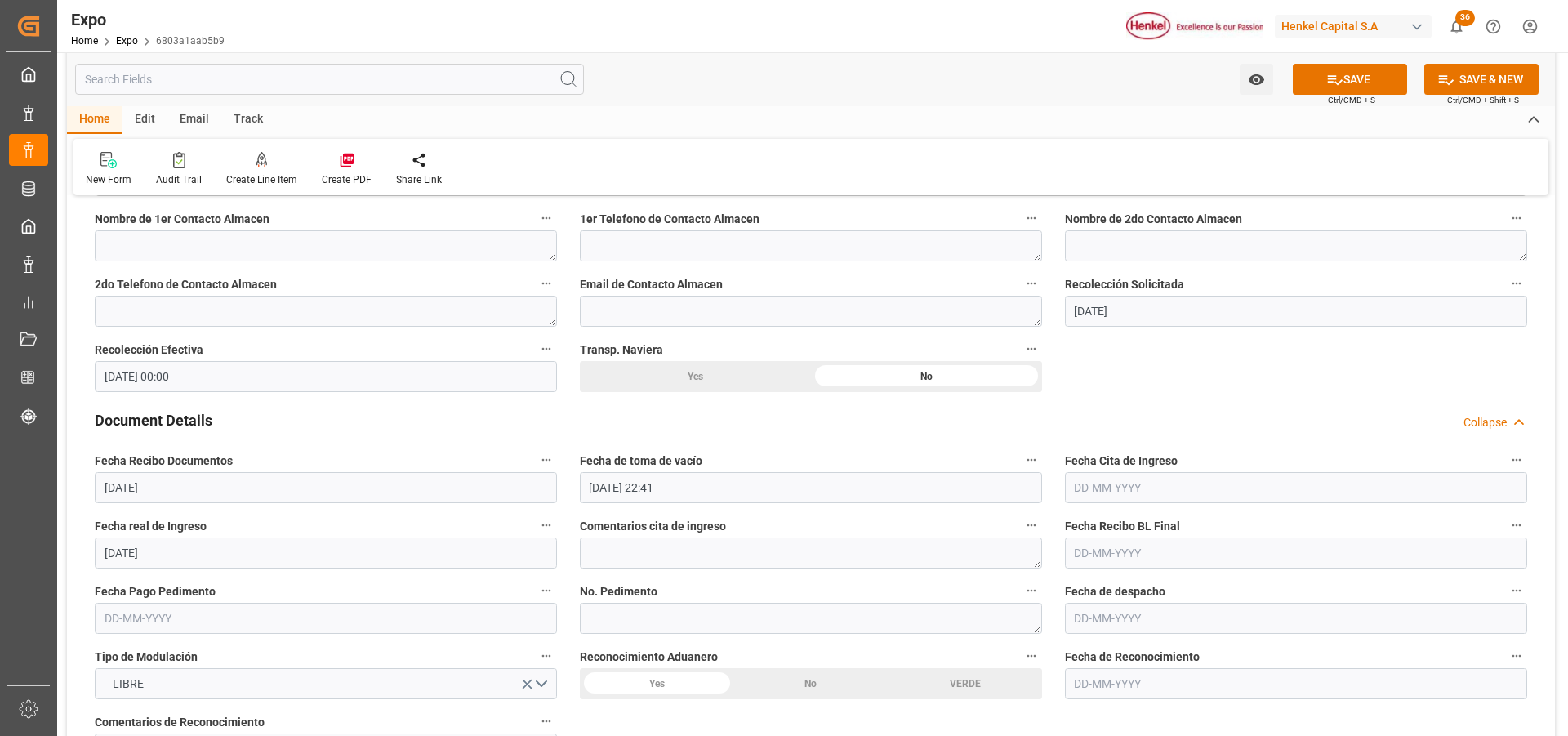
scroll to position [1552, 0]
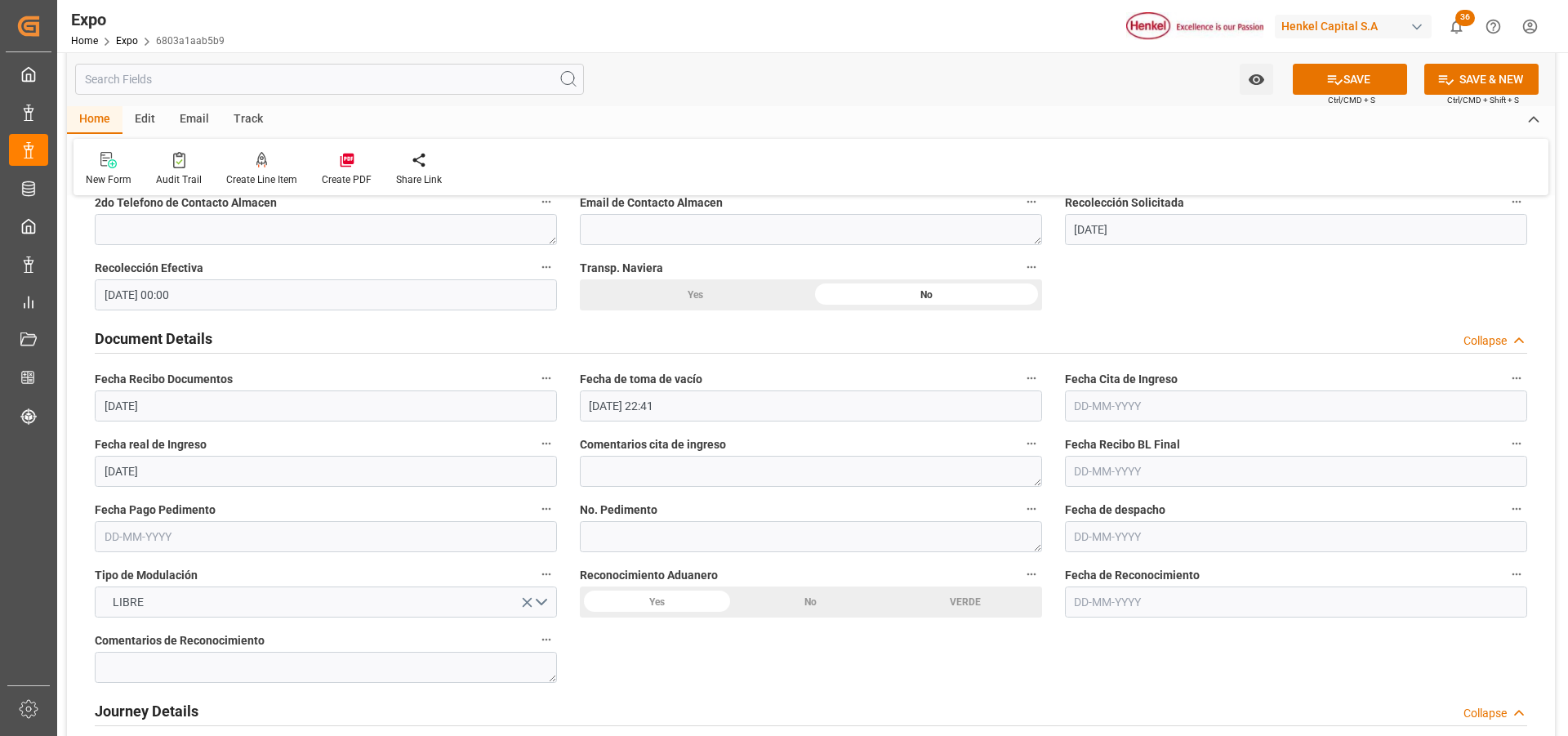
click at [1096, 410] on input "text" at bounding box center [1296, 406] width 462 height 32
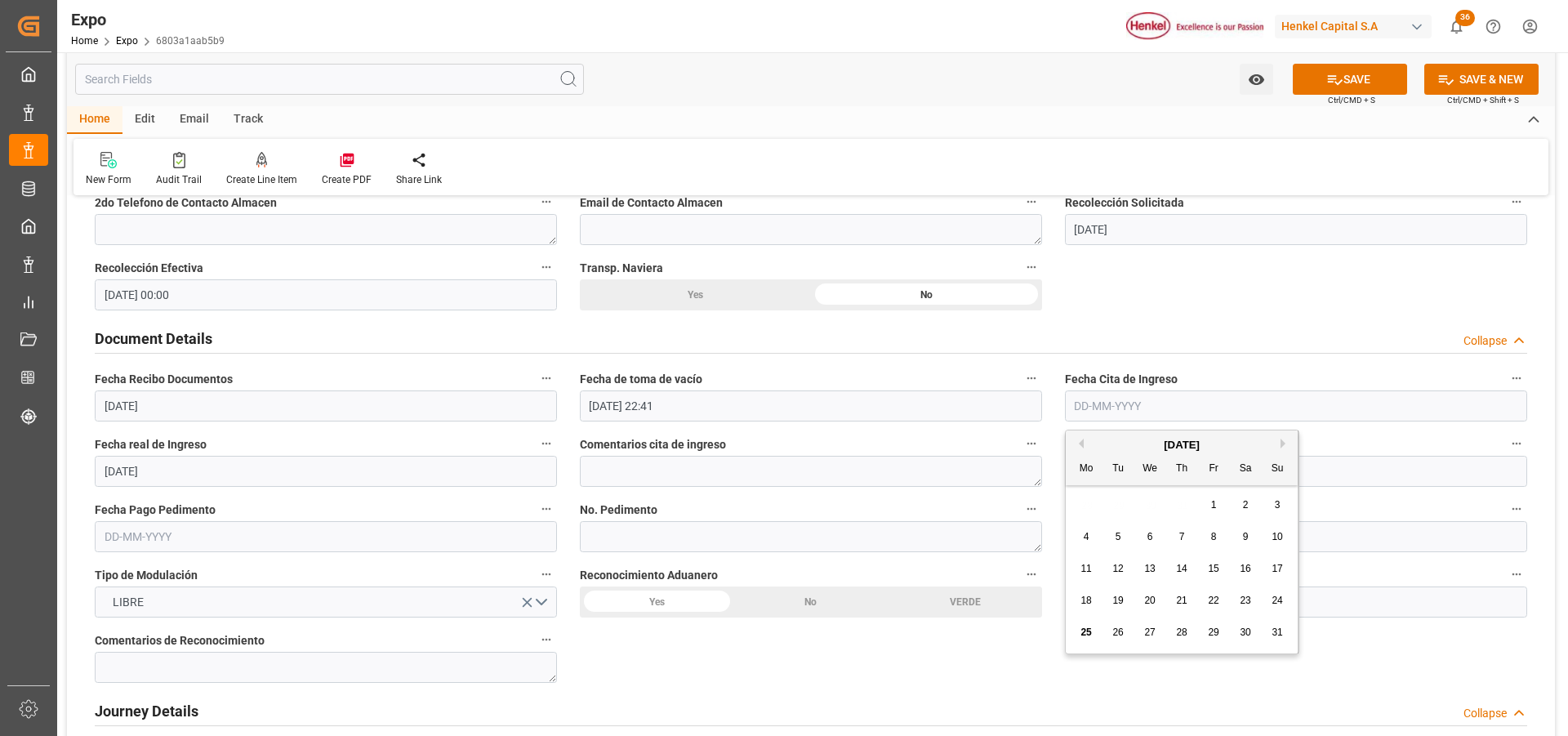
click at [1146, 597] on span "20" at bounding box center [1149, 600] width 10 height 11
type input "[DATE]"
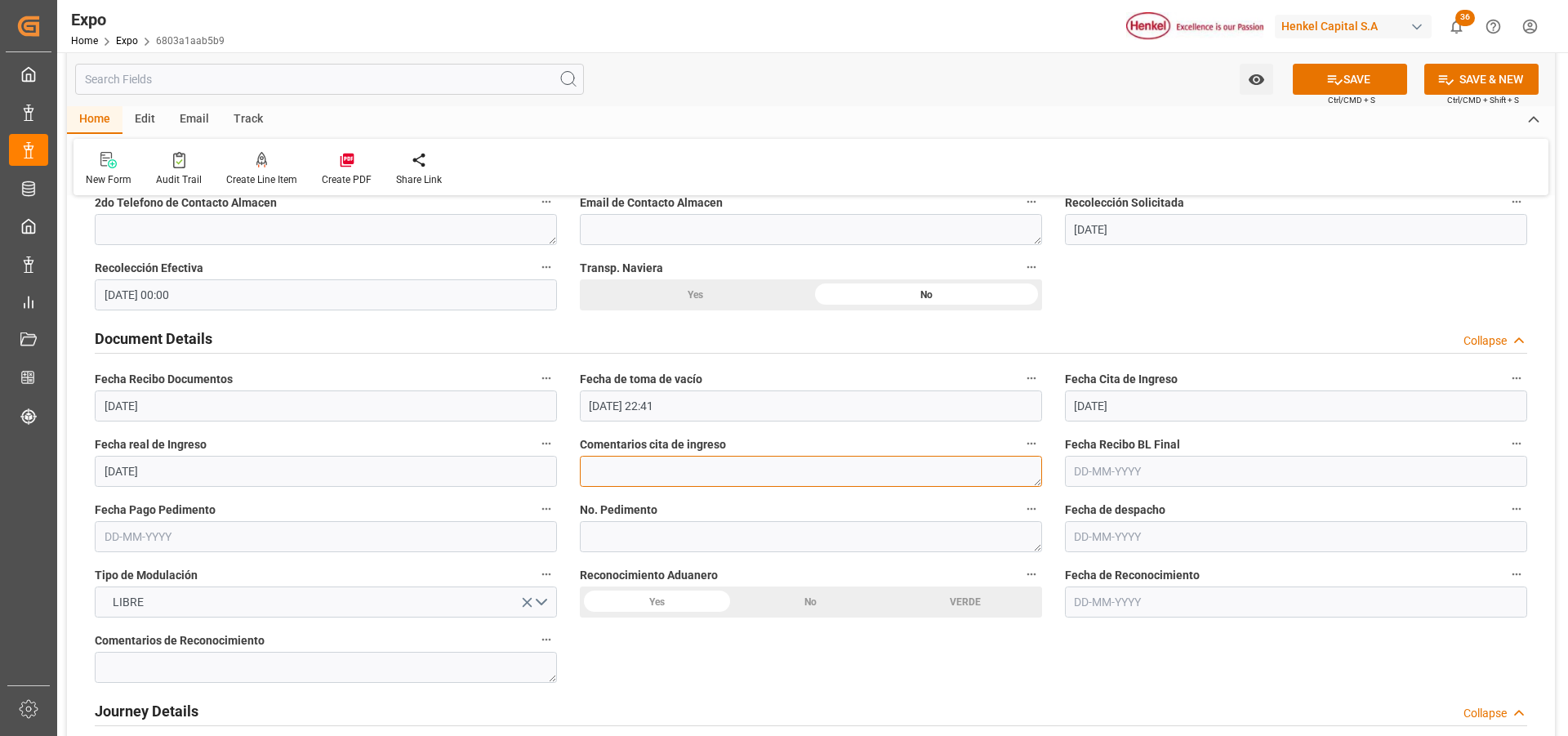
click at [779, 456] on textarea at bounding box center [811, 471] width 462 height 32
click at [1323, 88] on button "SAVE" at bounding box center [1350, 79] width 115 height 32
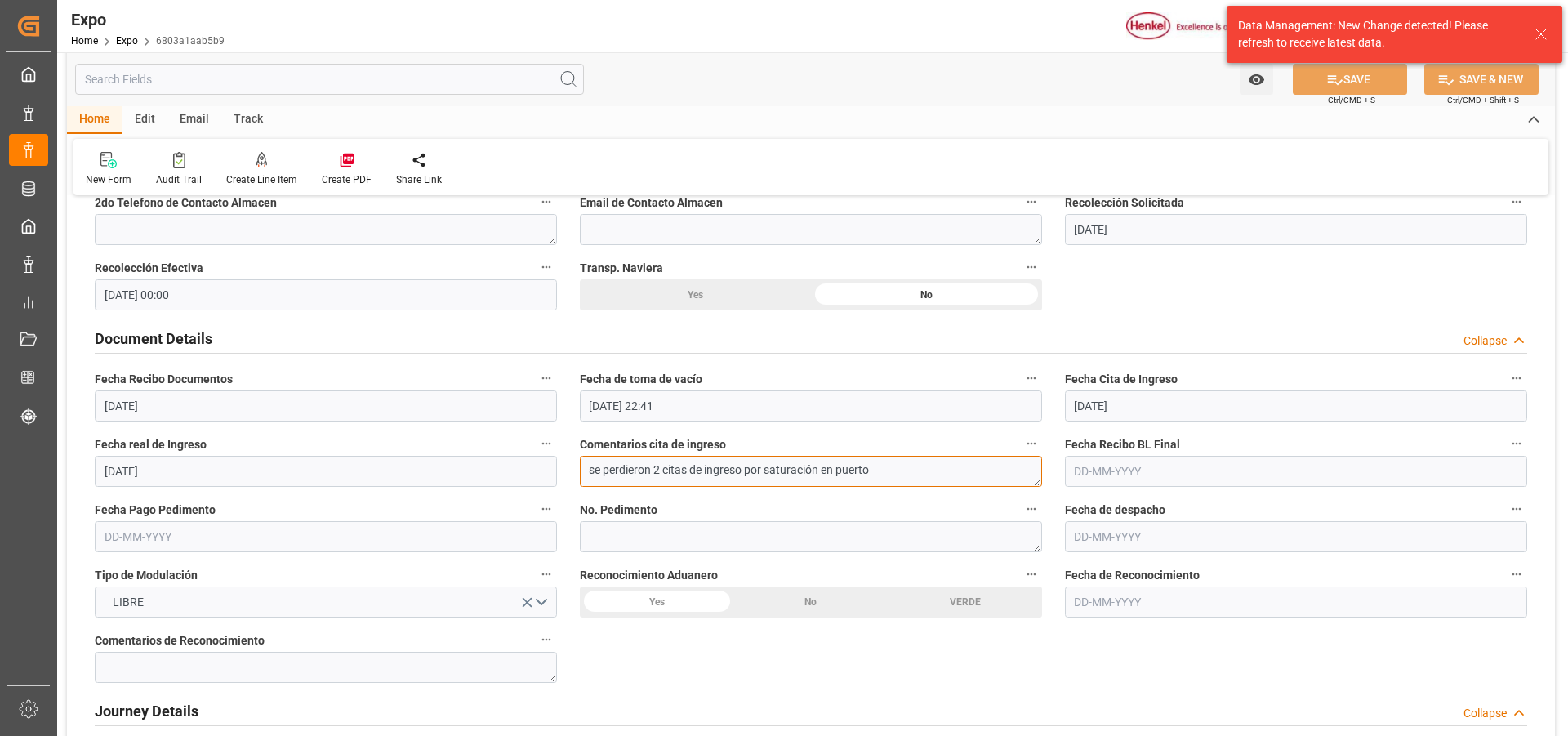
click at [889, 472] on textarea "se perdieron 2 citas de ingreso por saturación en puerto" at bounding box center [811, 471] width 462 height 32
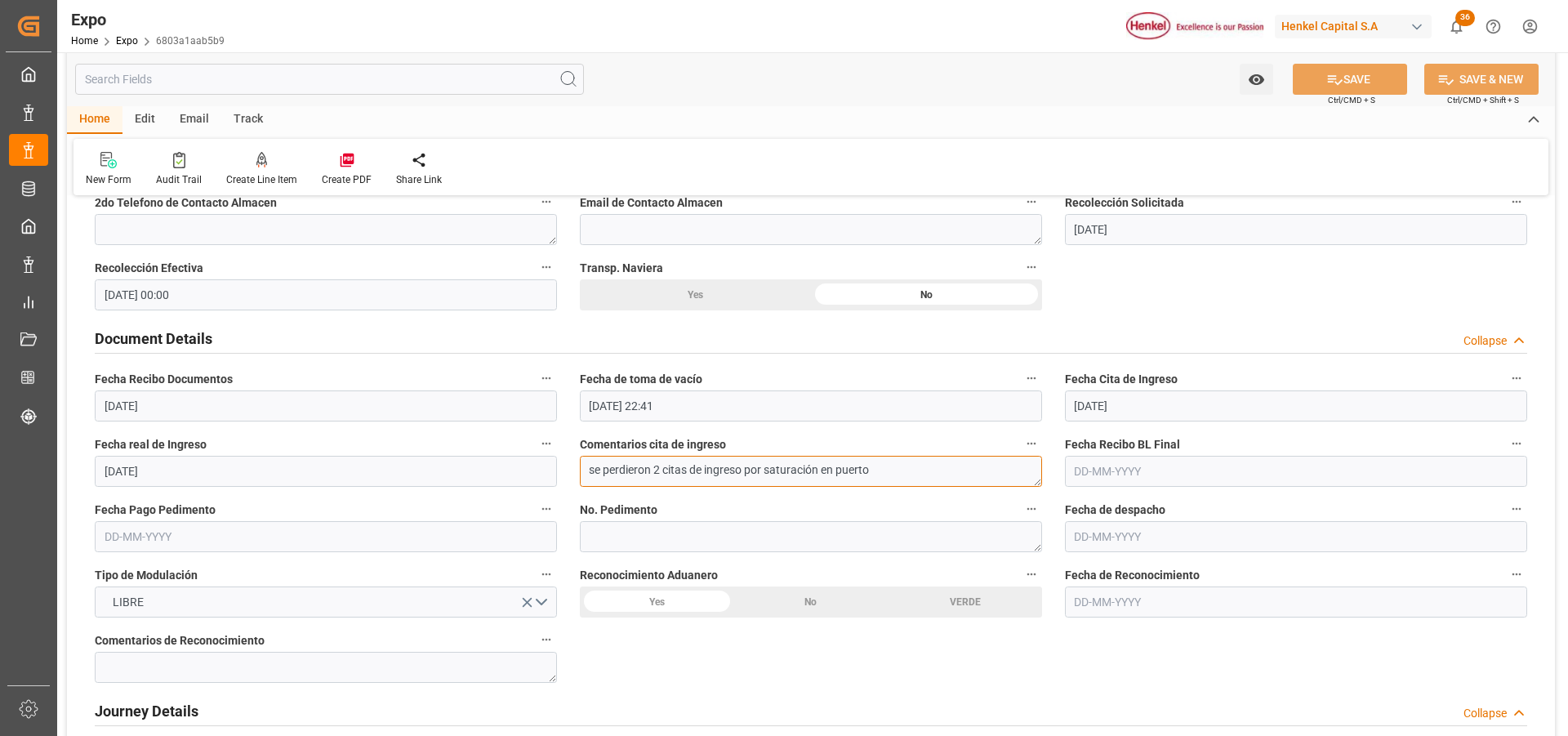
click at [879, 478] on textarea "se perdieron 2 citas de ingreso por saturación en puerto" at bounding box center [811, 471] width 462 height 32
type textarea "se perdieron 2 citas de ingreso por saturación en puerto"
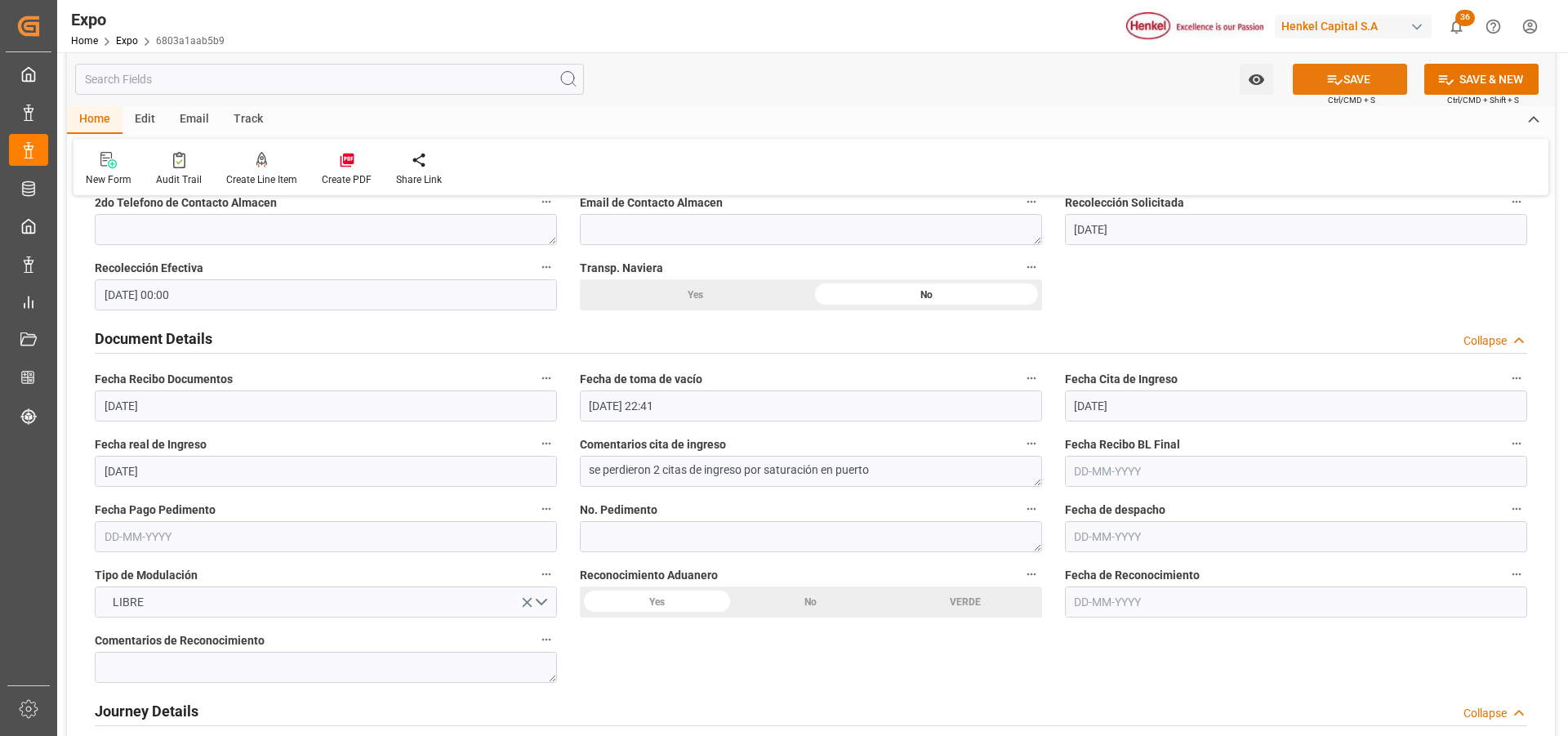
click at [1363, 76] on button "SAVE" at bounding box center [1350, 79] width 115 height 32
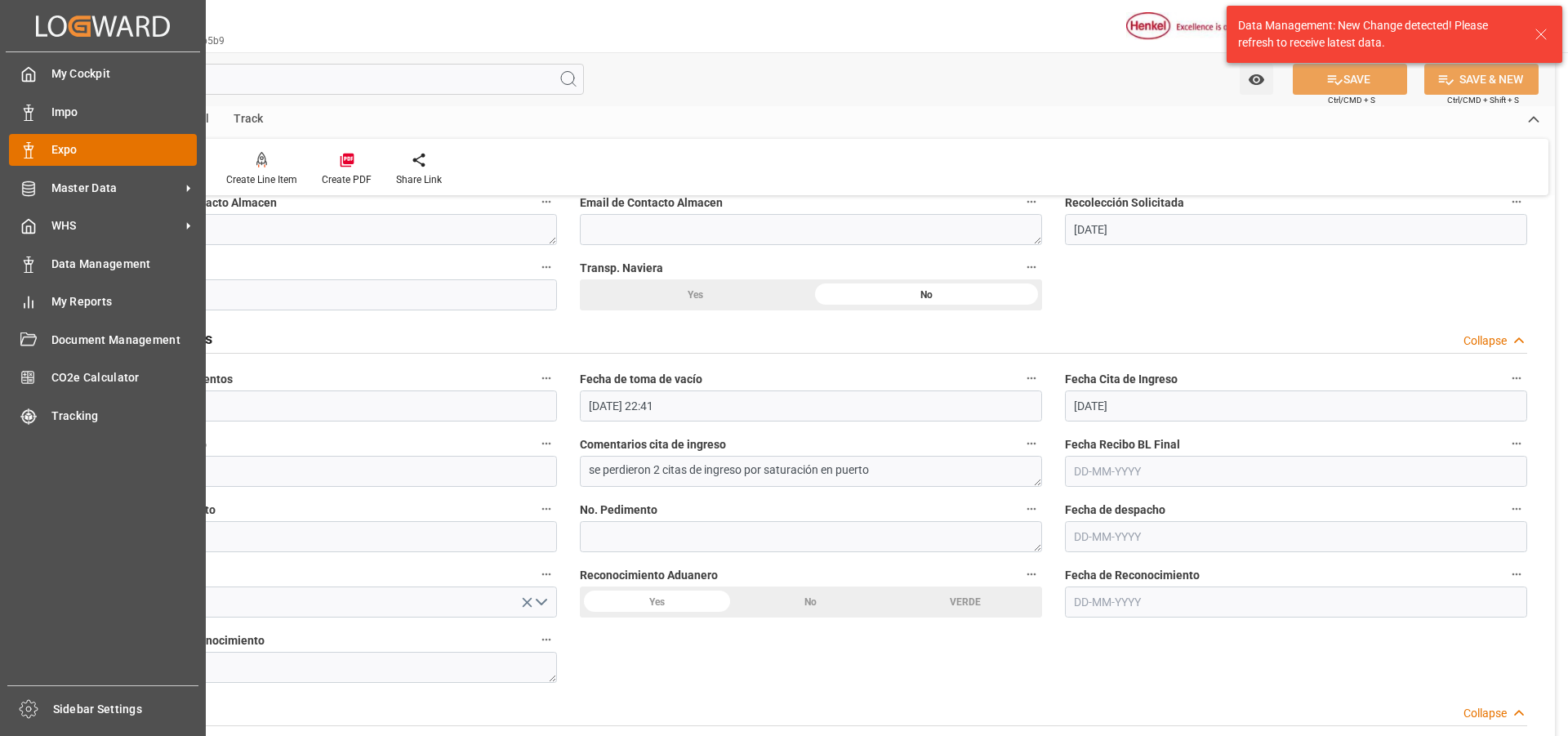
click at [33, 147] on icon at bounding box center [28, 150] width 16 height 16
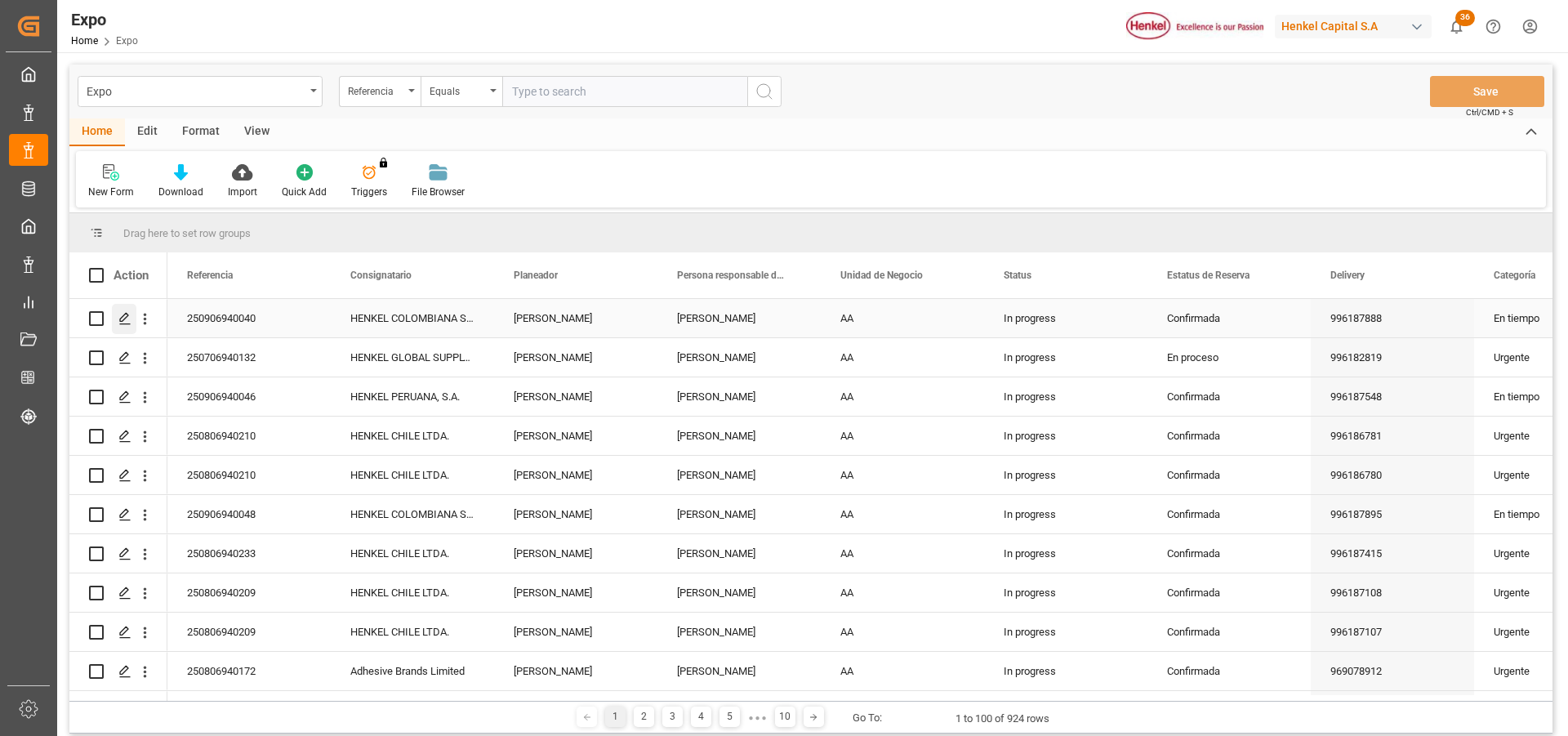
click at [130, 320] on icon "Press SPACE to select this row." at bounding box center [125, 319] width 13 height 13
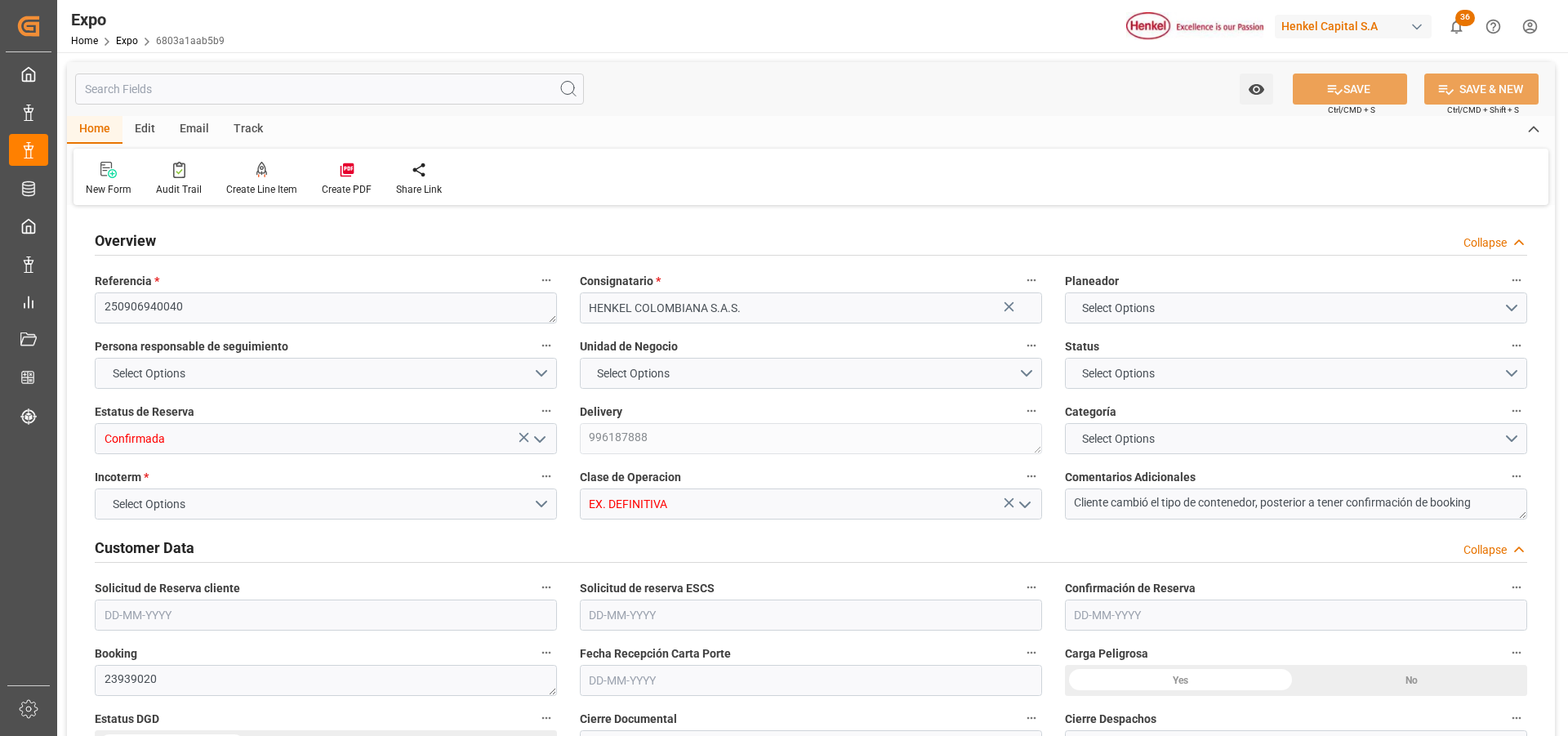
type textarea "250906940040"
type input "HENKEL COLOMBIANA S.A.S."
type input "Confirmada"
type textarea "996187888"
type input "EX. DEFINITIVA"
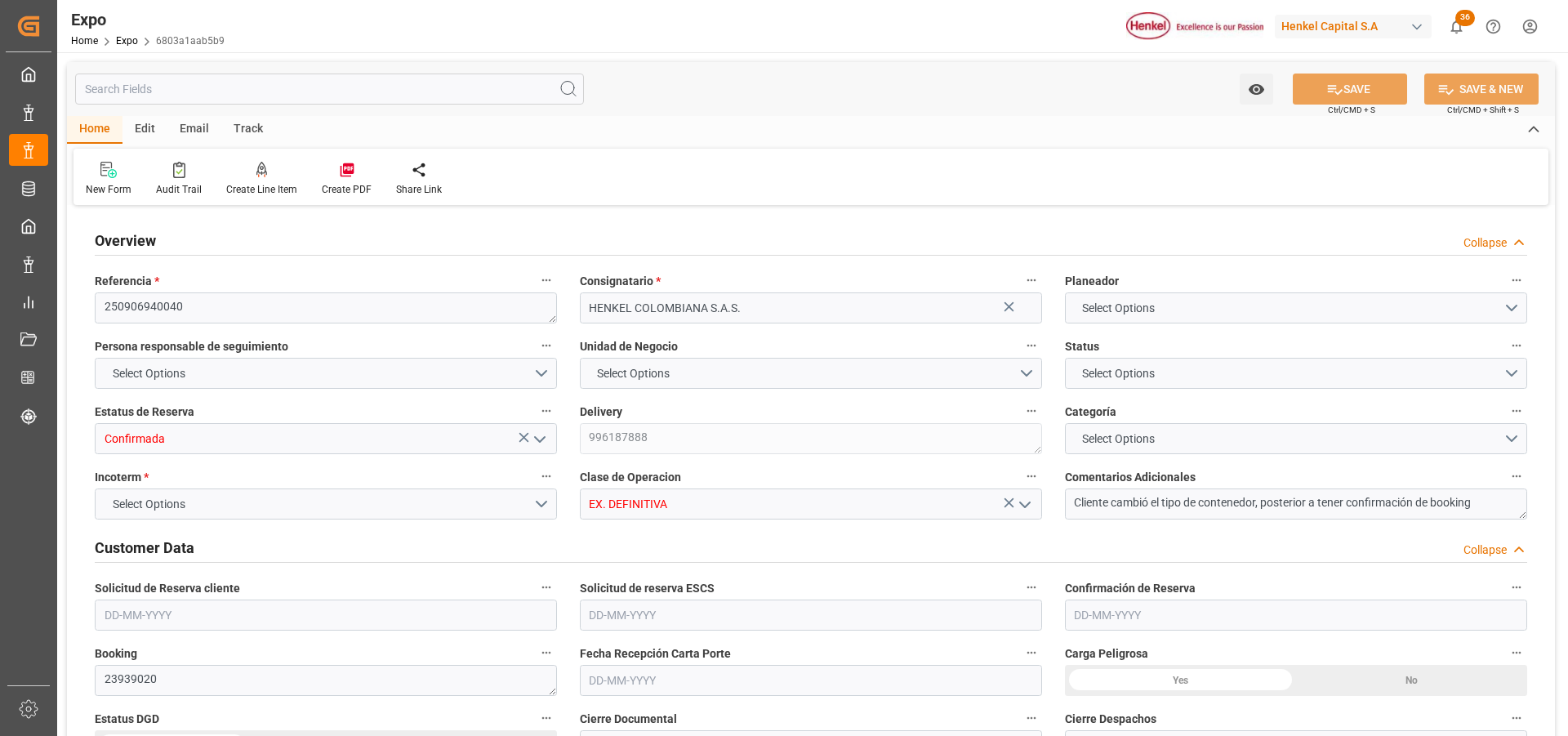
type textarea "Cliente cambió el tipo de contenedor, posterior a tener confirmación de booking"
type textarea "23939020"
type textarea "INT3721738"
type textarea "TGHU5135388"
type input "Toluca"
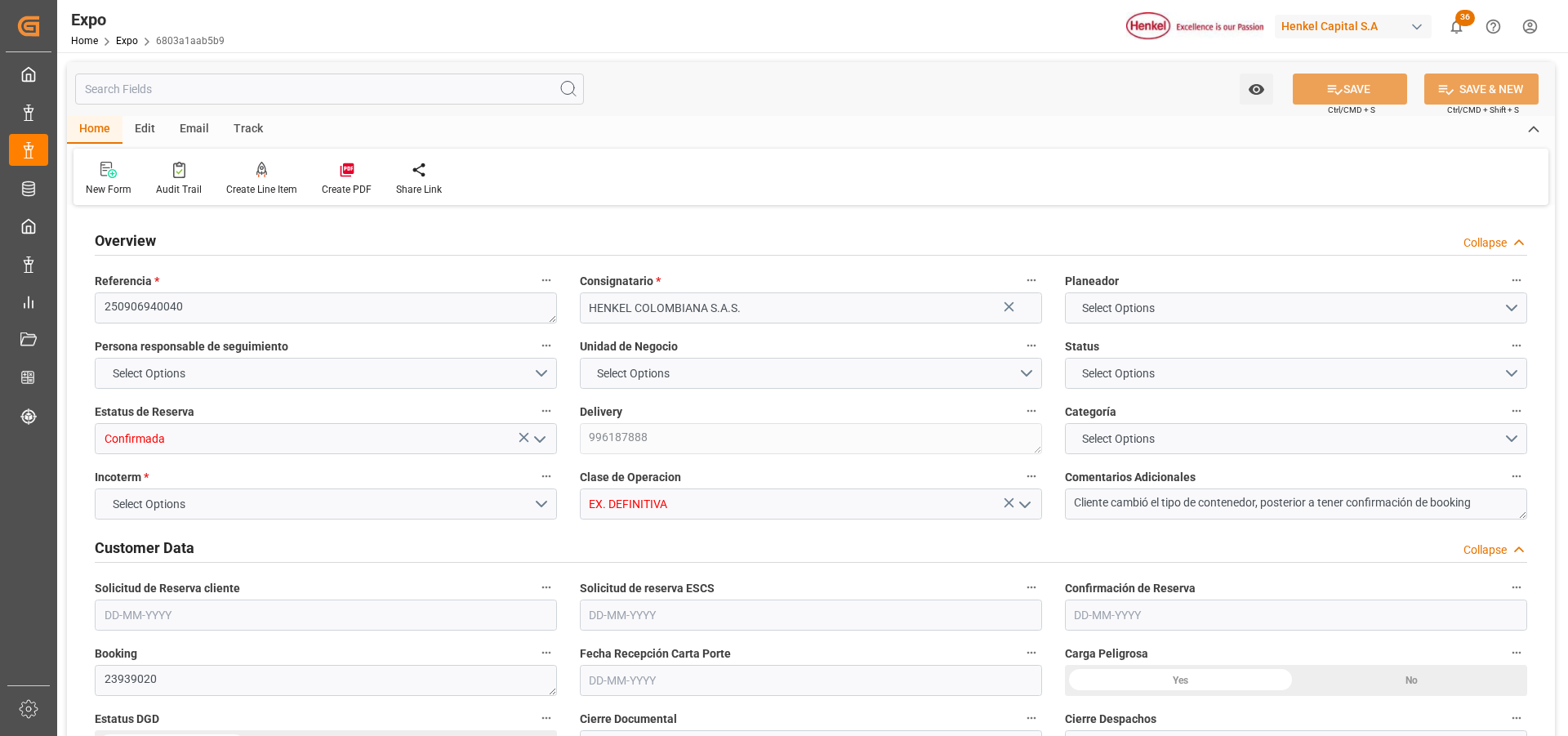
type input "ONE ORINOCO"
type input "MSC [PERSON_NAME]"
type textarea "2530E"
type textarea "FA529A"
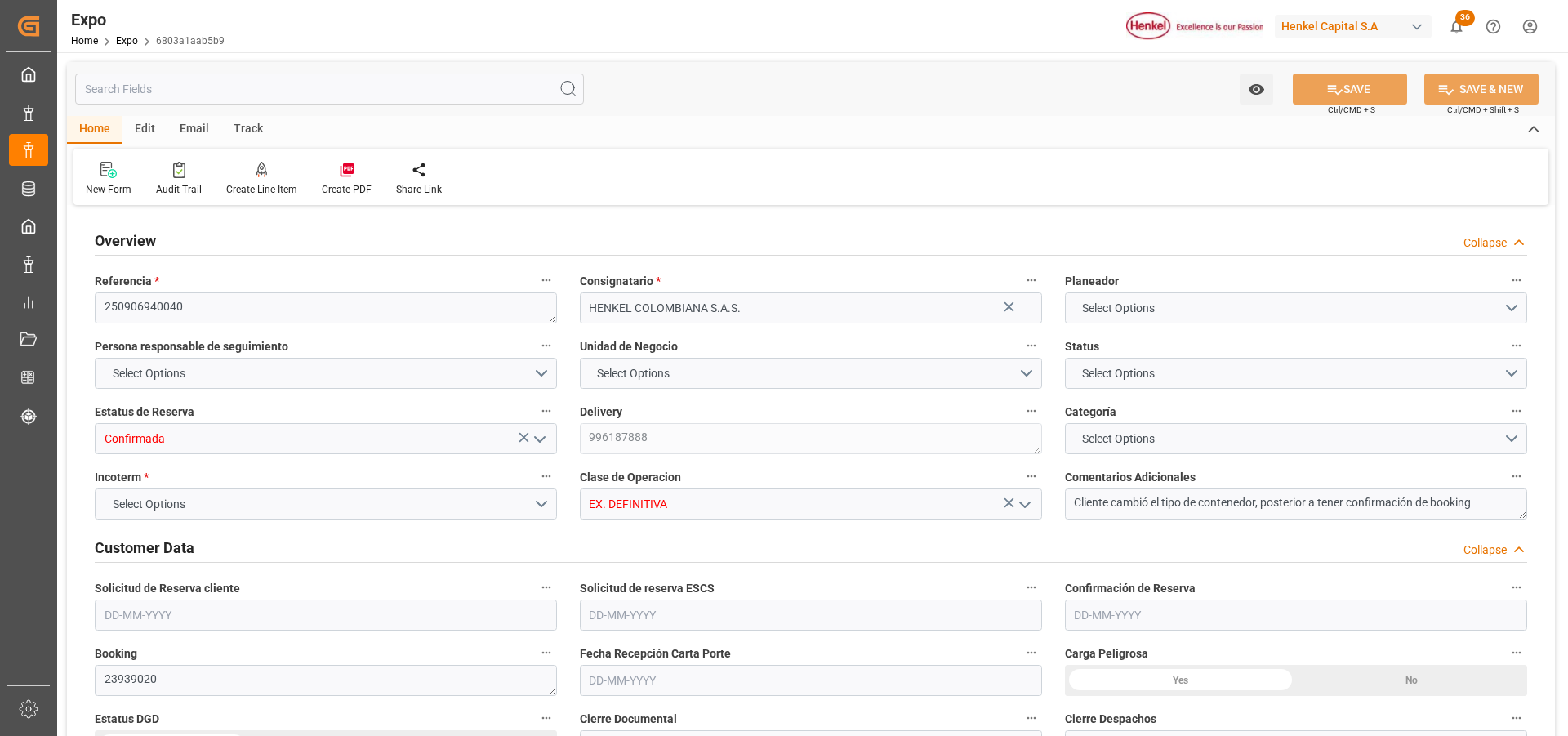
type textarea "FA529A"
type input "Hapag [PERSON_NAME]"
type input "HLCU"
type input "Manzanillo"
type input "[PERSON_NAME]"
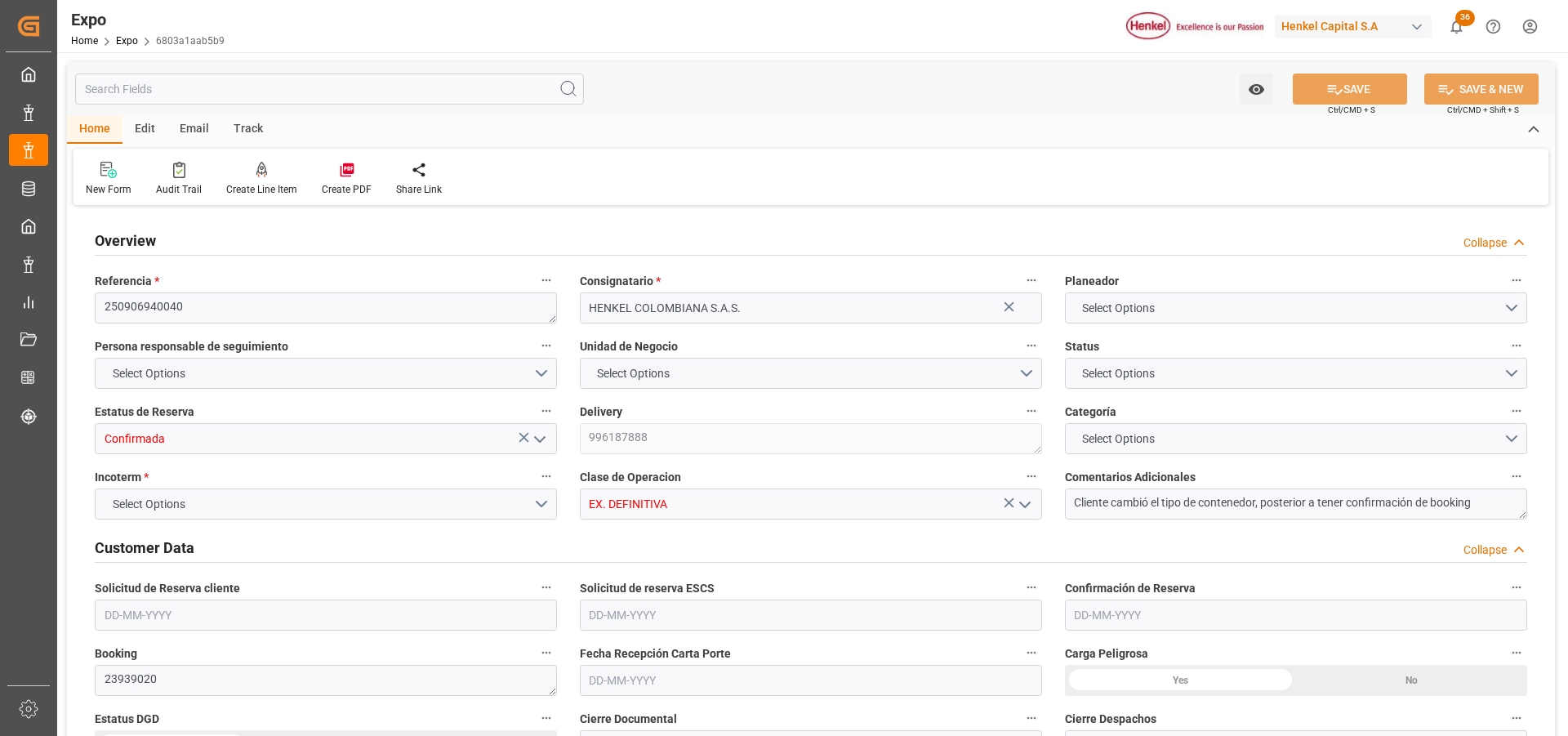
type input "AUTOTRANSPORTE NACIONAL DE CARGA TNC, SA DE CV"
type textarea "[PERSON_NAME]"
type textarea "40A J1-X"
type textarea "TN-110"
type textarea "[PERSON_NAME]"
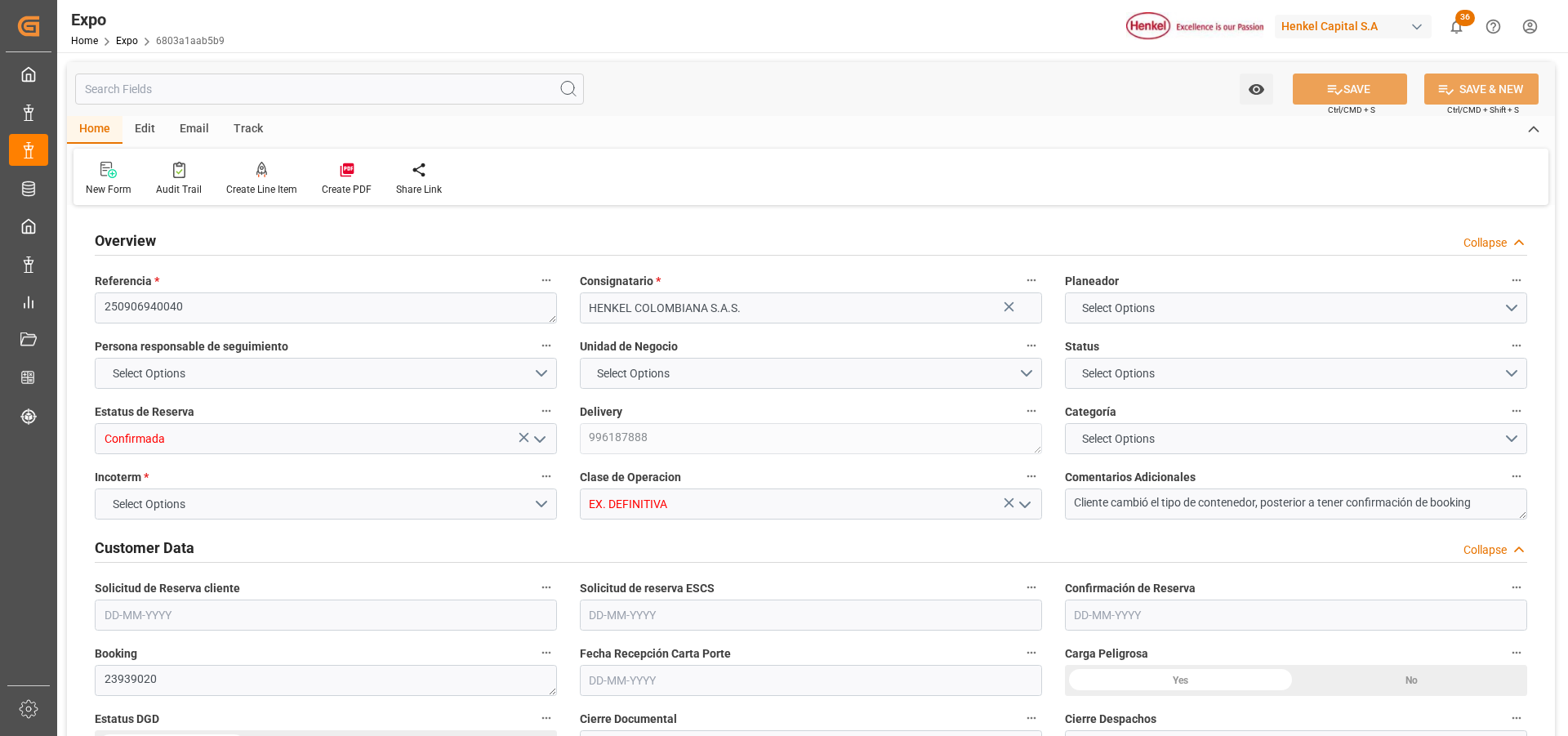
type input "TULTITLAN"
type input "MX"
type input "TRUCK"
type input "VESSEL"
type input "ONE ORINOCO"
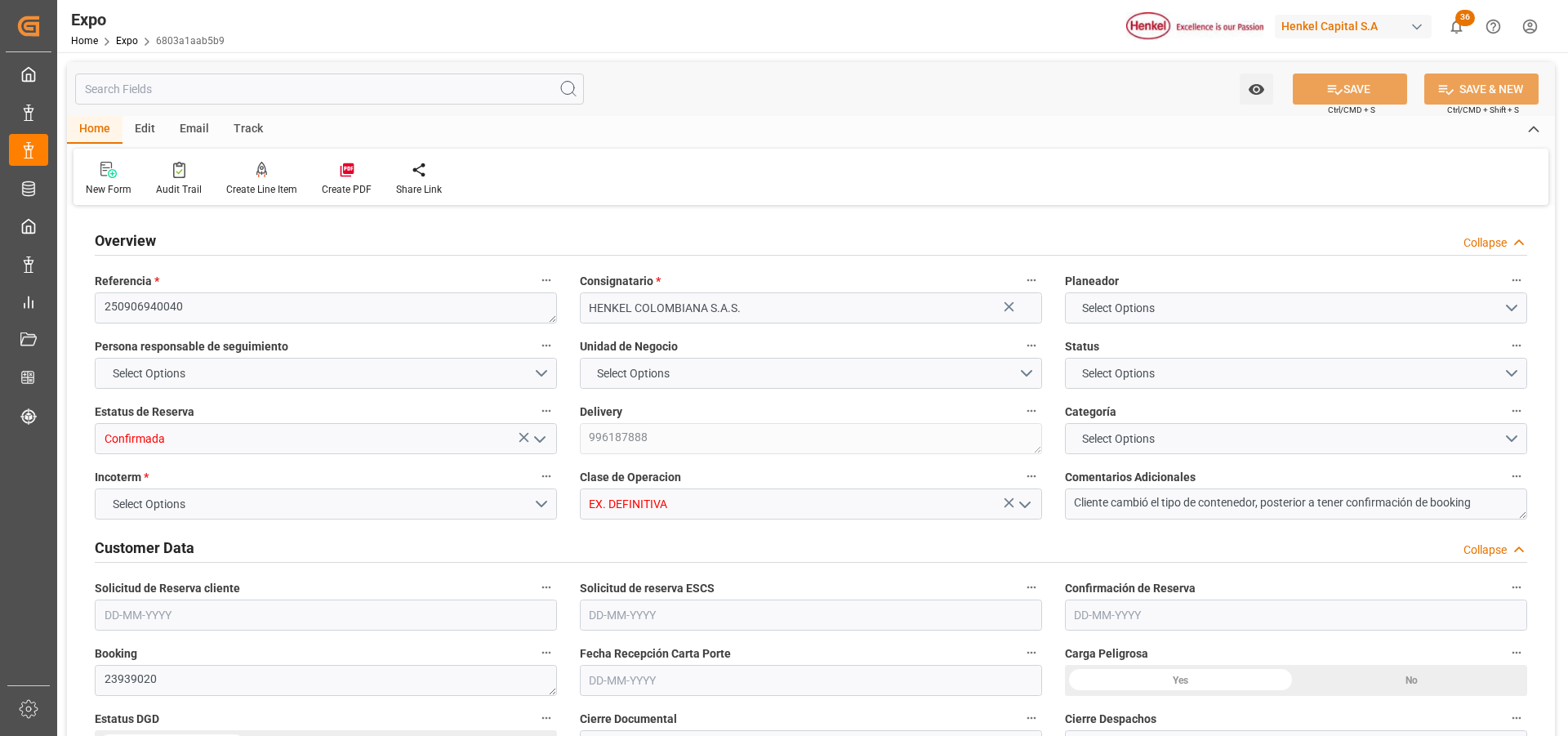
type input "TRUCK"
type input "20150"
type input "21362"
type input "9937311"
type input "9946855"
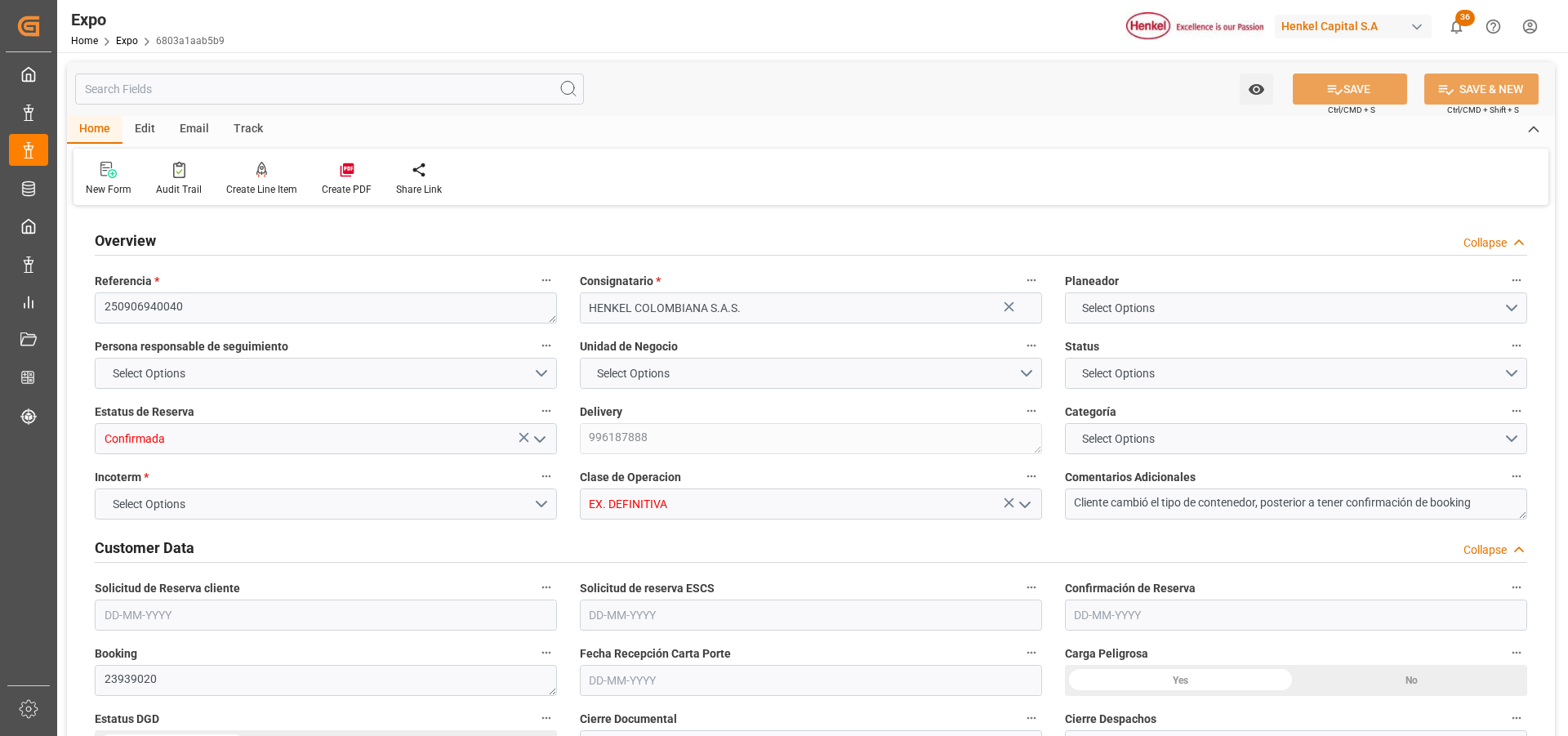
type input "9946855"
type input "MXZLO"
type input "COBUN"
type input "9937311"
type input "[DATE]"
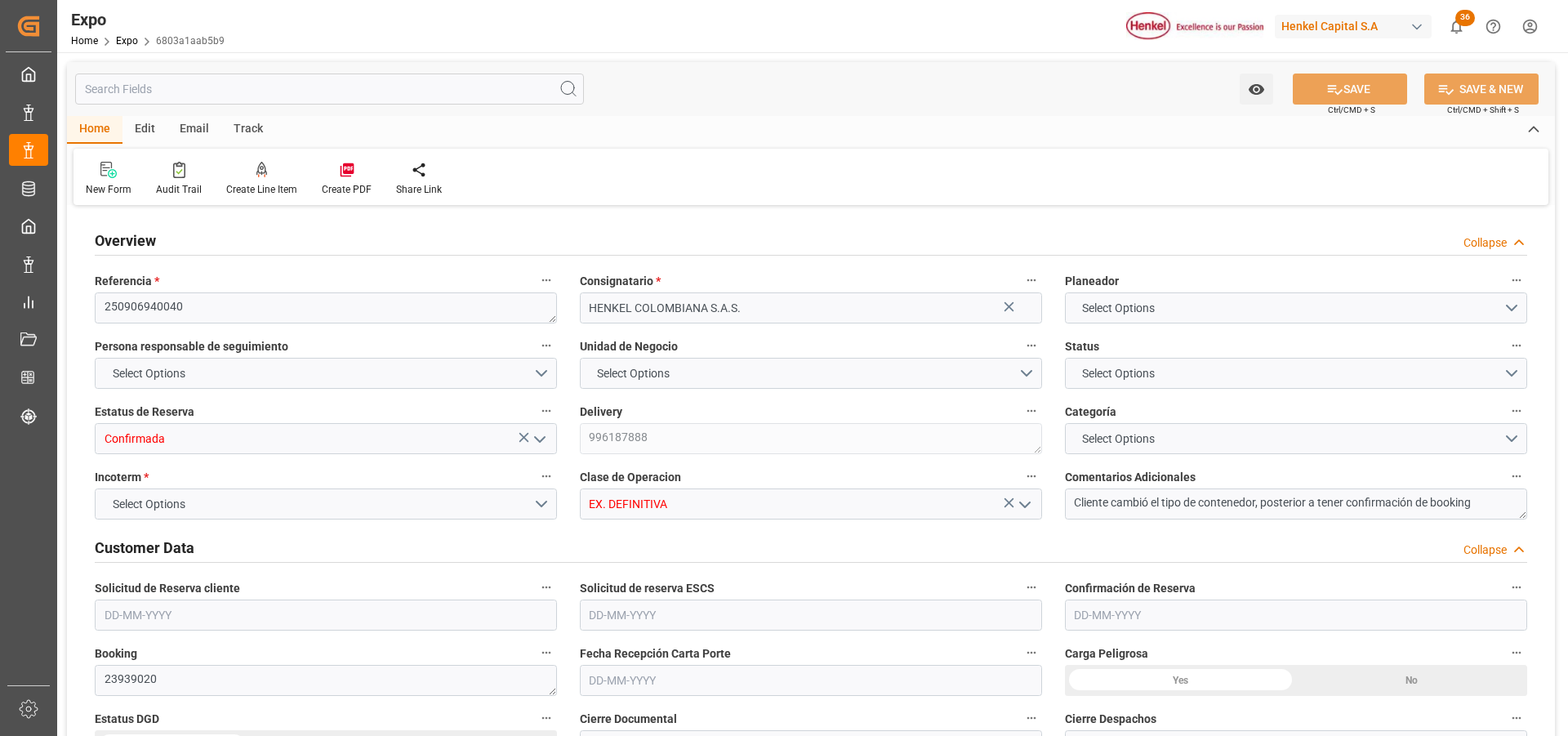
type input "[DATE]"
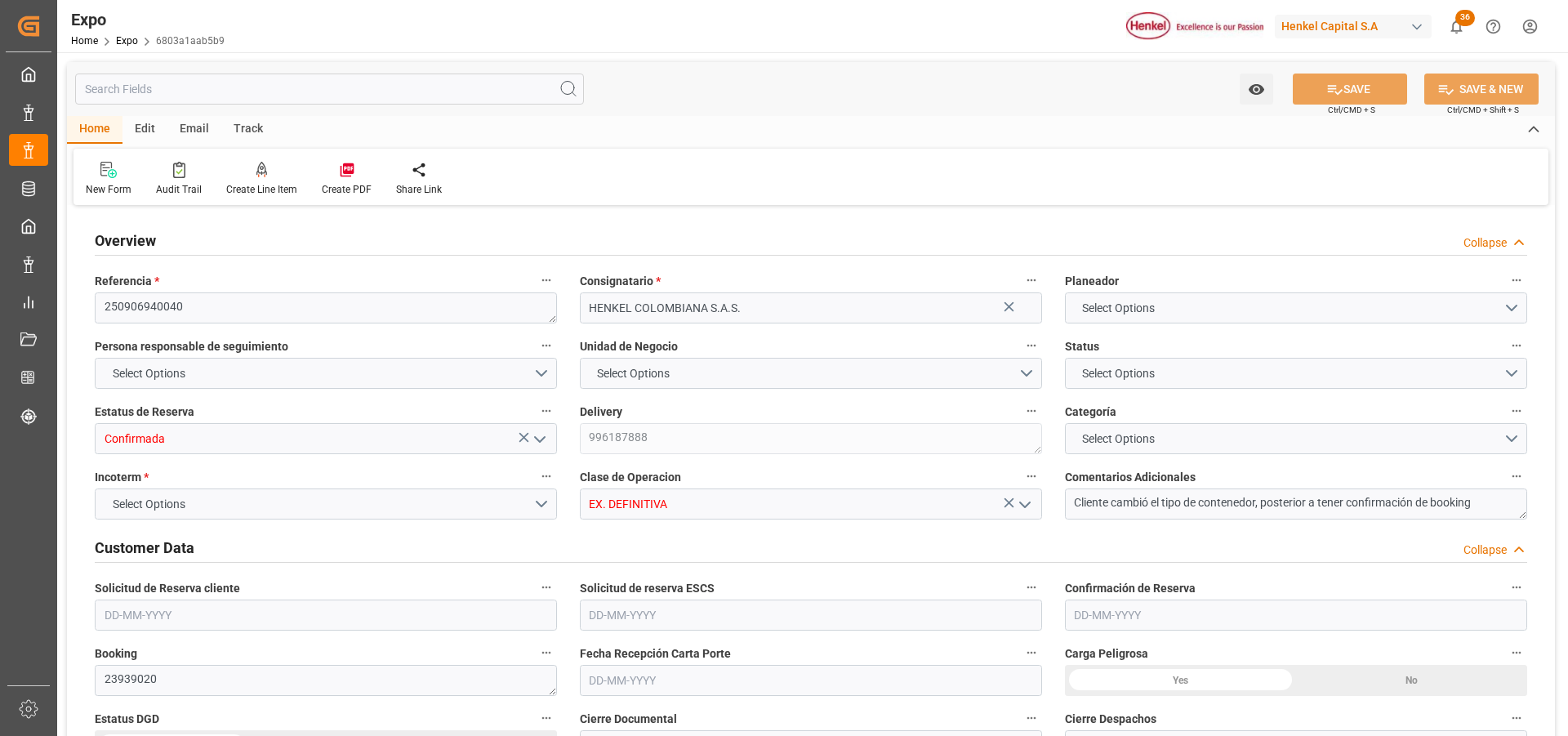
type input "[DATE]"
type input "[DATE] 00:00"
type input "[DATE] 22:41"
type input "[DATE] 04:00"
type input "[DATE] 00:00"
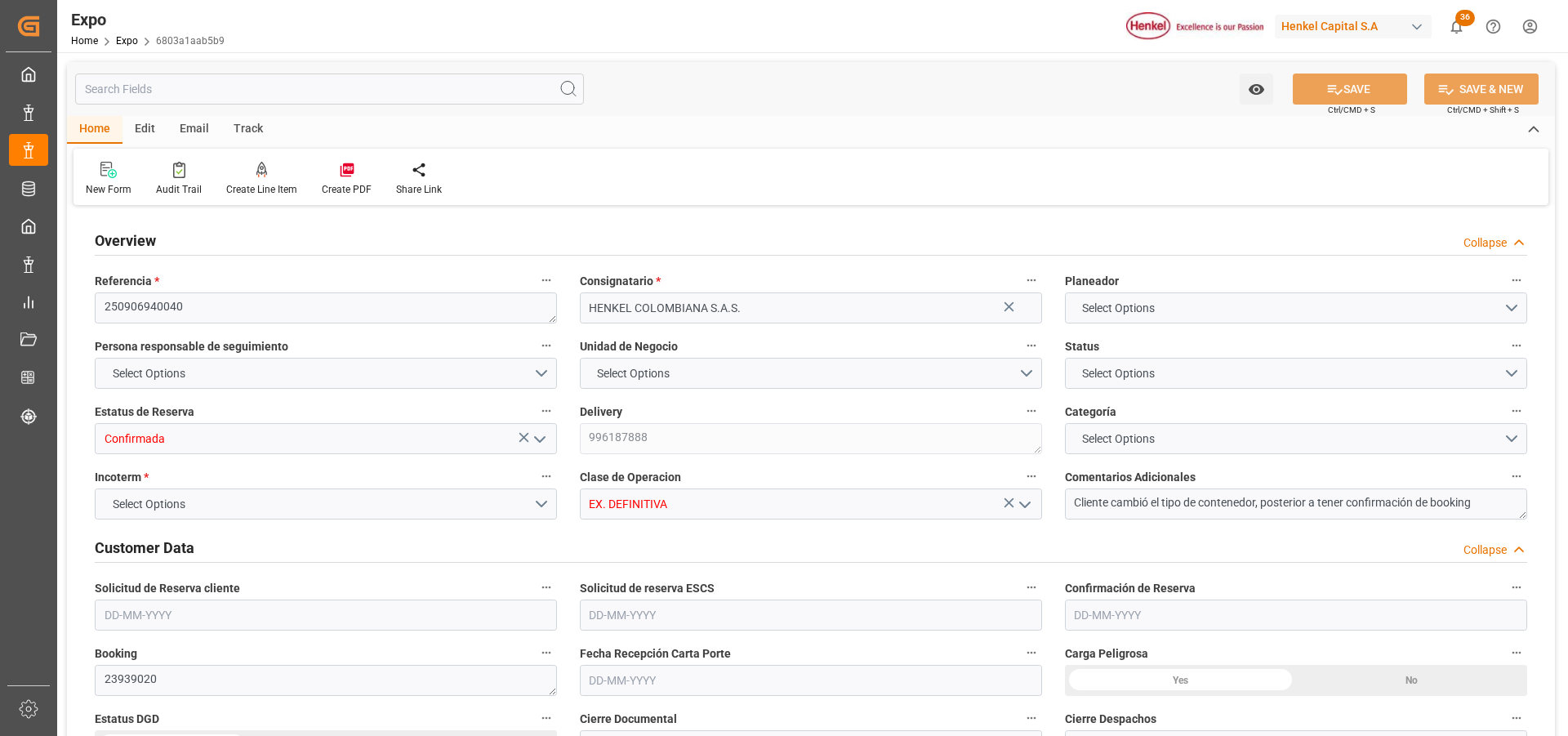
type input "[DATE] 15:00"
type input "[DATE] 00:00"
type input "25-08-2025 19:05"
type input "[DATE] 12:40"
type input "[DATE] 04:00"
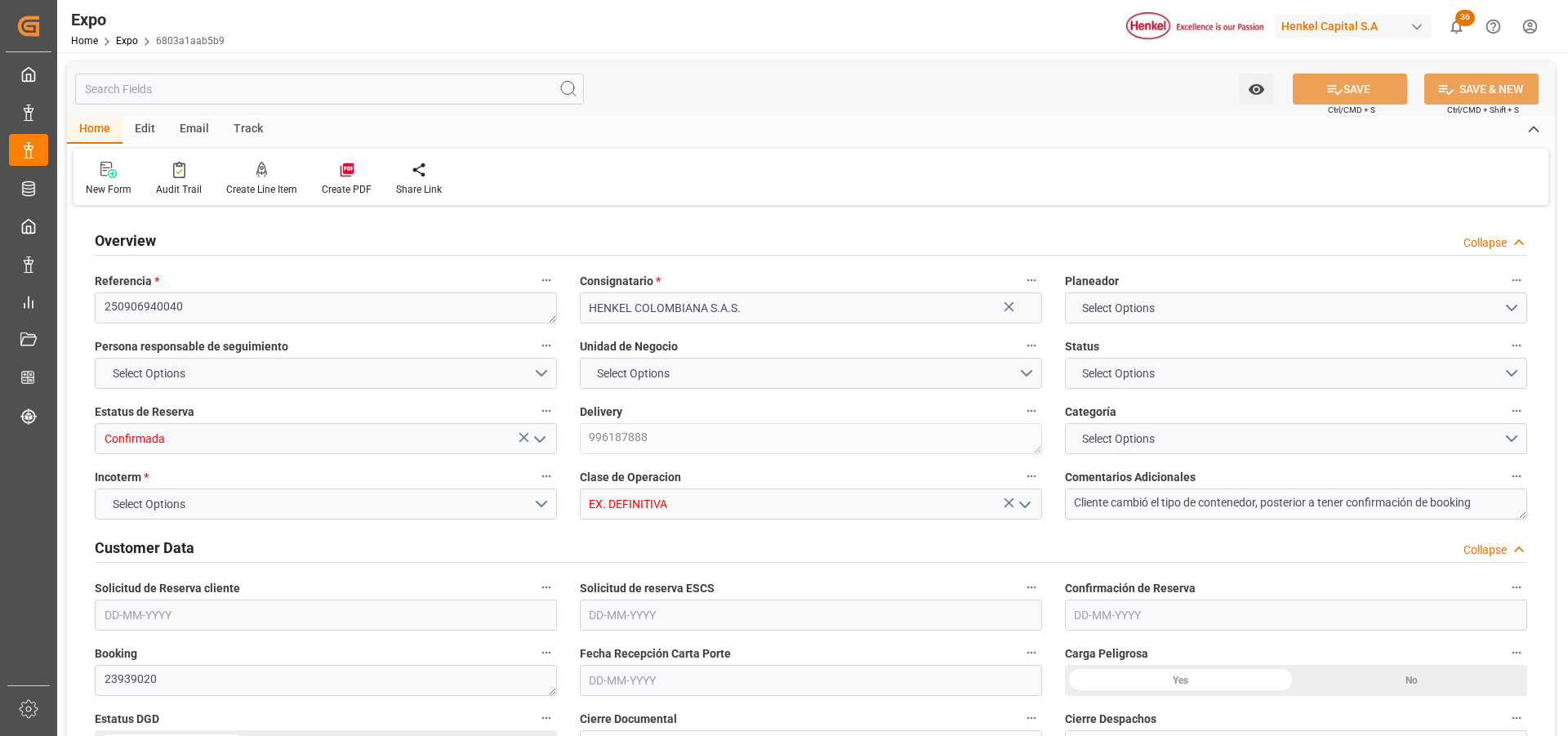
type input "[DATE] 15:00"
type input "[DATE] 01:10"
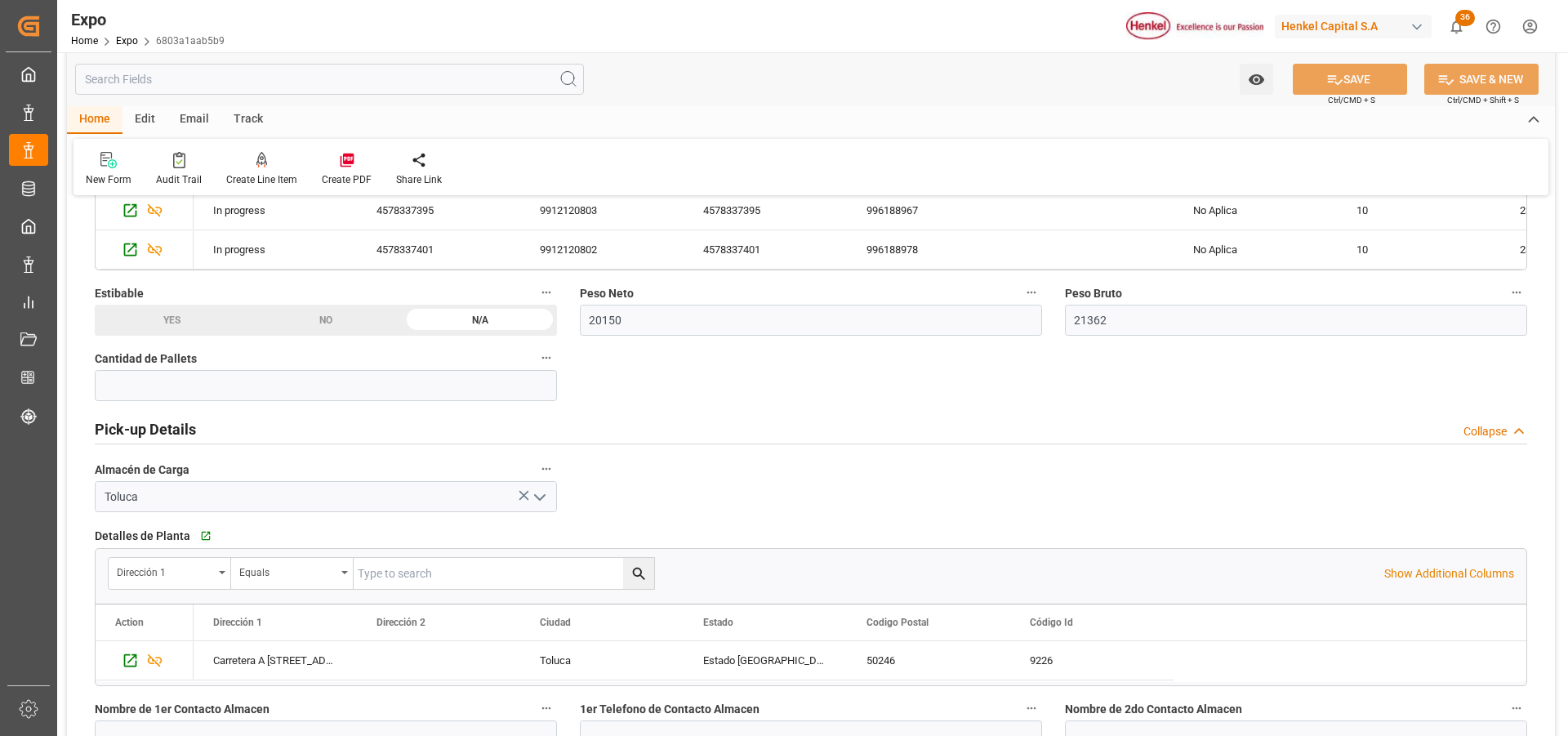
scroll to position [326, 0]
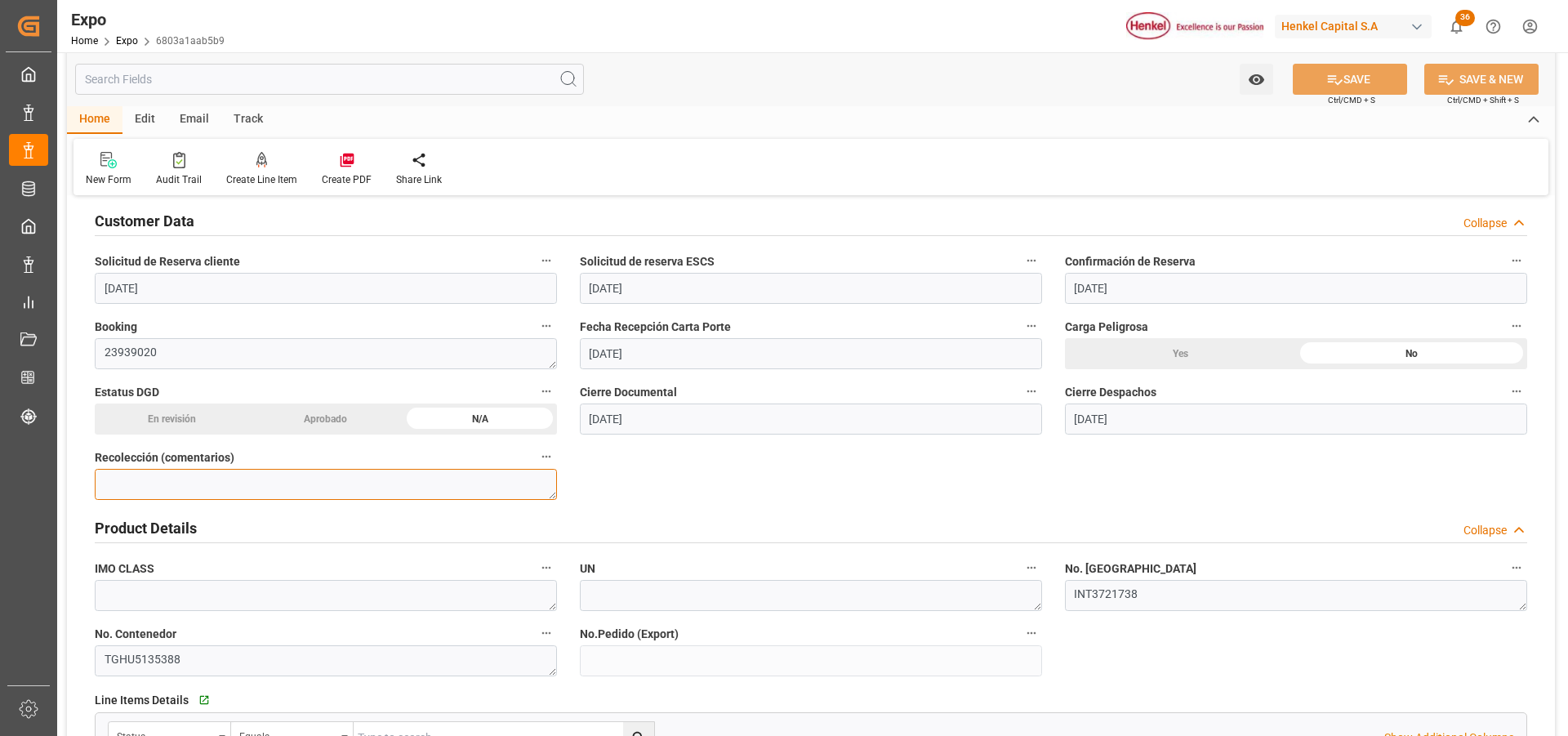
click at [348, 485] on textarea at bounding box center [325, 484] width 462 height 32
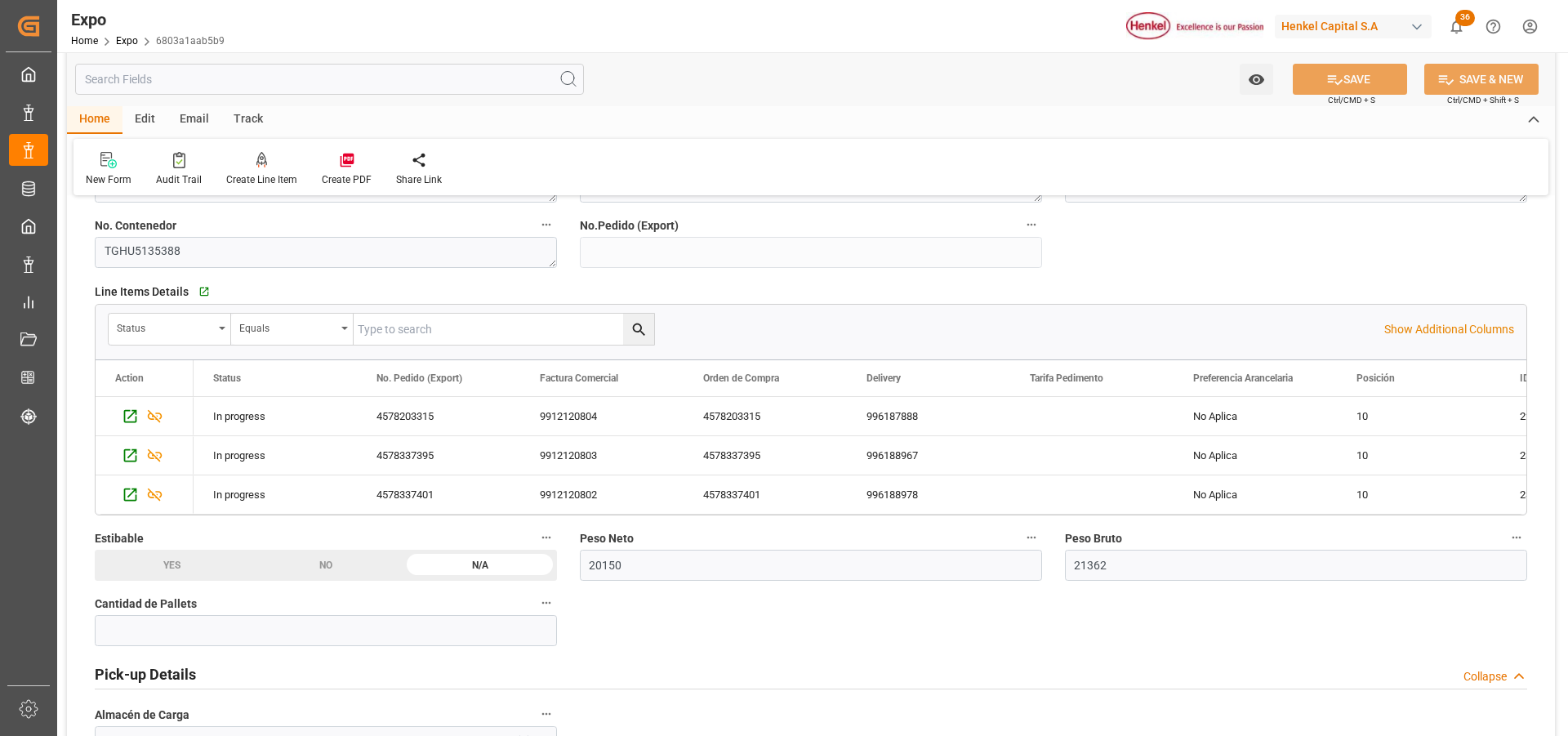
scroll to position [898, 0]
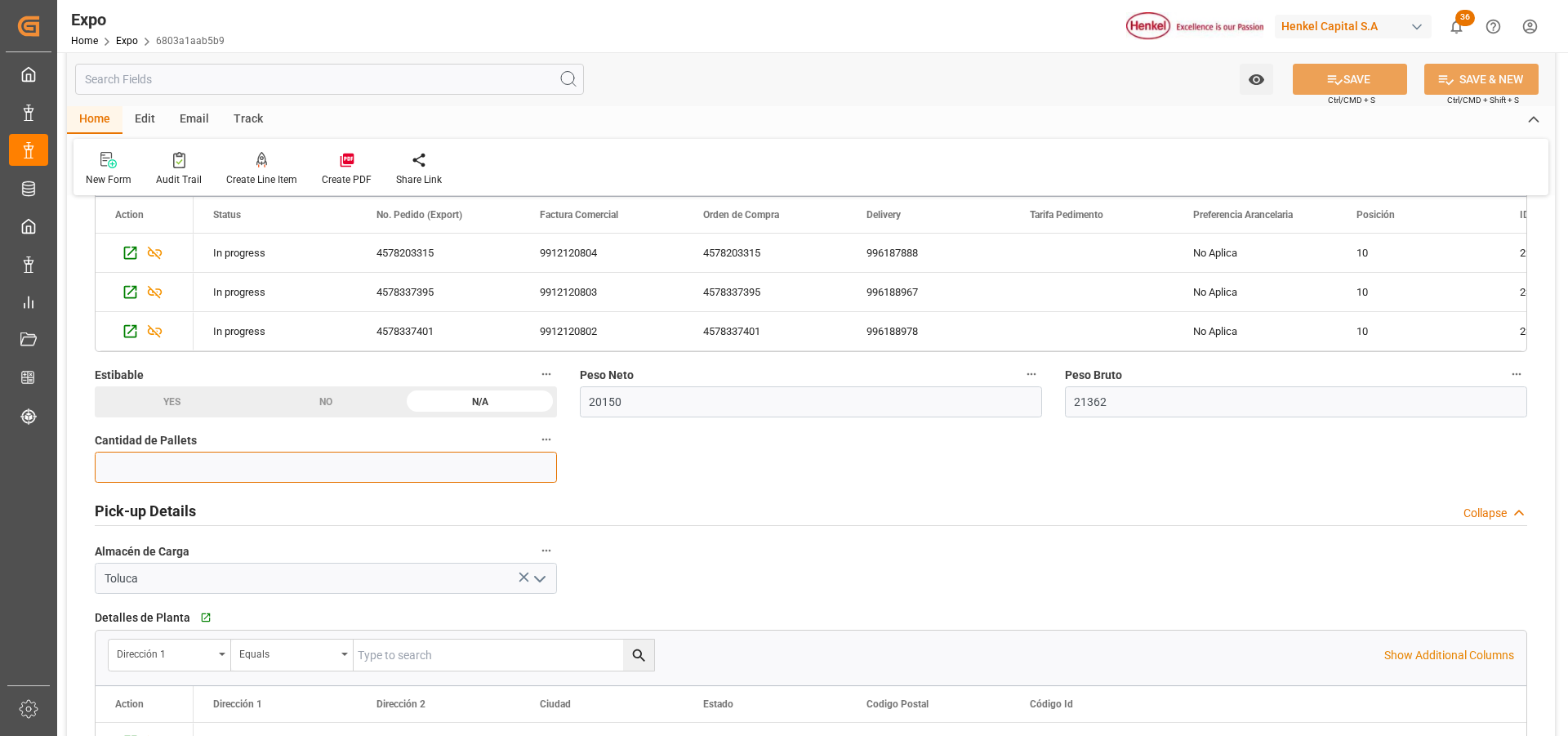
click at [355, 471] on input "text" at bounding box center [325, 467] width 462 height 32
type input "20"
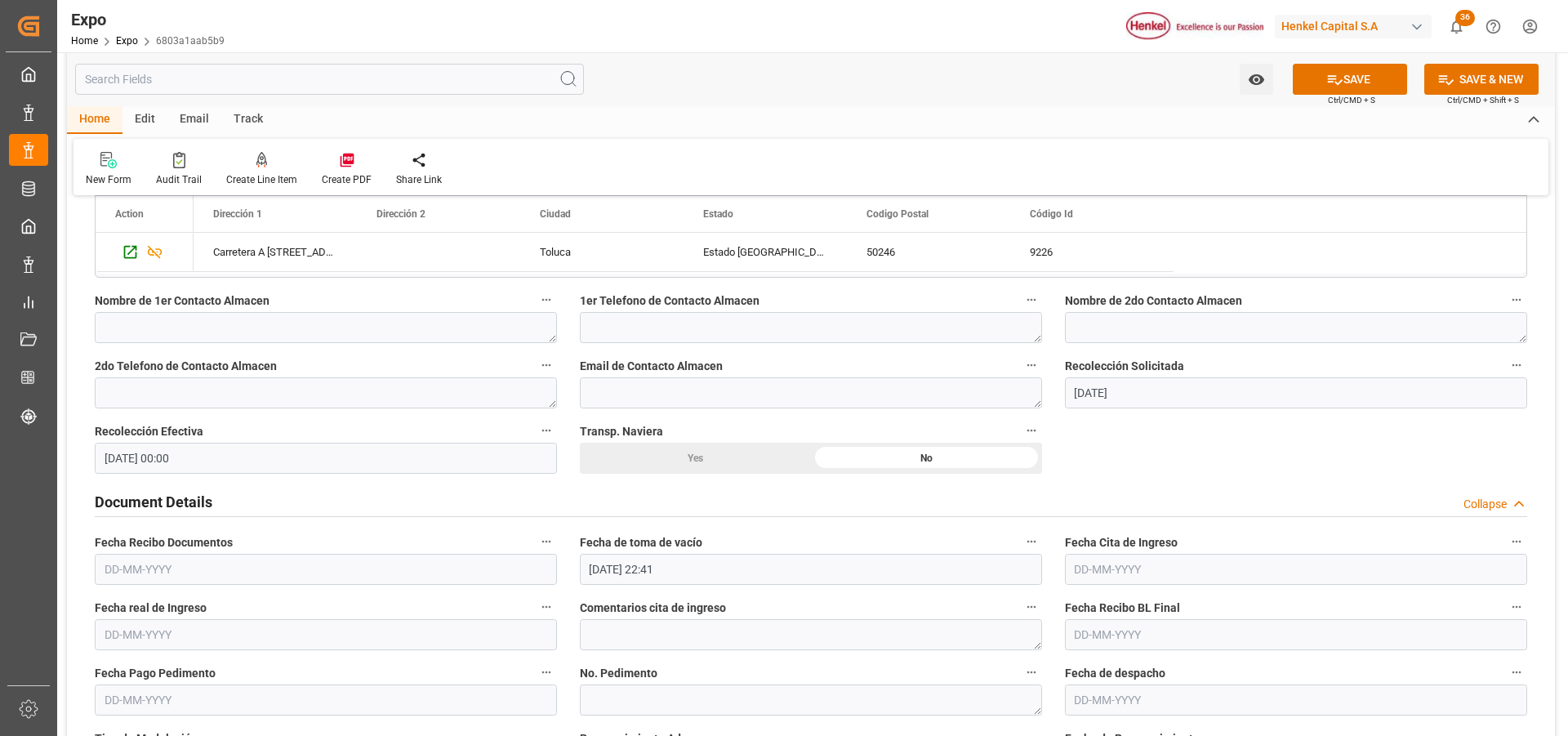
scroll to position [1552, 0]
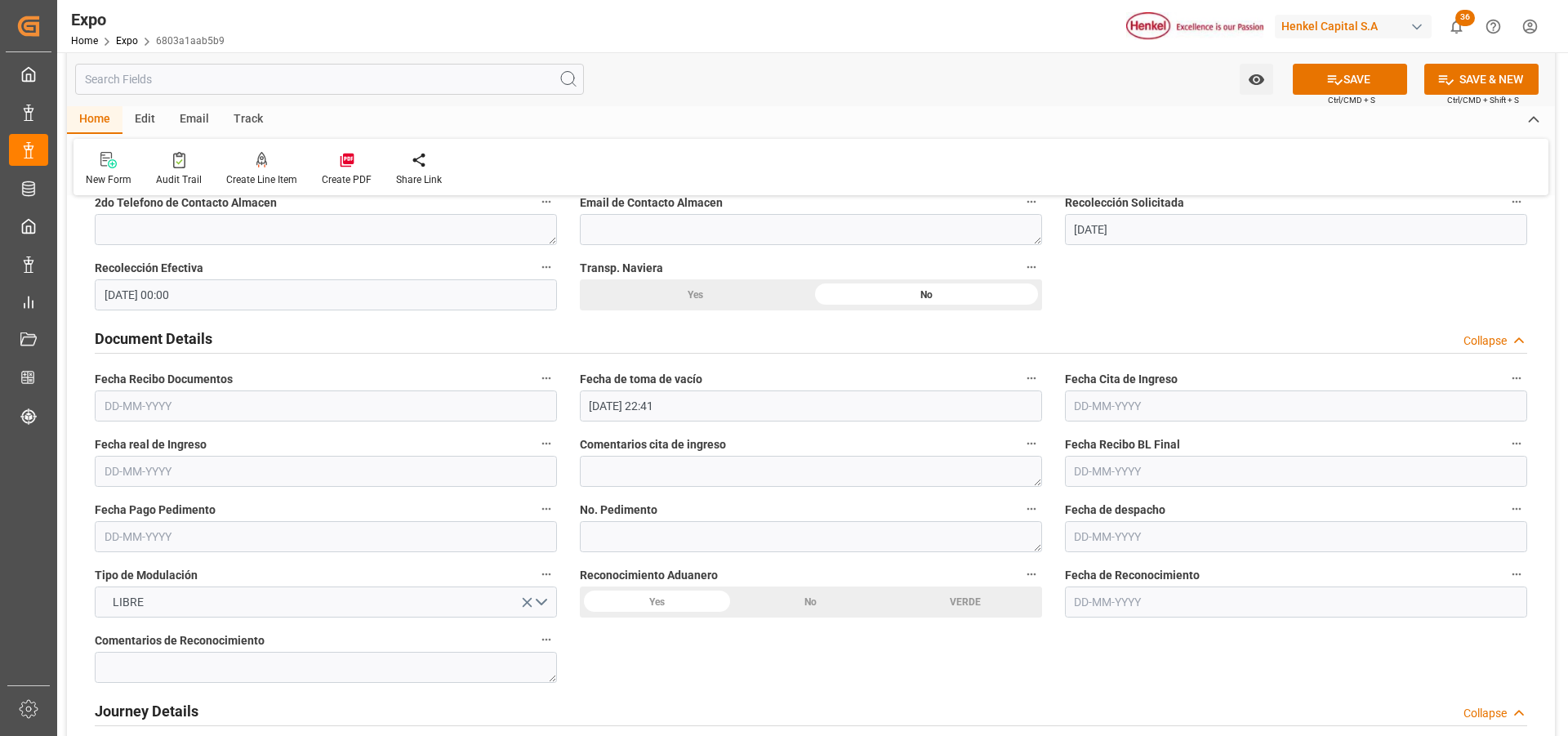
click at [169, 406] on input "text" at bounding box center [325, 406] width 462 height 32
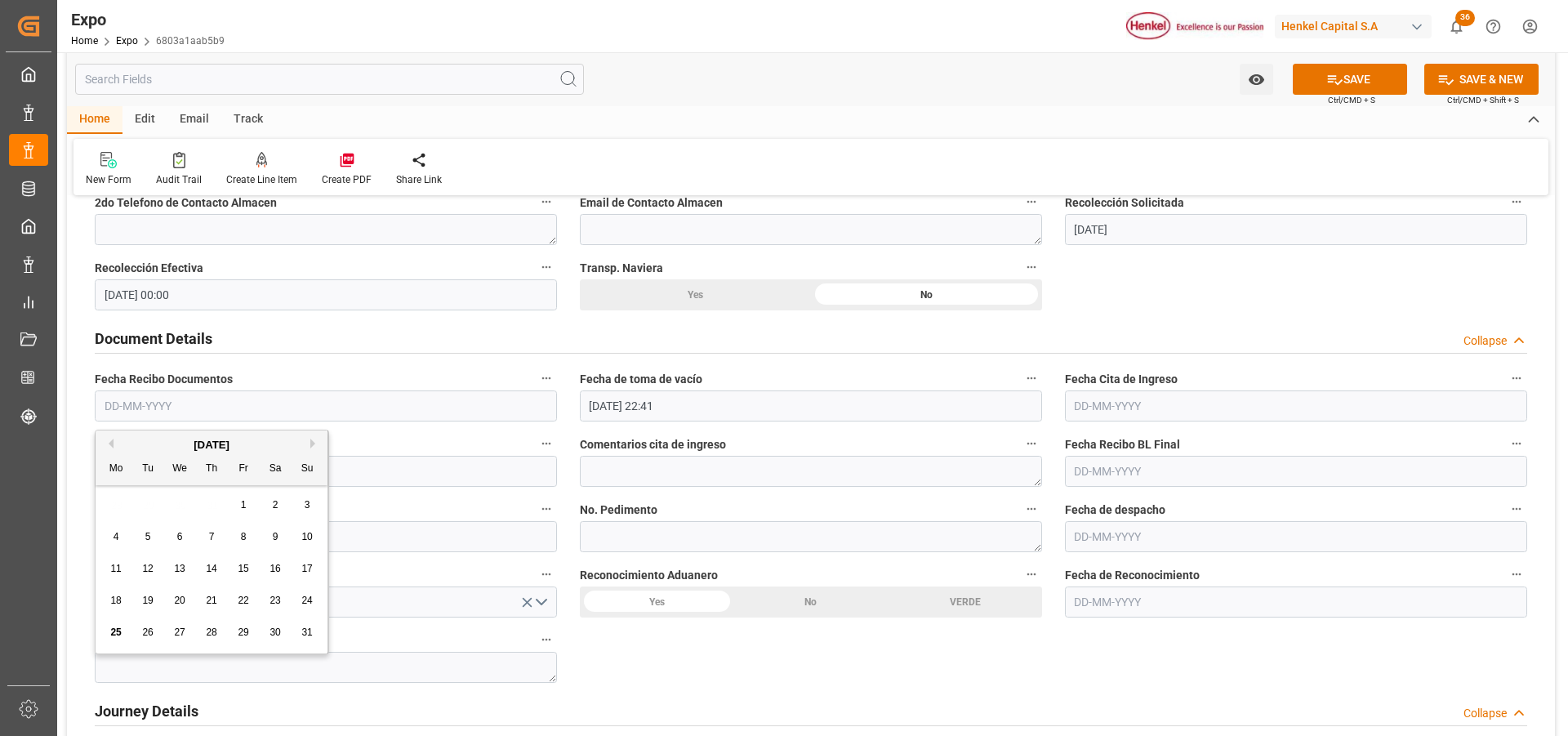
click at [150, 598] on span "19" at bounding box center [147, 600] width 10 height 11
type input "[DATE]"
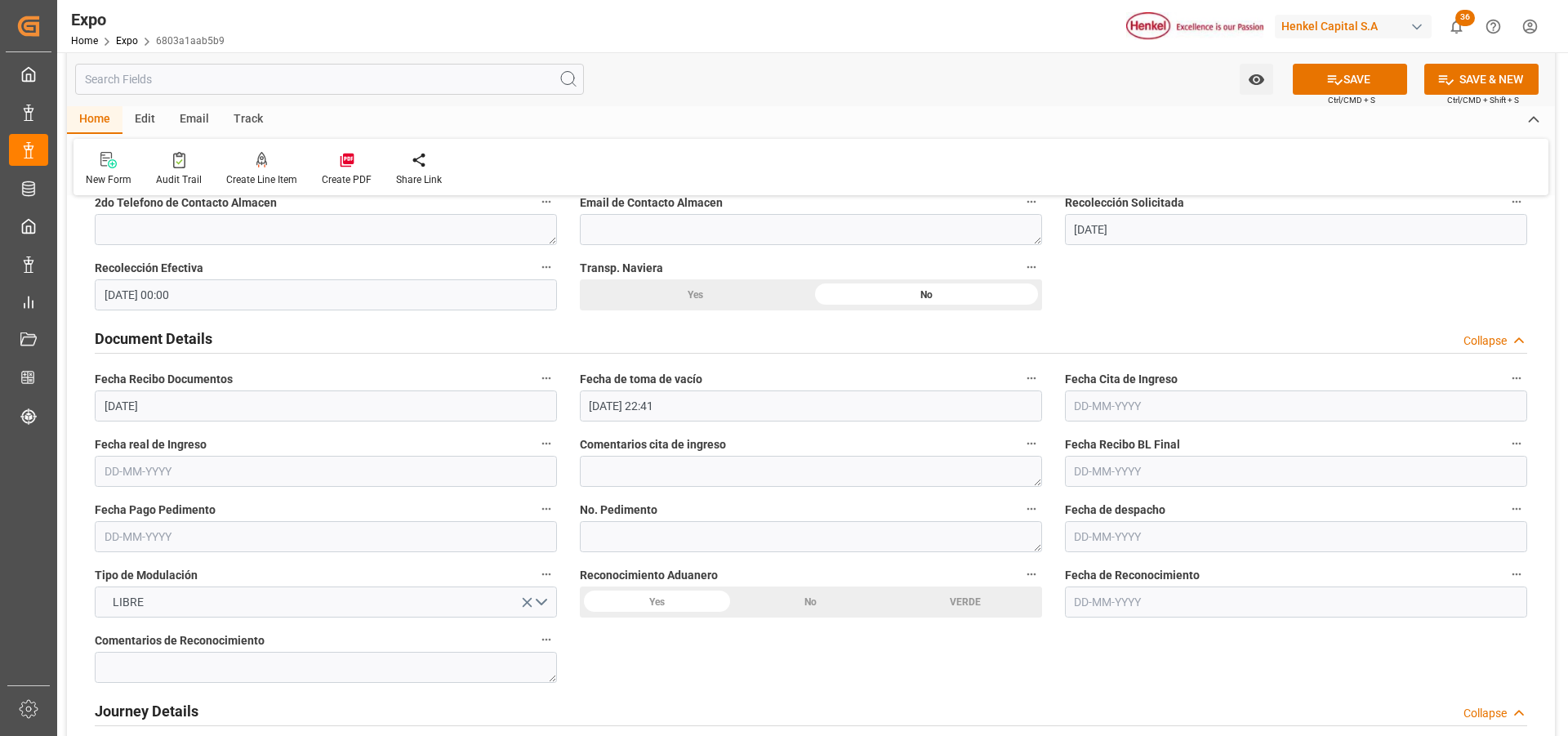
click at [623, 401] on input "[DATE] 22:41" at bounding box center [811, 406] width 462 height 32
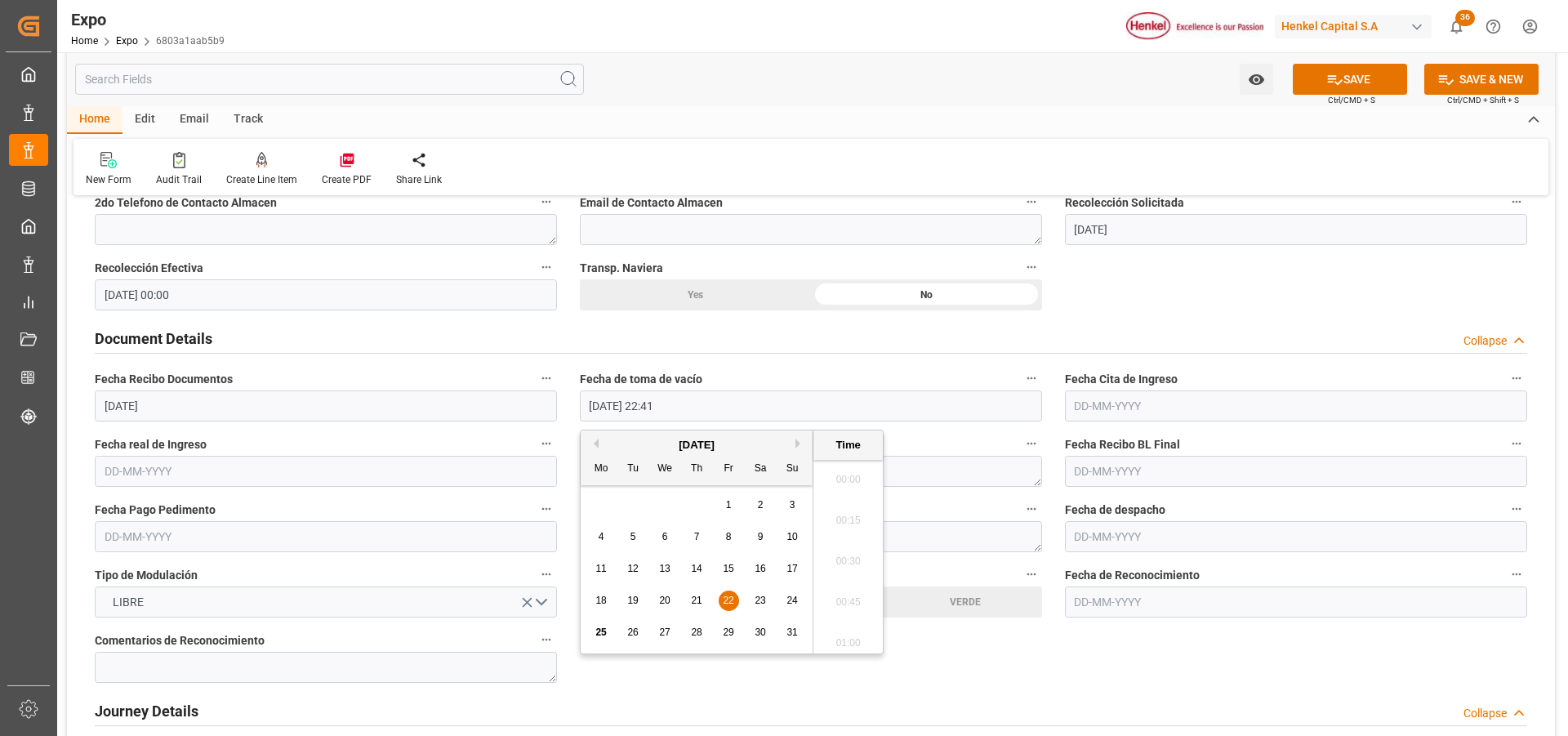
scroll to position [3600, 0]
click at [760, 567] on span "16" at bounding box center [760, 569] width 10 height 11
type input "16-08-2025 22:41"
click at [1090, 407] on input "text" at bounding box center [1296, 406] width 462 height 32
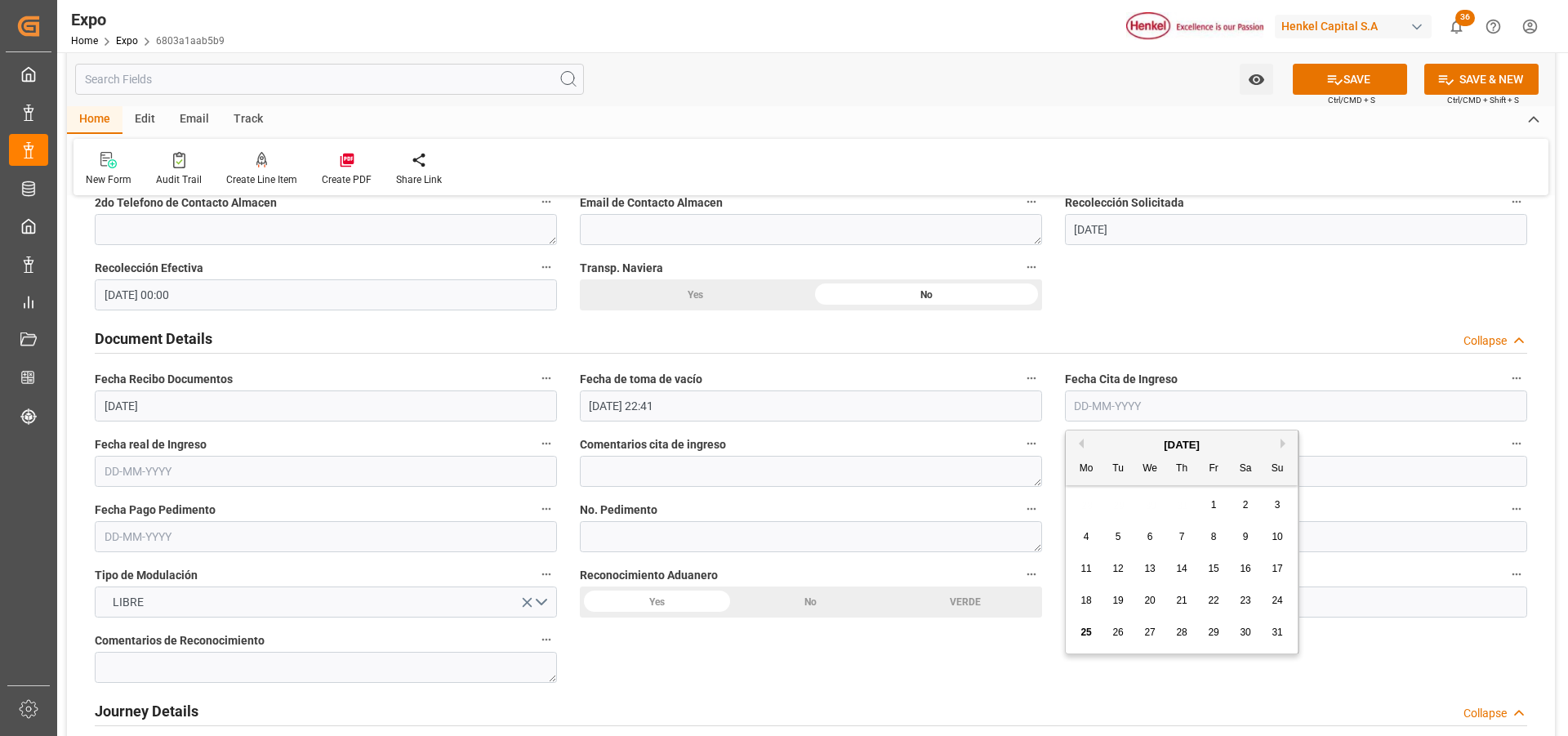
click at [1148, 599] on span "20" at bounding box center [1149, 600] width 10 height 11
type input "[DATE]"
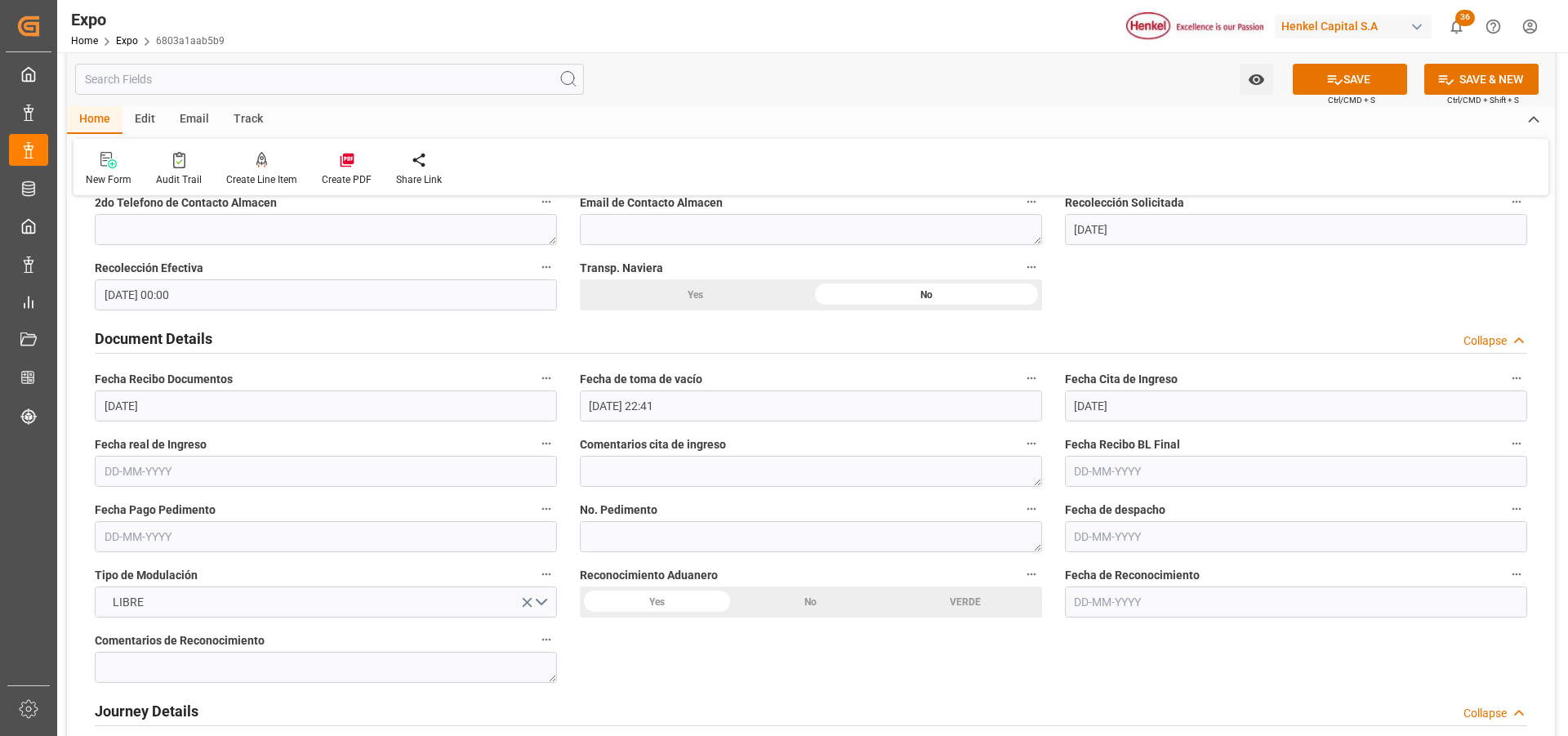
click at [136, 478] on input "text" at bounding box center [325, 471] width 462 height 32
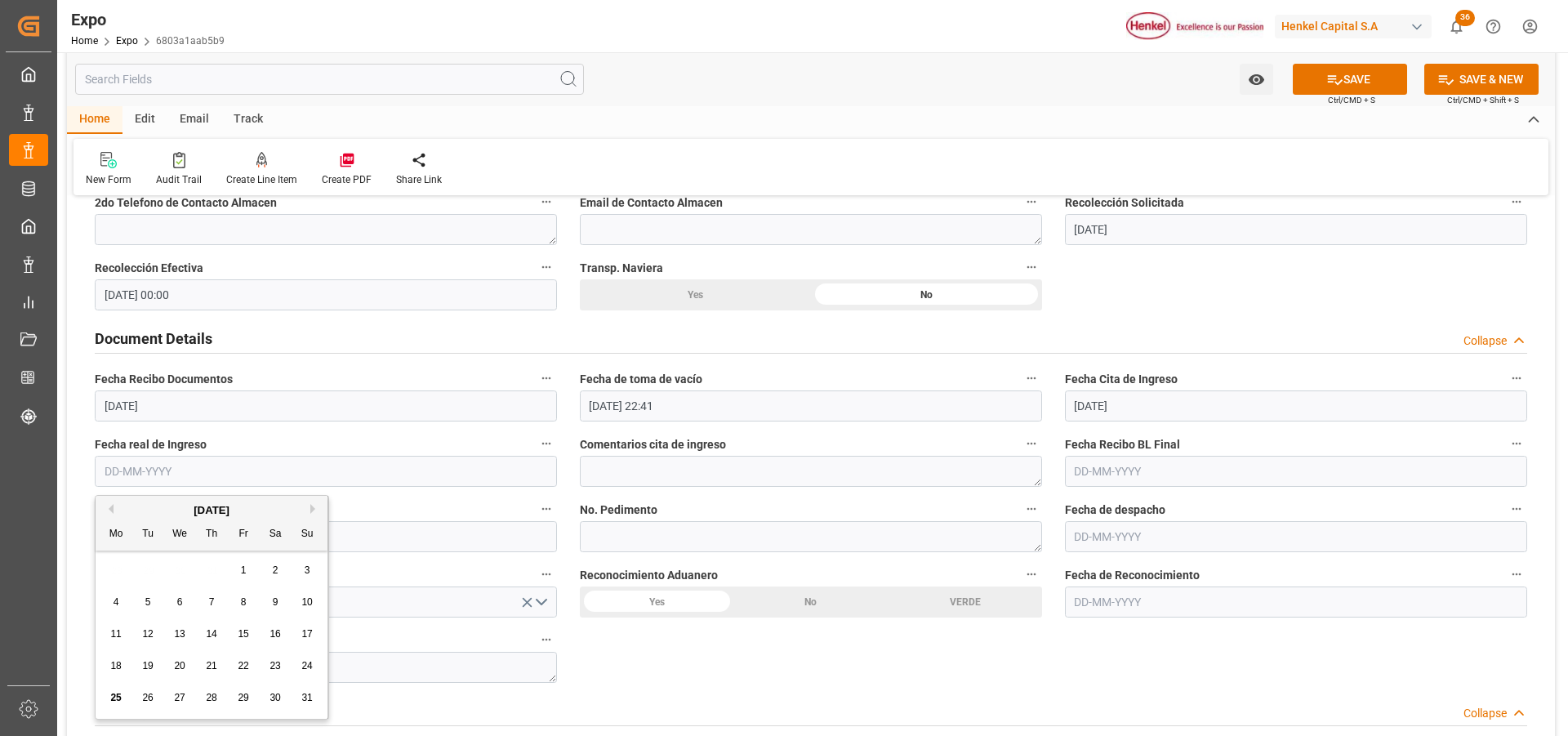
click at [240, 670] on span "22" at bounding box center [242, 665] width 10 height 11
type input "[DATE]"
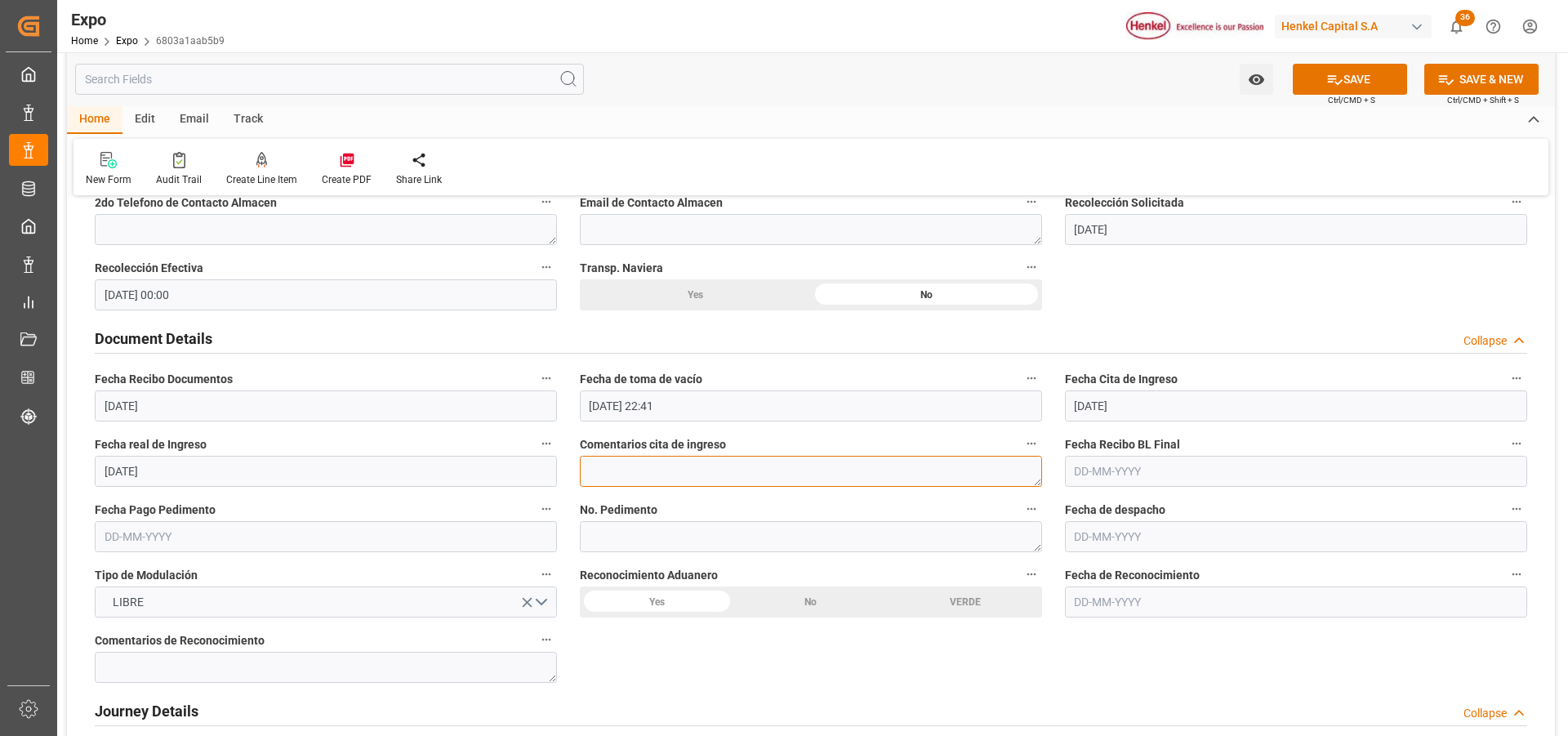
click at [634, 472] on textarea at bounding box center [811, 471] width 462 height 32
type textarea "Se perdió cita de ingreso por saturación en terminal"
click at [1353, 76] on button "SAVE" at bounding box center [1350, 79] width 115 height 32
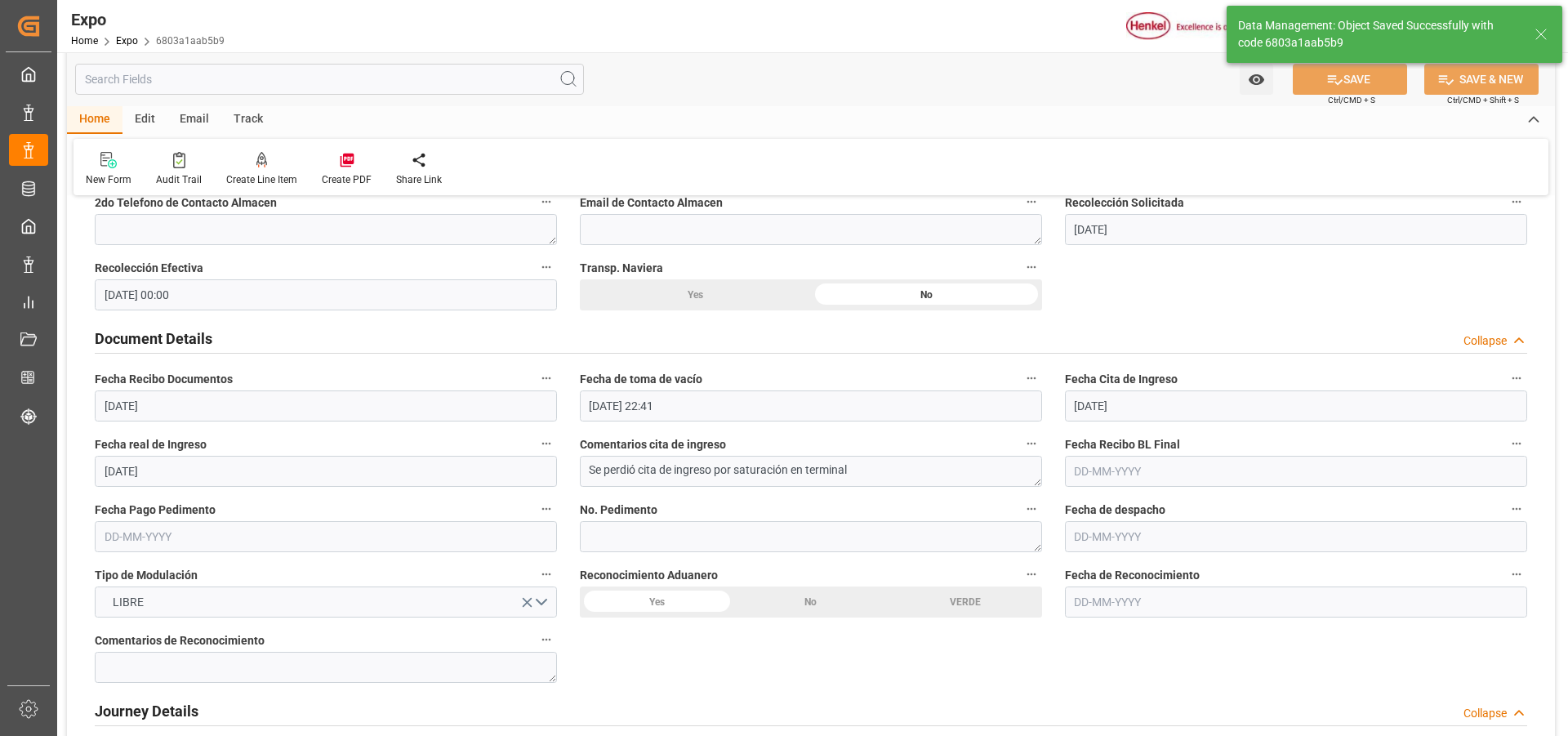
type input "25-08-2025 19:09"
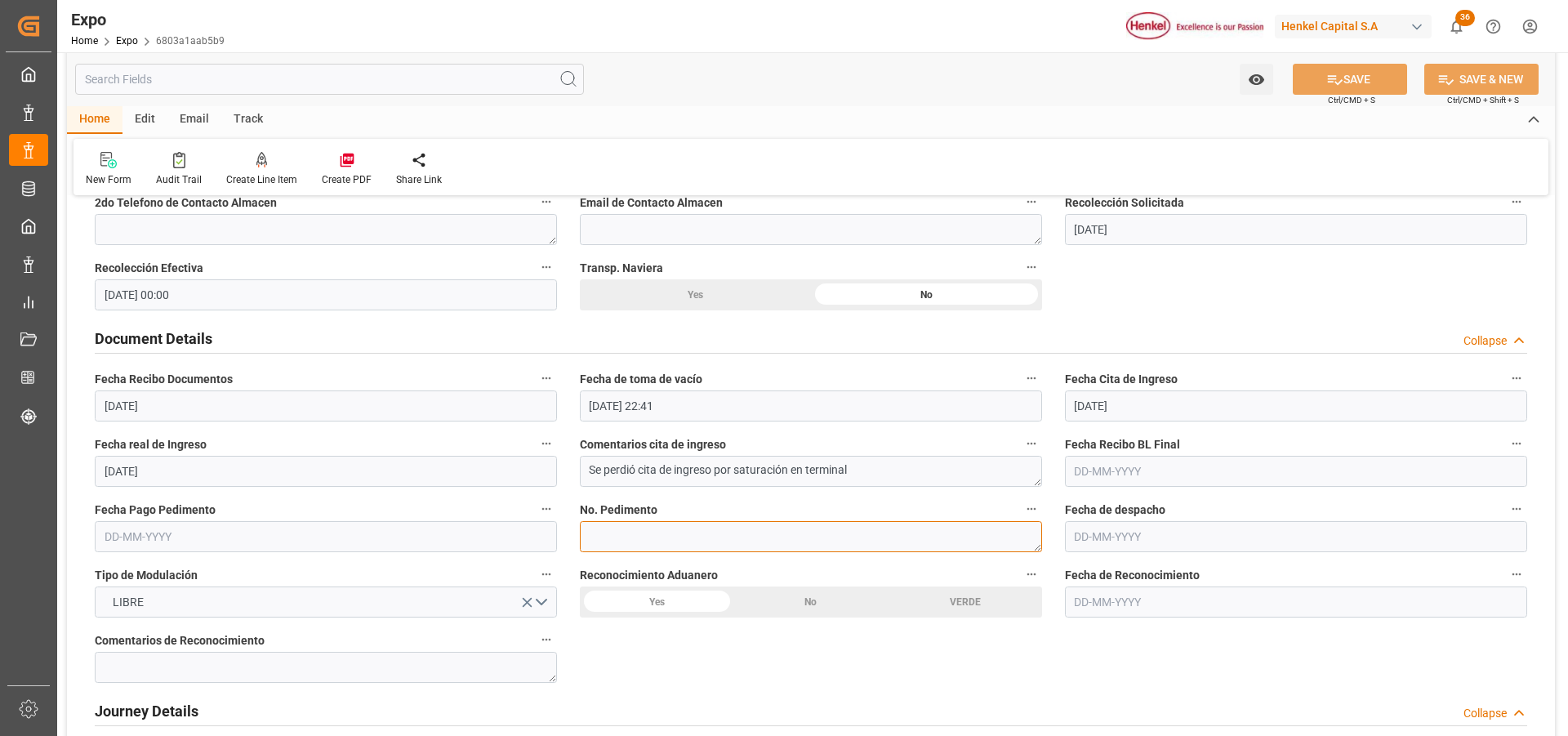
click at [627, 539] on textarea at bounding box center [811, 536] width 462 height 32
paste textarea ""
type textarea ""
click at [602, 535] on textarea "25163108" at bounding box center [811, 536] width 462 height 32
click at [616, 535] on textarea "25 163108" at bounding box center [811, 536] width 462 height 32
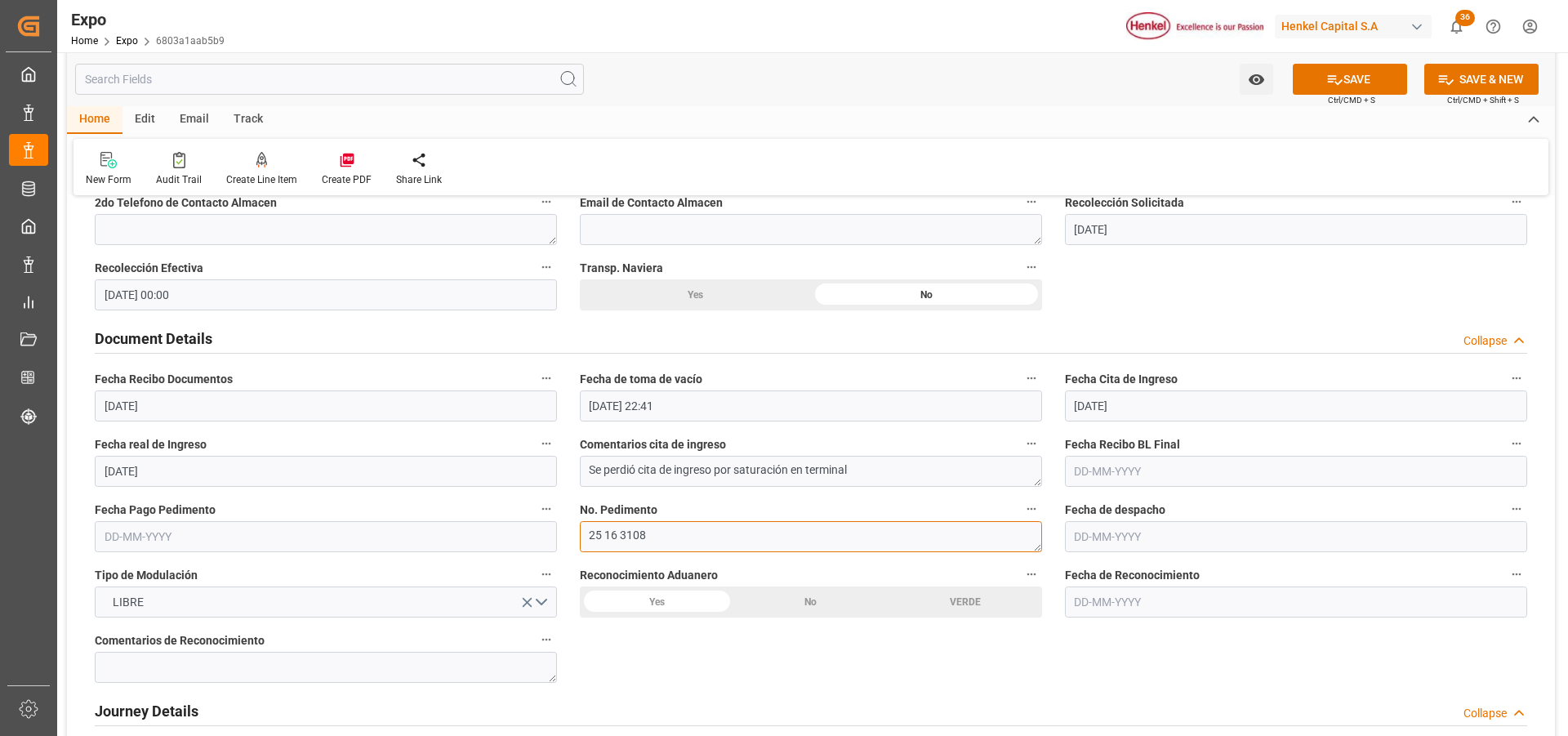
click at [651, 539] on textarea "25 16 3108" at bounding box center [811, 536] width 462 height 32
type textarea "25 16 3108 5003732"
click at [1310, 88] on button "SAVE" at bounding box center [1350, 79] width 115 height 32
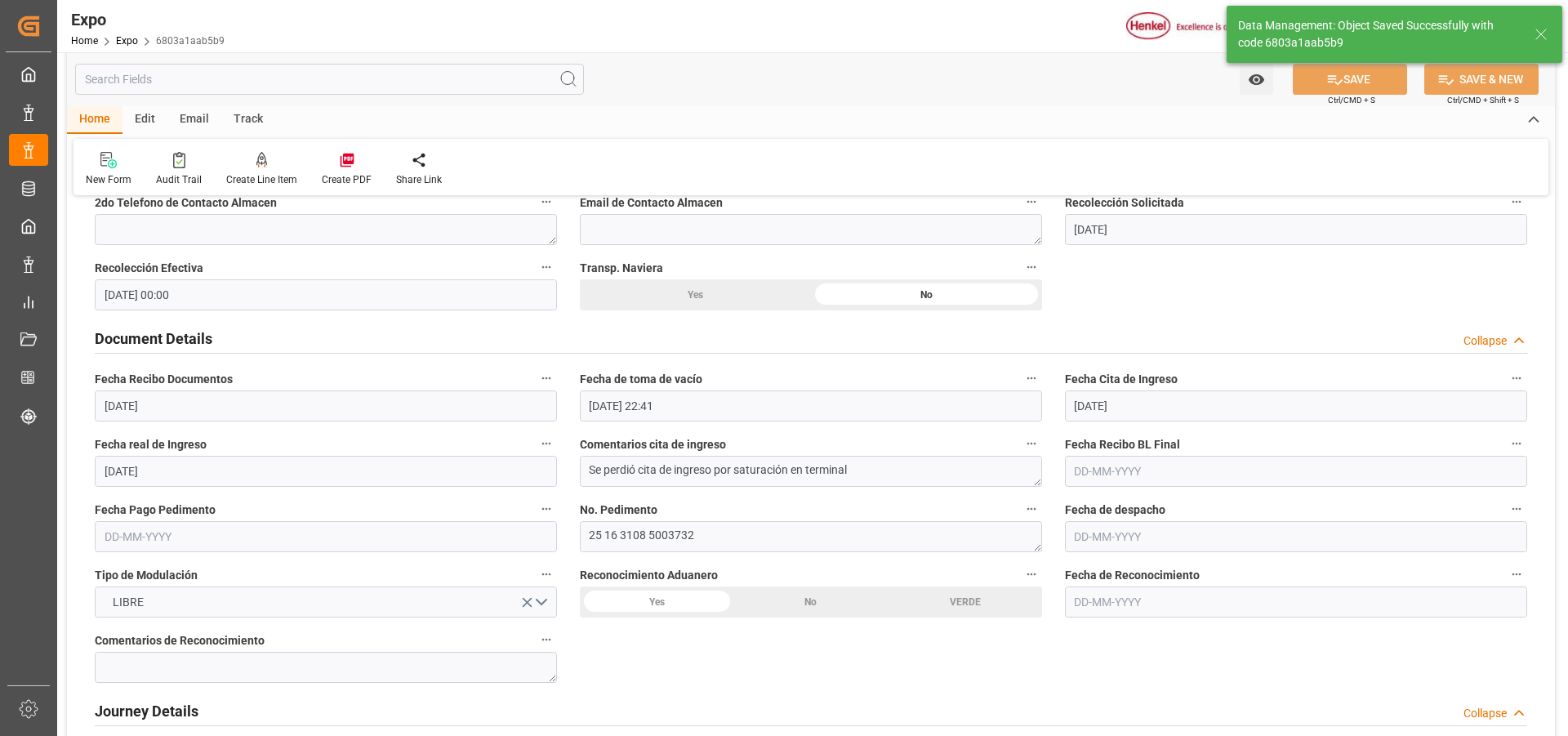
type input "25-08-2025 19:10"
click at [135, 539] on input "text" at bounding box center [325, 536] width 462 height 32
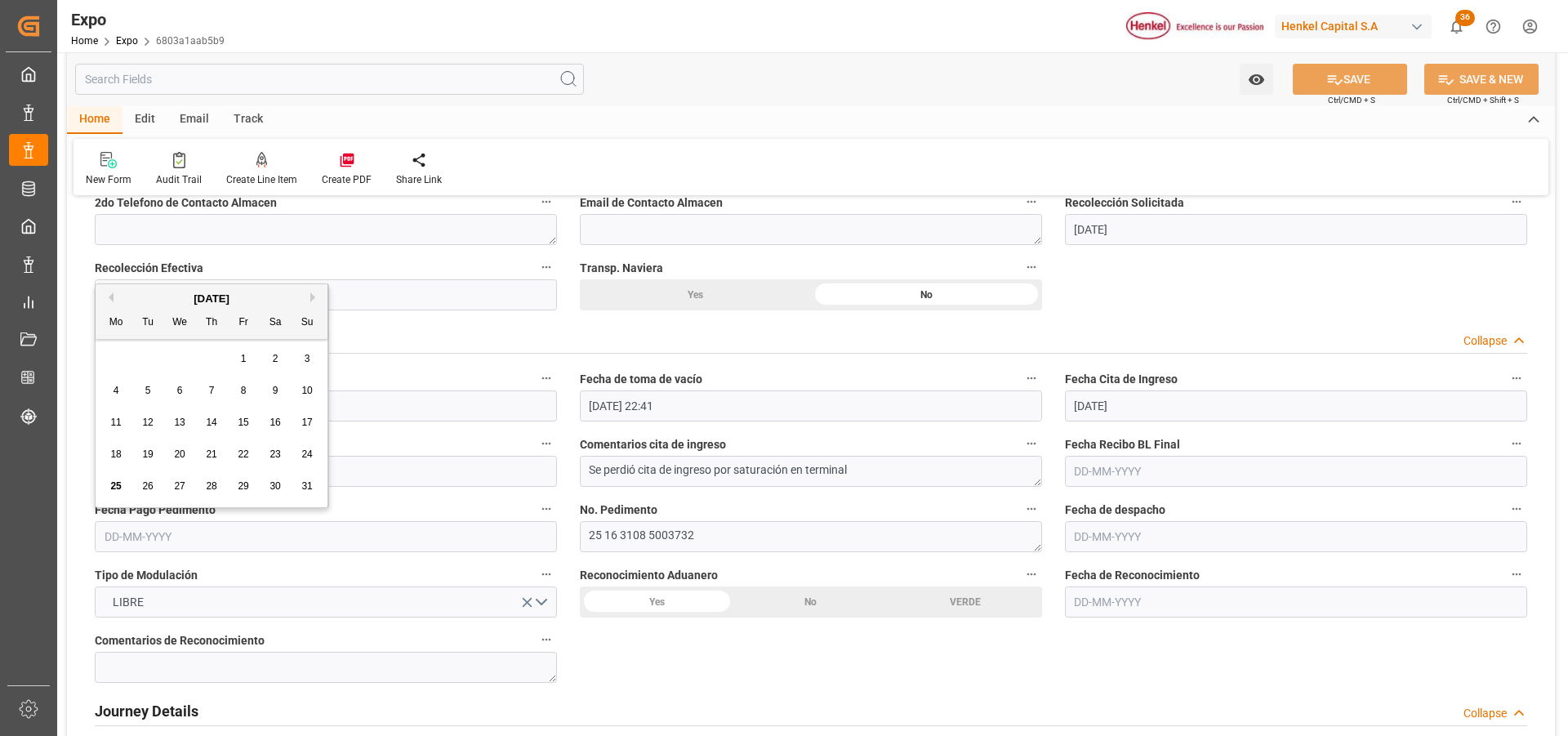
click at [119, 483] on span "25" at bounding box center [115, 486] width 10 height 11
type input "[DATE]"
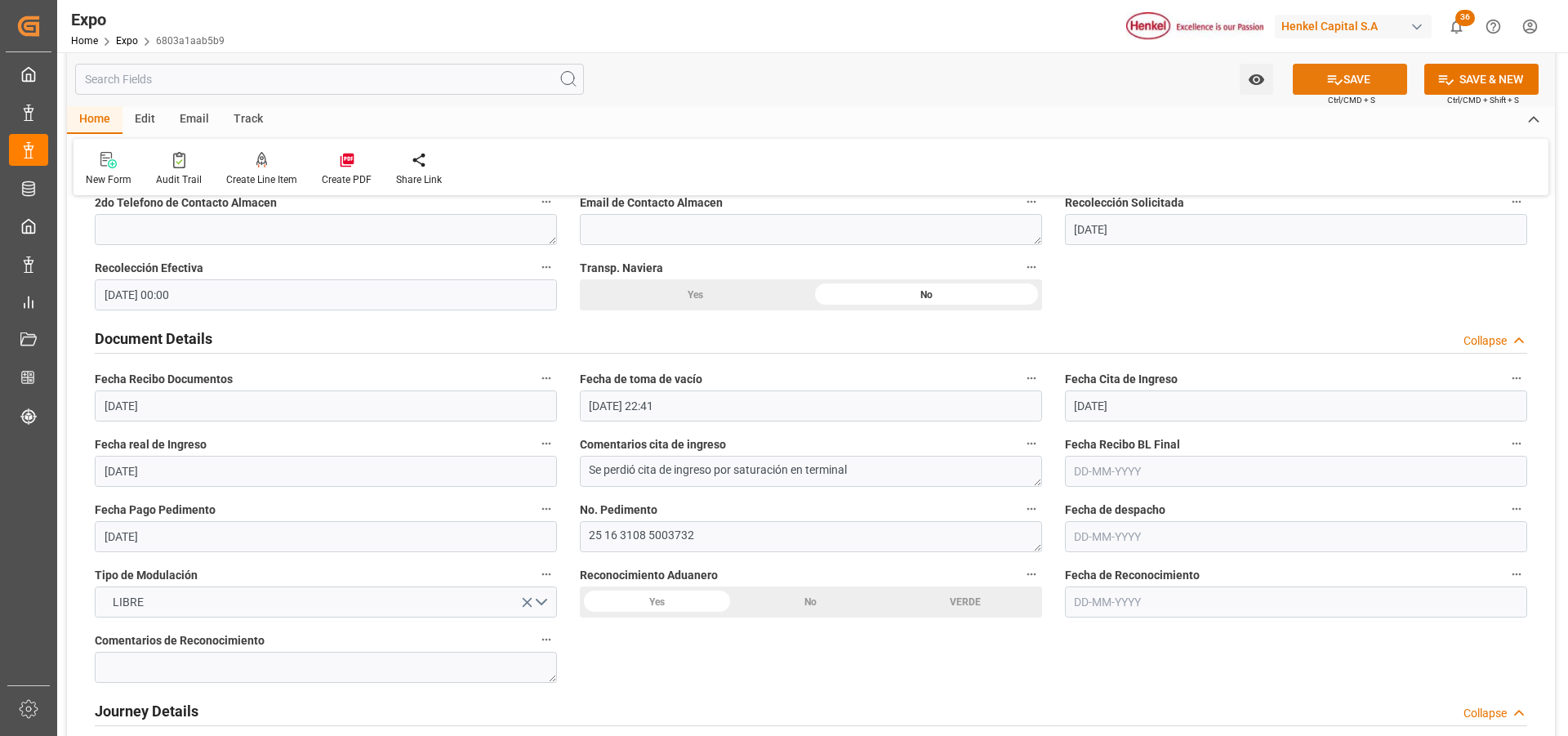
click at [1356, 82] on button "SAVE" at bounding box center [1350, 79] width 115 height 32
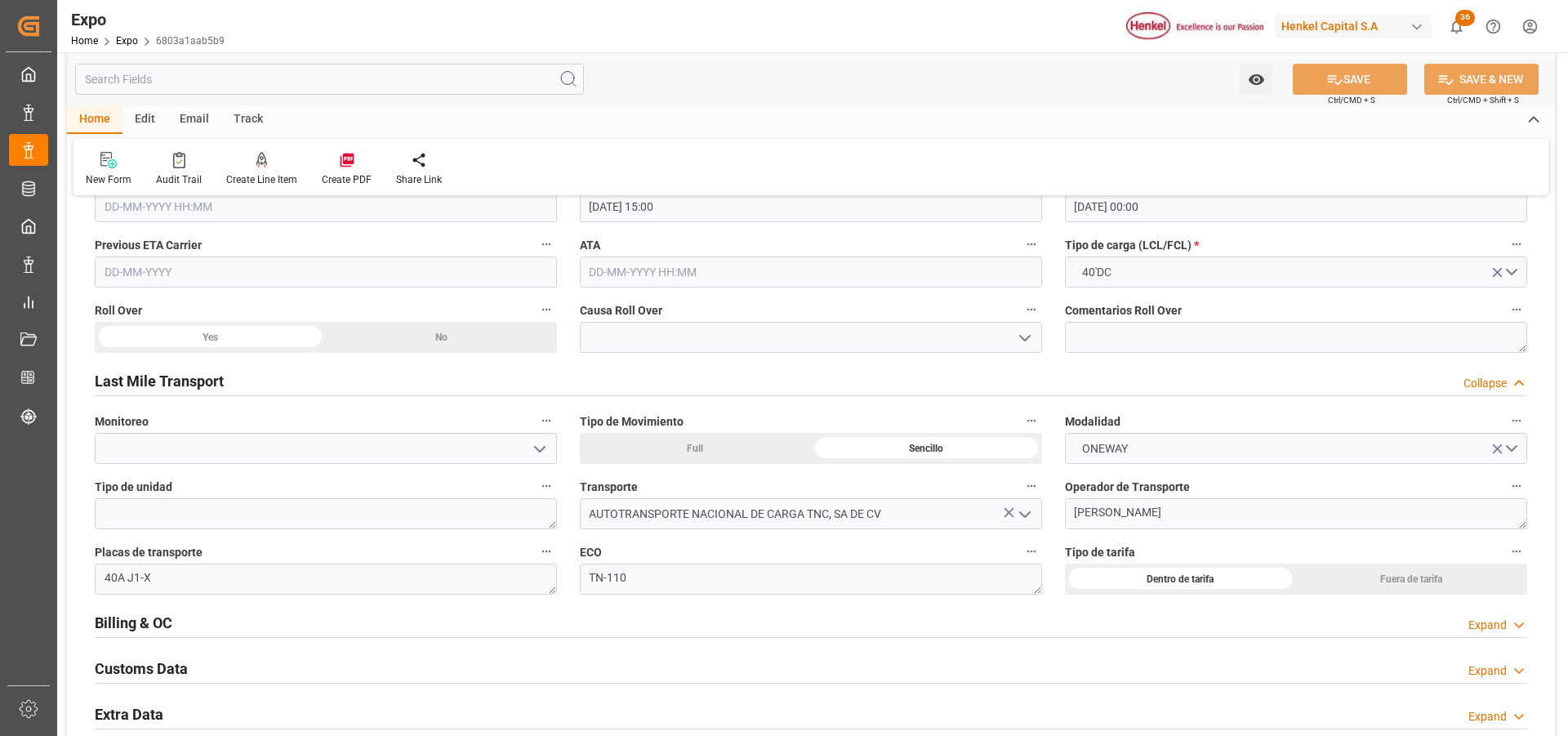
scroll to position [2287, 0]
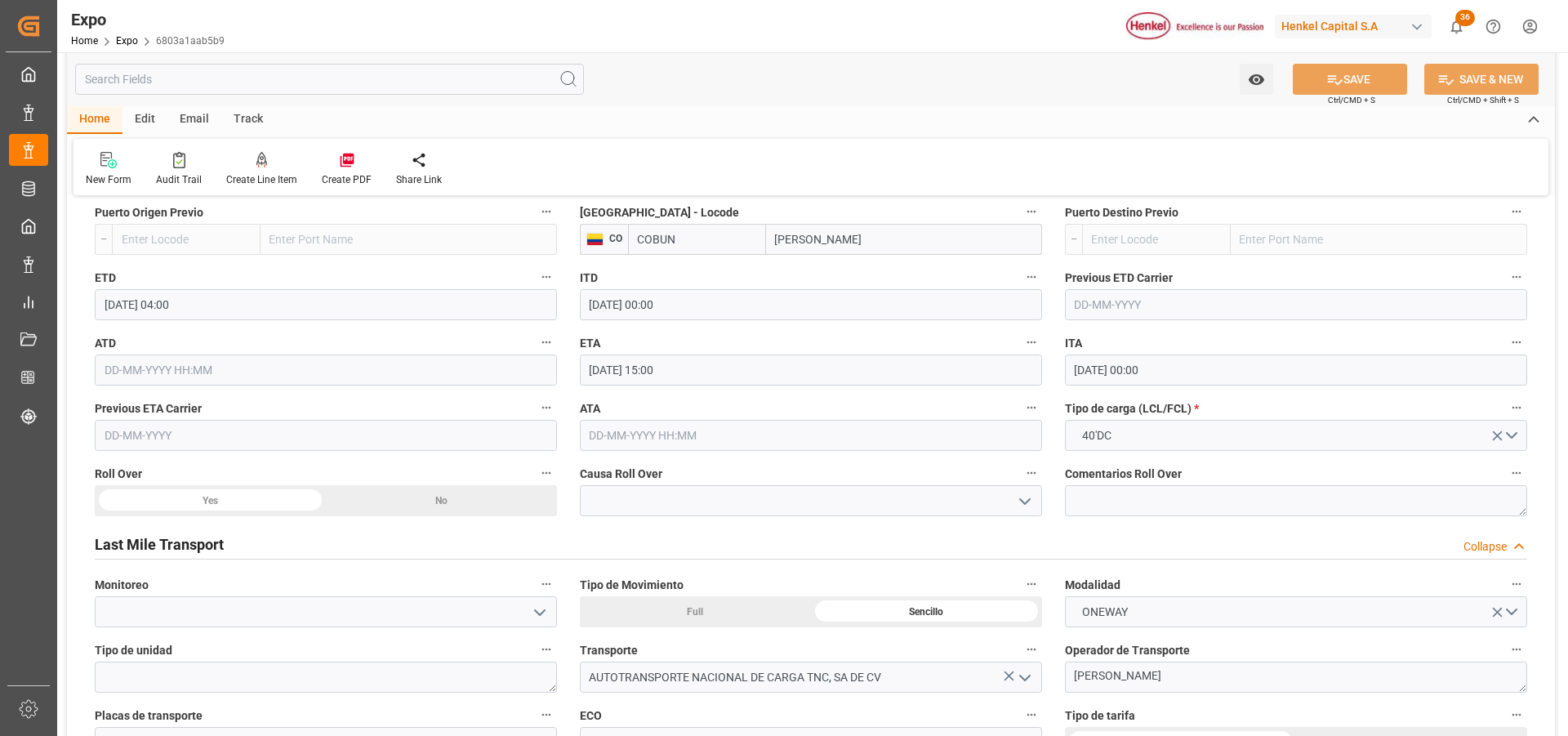
click at [240, 497] on div "Yes" at bounding box center [210, 500] width 231 height 32
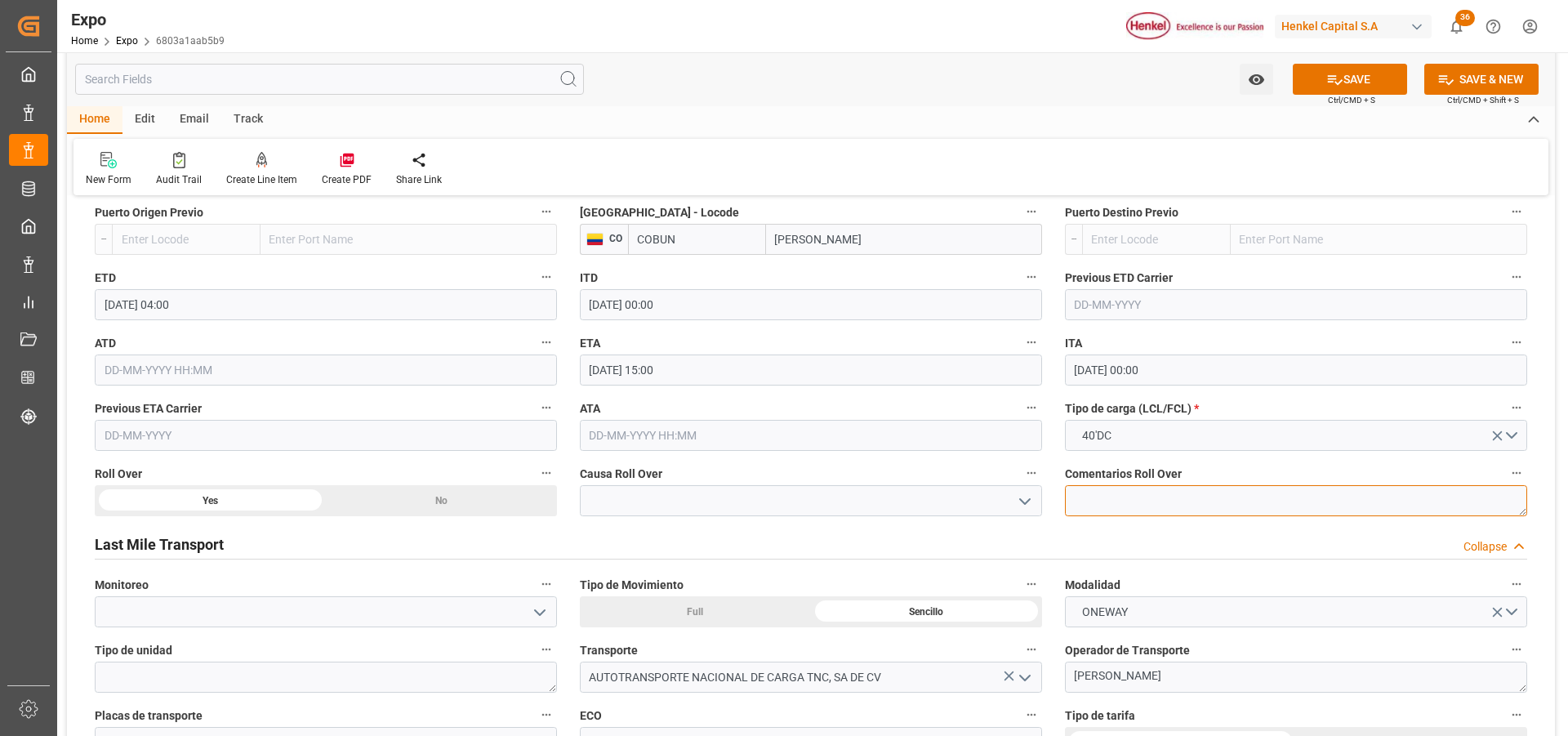
click at [1100, 499] on textarea at bounding box center [1296, 500] width 462 height 32
type textarea "MOVE EXCESS, demoras a cuenta de Hapag"
click at [1031, 506] on icon "open menu" at bounding box center [1025, 501] width 20 height 20
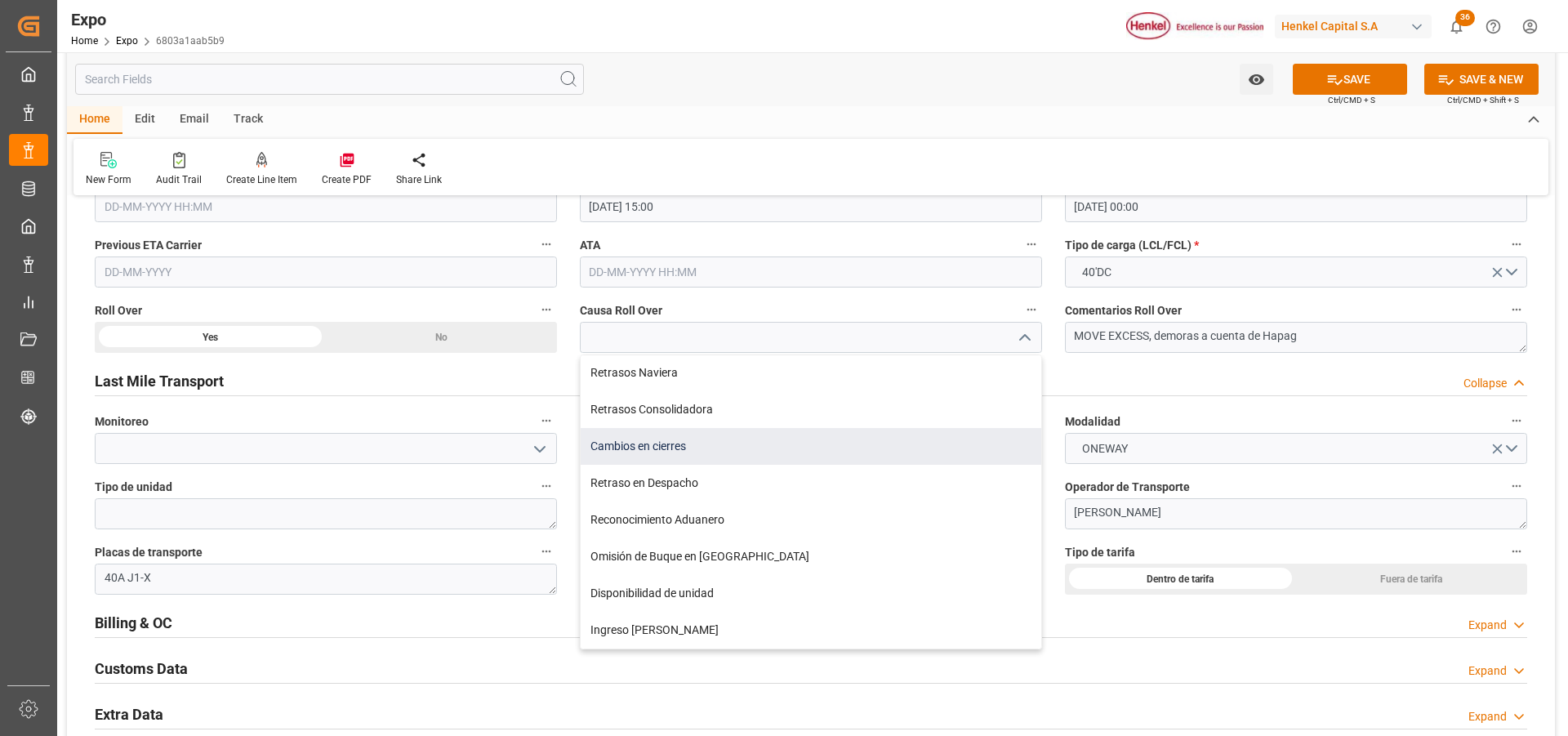
scroll to position [0, 0]
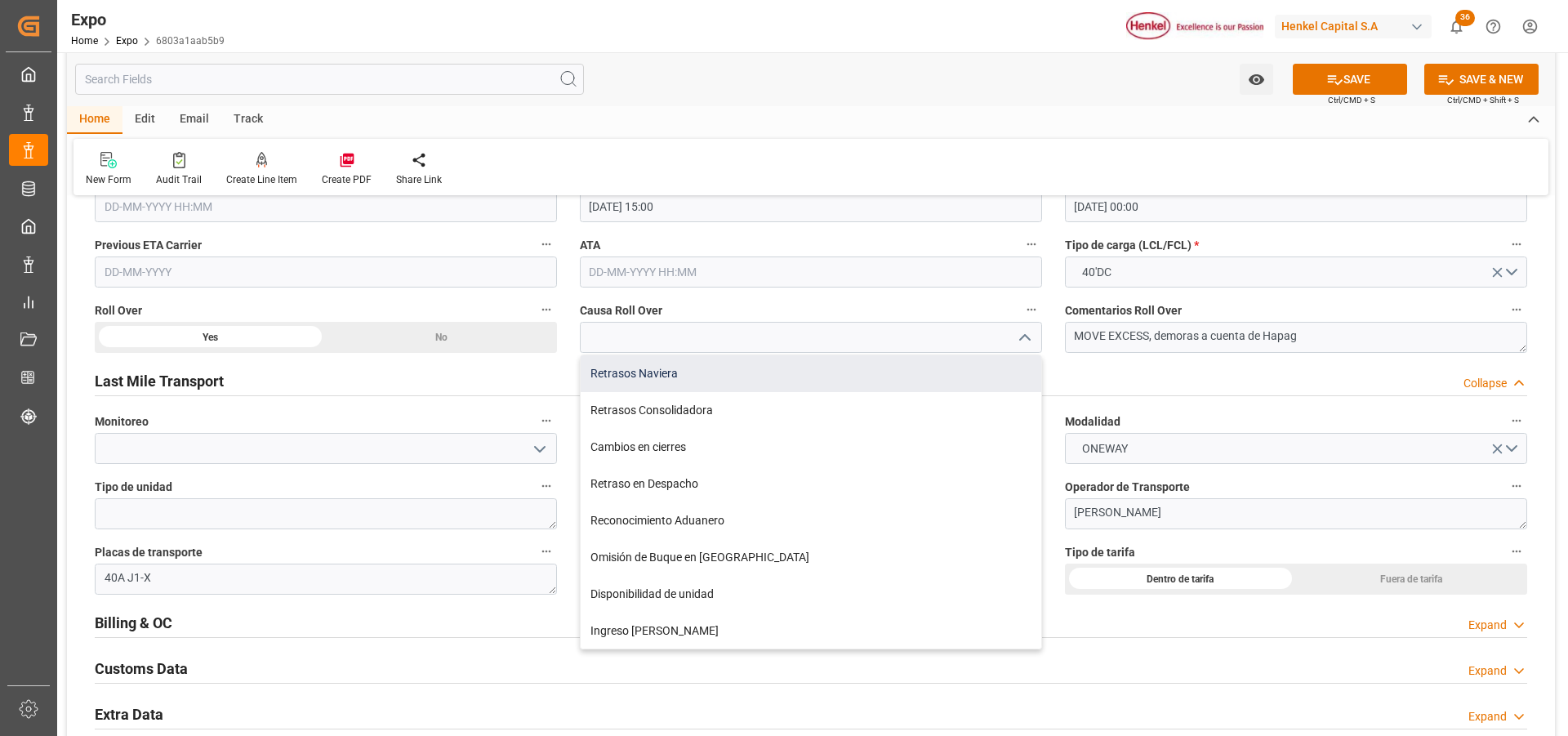
click at [721, 380] on div "Retrasos Naviera" at bounding box center [810, 373] width 461 height 37
type input "Retrasos Naviera"
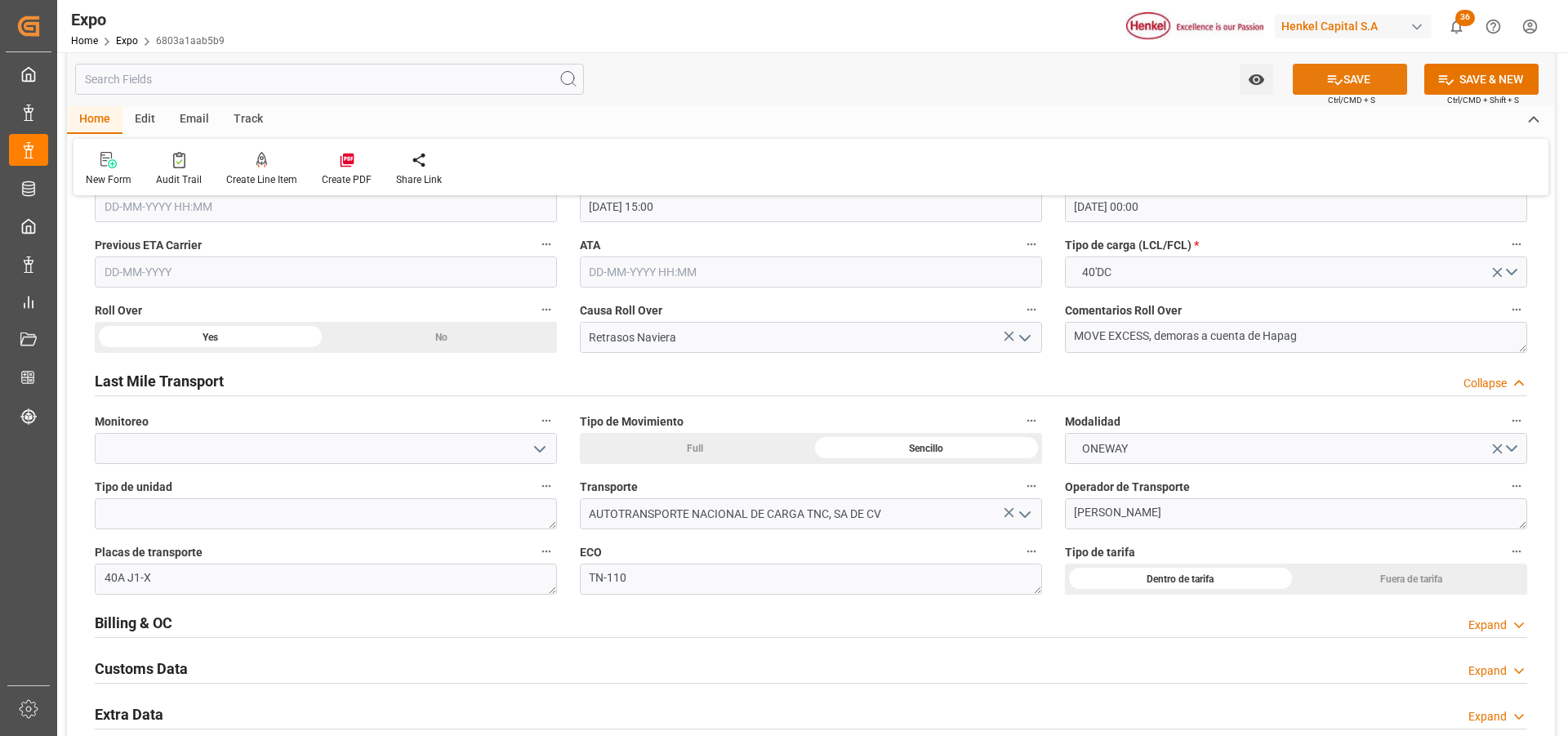
click at [1361, 88] on button "SAVE" at bounding box center [1350, 79] width 115 height 32
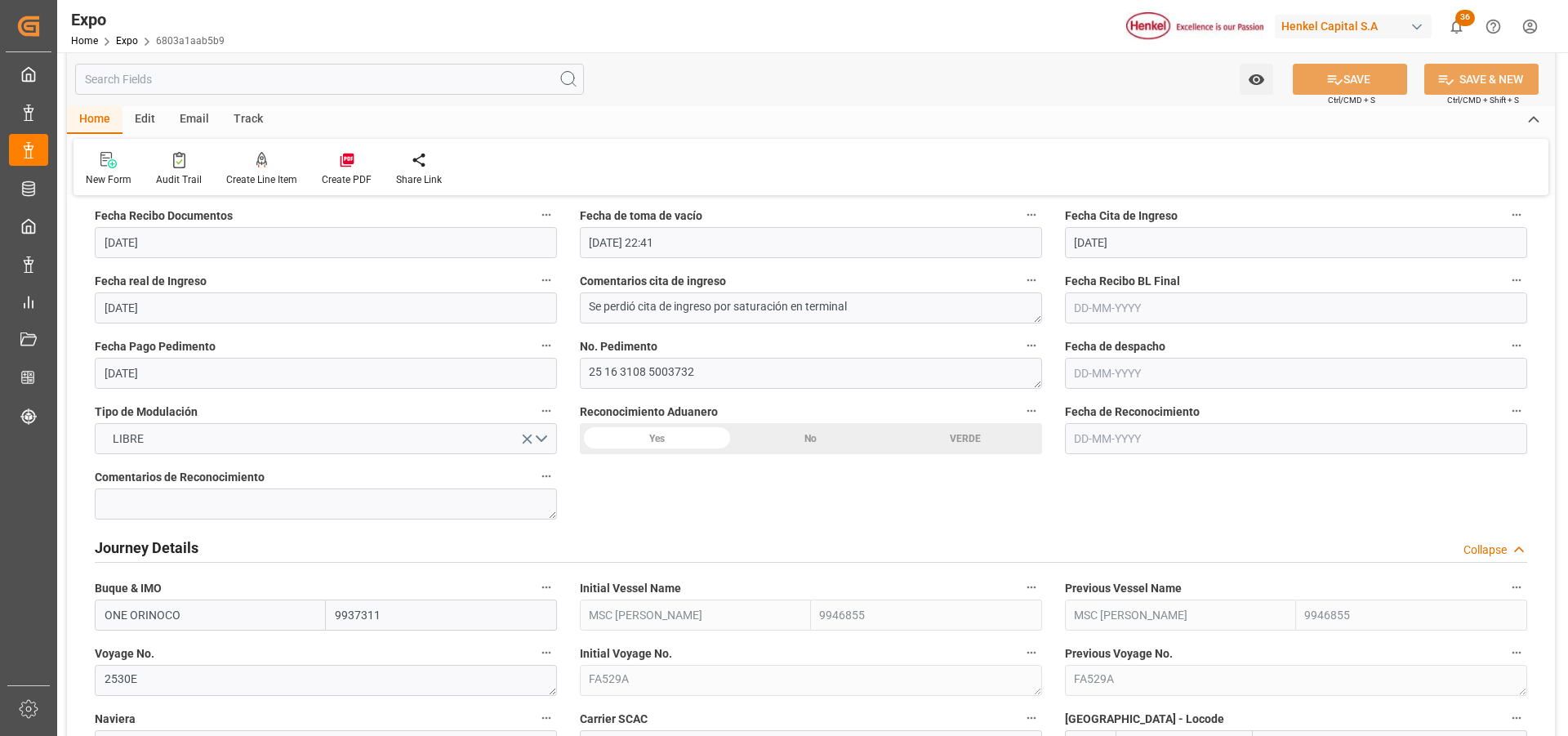
scroll to position [1470, 0]
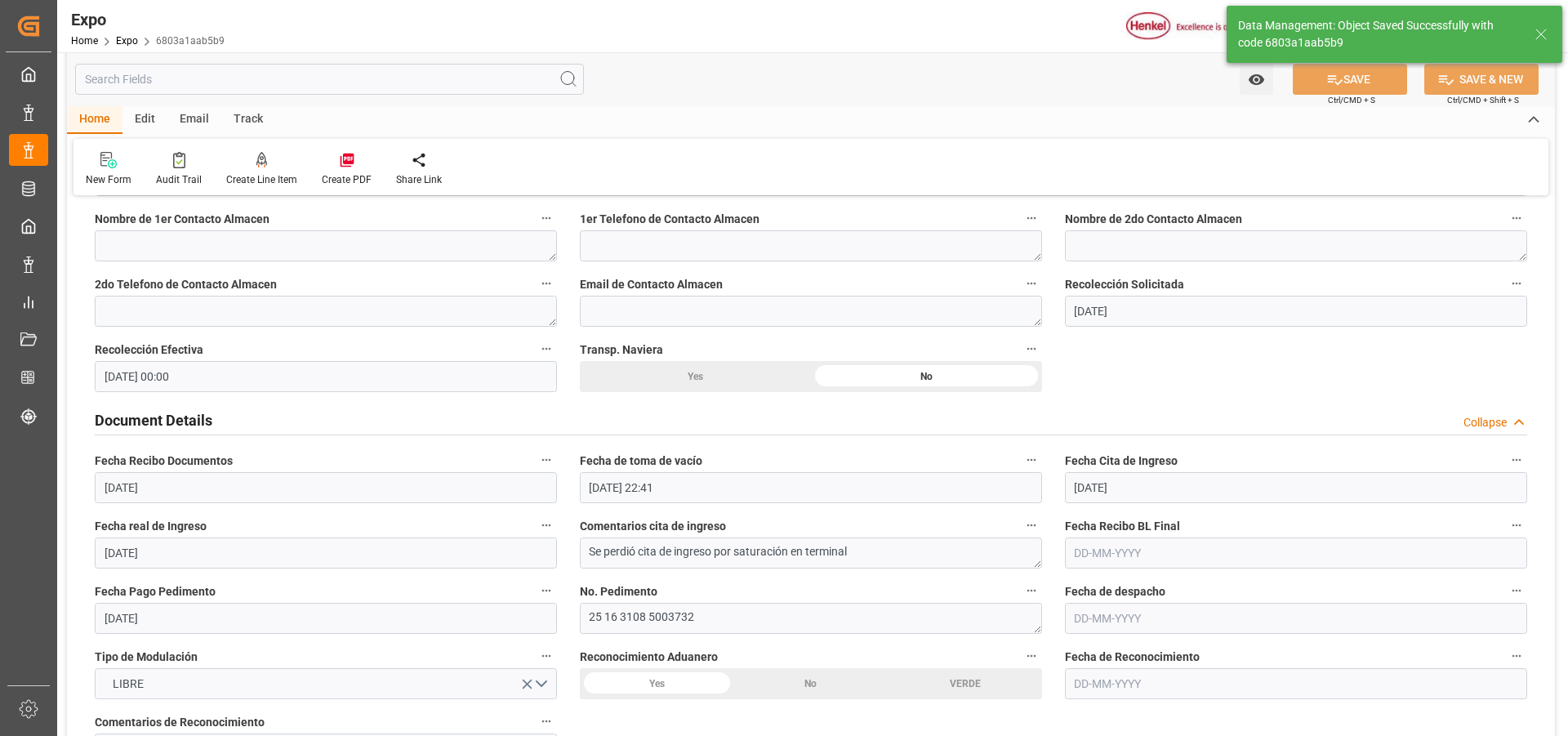
type input "25-08-2025 19:11"
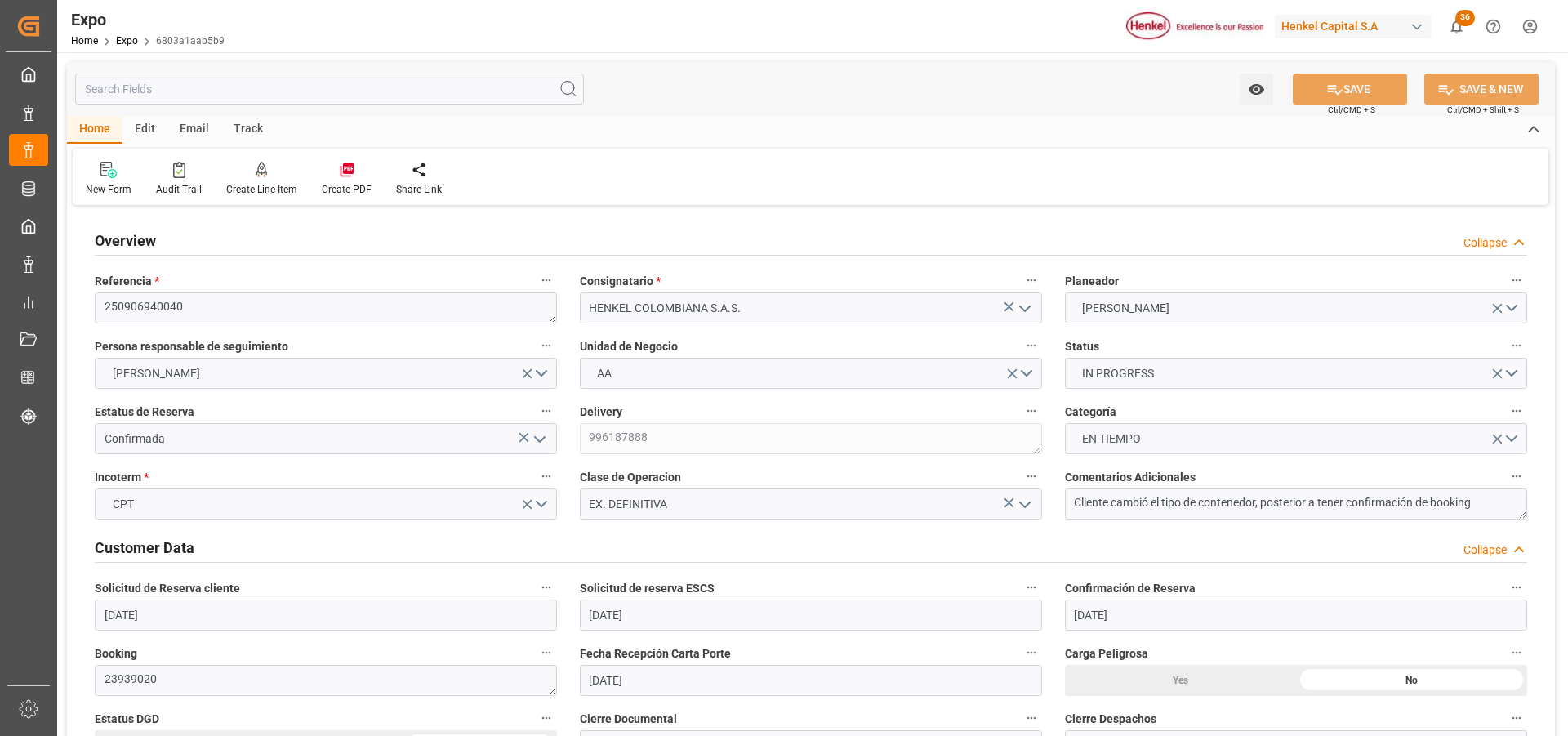
scroll to position [82, 0]
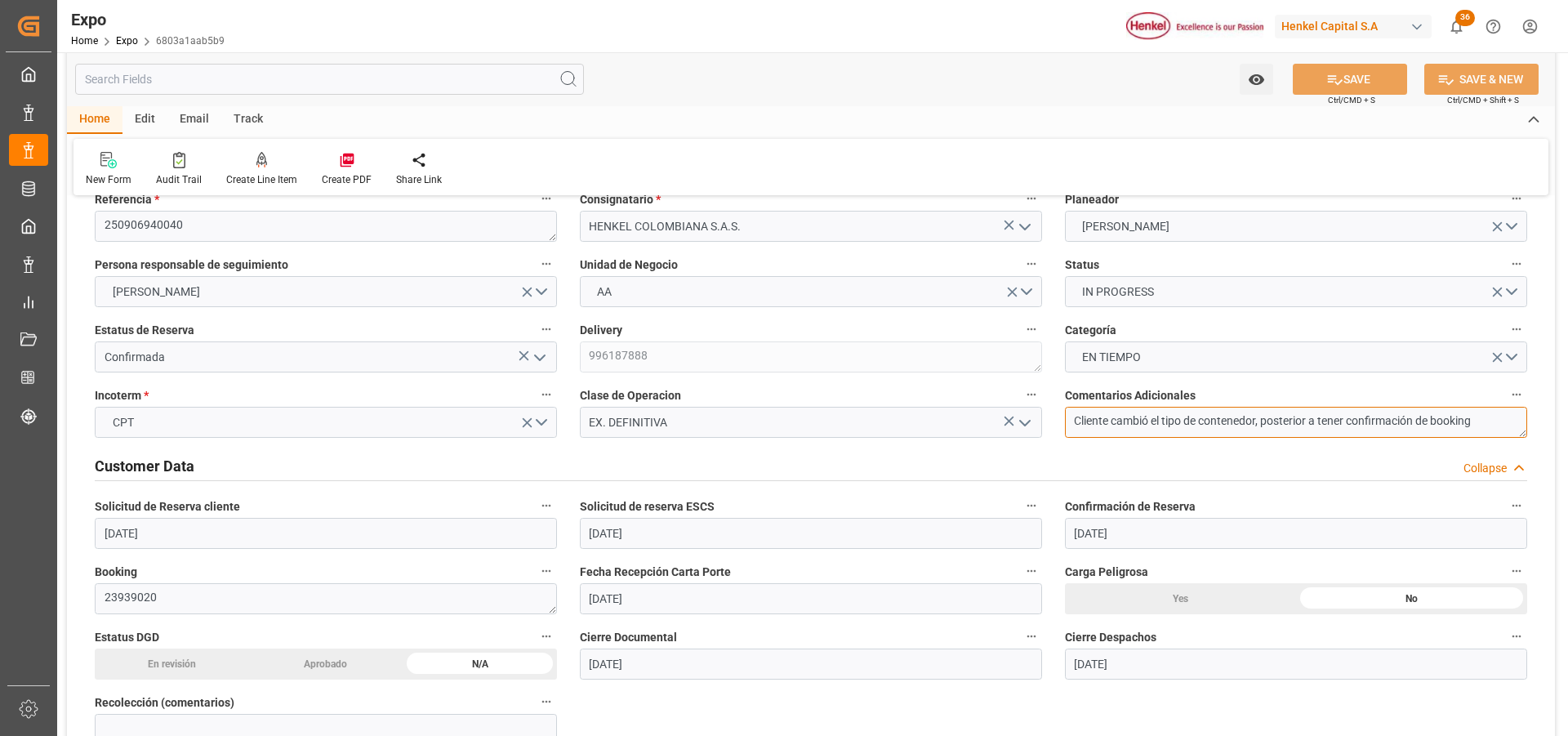
click at [1477, 422] on textarea "Cliente cambió el tipo de contenedor, posterior a tener confirmación de booking" at bounding box center [1296, 422] width 462 height 32
type textarea "Cliente cambió el tipo de contenedor, posterior a tener confirmación de booking…"
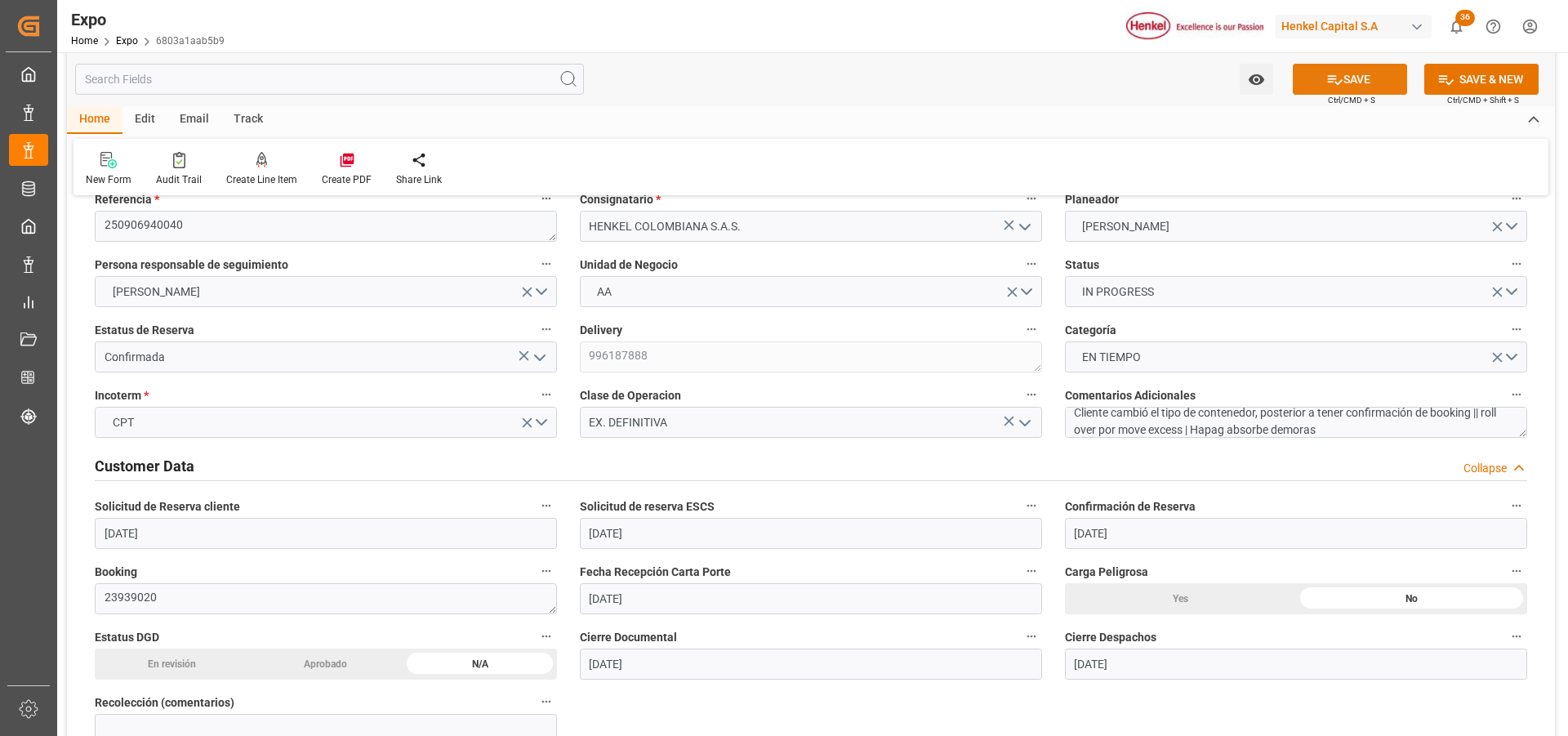
click at [1331, 79] on icon at bounding box center [1334, 80] width 14 height 10
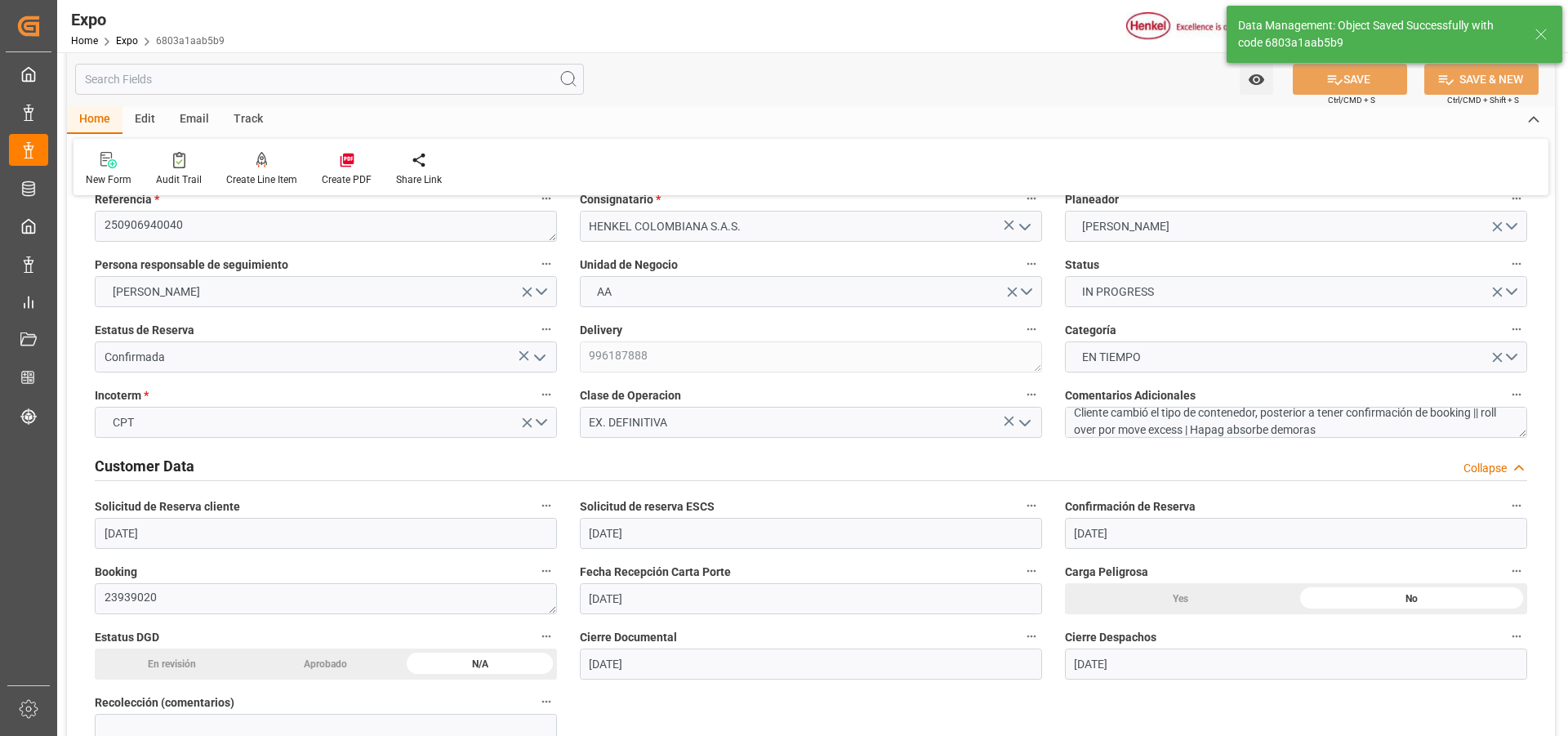
type input "25-08-2025 19:12"
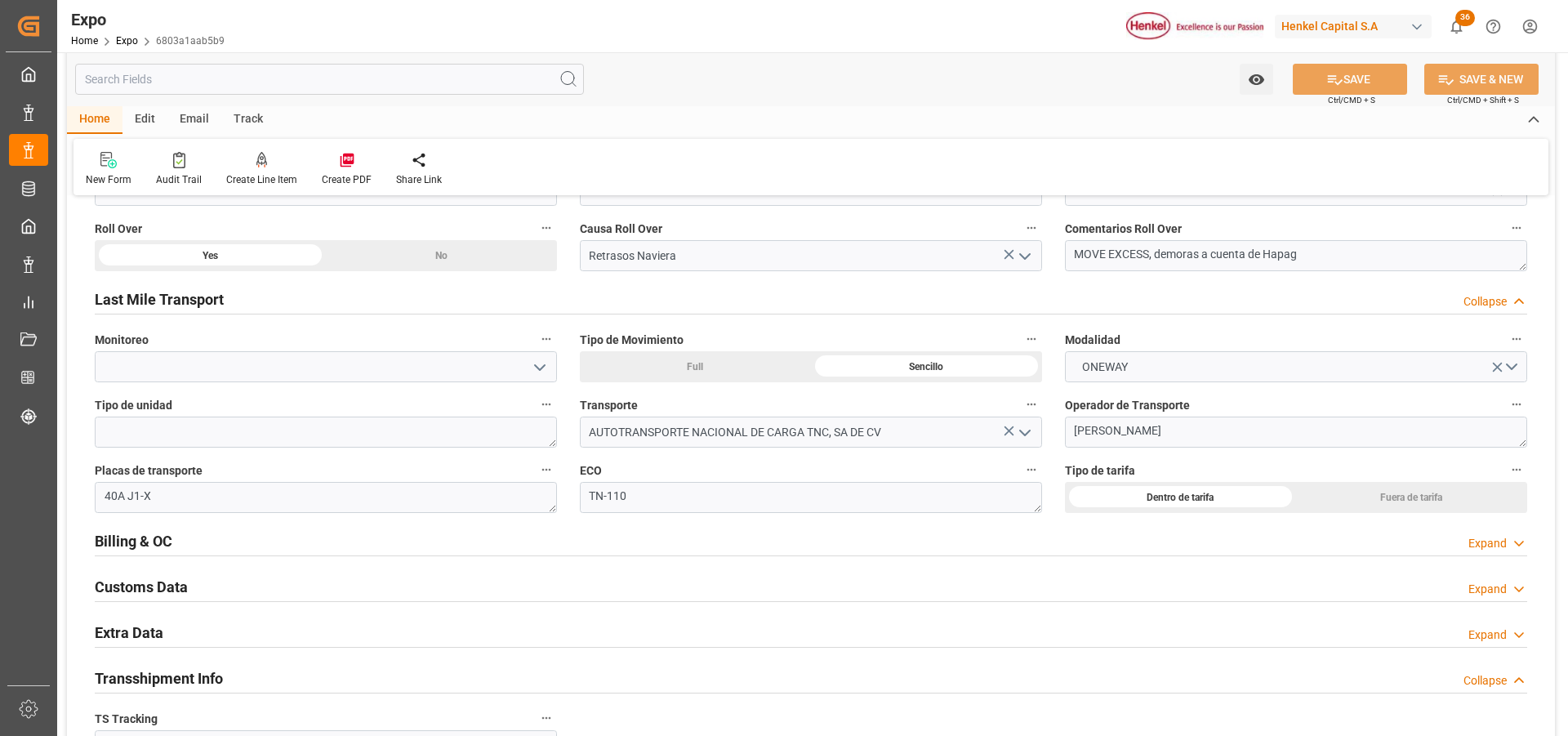
scroll to position [2696, 0]
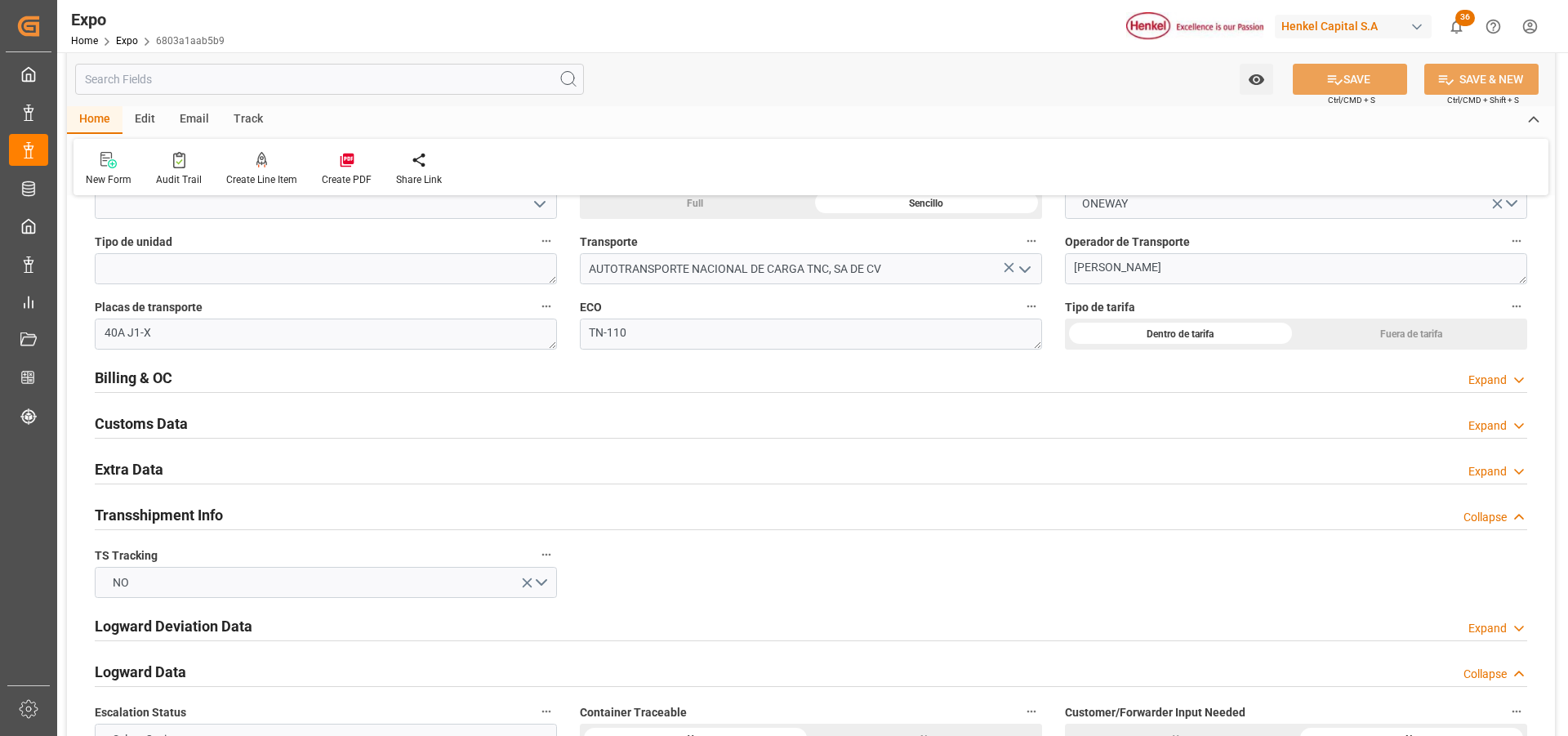
click at [1509, 472] on div "Expand" at bounding box center [1498, 472] width 59 height 17
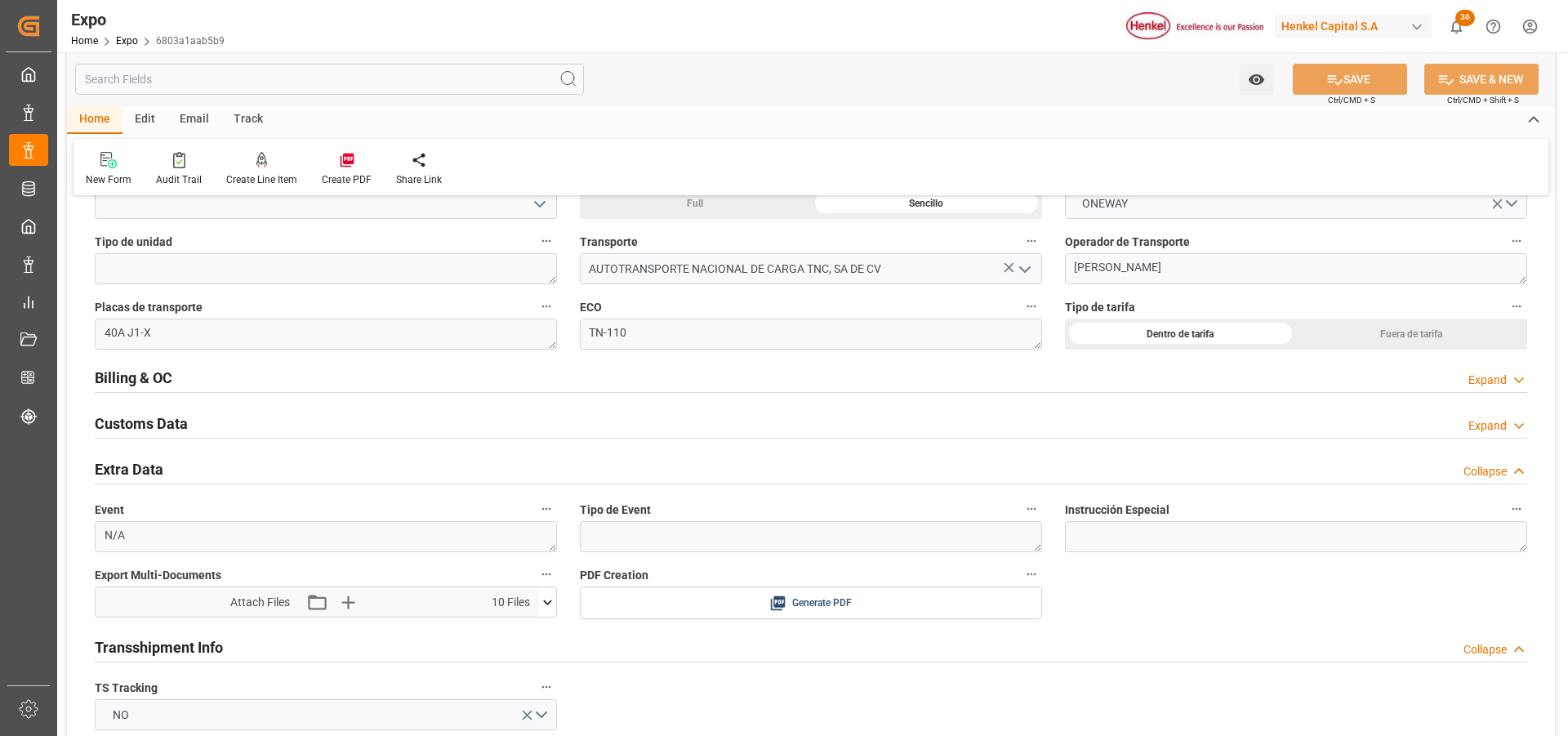
scroll to position [2859, 0]
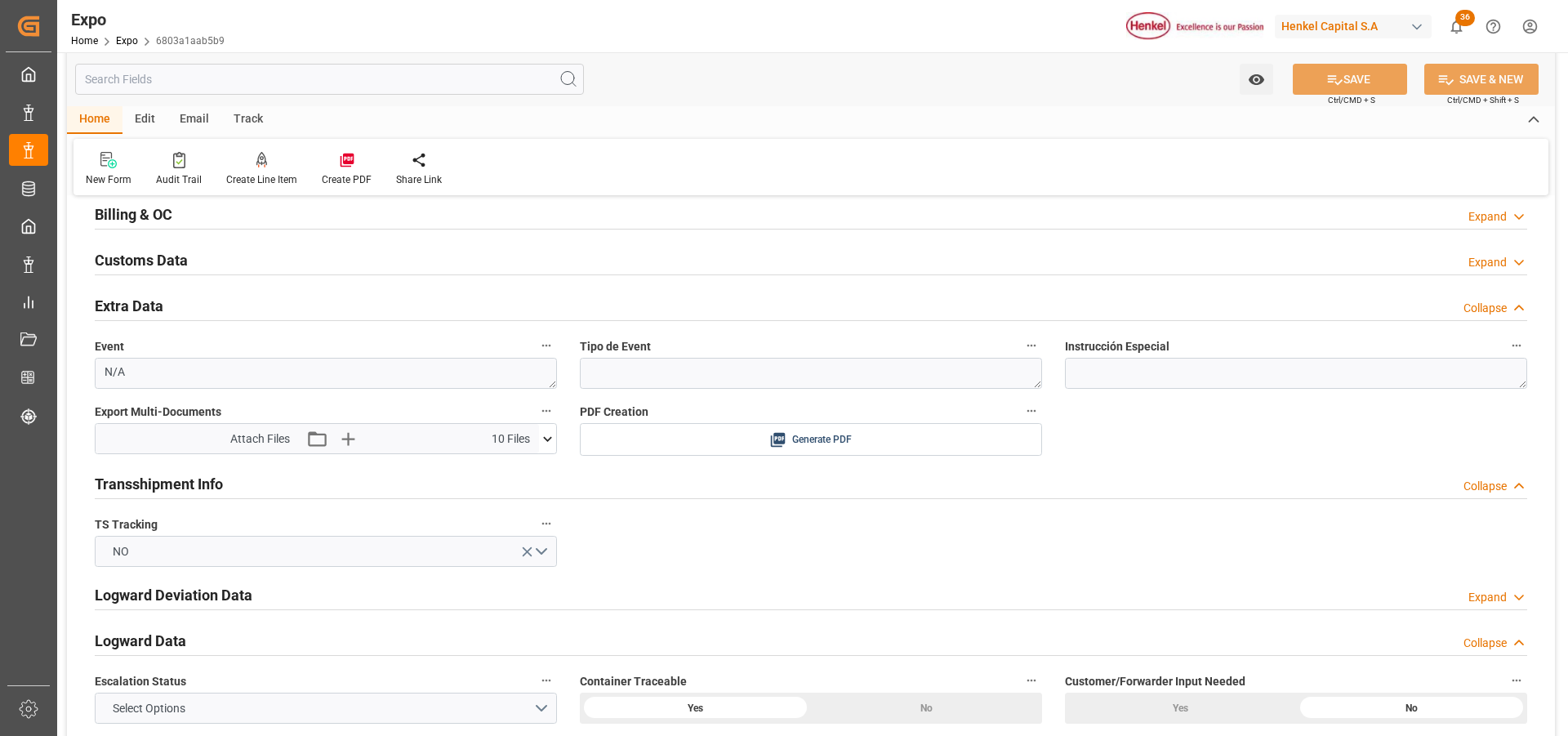
click at [543, 440] on icon at bounding box center [548, 439] width 17 height 17
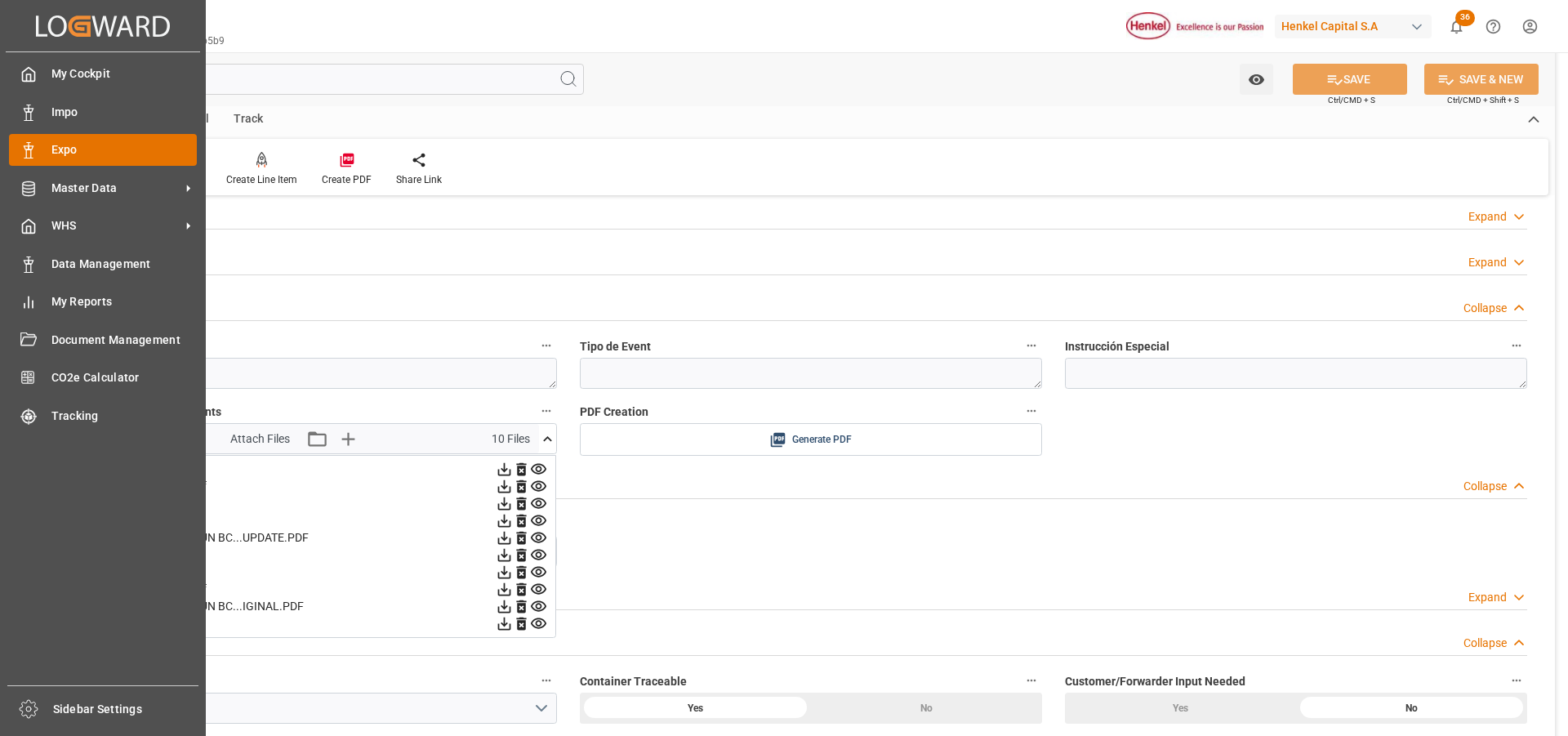
click at [31, 140] on div "Expo Expo" at bounding box center [102, 149] width 188 height 32
